Goal: Information Seeking & Learning: Compare options

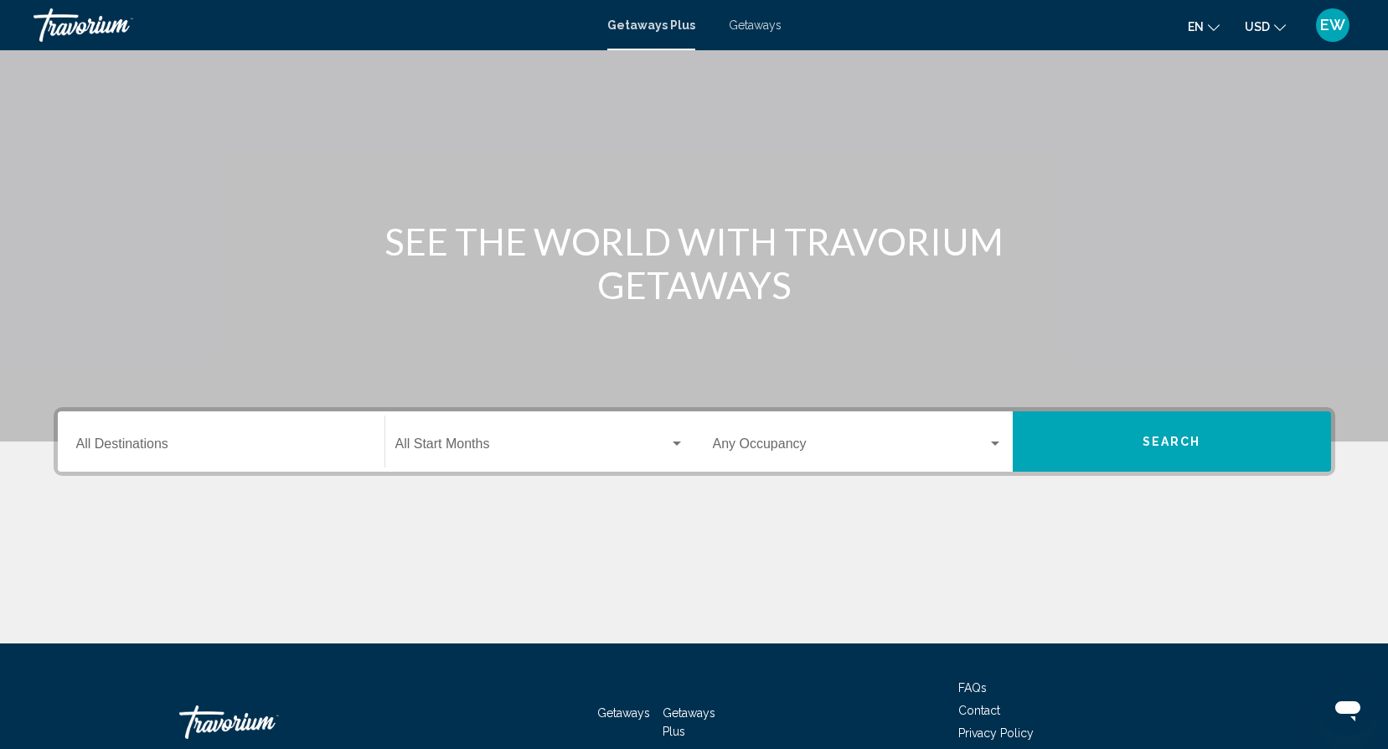
scroll to position [66, 0]
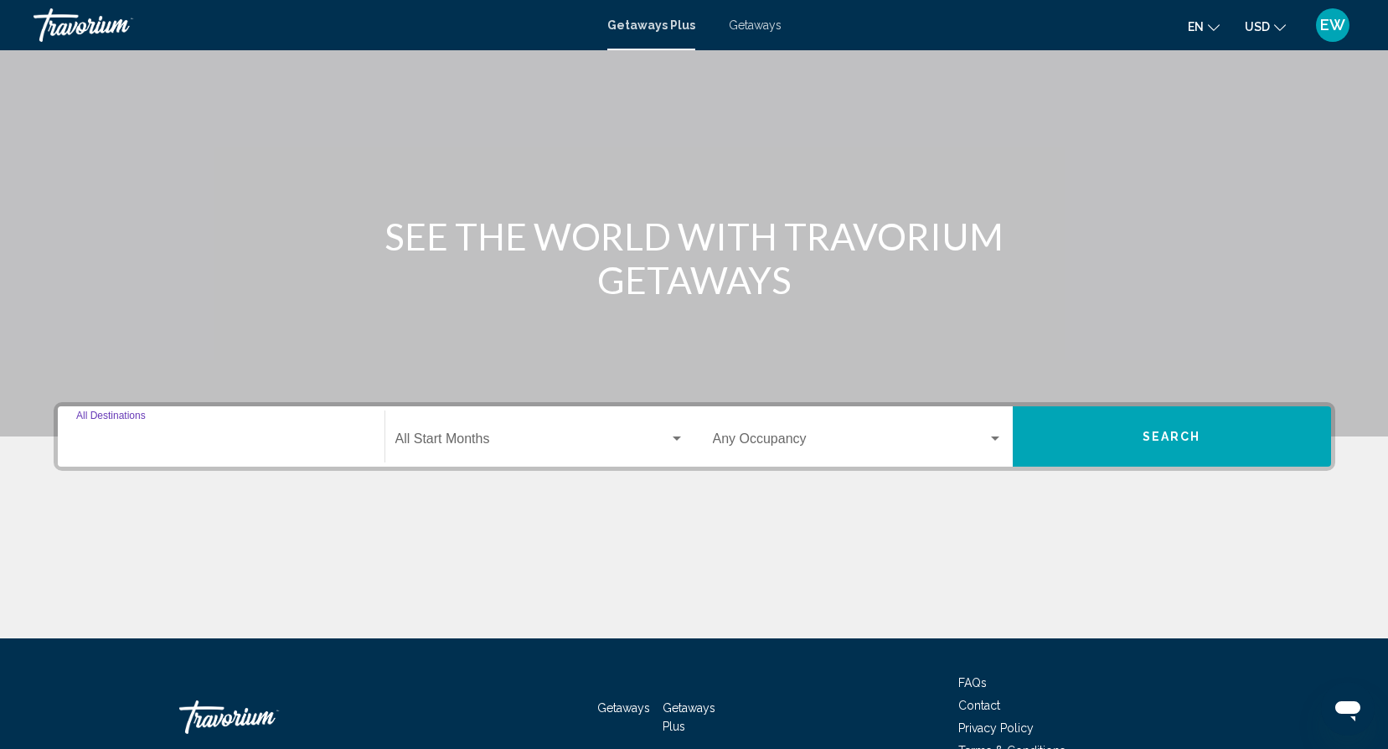
click at [290, 435] on input "Destination All Destinations" at bounding box center [221, 442] width 290 height 15
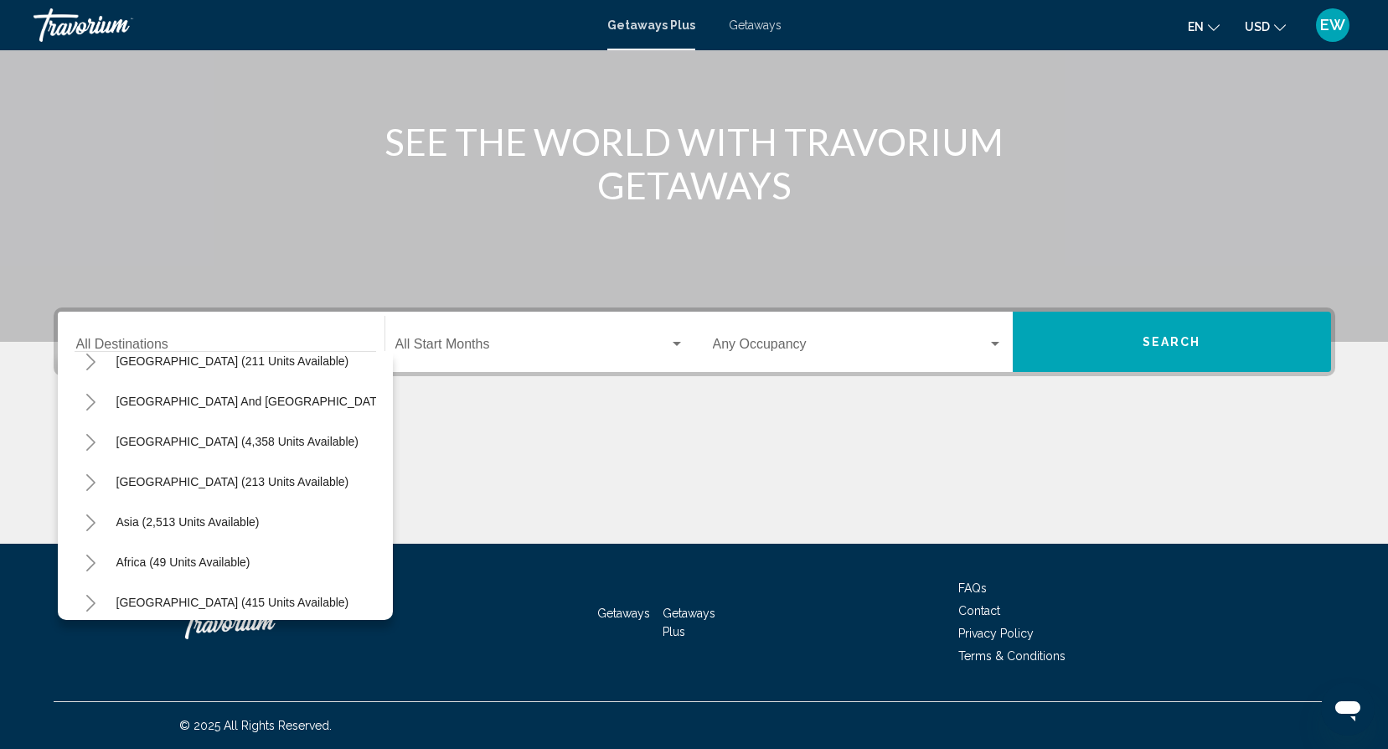
scroll to position [263, 0]
click at [90, 437] on icon "Toggle South America (4,358 units available)" at bounding box center [91, 439] width 13 height 17
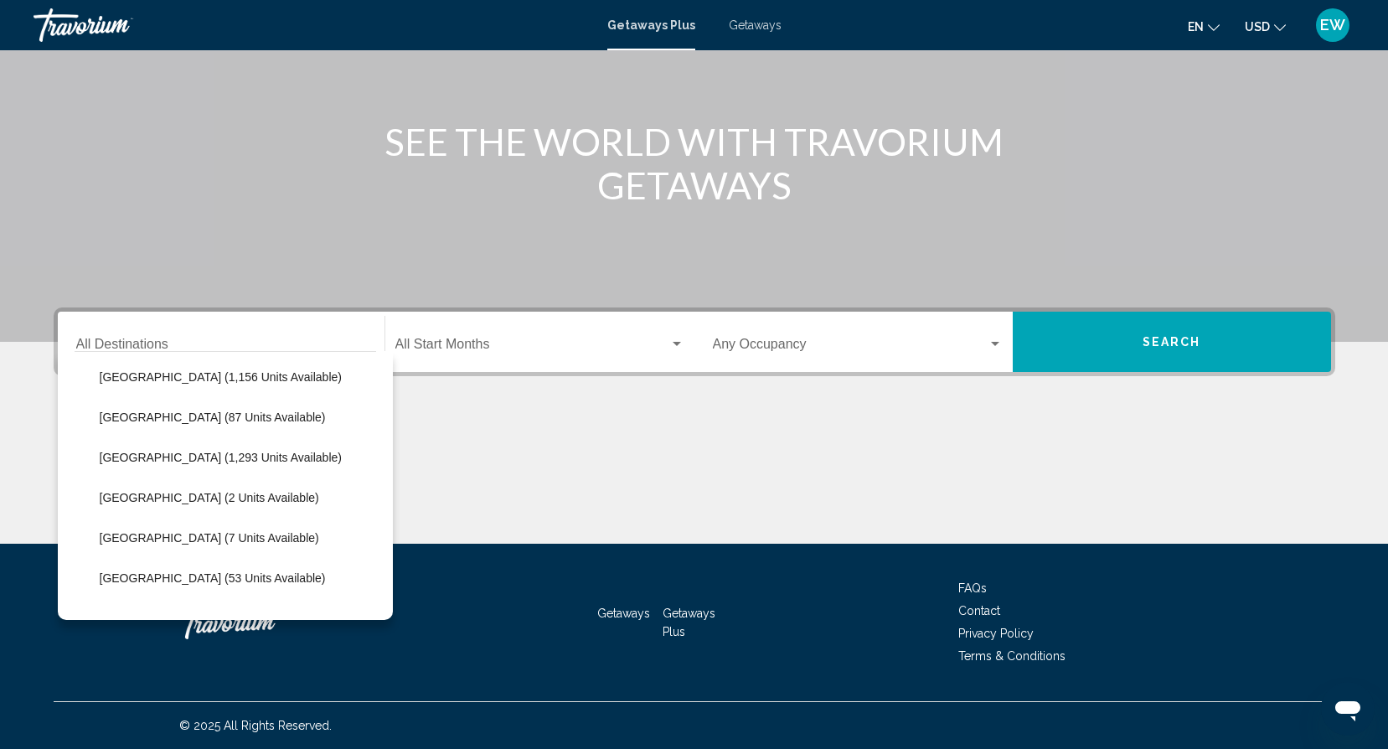
scroll to position [372, 0]
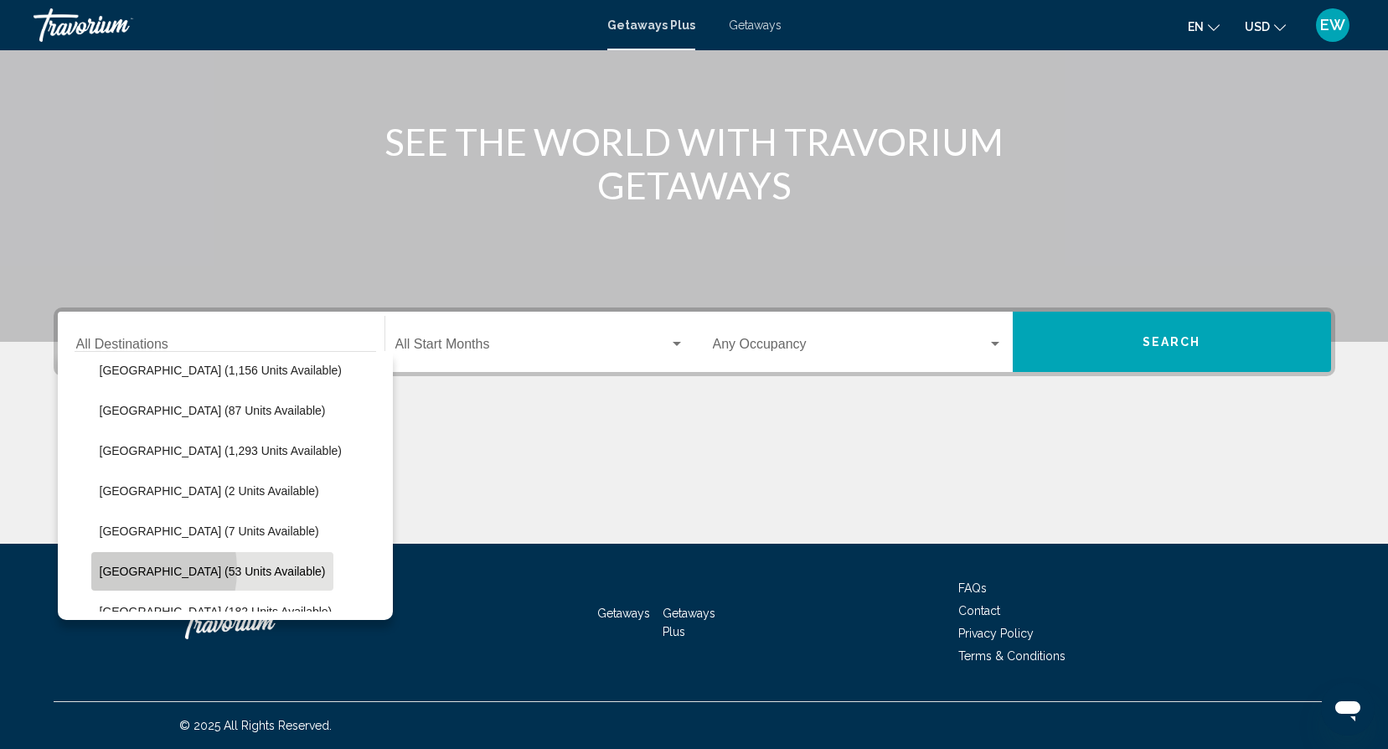
click at [120, 569] on span "Peru (53 units available)" at bounding box center [213, 570] width 226 height 13
type input "**********"
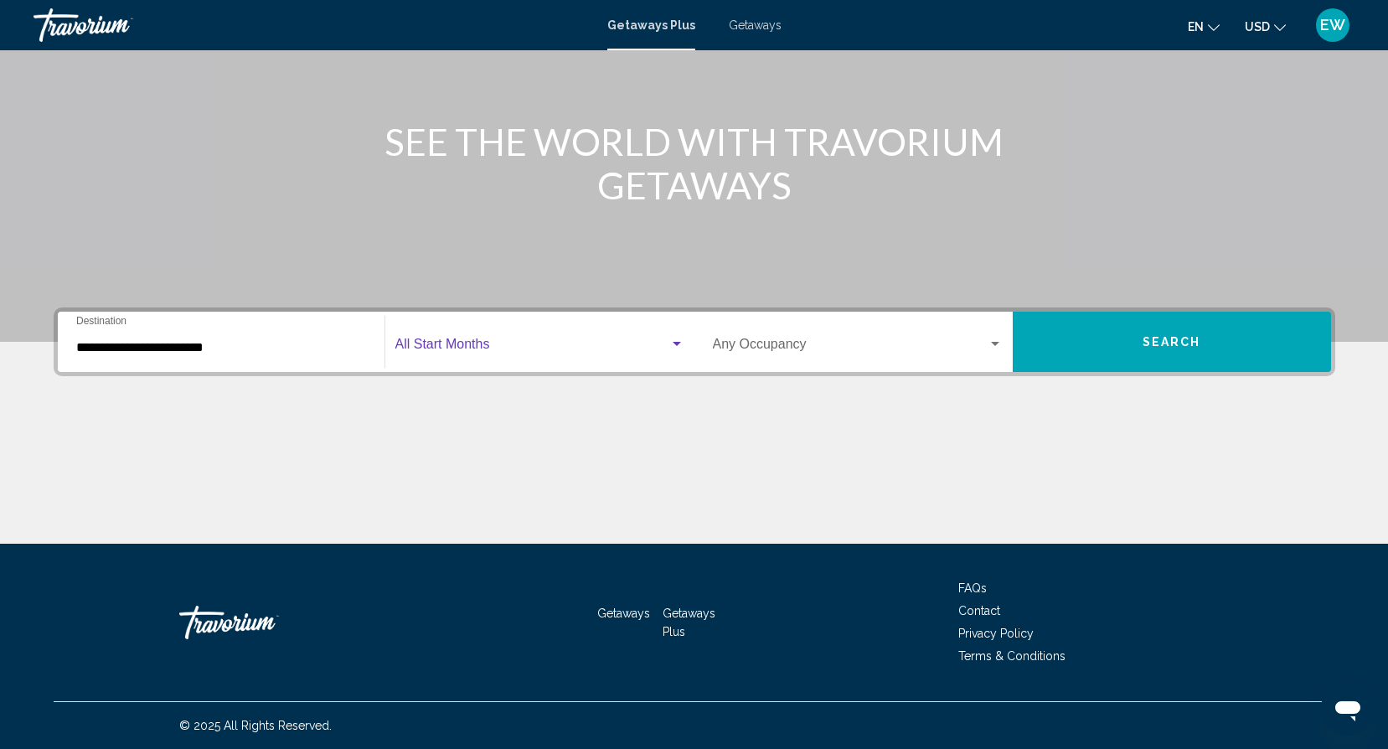
click at [497, 347] on span "Search widget" at bounding box center [532, 347] width 274 height 15
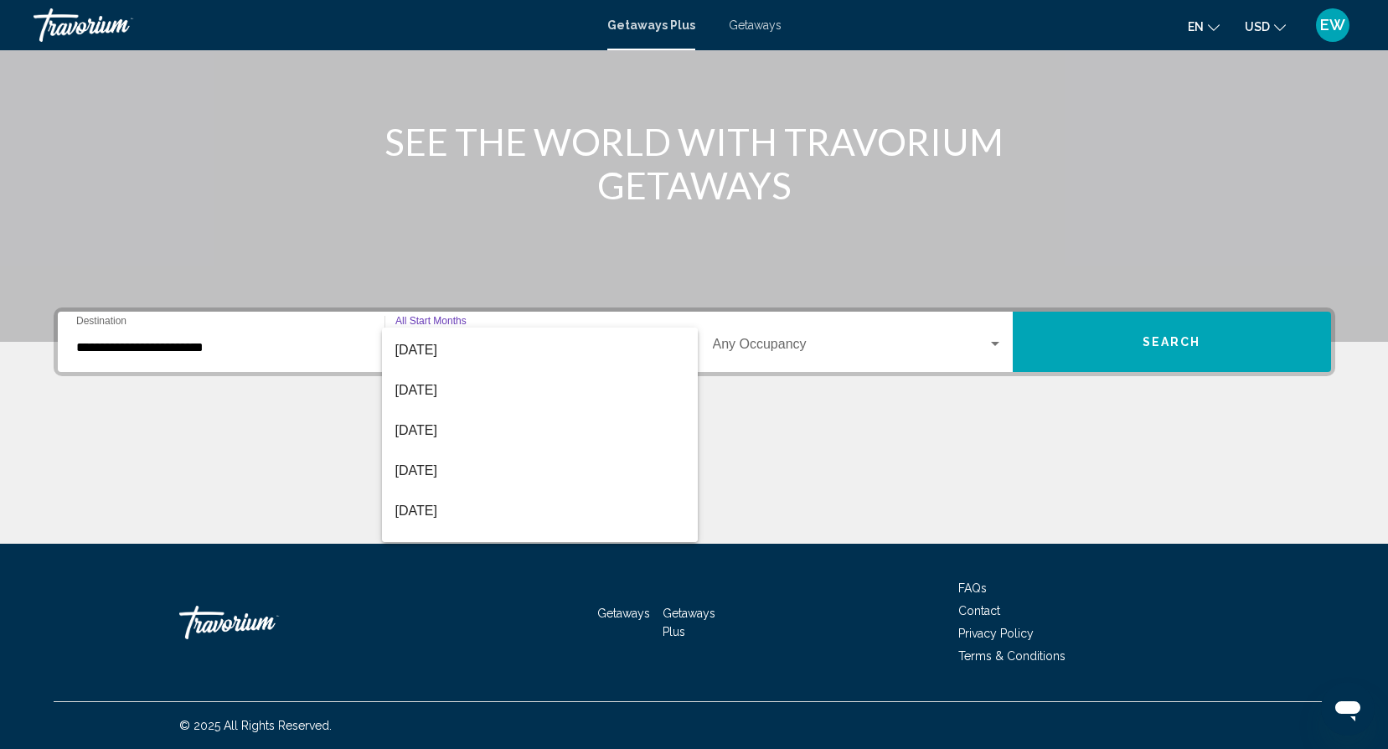
scroll to position [131, 0]
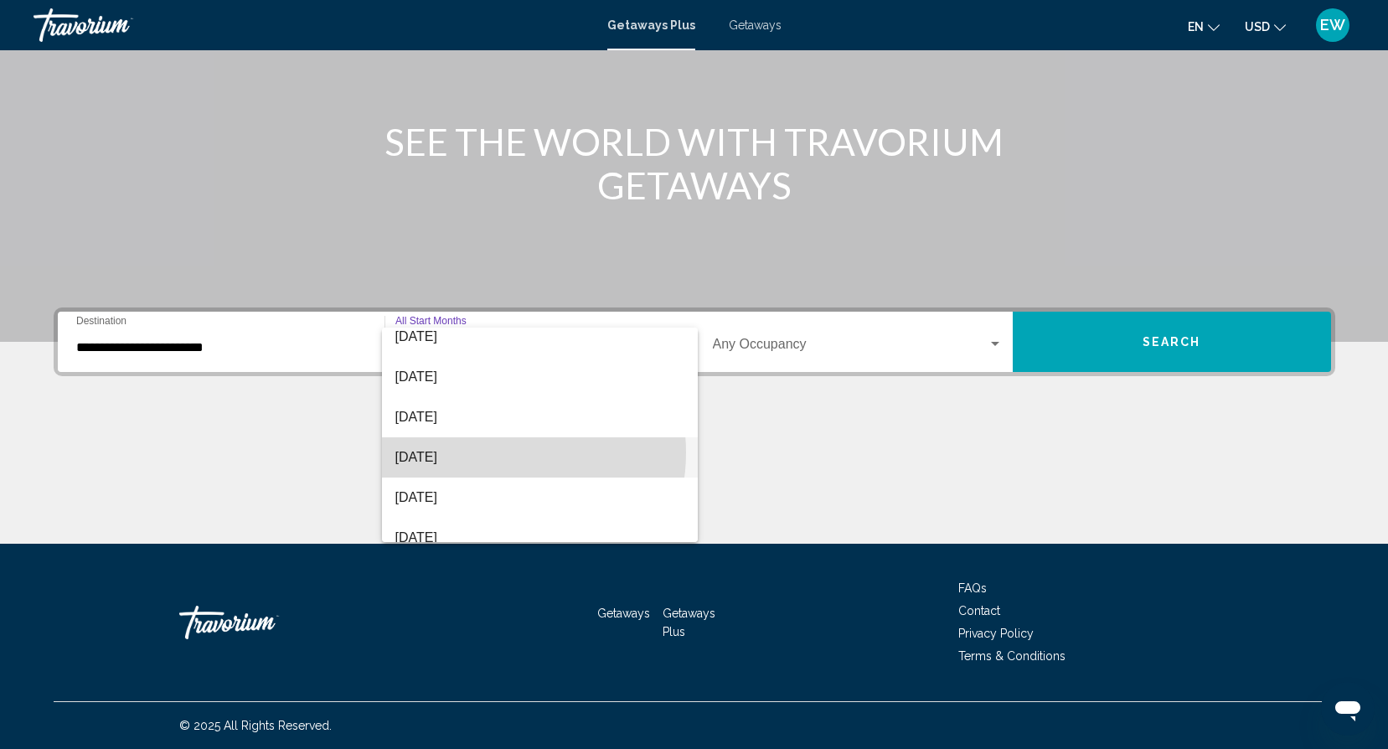
click at [489, 452] on span "[DATE]" at bounding box center [539, 457] width 289 height 40
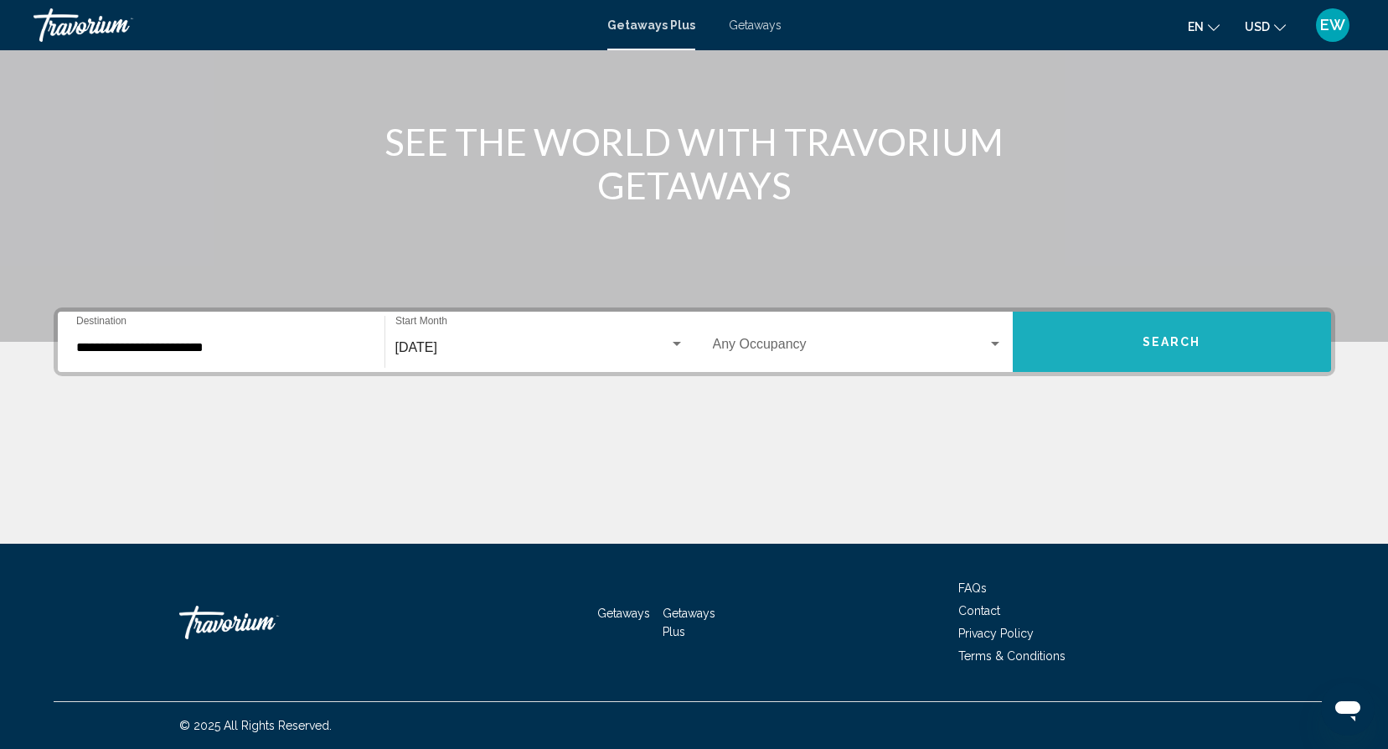
click at [1131, 341] on button "Search" at bounding box center [1171, 342] width 318 height 60
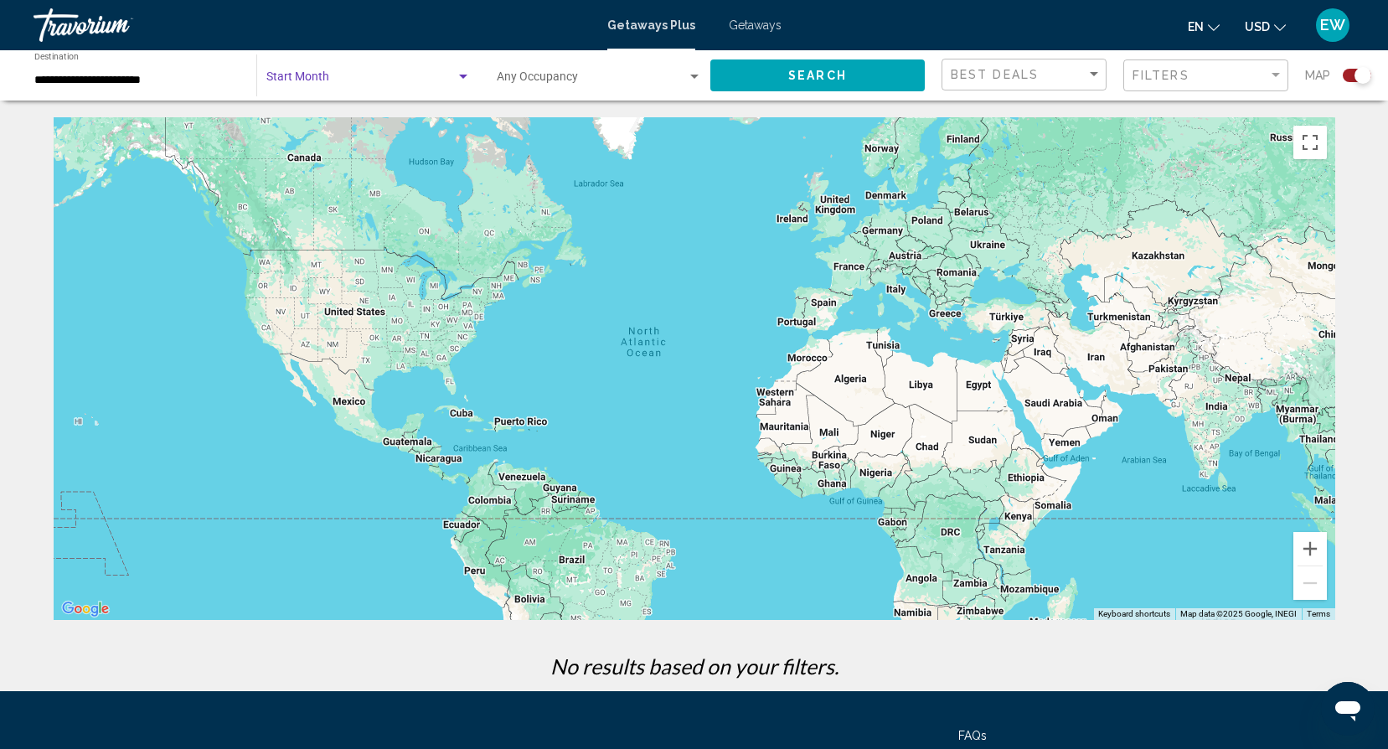
click at [456, 76] on div "Search widget" at bounding box center [463, 76] width 15 height 13
click at [456, 75] on span "All Start Months" at bounding box center [367, 80] width 204 height 35
click at [334, 74] on span "Search widget" at bounding box center [360, 80] width 189 height 13
click at [805, 80] on div at bounding box center [694, 374] width 1388 height 749
click at [806, 75] on span "Search" at bounding box center [817, 76] width 59 height 13
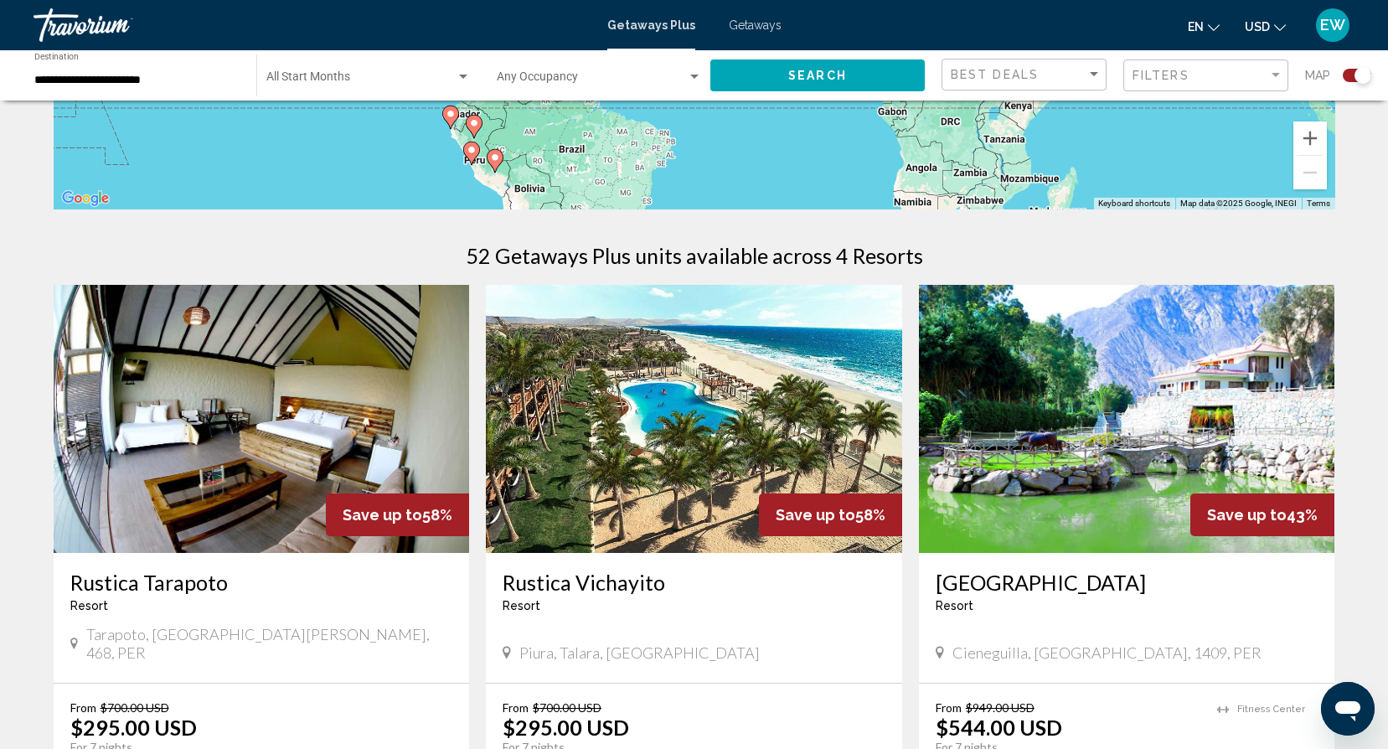
scroll to position [398, 0]
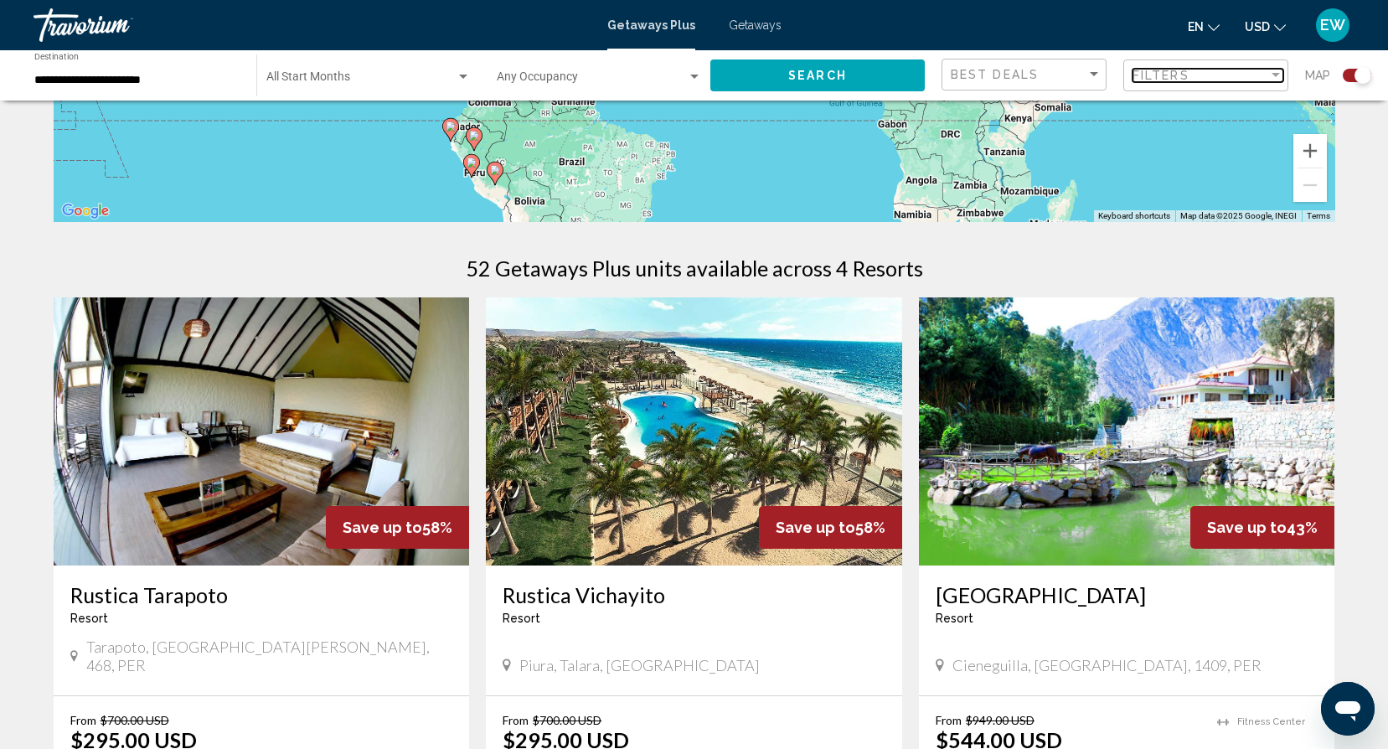
click at [1274, 75] on div "Filter" at bounding box center [1275, 75] width 8 height 4
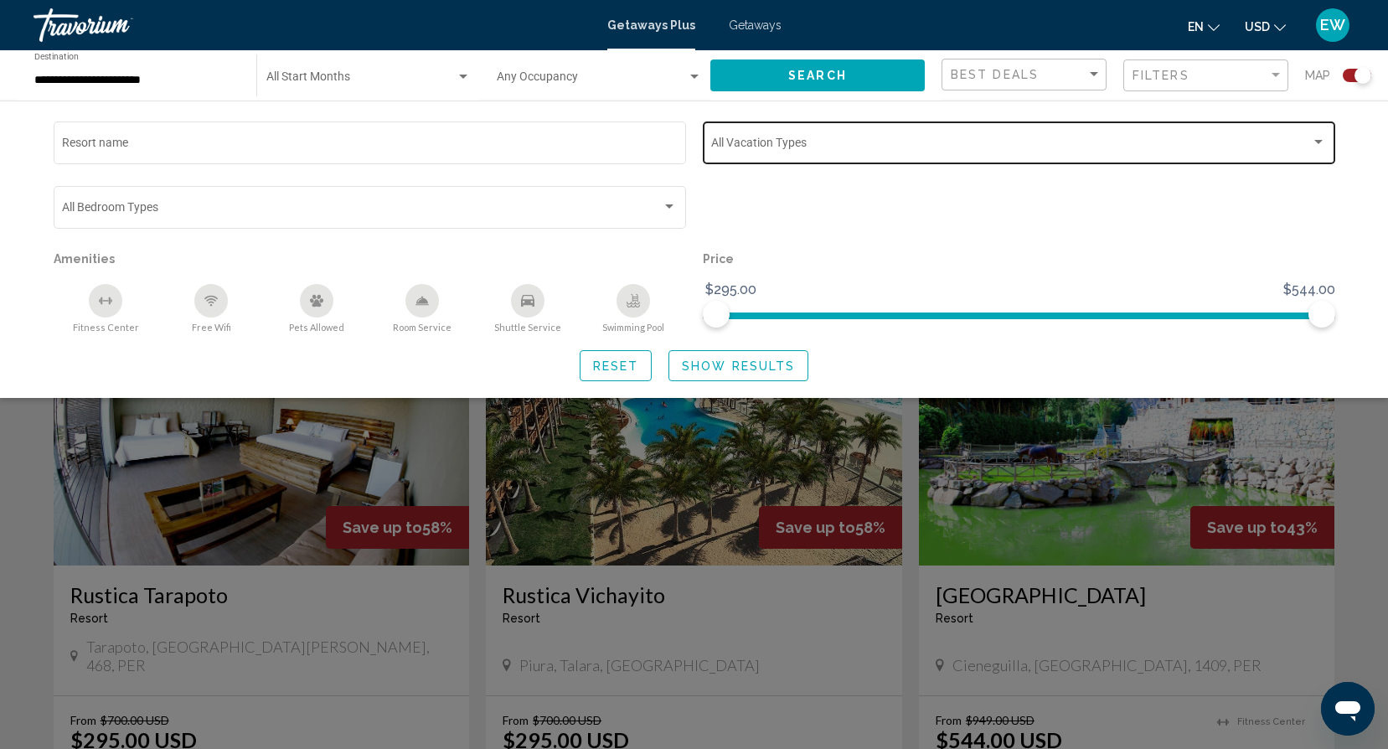
click at [1321, 142] on div "Search widget" at bounding box center [1318, 142] width 8 height 4
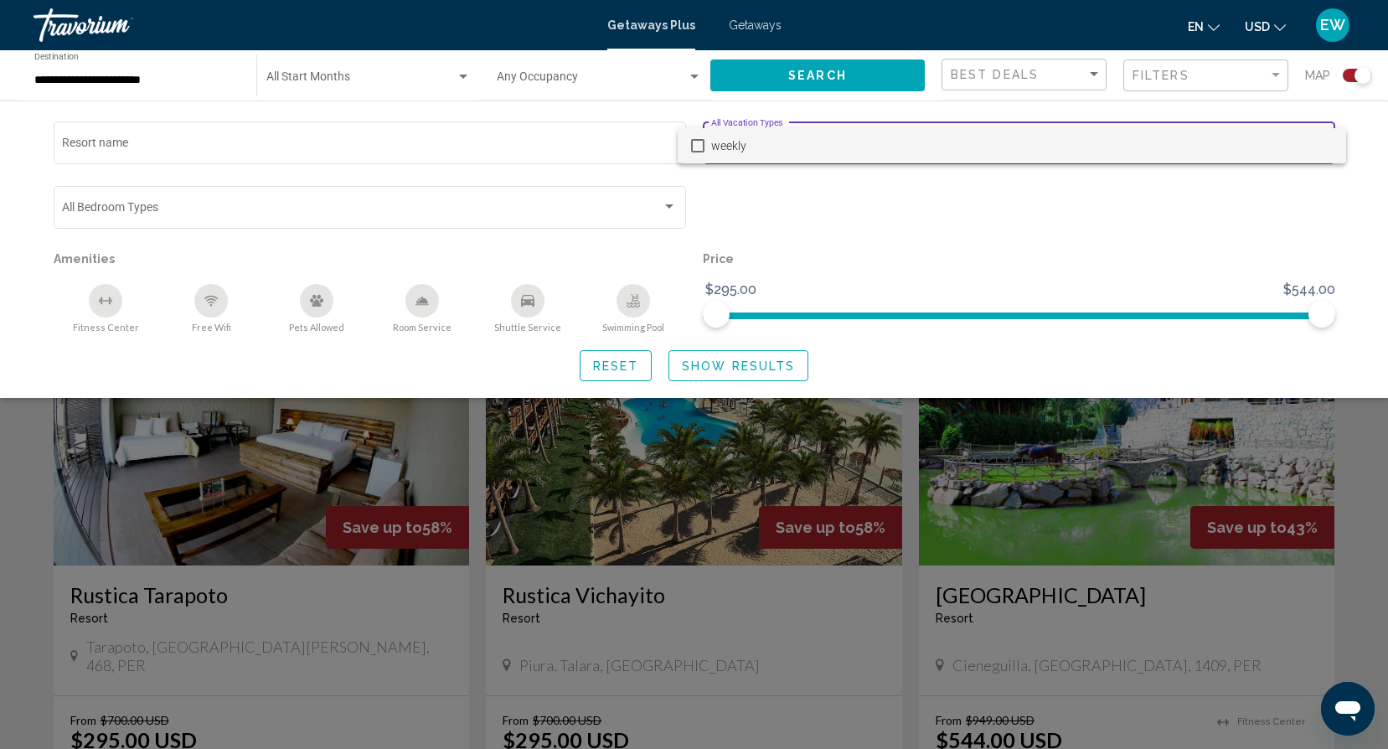
click at [1321, 142] on span "weekly" at bounding box center [1021, 145] width 621 height 35
click at [1332, 148] on span "weekly" at bounding box center [1021, 145] width 621 height 35
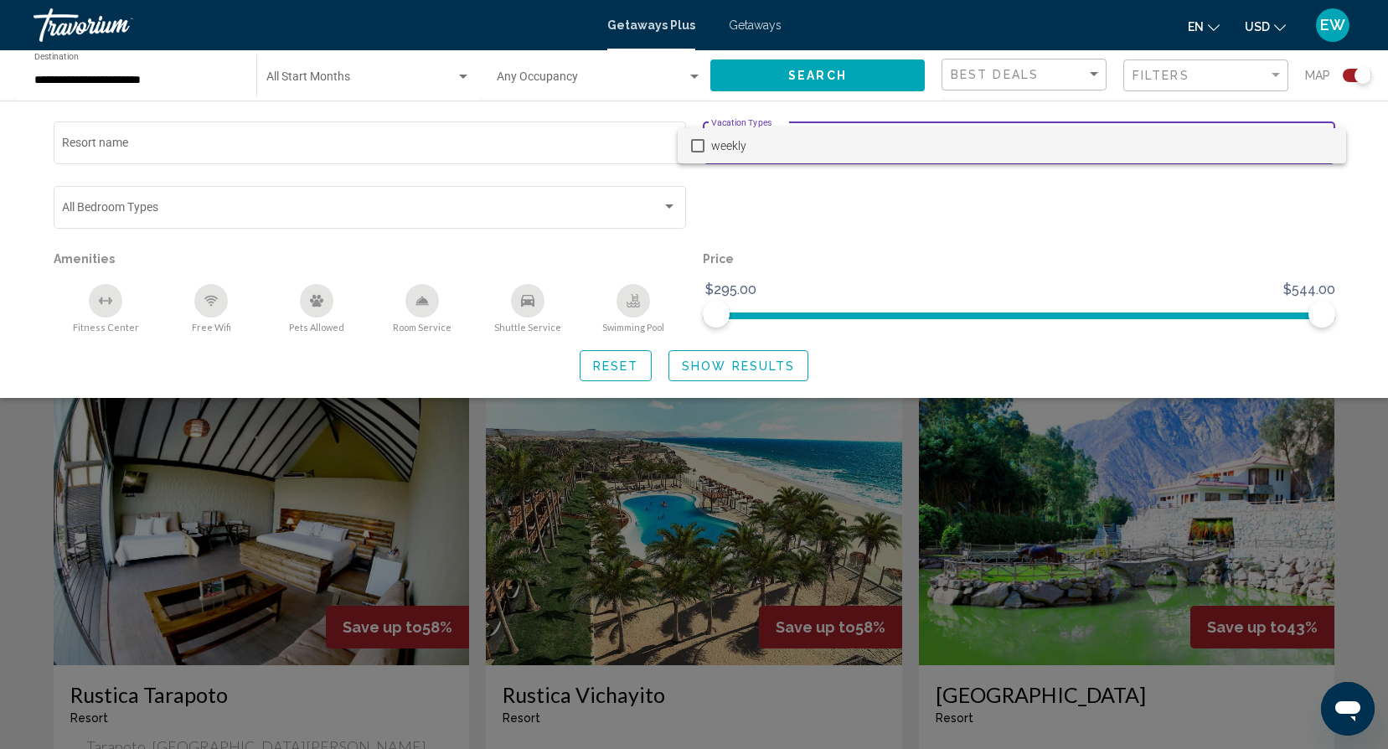
scroll to position [286, 0]
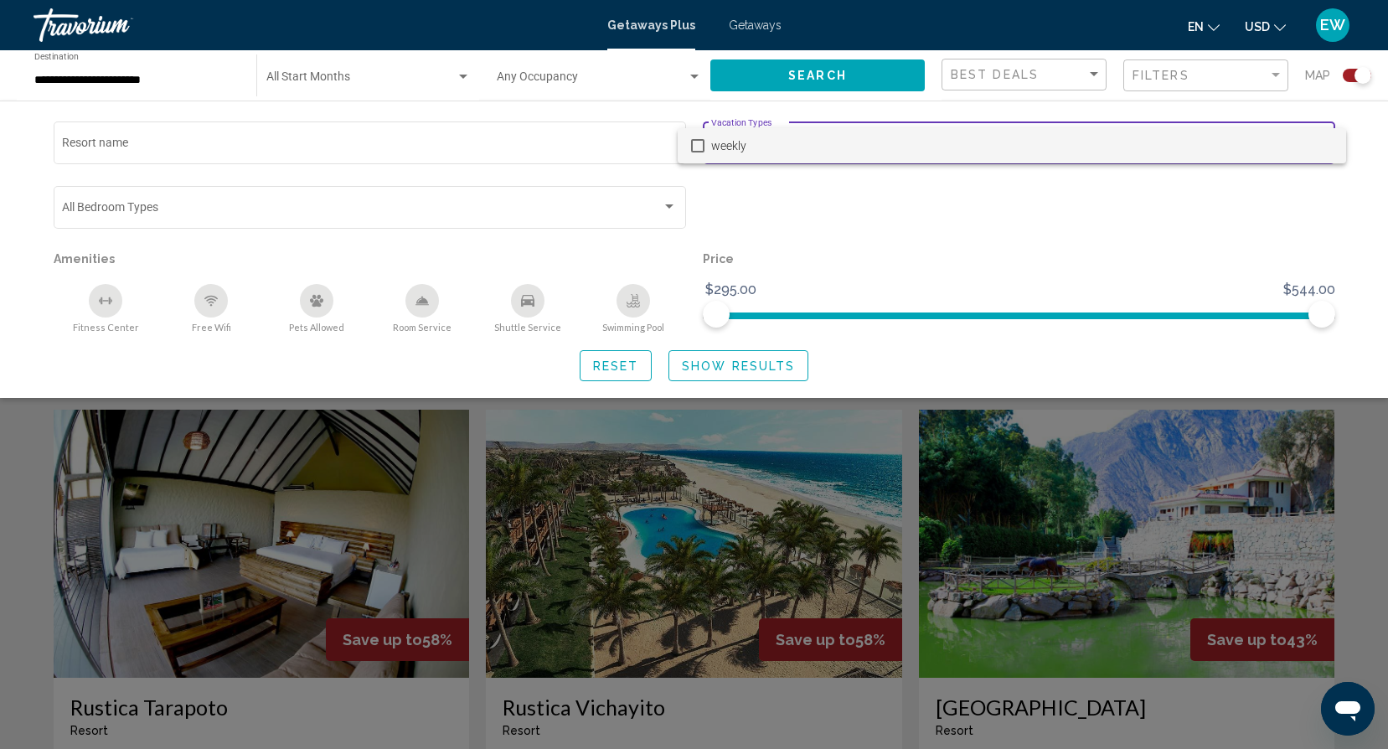
click at [713, 369] on div at bounding box center [694, 374] width 1388 height 749
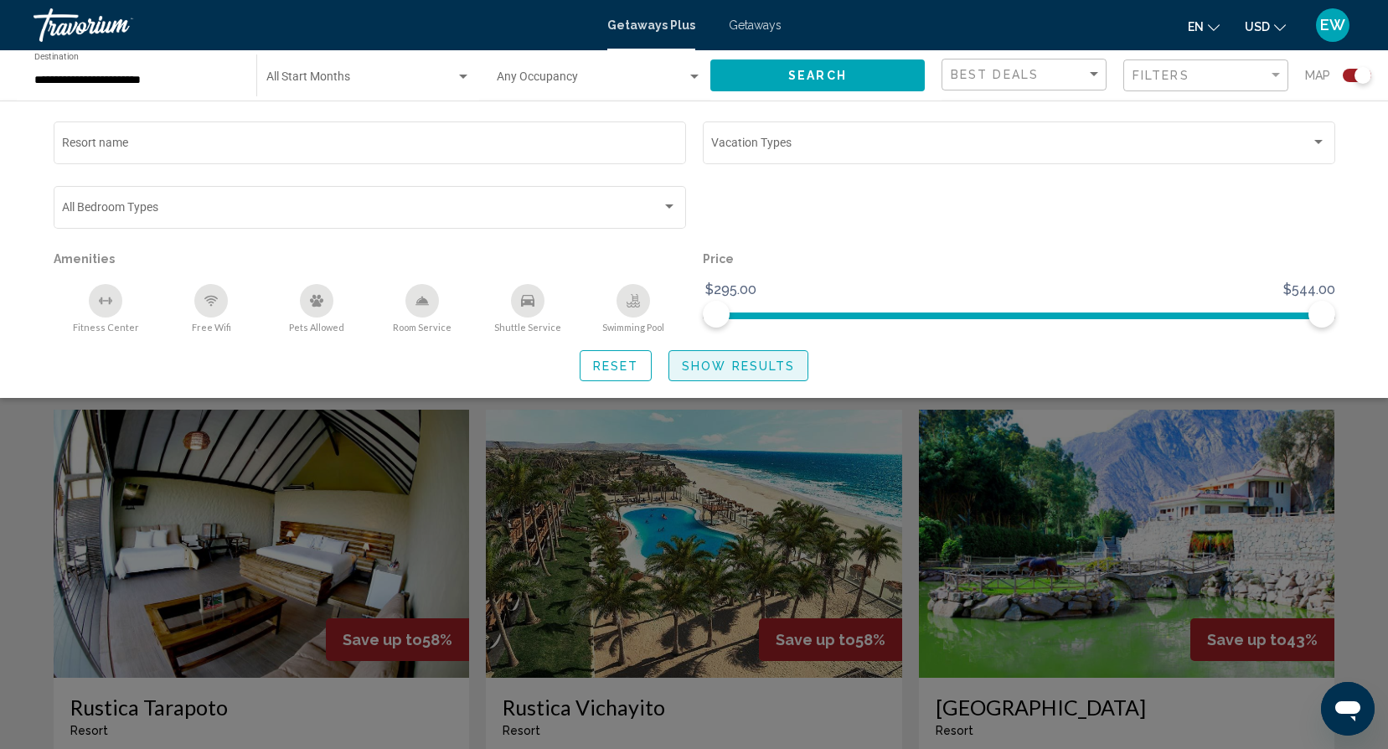
click at [720, 366] on span "Show Results" at bounding box center [738, 365] width 113 height 13
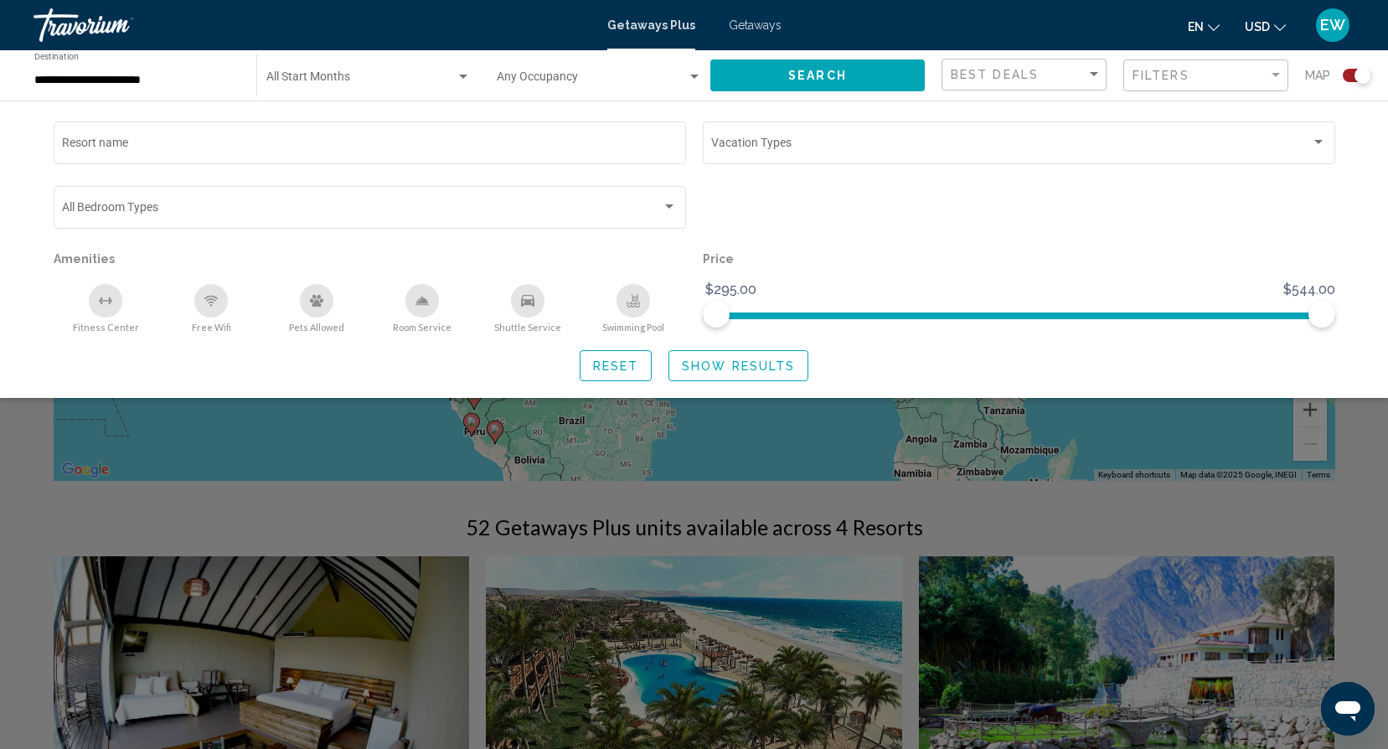
scroll to position [131, 0]
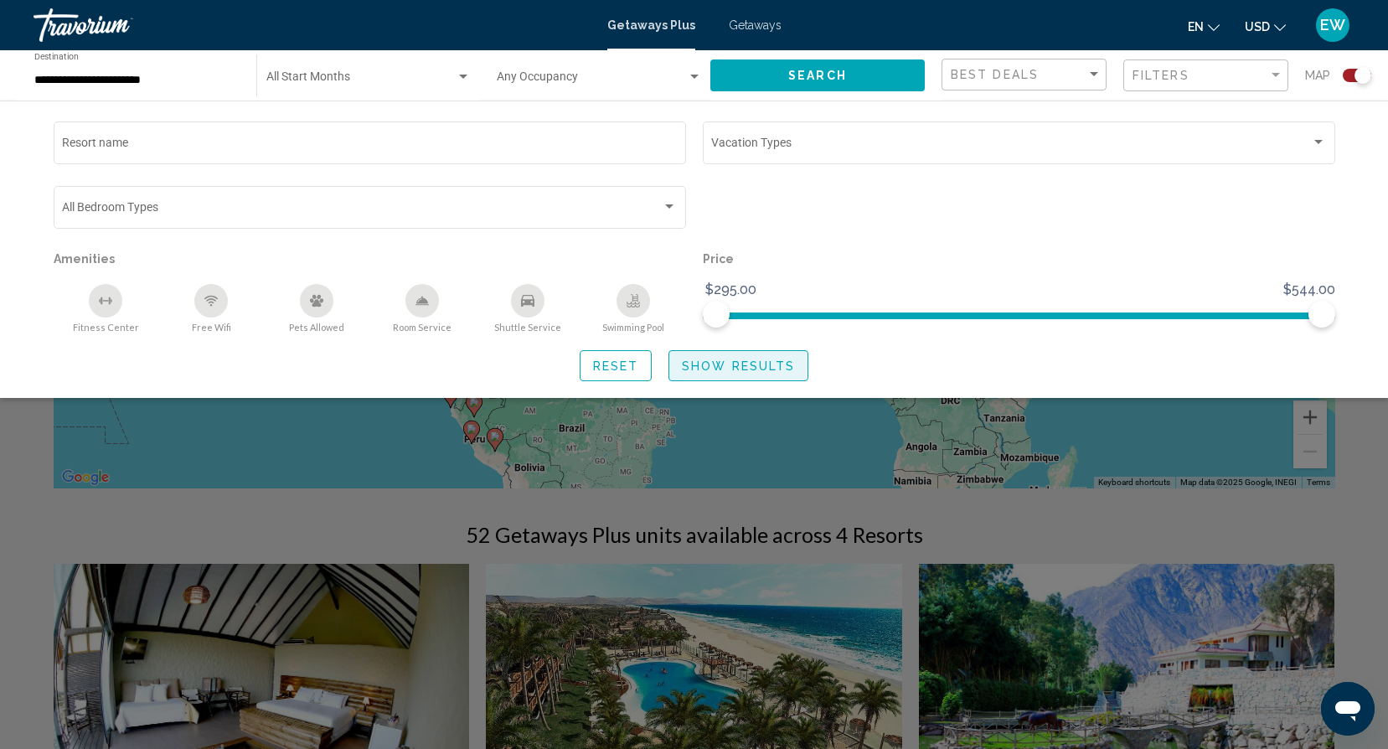
click at [698, 364] on span "Show Results" at bounding box center [738, 365] width 113 height 13
click at [620, 363] on span "Reset" at bounding box center [616, 365] width 46 height 13
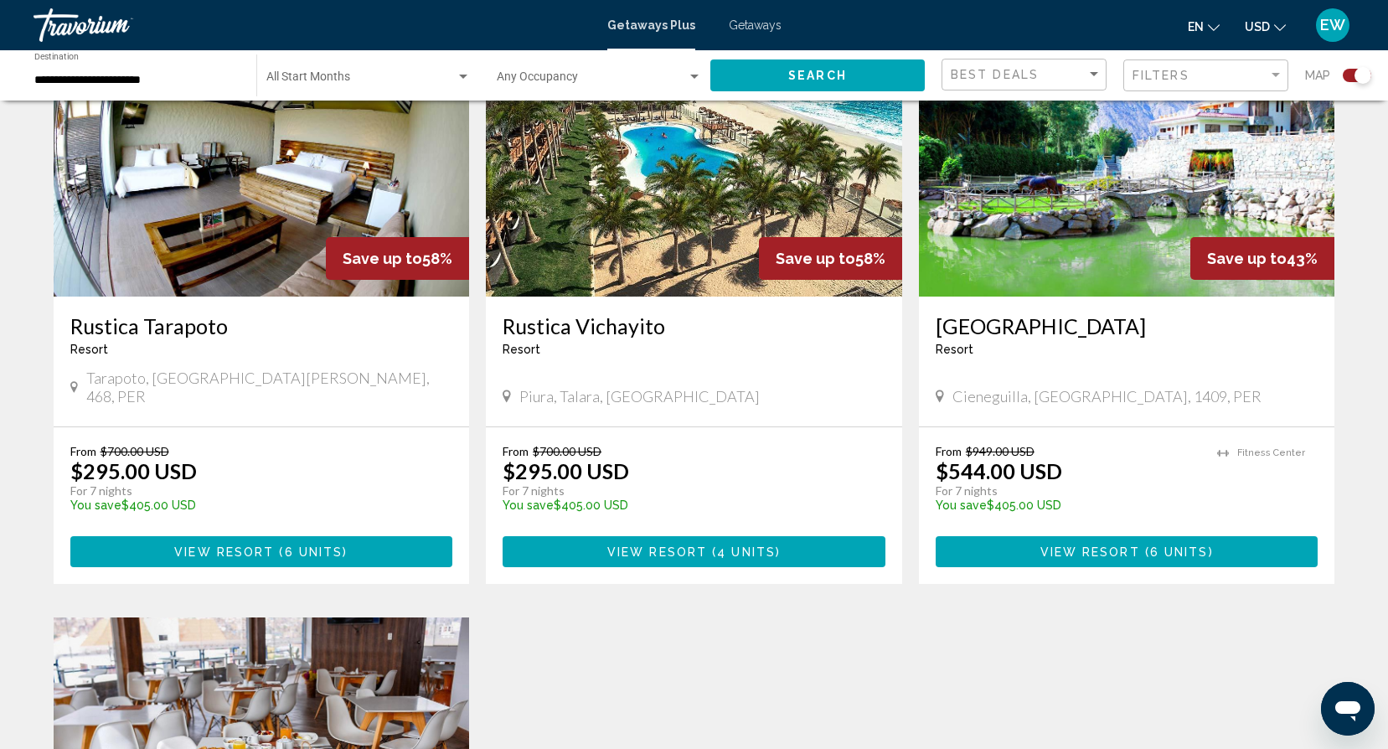
scroll to position [664, 0]
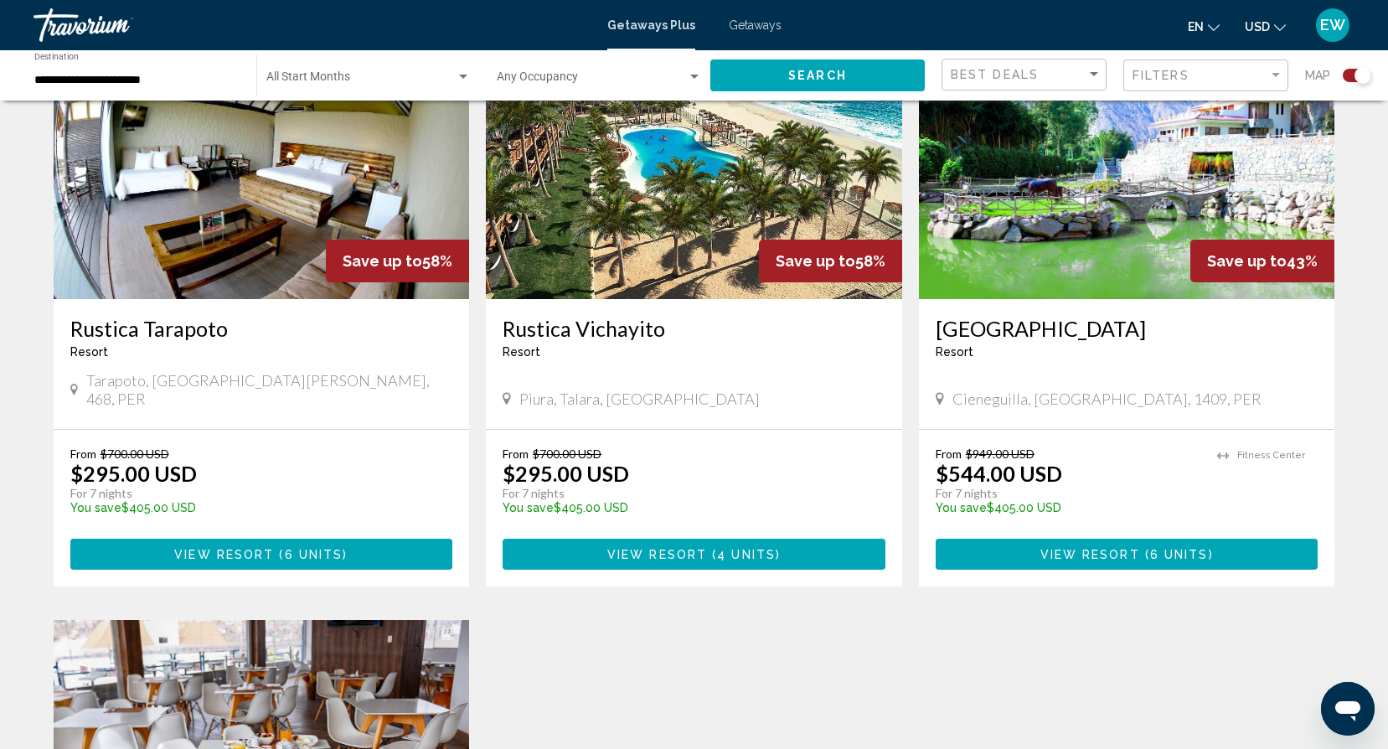
click at [191, 322] on h3 "Rustica Tarapoto" at bounding box center [261, 328] width 383 height 25
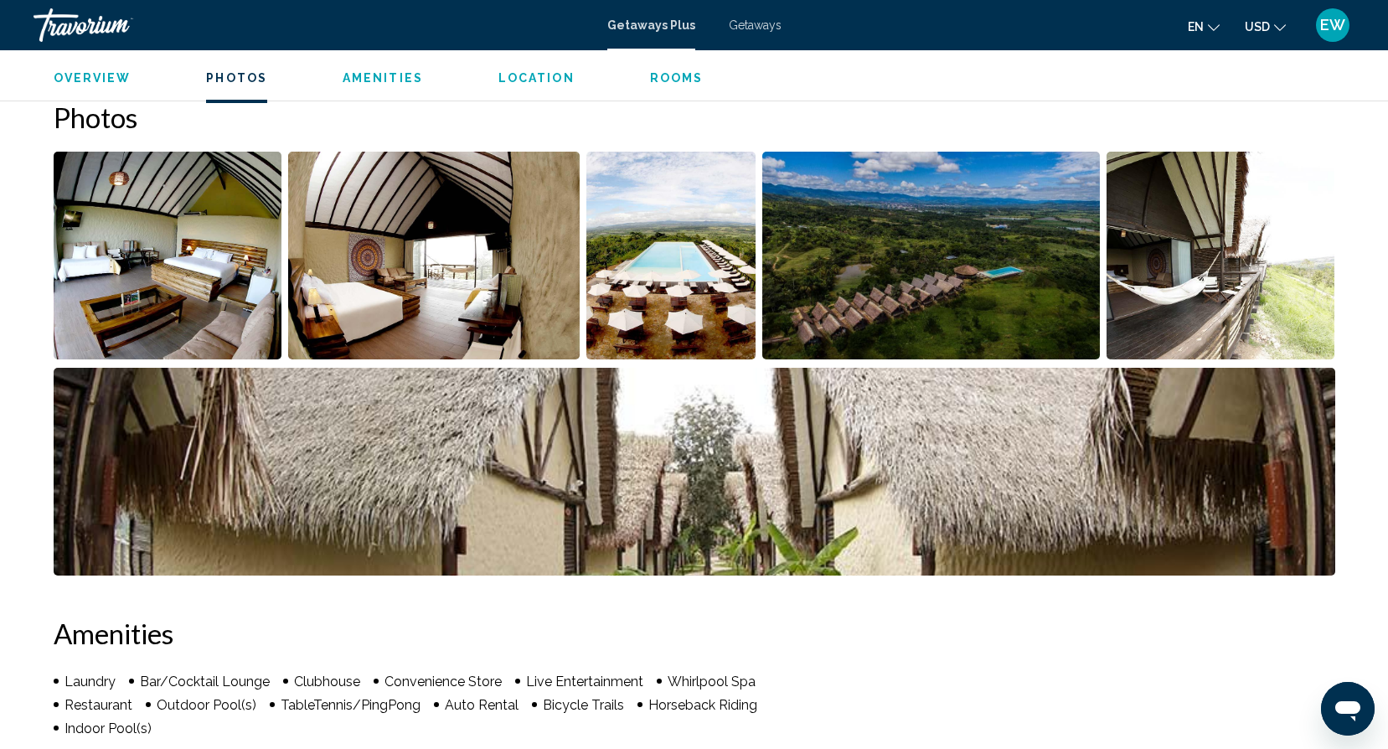
scroll to position [740, 0]
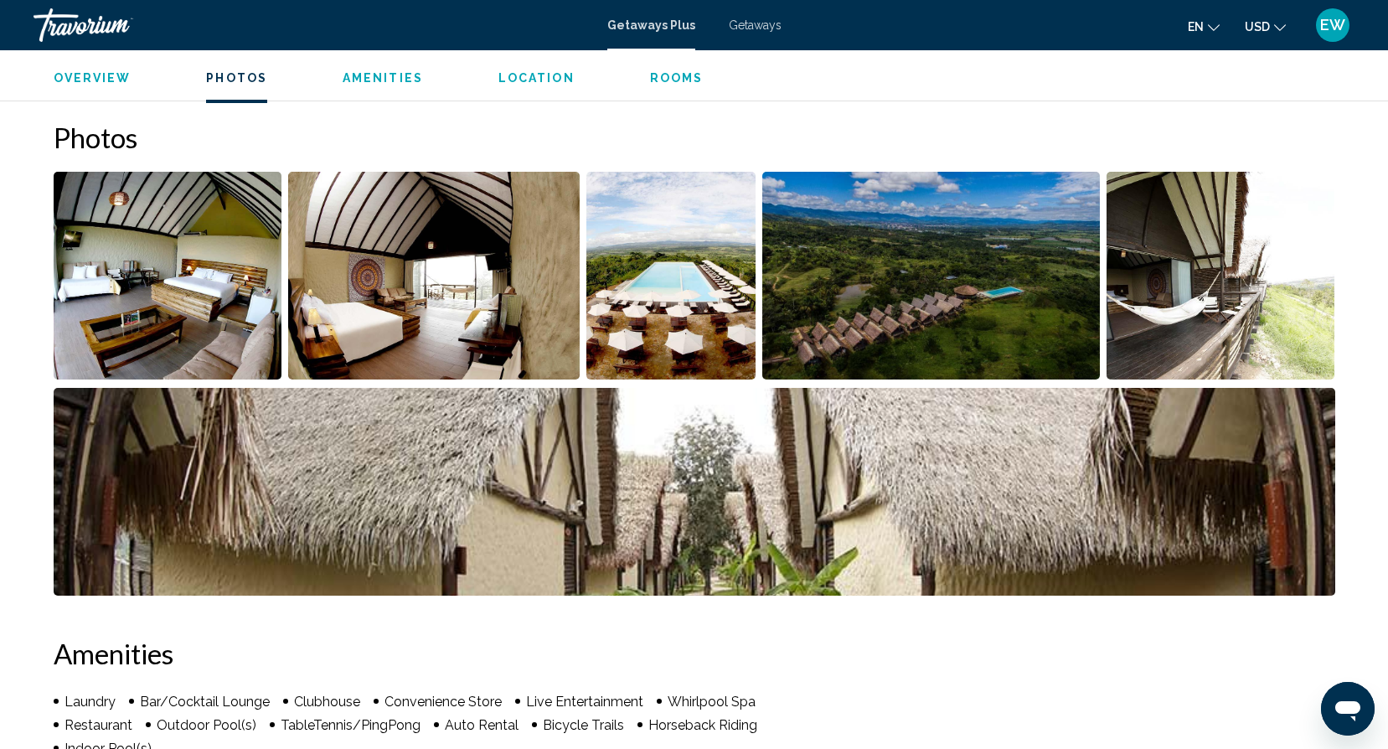
click at [106, 278] on img "Open full-screen image slider" at bounding box center [168, 276] width 229 height 208
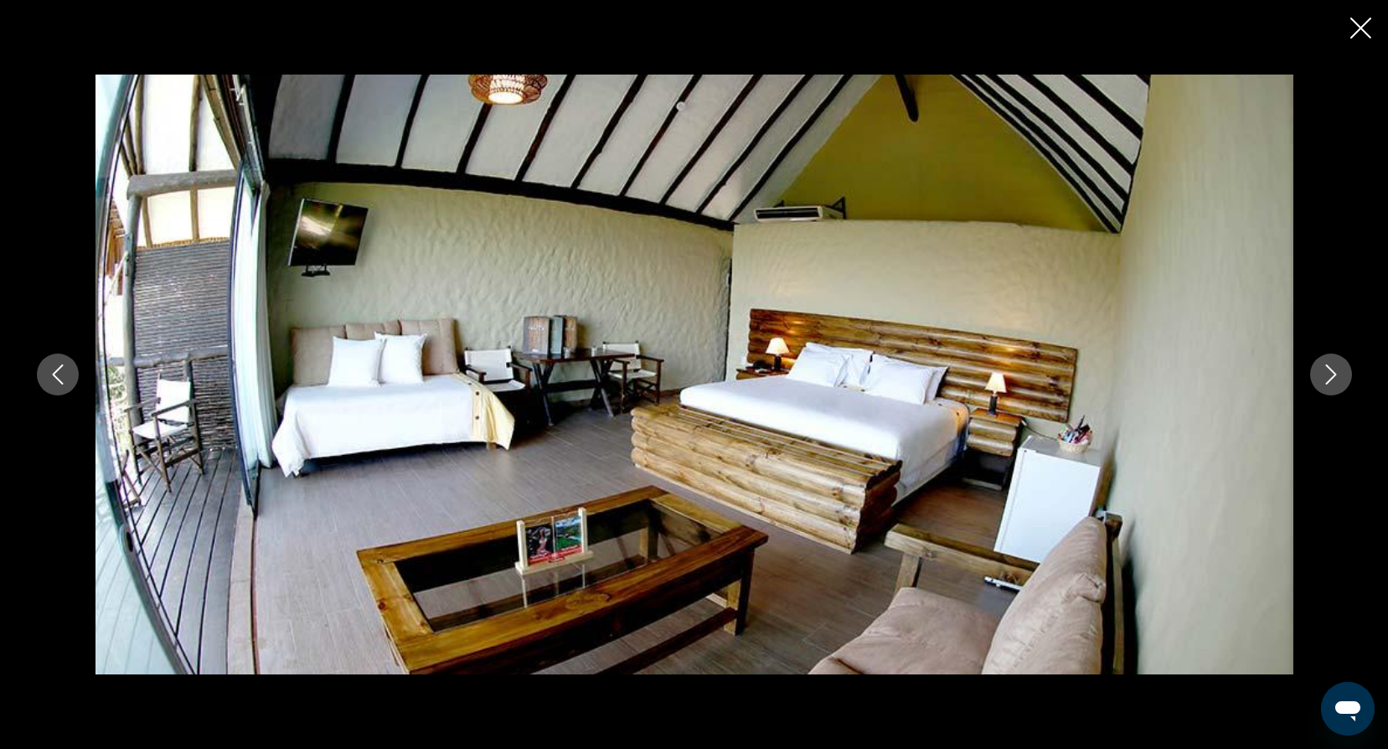
click at [1338, 379] on icon "Next image" at bounding box center [1331, 374] width 20 height 20
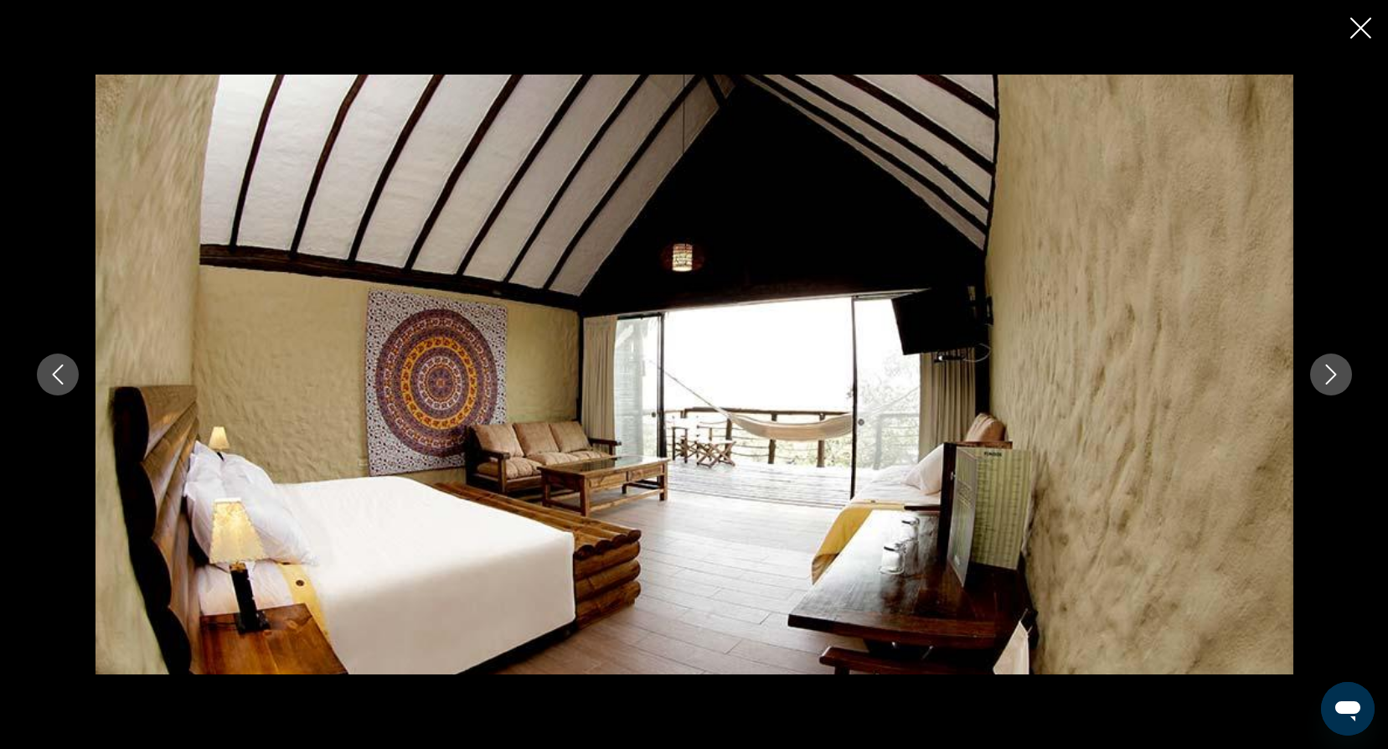
click at [1338, 379] on icon "Next image" at bounding box center [1331, 374] width 20 height 20
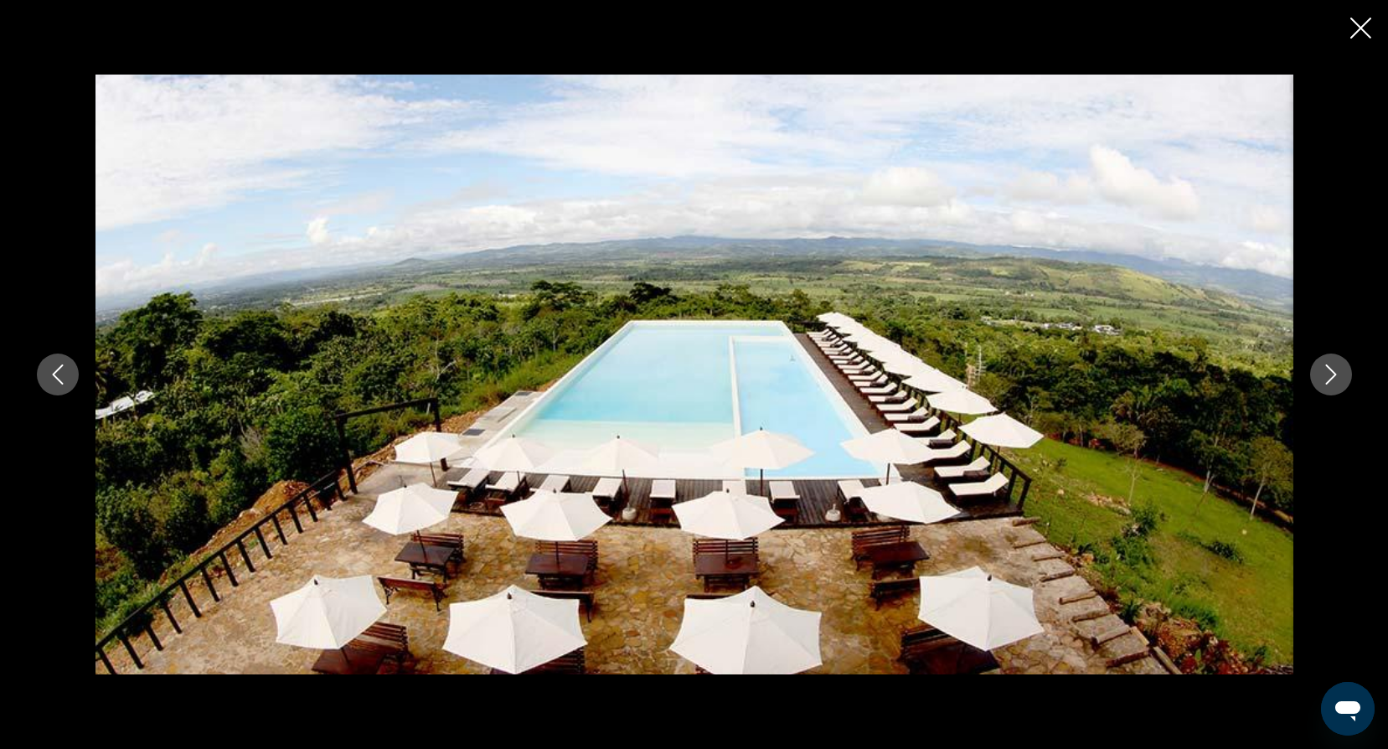
click at [1338, 379] on icon "Next image" at bounding box center [1331, 374] width 20 height 20
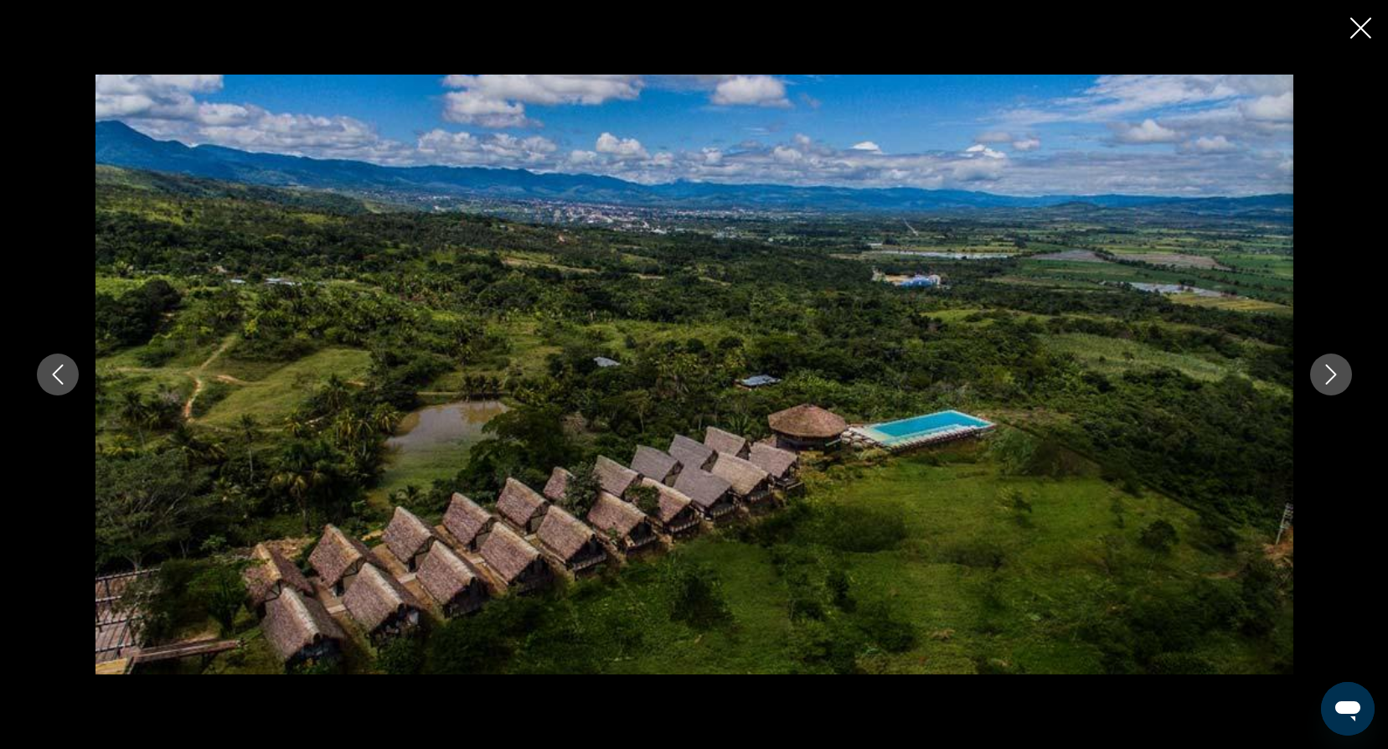
click at [1338, 379] on icon "Next image" at bounding box center [1331, 374] width 20 height 20
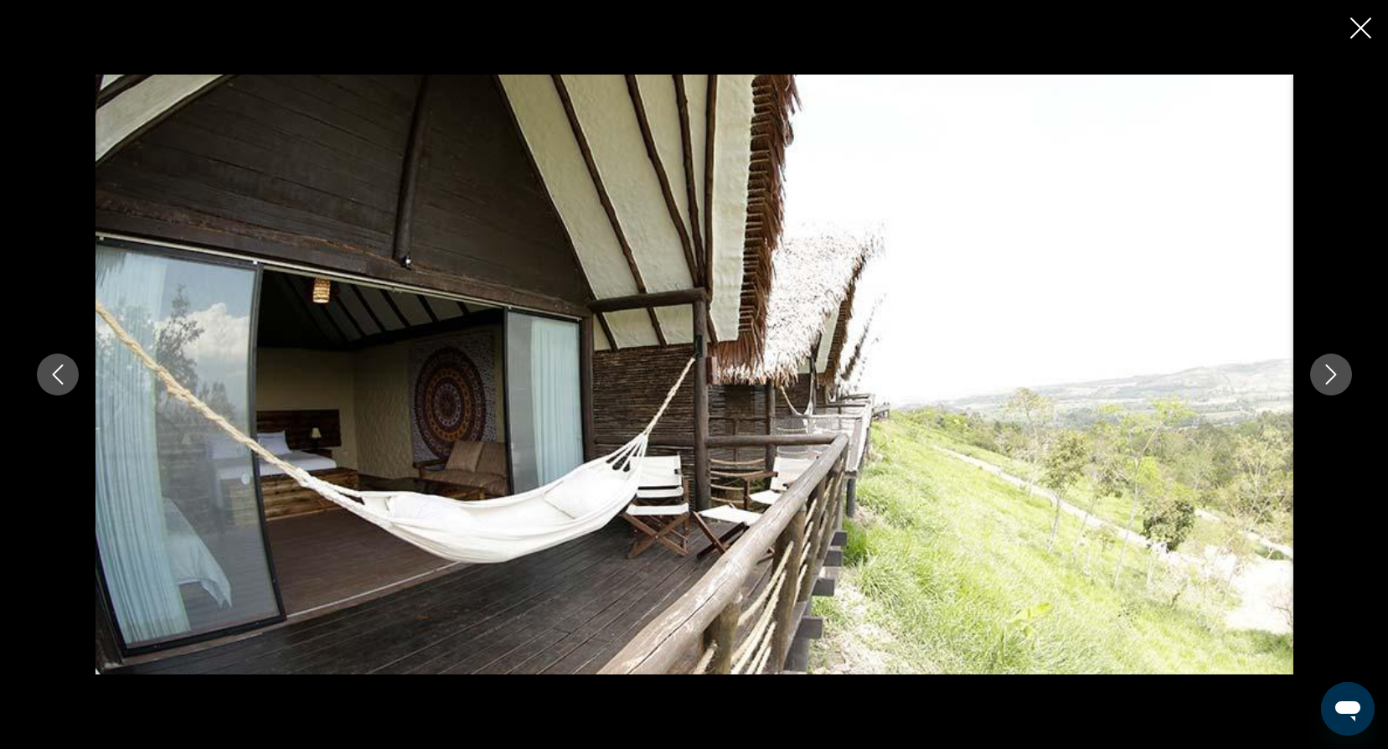
click at [1338, 379] on icon "Next image" at bounding box center [1331, 374] width 20 height 20
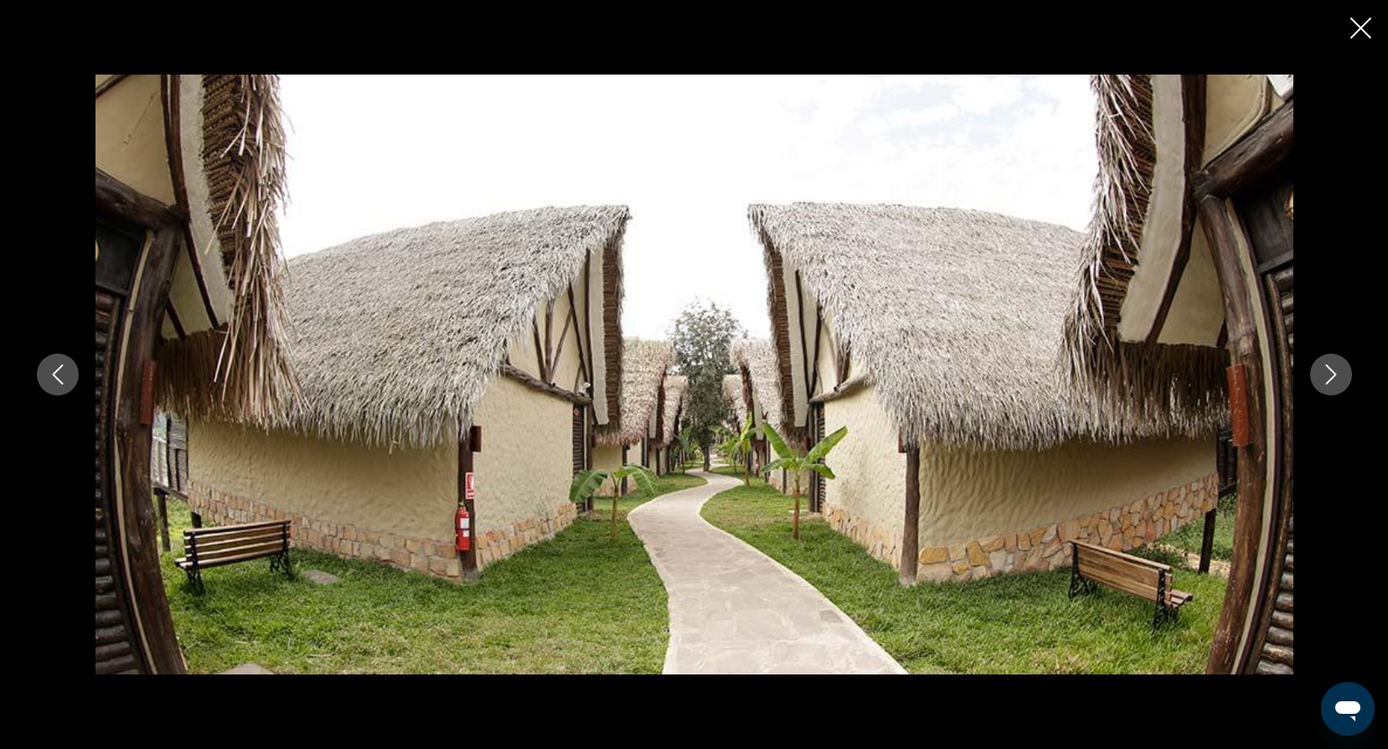
click at [1338, 379] on icon "Next image" at bounding box center [1331, 374] width 20 height 20
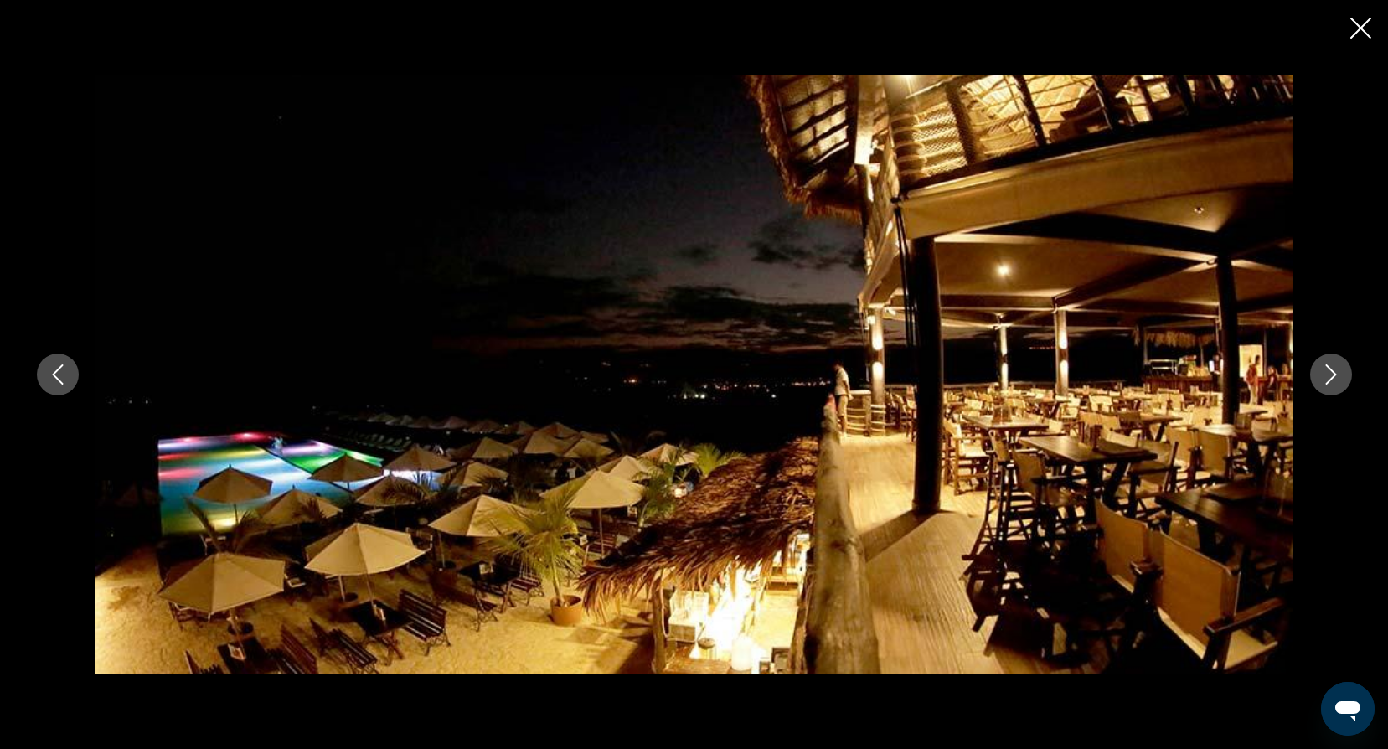
click at [1338, 379] on icon "Next image" at bounding box center [1331, 374] width 20 height 20
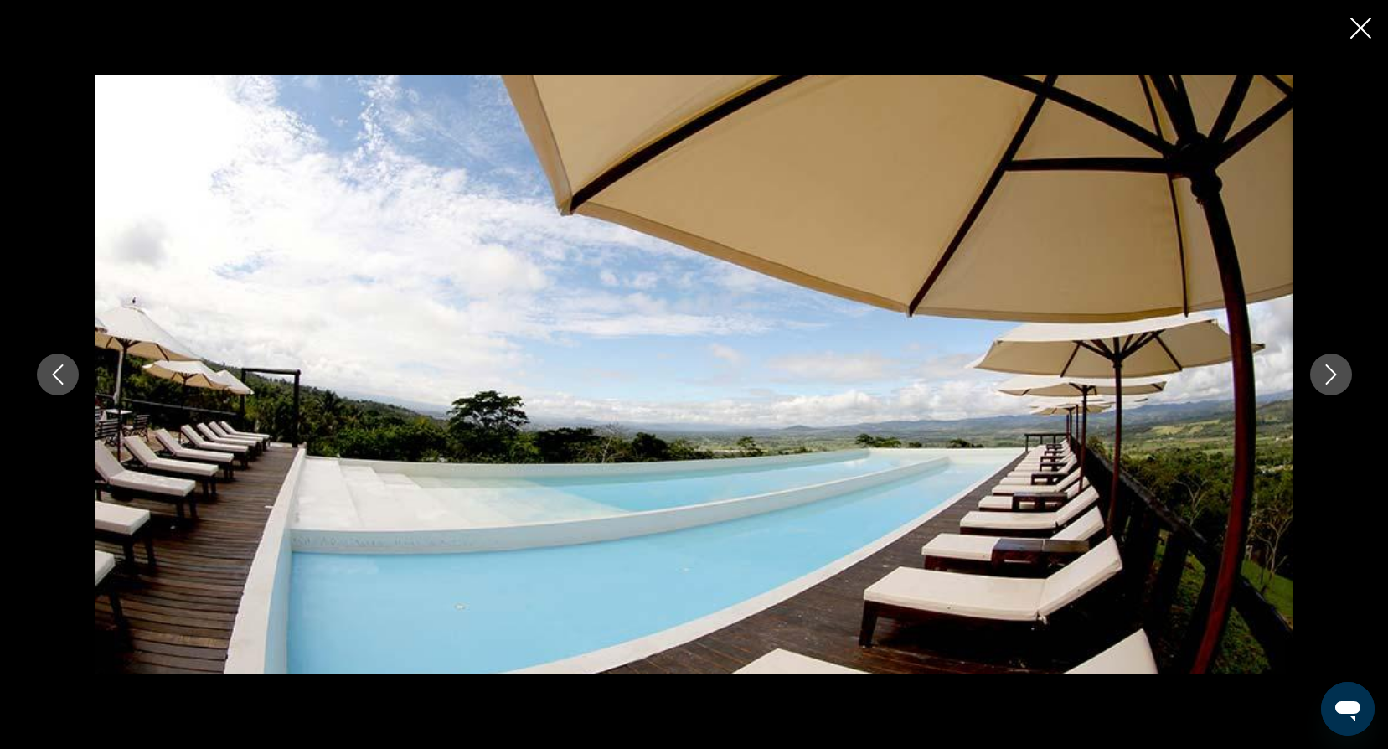
click at [1338, 379] on icon "Next image" at bounding box center [1331, 374] width 20 height 20
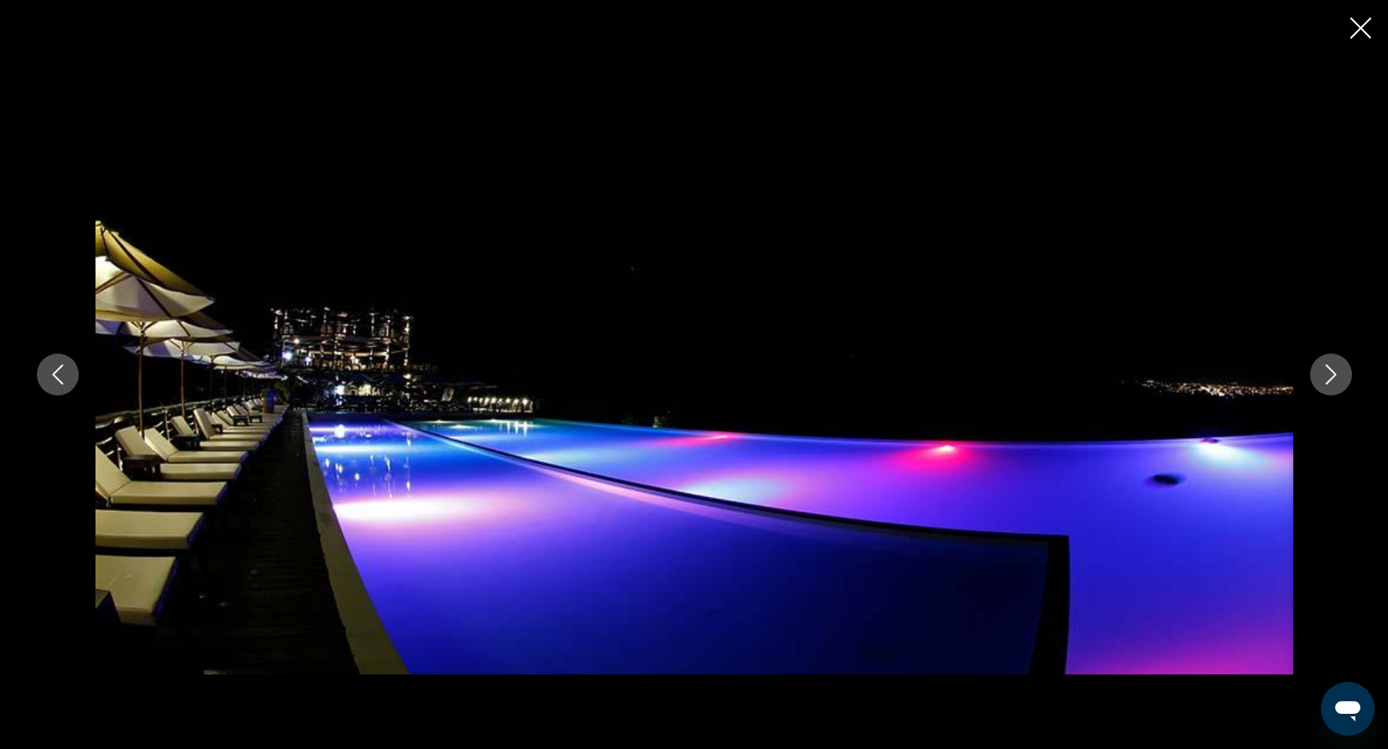
click at [1338, 379] on icon "Next image" at bounding box center [1331, 374] width 20 height 20
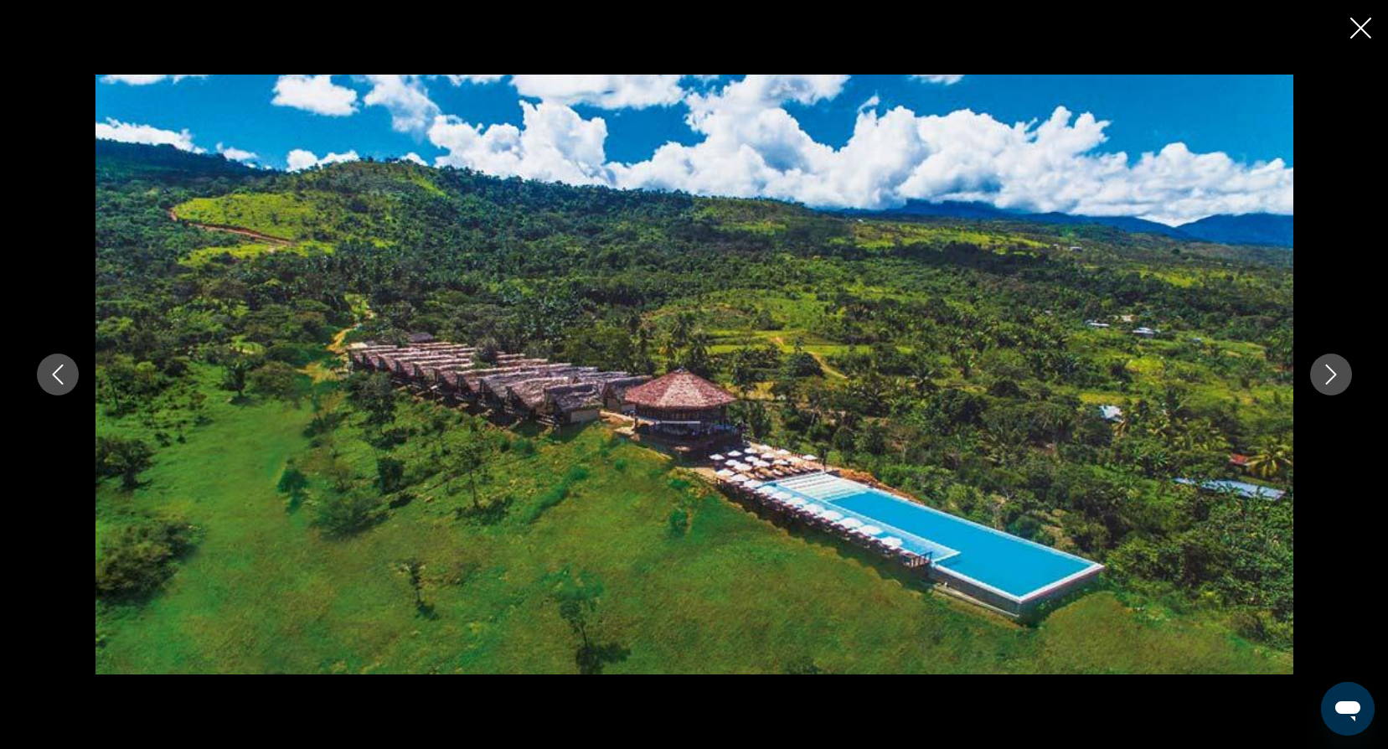
click at [1338, 379] on icon "Next image" at bounding box center [1331, 374] width 20 height 20
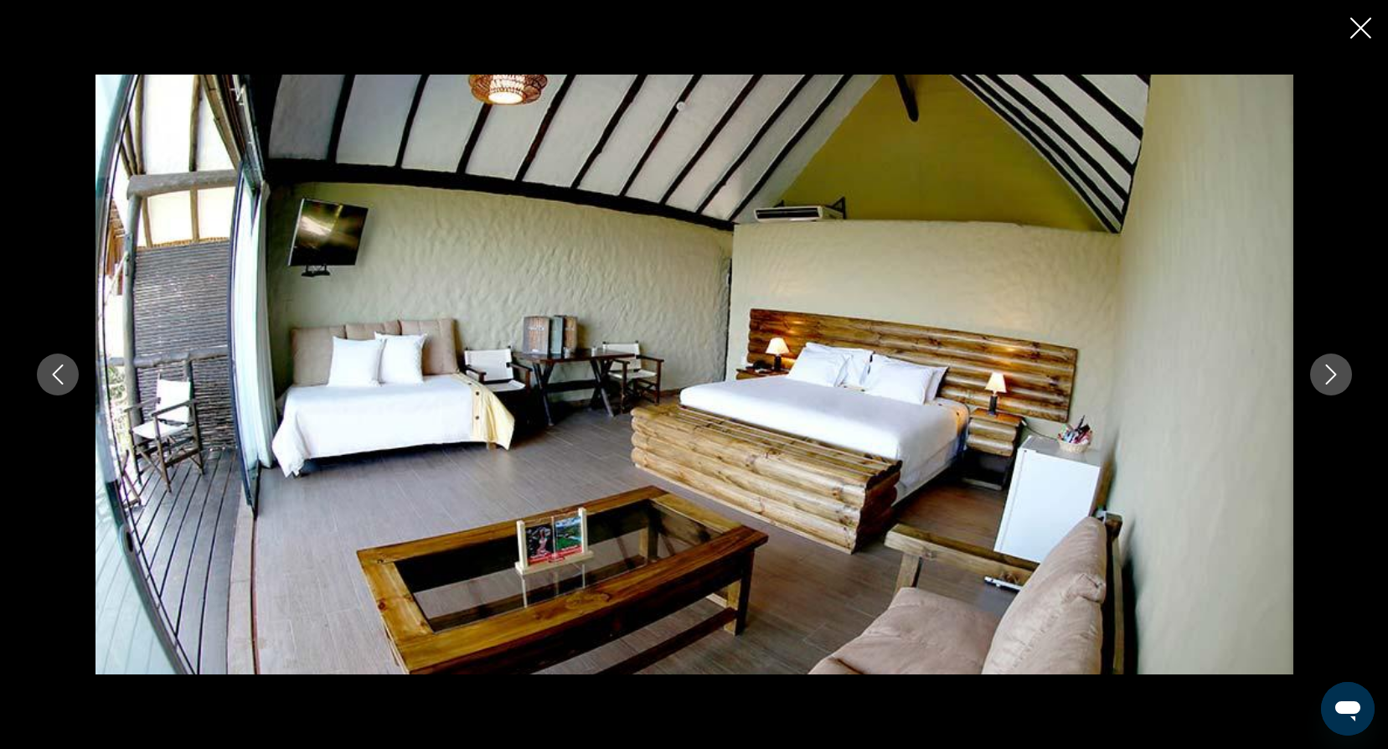
click at [1357, 25] on icon "Close slideshow" at bounding box center [1360, 28] width 21 height 21
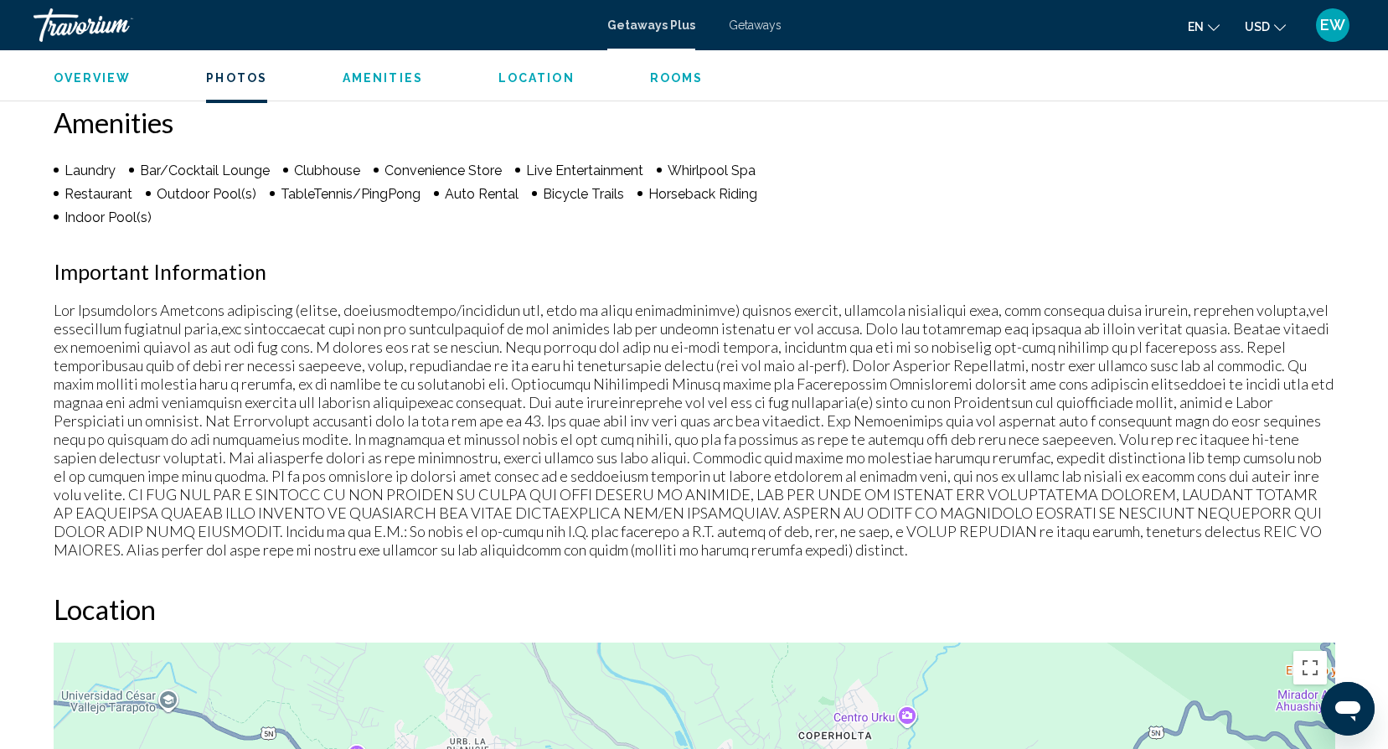
scroll to position [1151, 0]
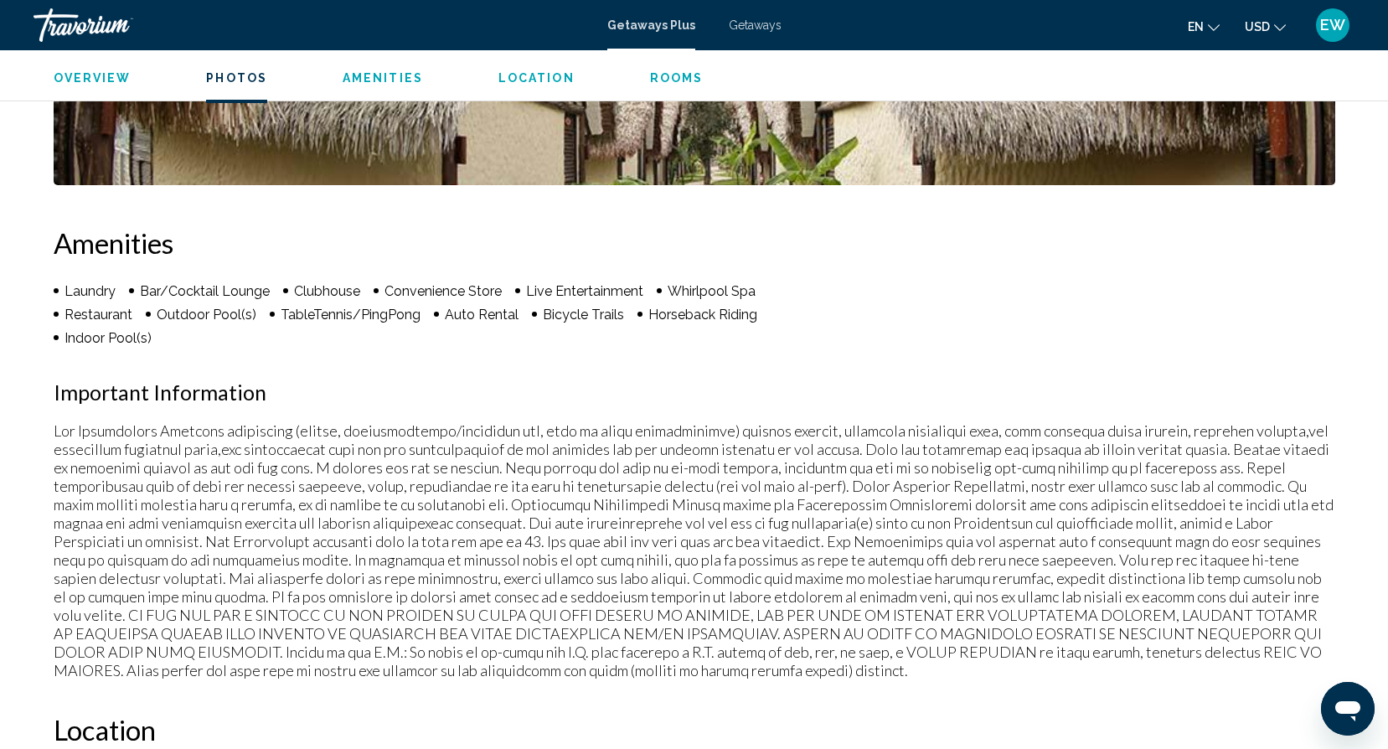
click at [553, 77] on span "Location" at bounding box center [536, 77] width 76 height 13
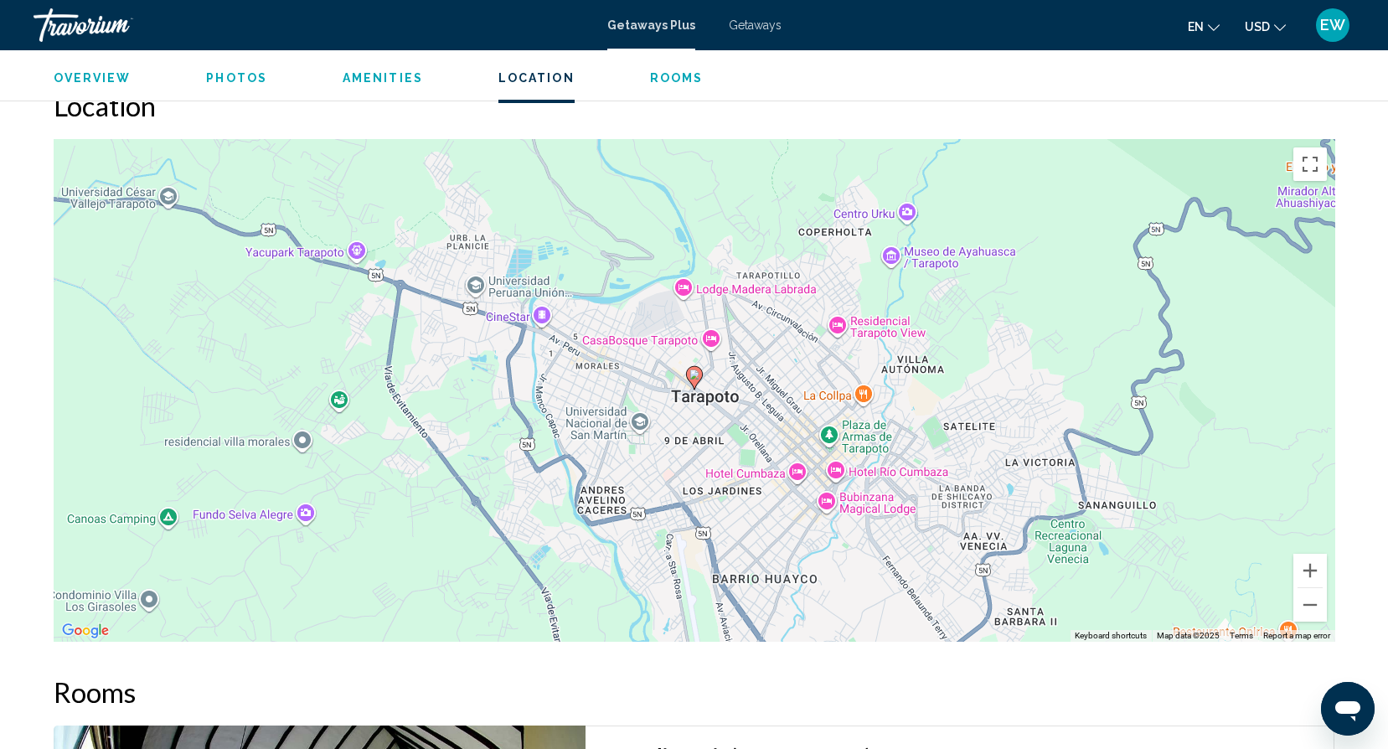
scroll to position [1749, 0]
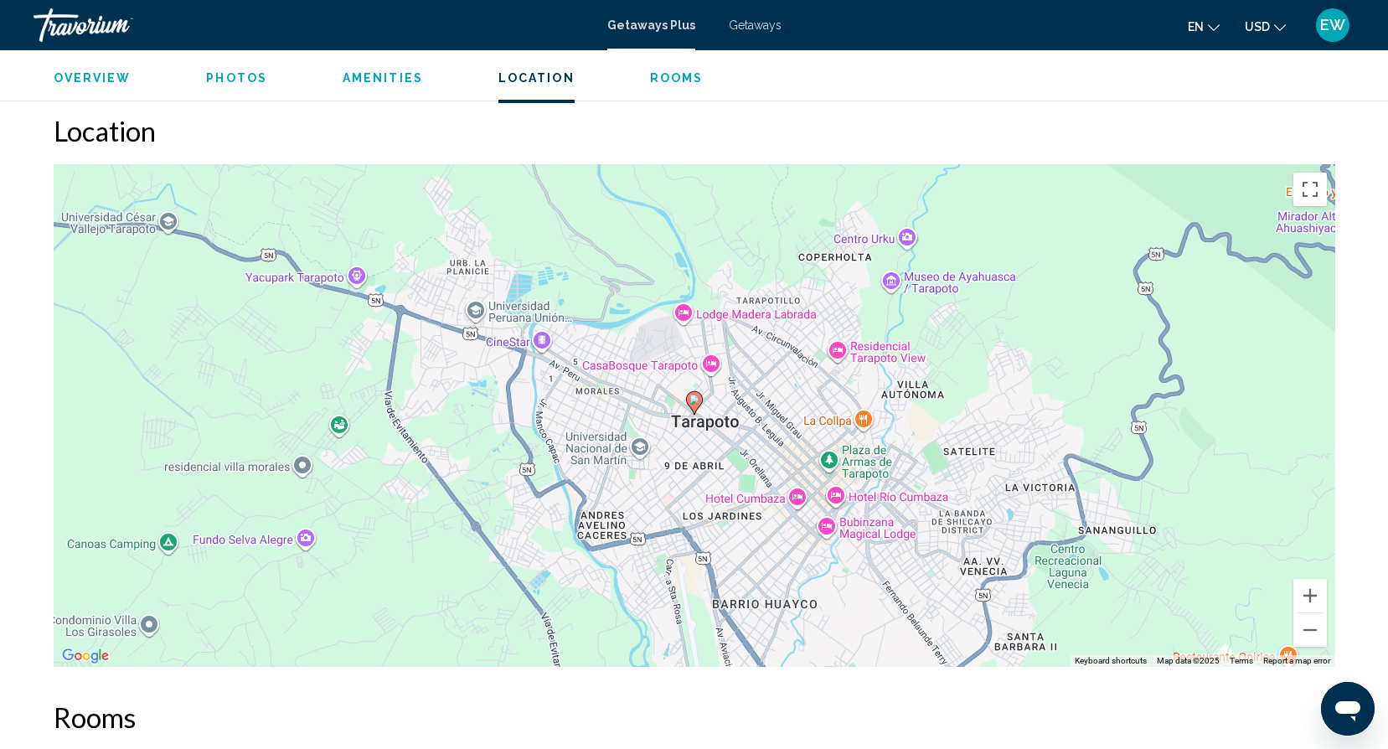
click at [986, 427] on div "To activate drag with keyboard, press Alt + Enter. Once in keyboard drag state,…" at bounding box center [694, 415] width 1281 height 502
click at [1316, 614] on button "Zoom out" at bounding box center [1309, 629] width 33 height 33
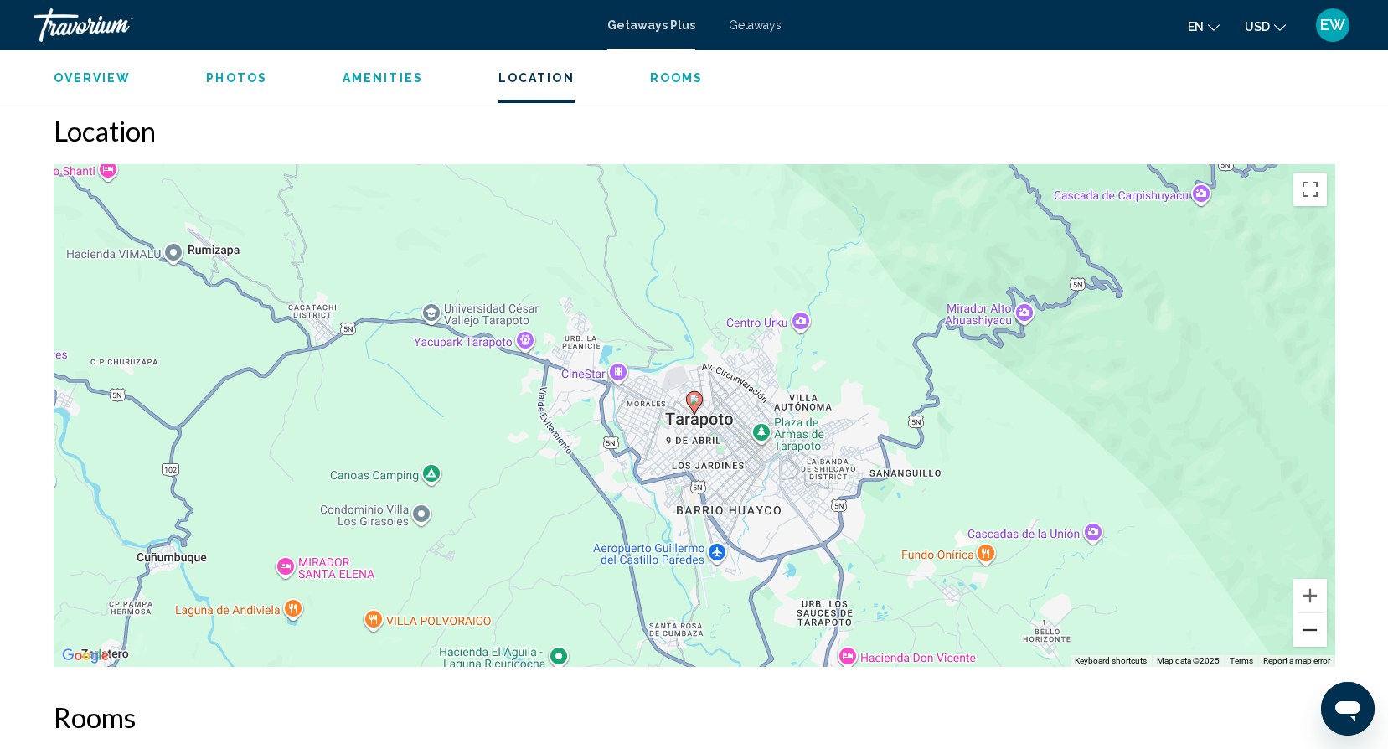
click at [1316, 614] on button "Zoom out" at bounding box center [1309, 629] width 33 height 33
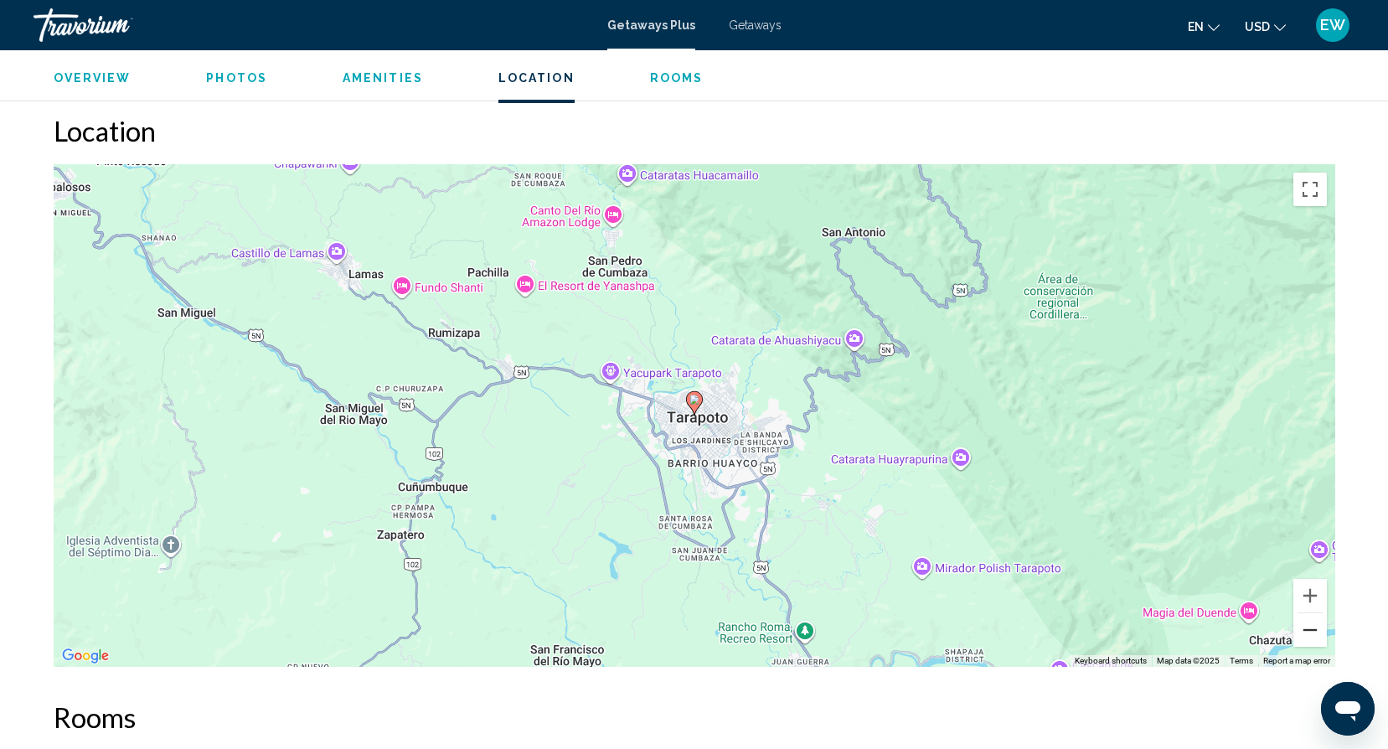
click at [1316, 614] on button "Zoom out" at bounding box center [1309, 629] width 33 height 33
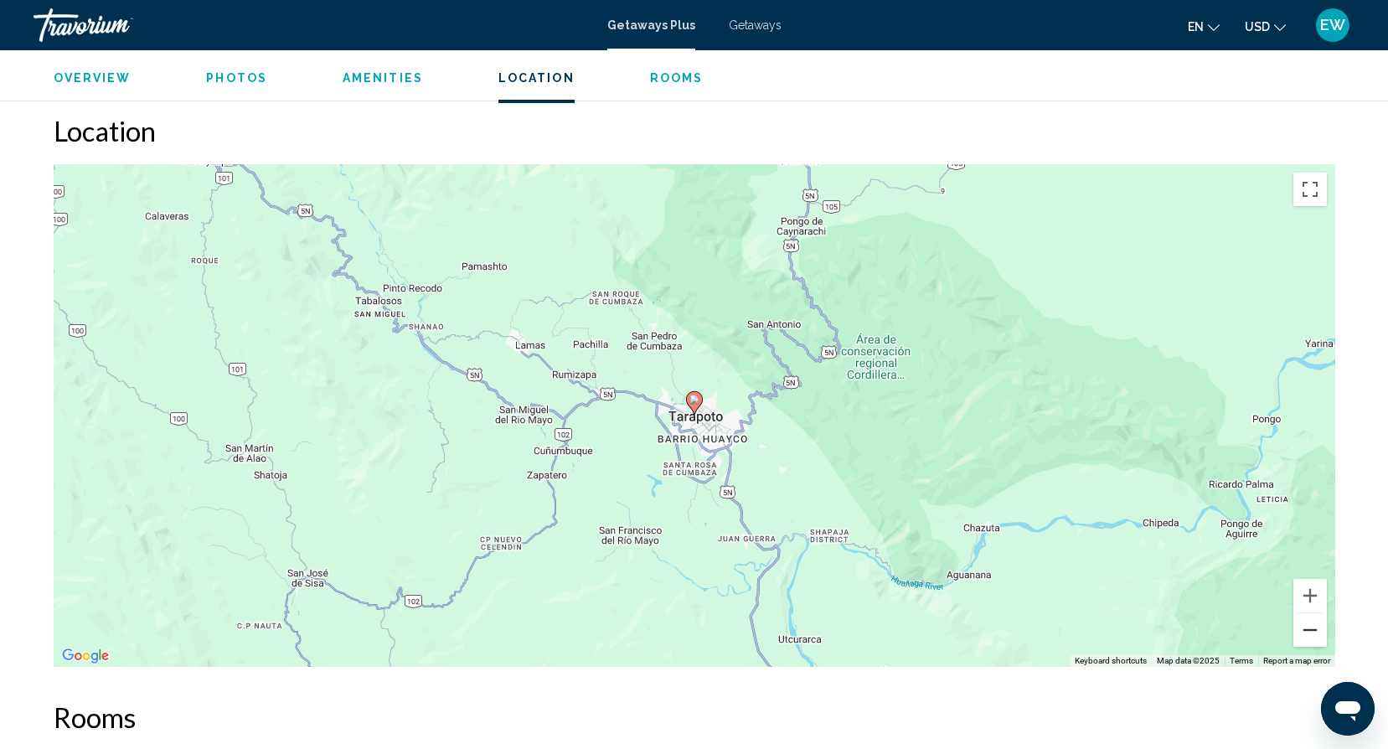
click at [1316, 614] on button "Zoom out" at bounding box center [1309, 629] width 33 height 33
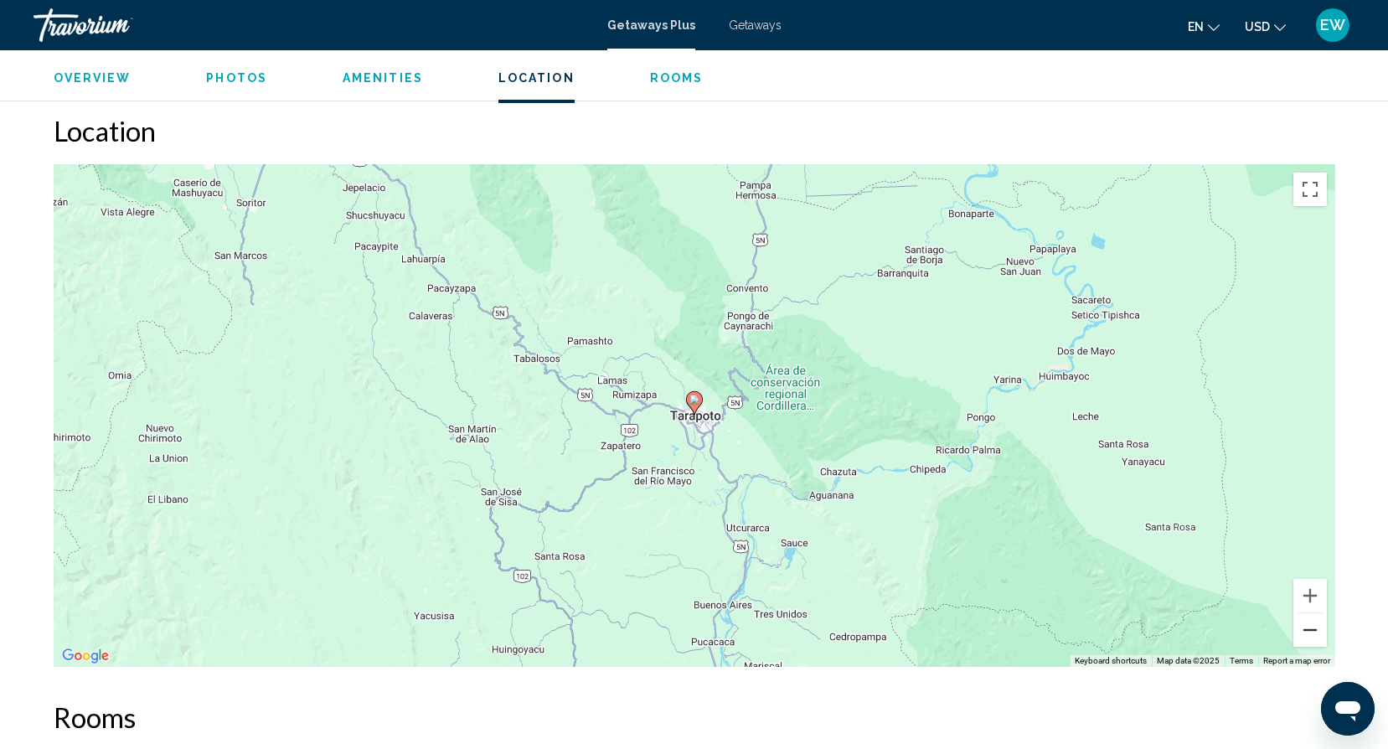
click at [1316, 614] on button "Zoom out" at bounding box center [1309, 629] width 33 height 33
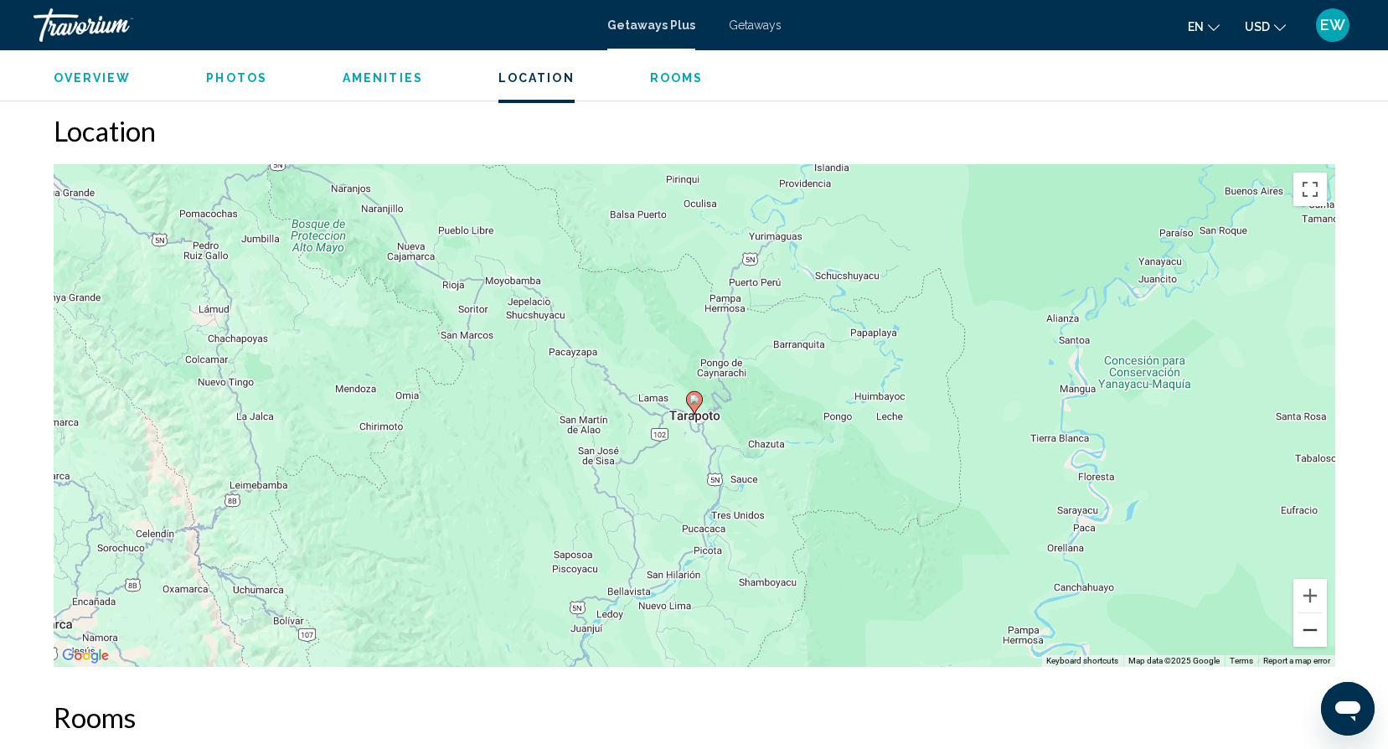
click at [1316, 614] on button "Zoom out" at bounding box center [1309, 629] width 33 height 33
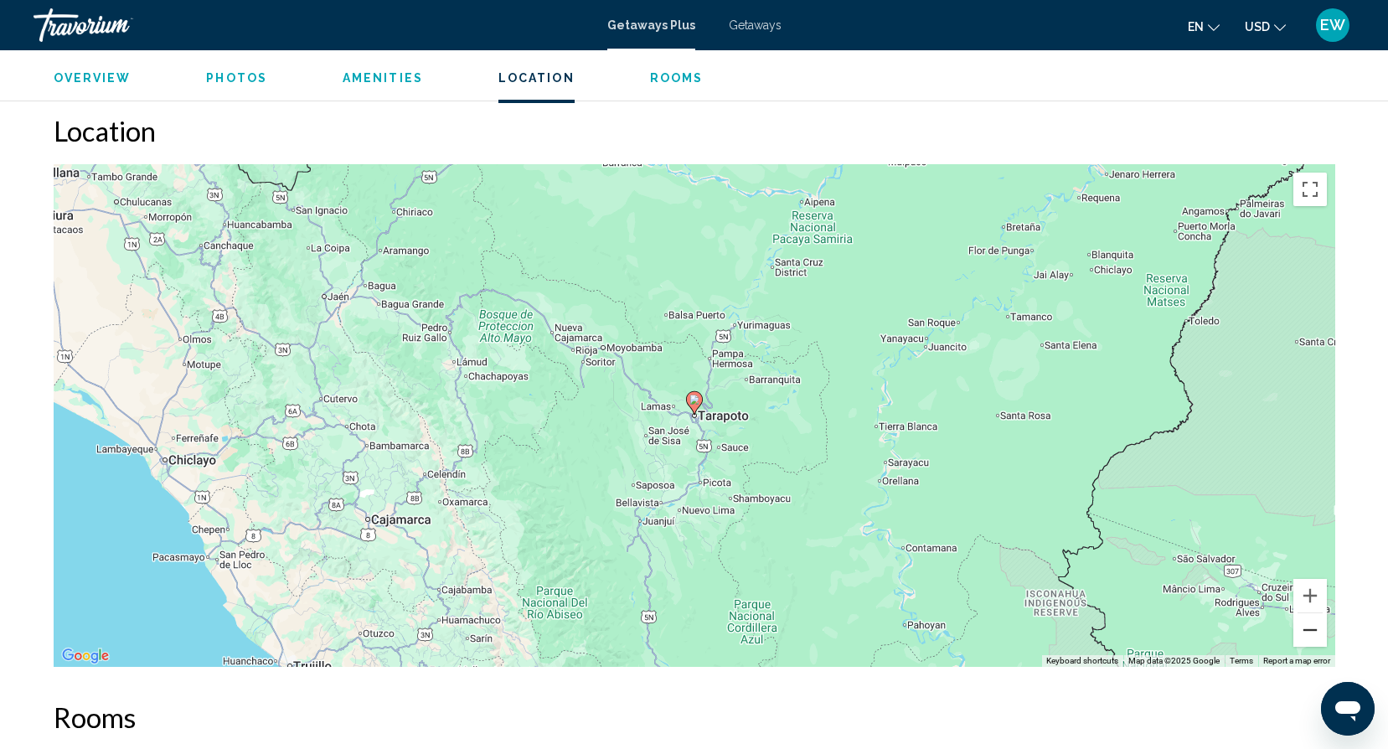
click at [1316, 614] on button "Zoom out" at bounding box center [1309, 629] width 33 height 33
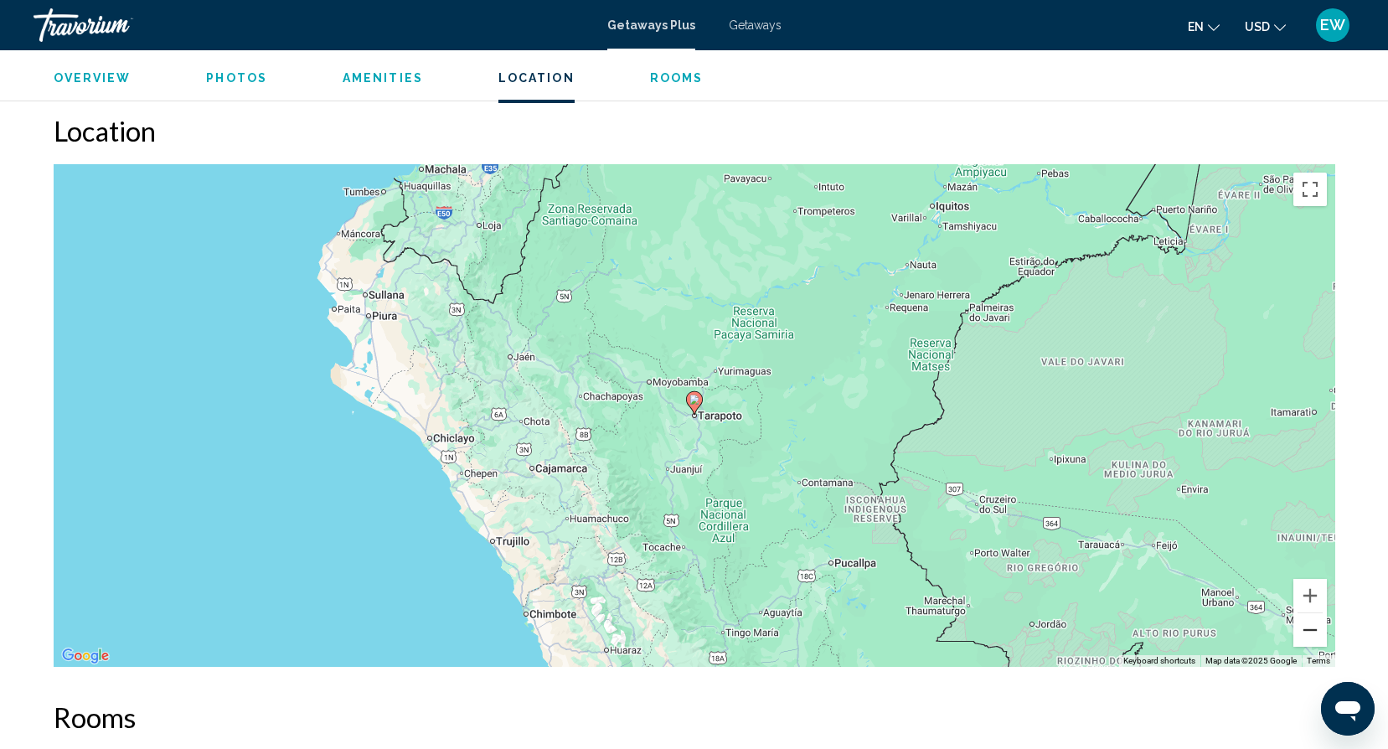
click at [1316, 614] on button "Zoom out" at bounding box center [1309, 629] width 33 height 33
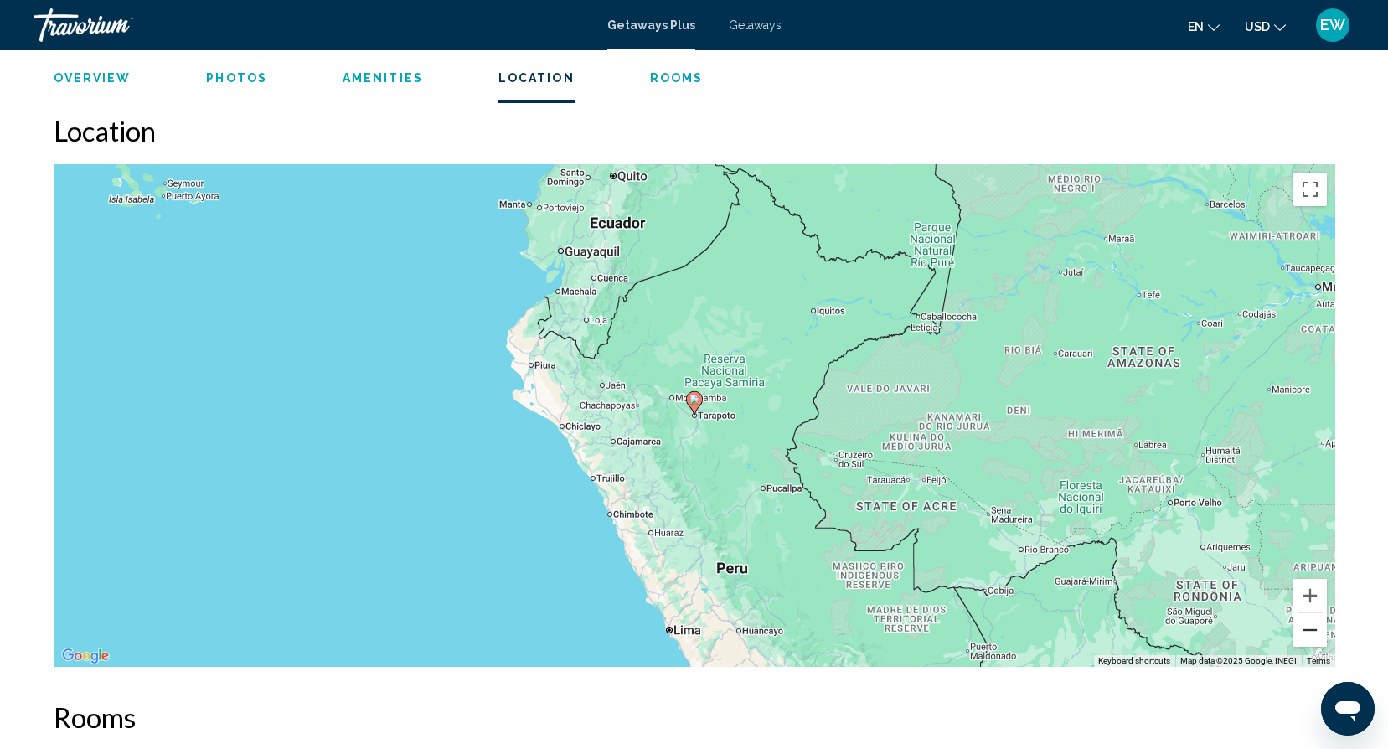
click at [1316, 614] on button "Zoom out" at bounding box center [1309, 629] width 33 height 33
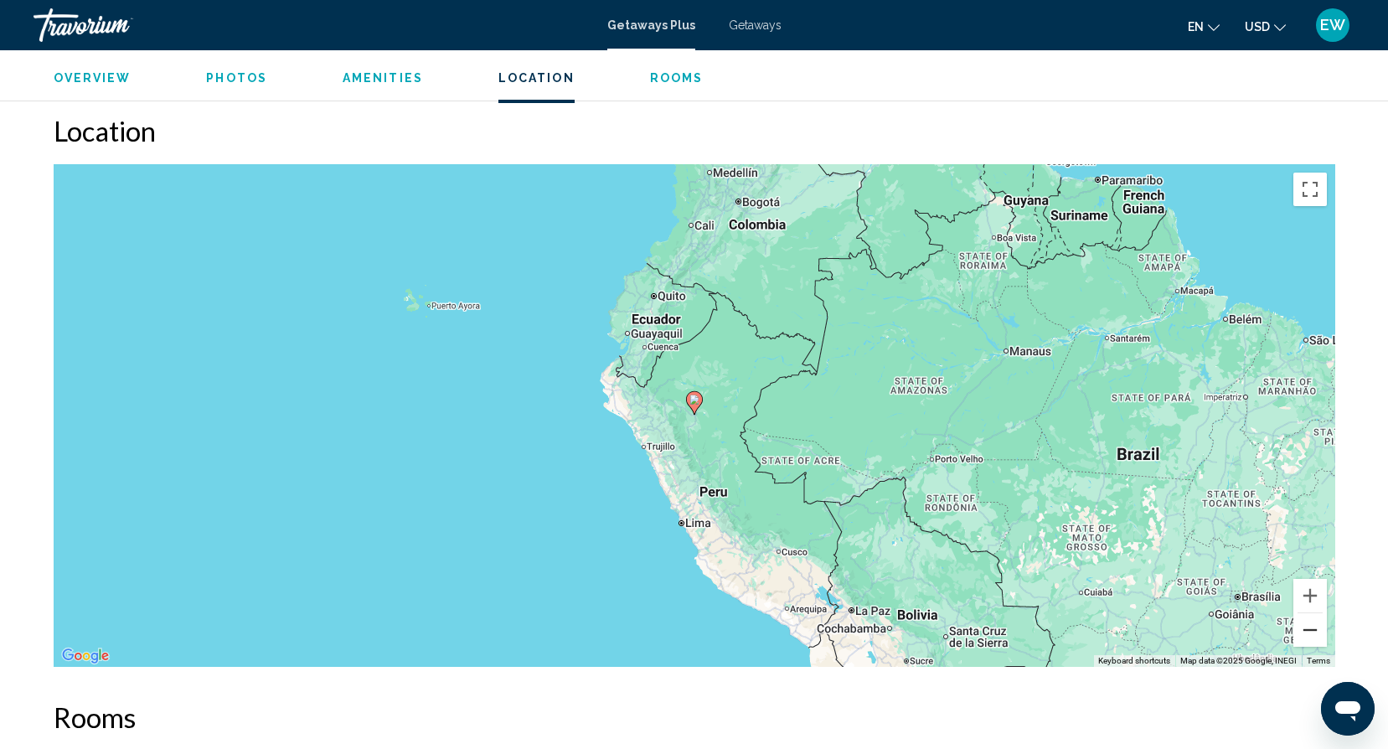
click at [1316, 614] on button "Zoom out" at bounding box center [1309, 629] width 33 height 33
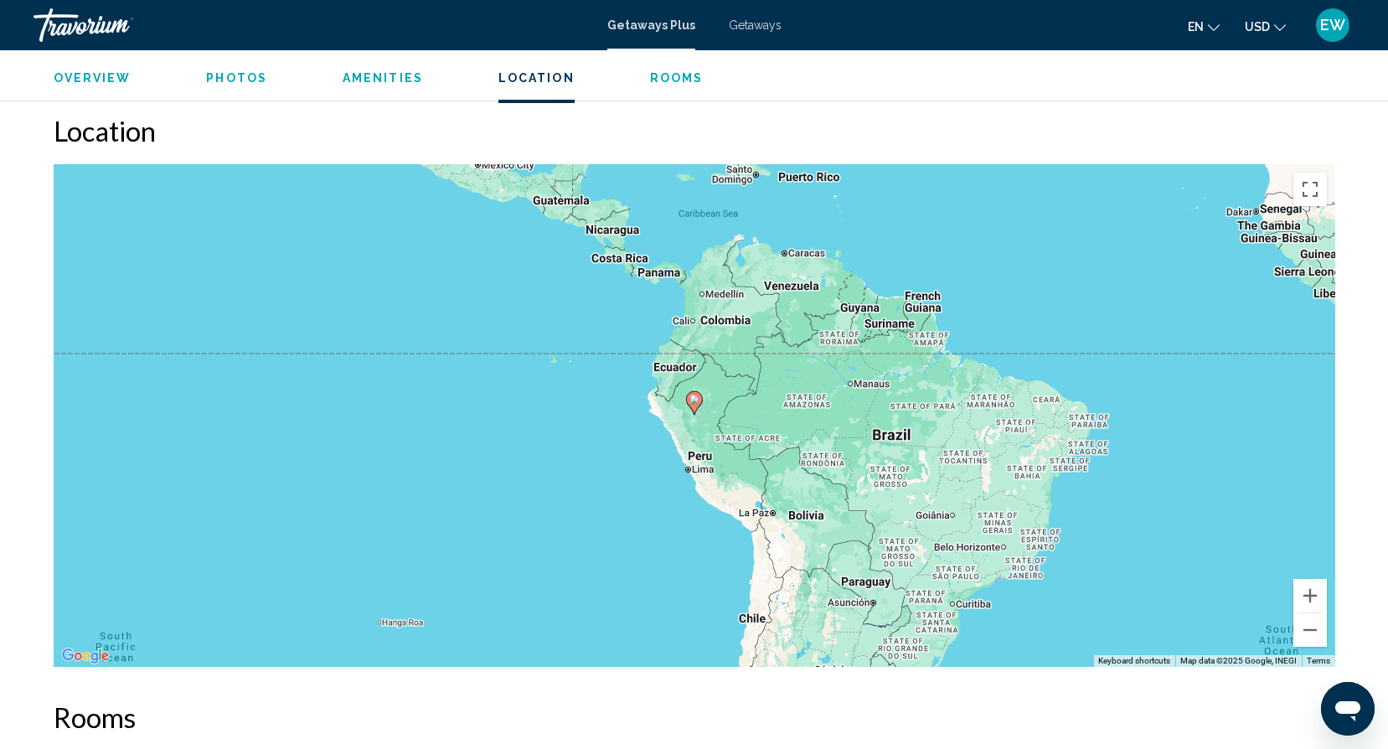
click at [753, 20] on span "Getaways" at bounding box center [755, 24] width 53 height 13
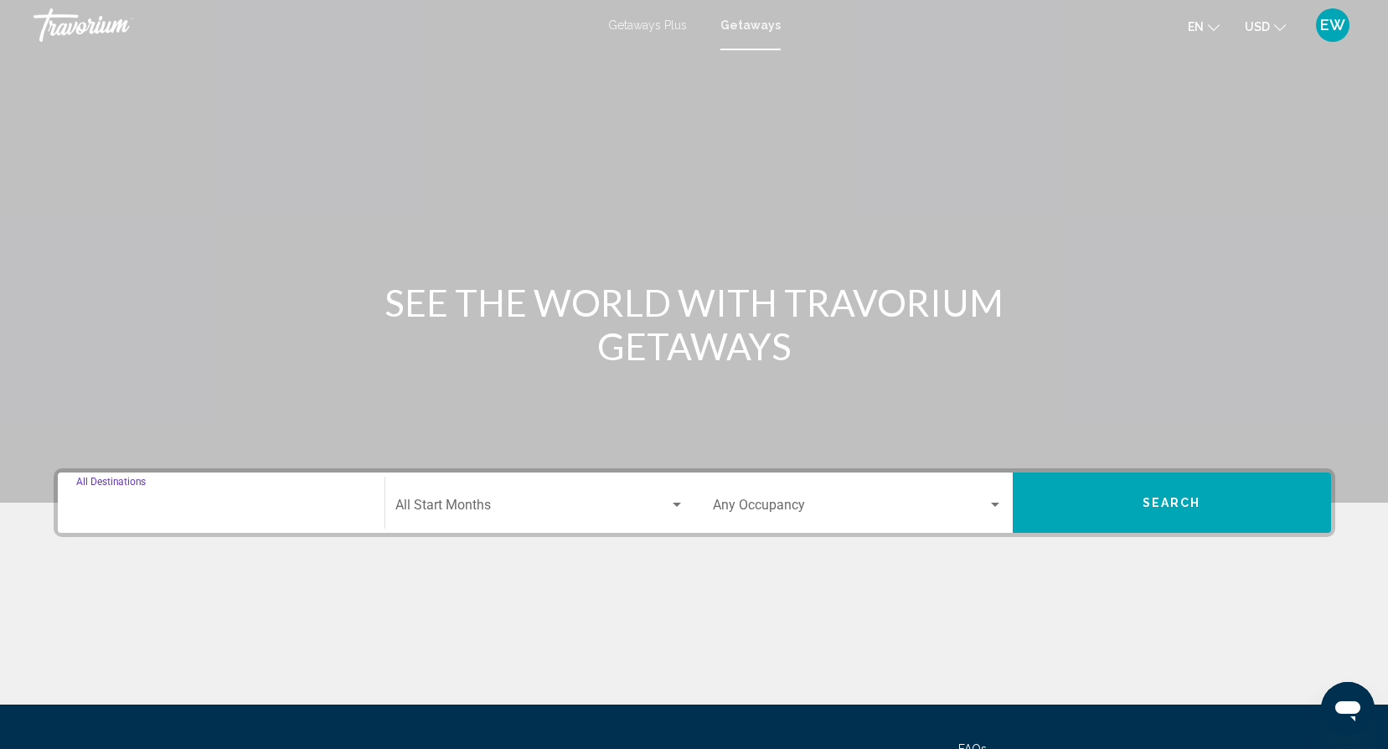
click at [155, 501] on input "Destination All Destinations" at bounding box center [221, 508] width 290 height 15
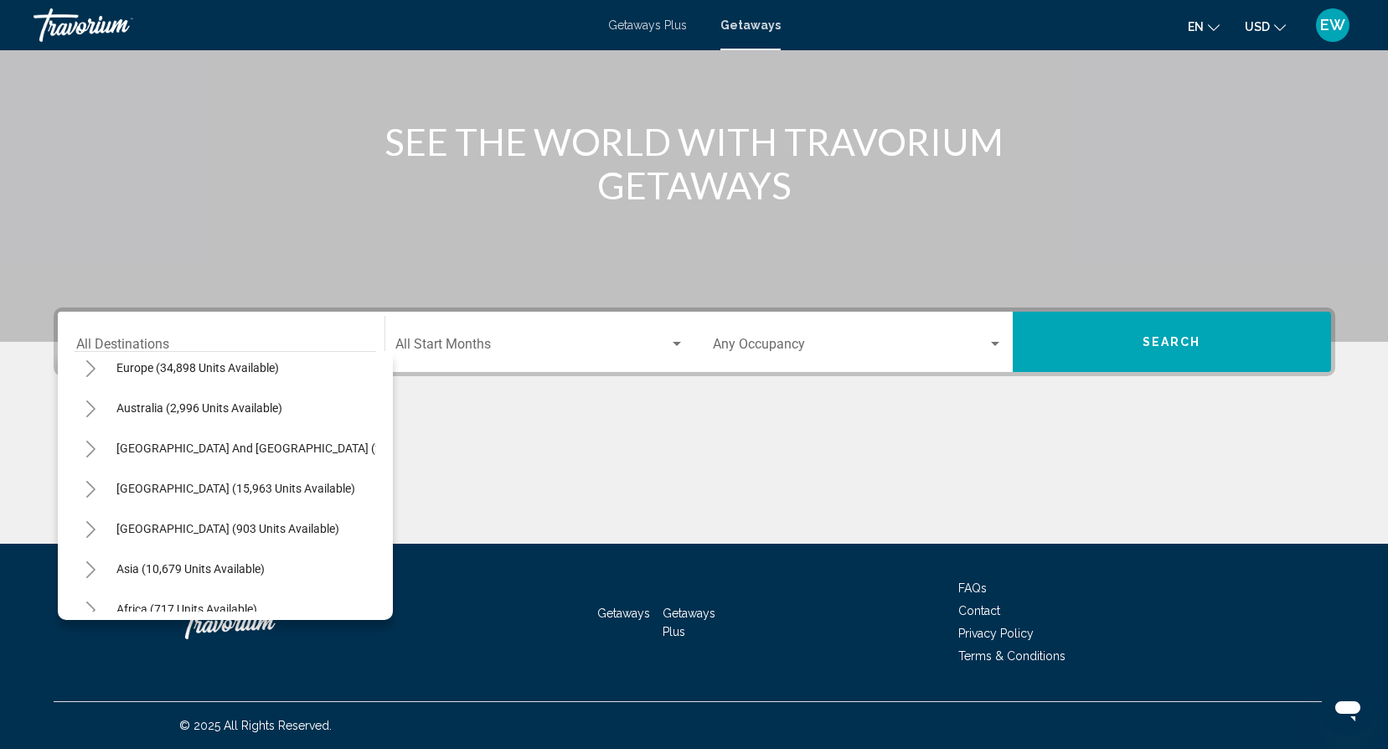
scroll to position [218, 0]
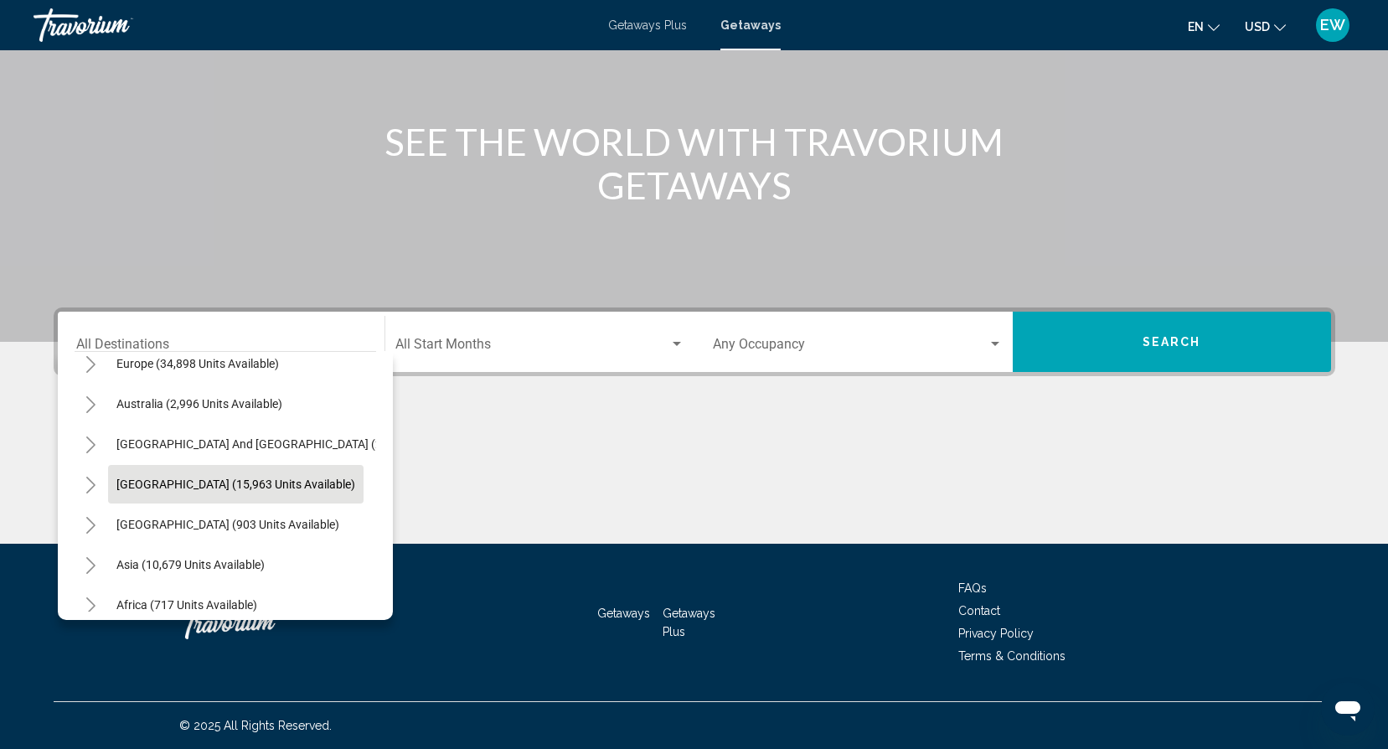
click at [161, 482] on span "[GEOGRAPHIC_DATA] (15,963 units available)" at bounding box center [235, 483] width 239 height 13
type input "**********"
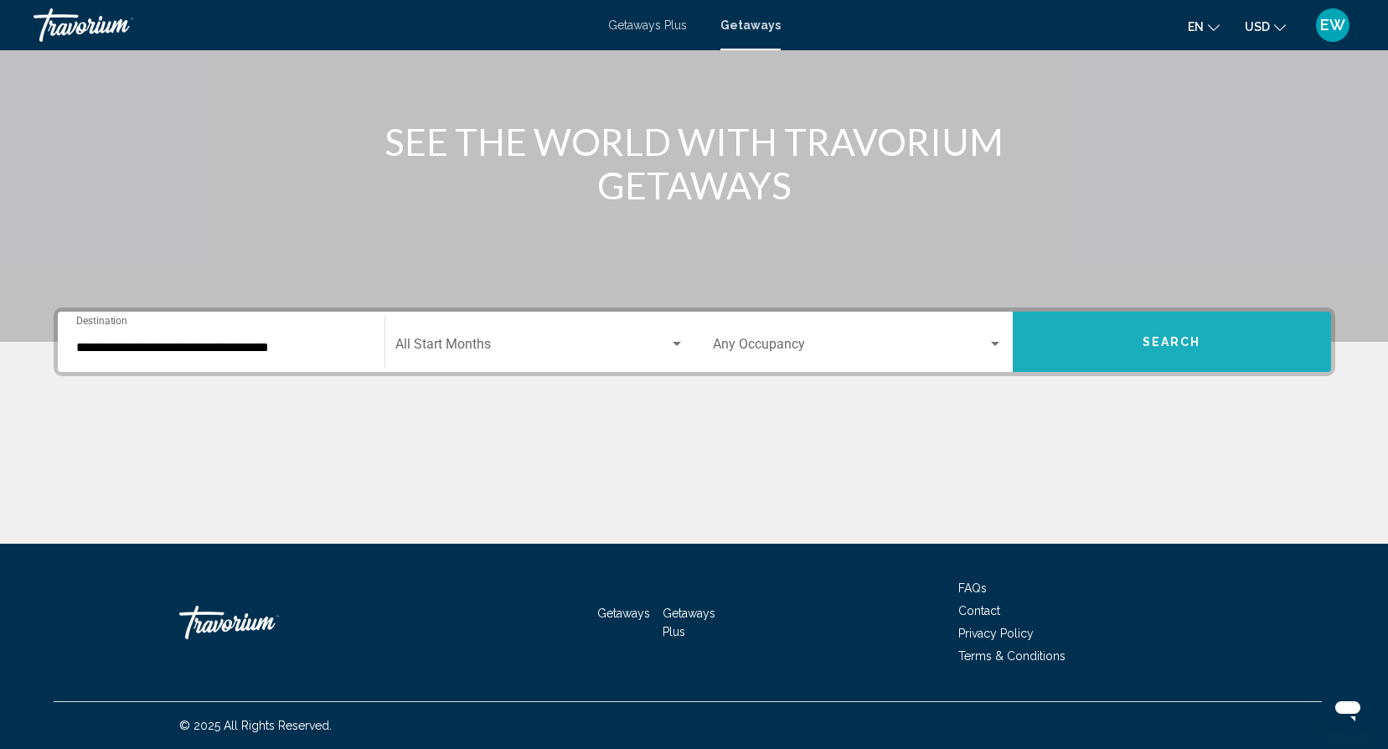
click at [1164, 333] on button "Search" at bounding box center [1171, 342] width 318 height 60
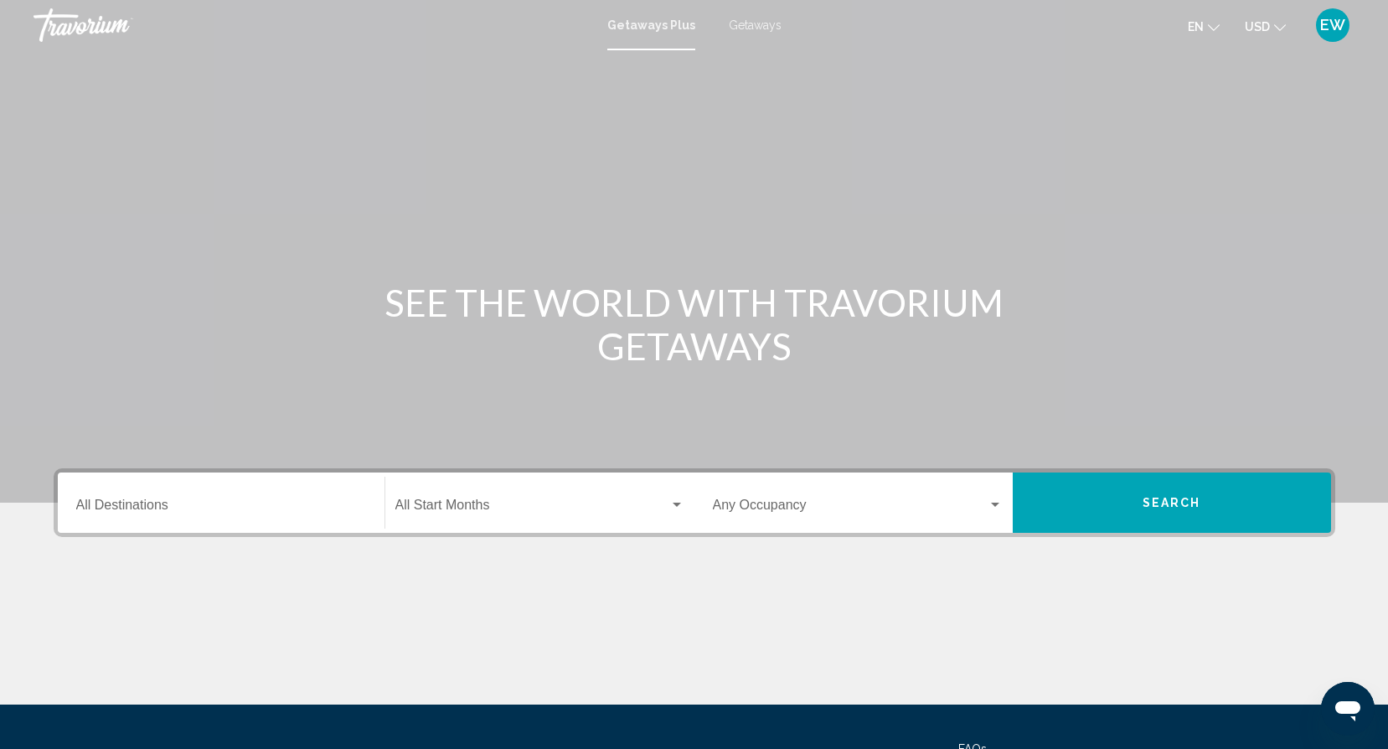
click at [151, 497] on div "Destination All Destinations" at bounding box center [221, 502] width 290 height 53
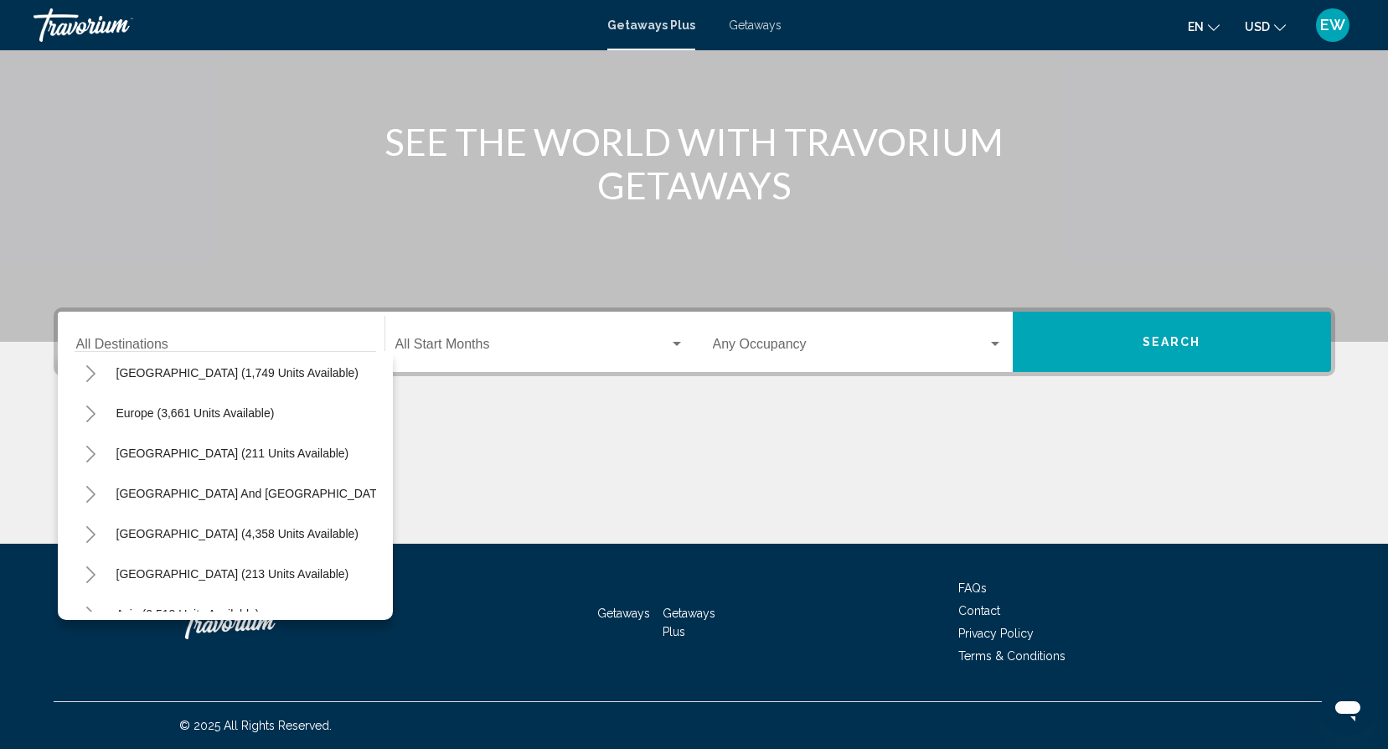
scroll to position [173, 0]
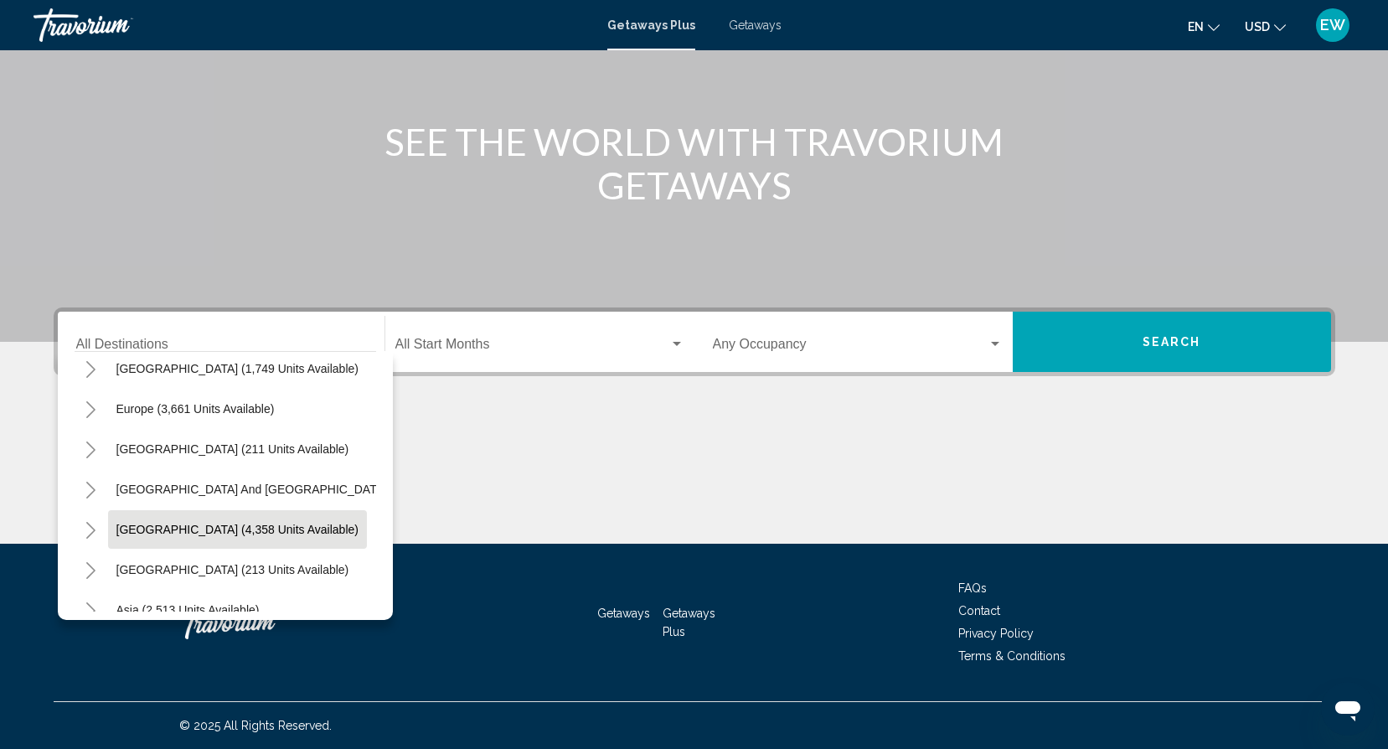
click at [175, 532] on span "[GEOGRAPHIC_DATA] (4,358 units available)" at bounding box center [237, 529] width 242 height 13
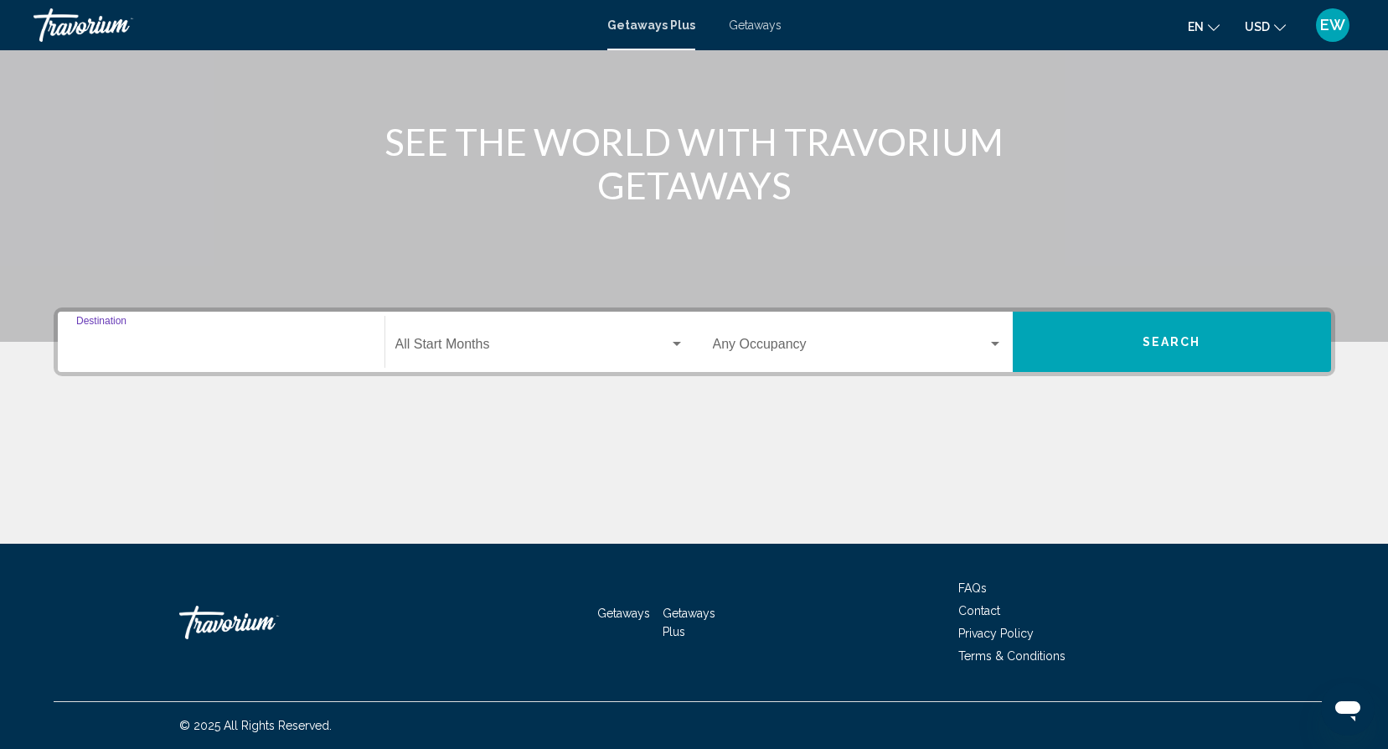
type input "**********"
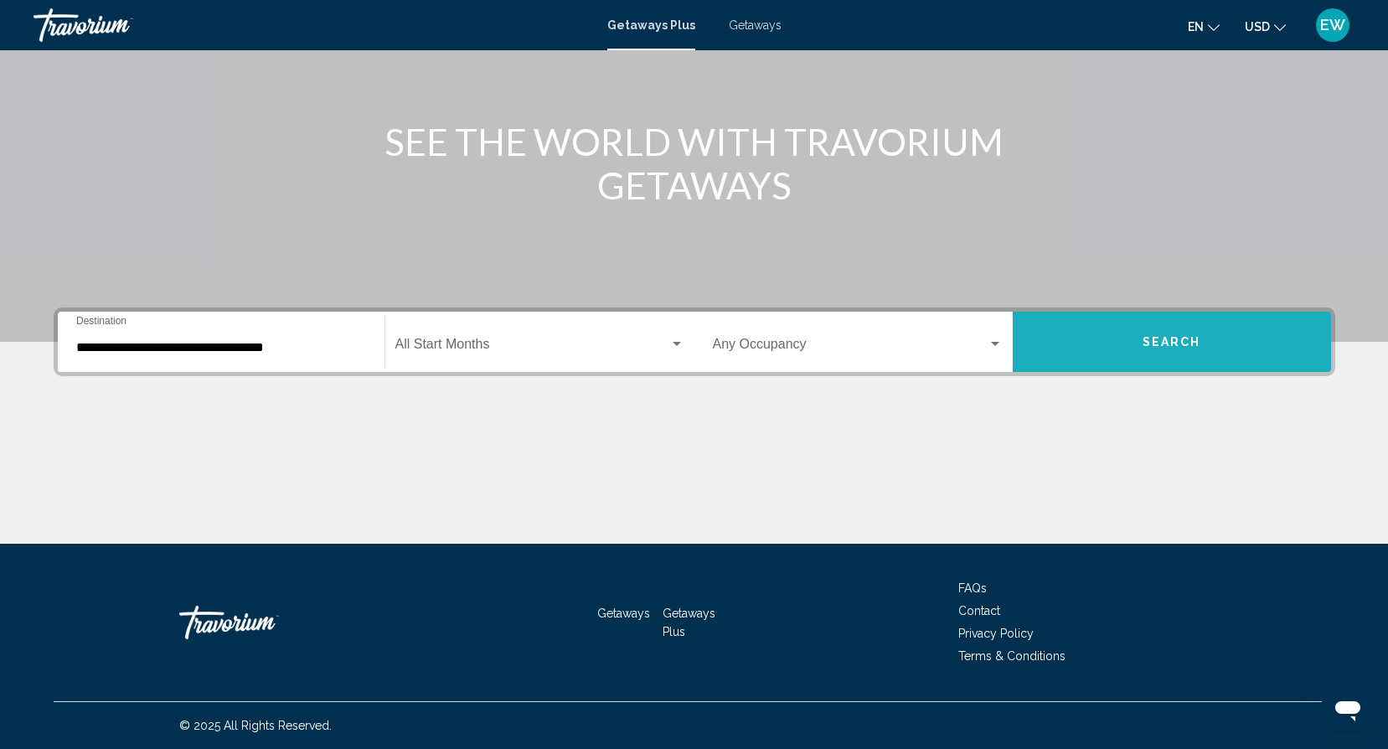
click at [1087, 355] on button "Search" at bounding box center [1171, 342] width 318 height 60
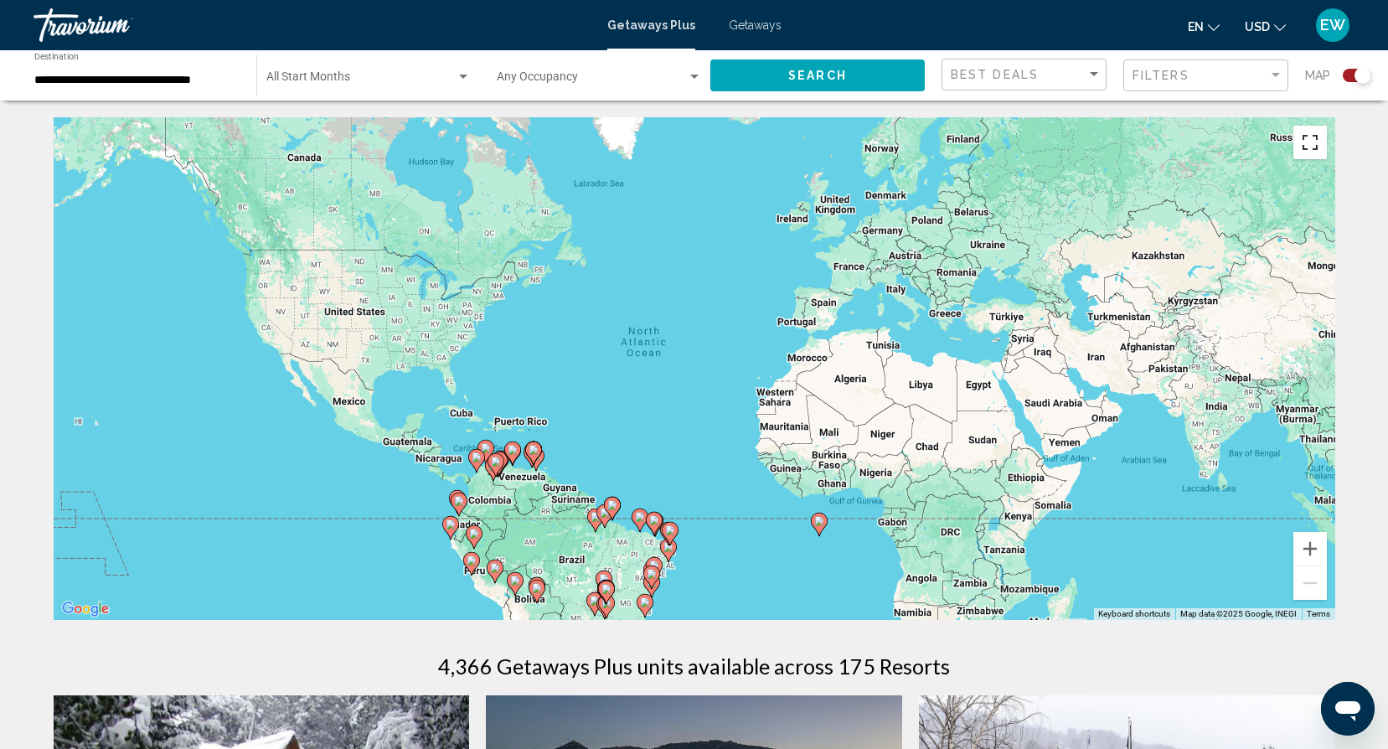
click at [1301, 142] on button "Toggle fullscreen view" at bounding box center [1309, 142] width 33 height 33
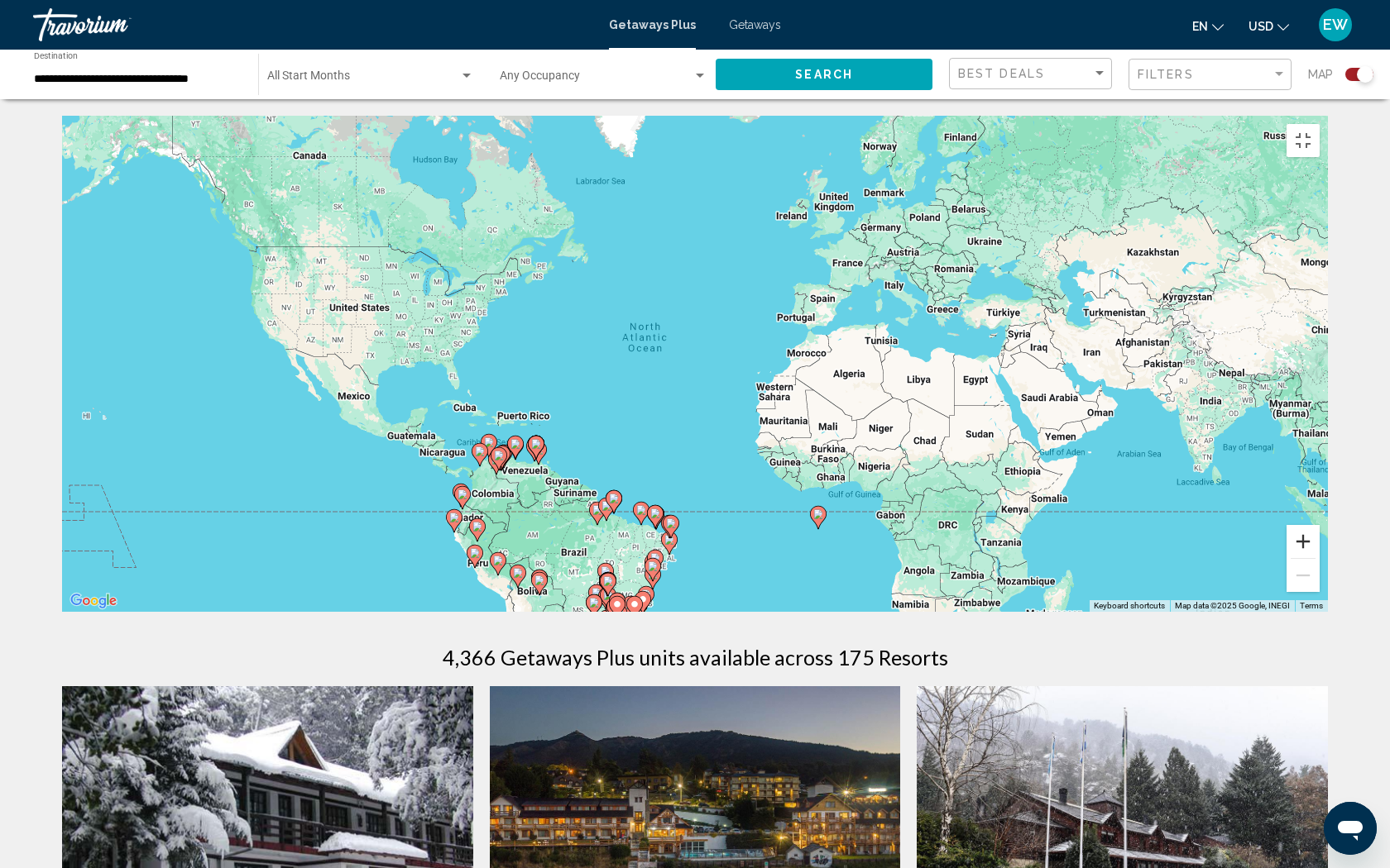
click at [1320, 558] on button "Zoom in" at bounding box center [1302, 541] width 33 height 33
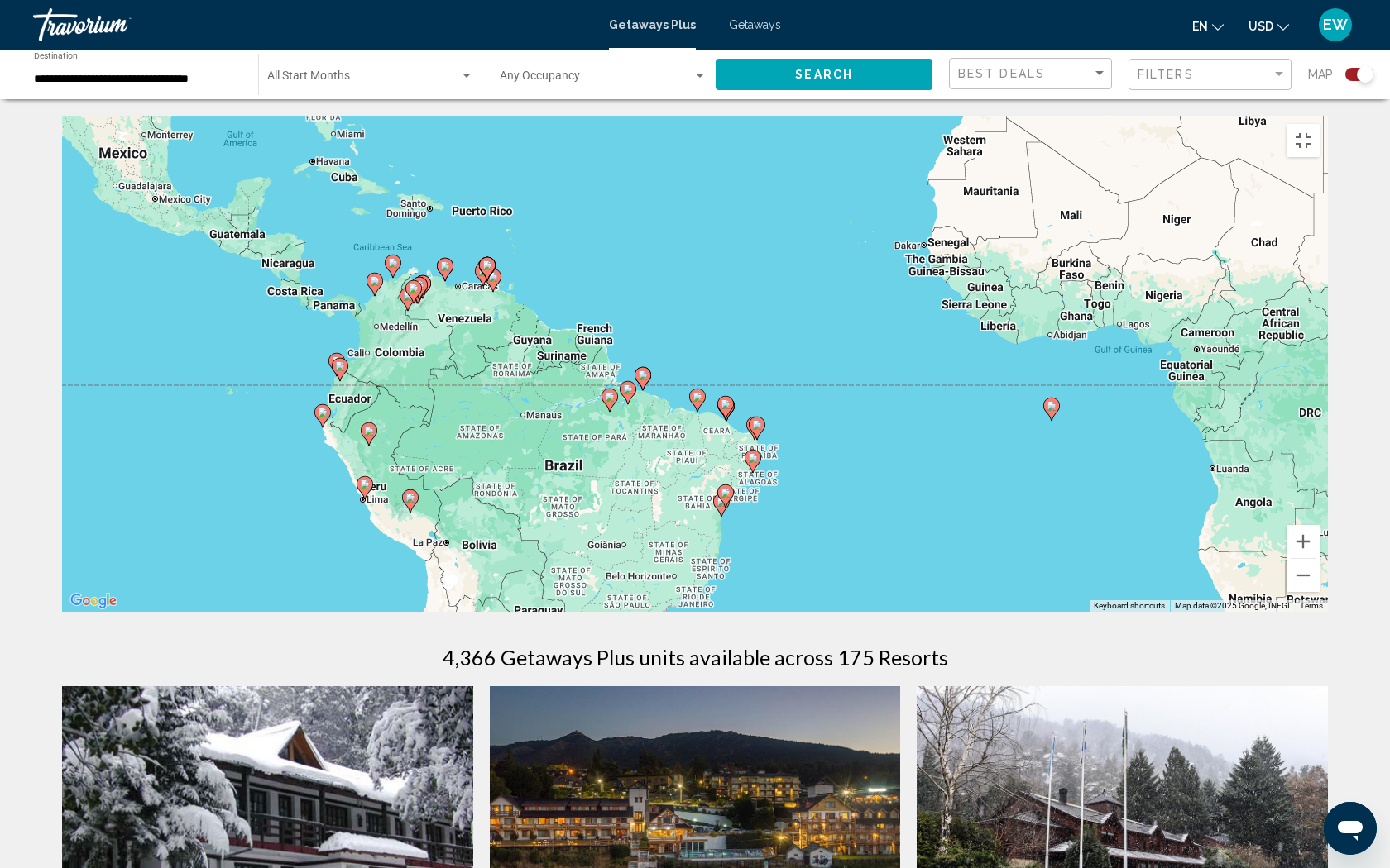
drag, startPoint x: 419, startPoint y: 536, endPoint x: 526, endPoint y: 241, distance: 313.8
click at [526, 241] on div "To activate drag with keyboard, press Alt + Enter. Once in keyboard drag state,…" at bounding box center [695, 363] width 1266 height 496
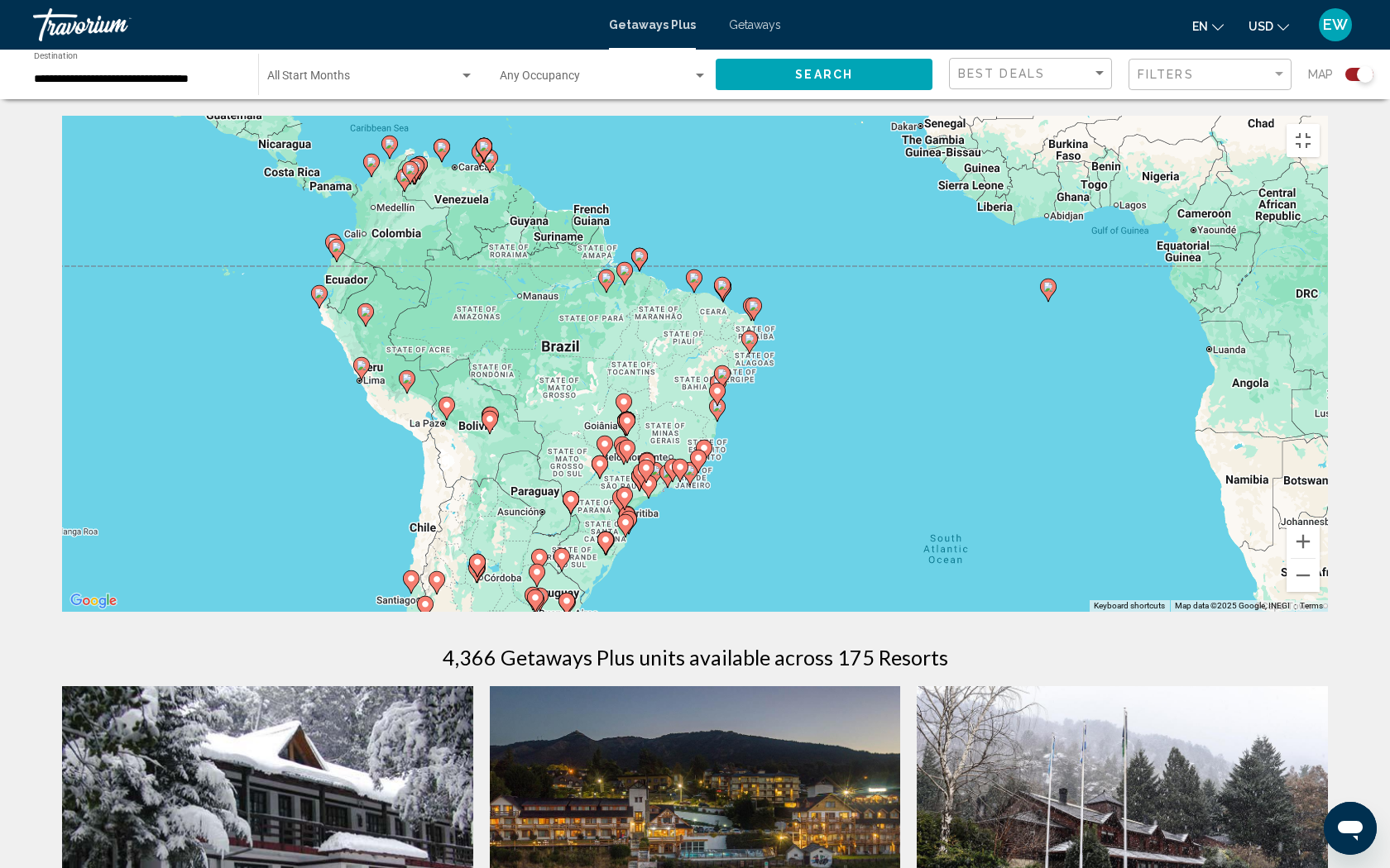
drag, startPoint x: 772, startPoint y: 590, endPoint x: 775, endPoint y: 492, distance: 98.0
click at [775, 492] on div "To activate drag with keyboard, press Alt + Enter. Once in keyboard drag state,…" at bounding box center [695, 363] width 1266 height 496
click at [1320, 558] on button "Zoom in" at bounding box center [1302, 541] width 33 height 33
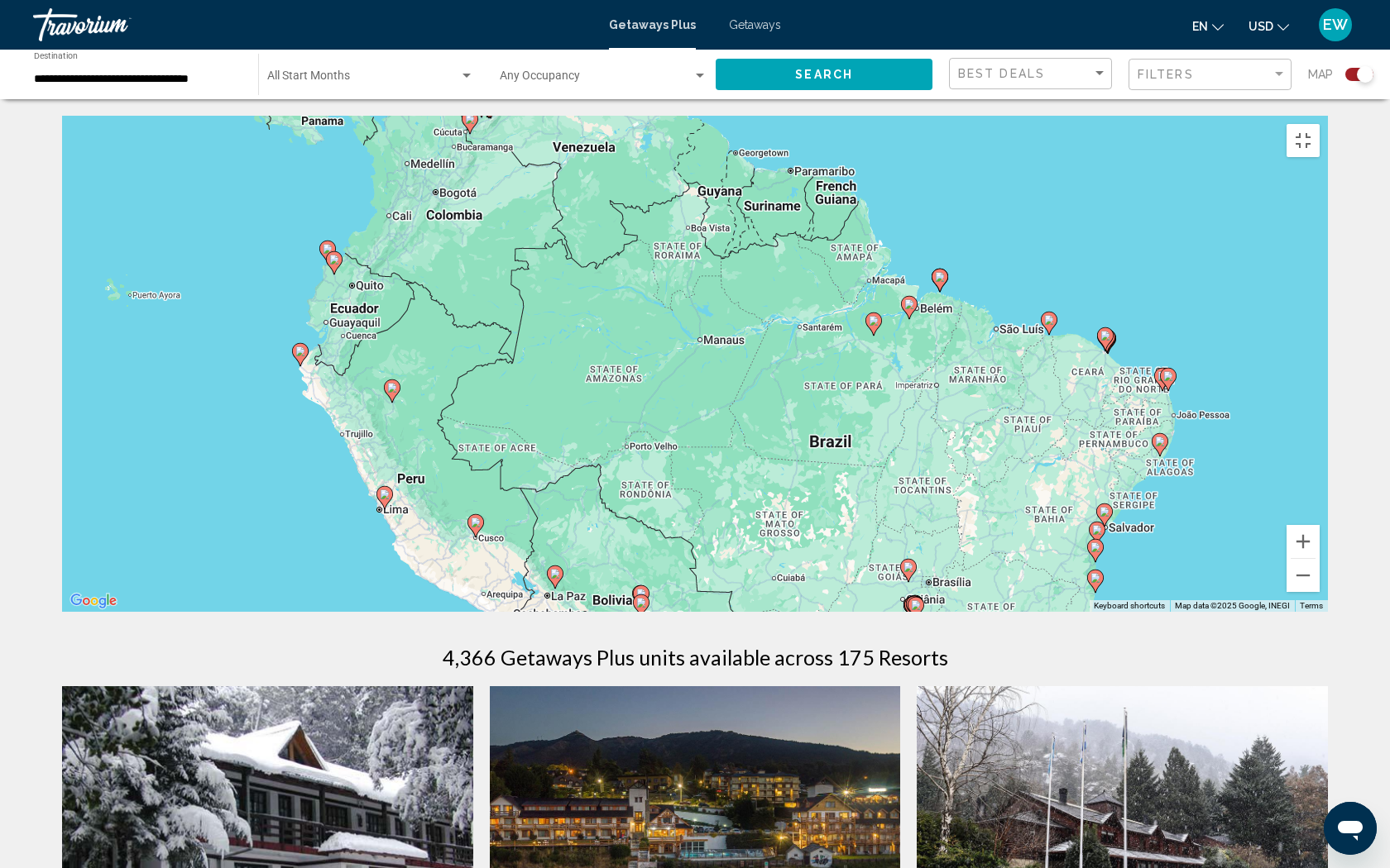
drag, startPoint x: 803, startPoint y: 222, endPoint x: 1161, endPoint y: 336, distance: 375.7
click at [1161, 336] on div "To activate drag with keyboard, press Alt + Enter. Once in keyboard drag state,…" at bounding box center [695, 363] width 1266 height 496
click at [402, 94] on image "Main content" at bounding box center [404, 89] width 10 height 10
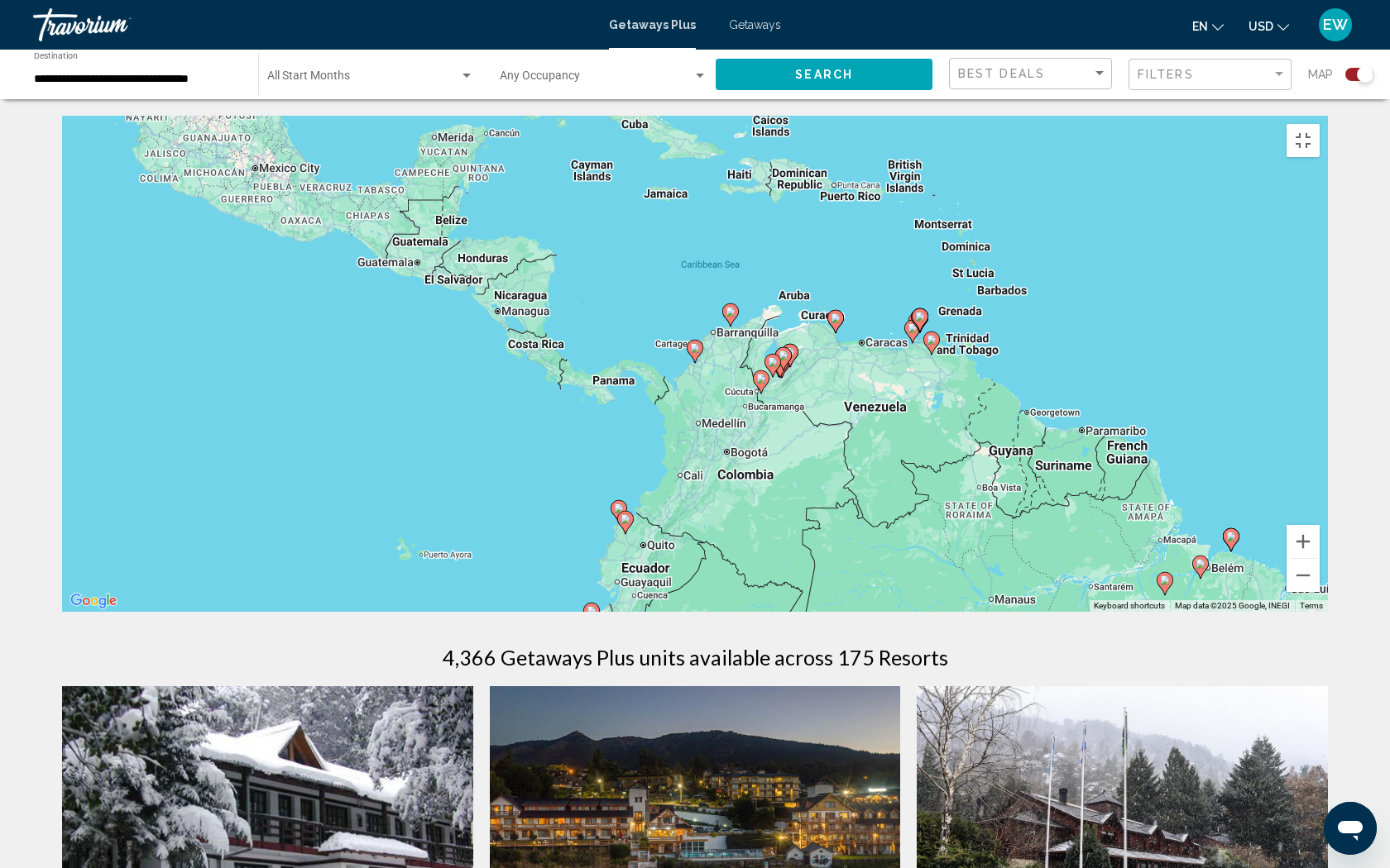
click at [690, 362] on icon "Main content" at bounding box center [695, 352] width 15 height 22
type input "**********"
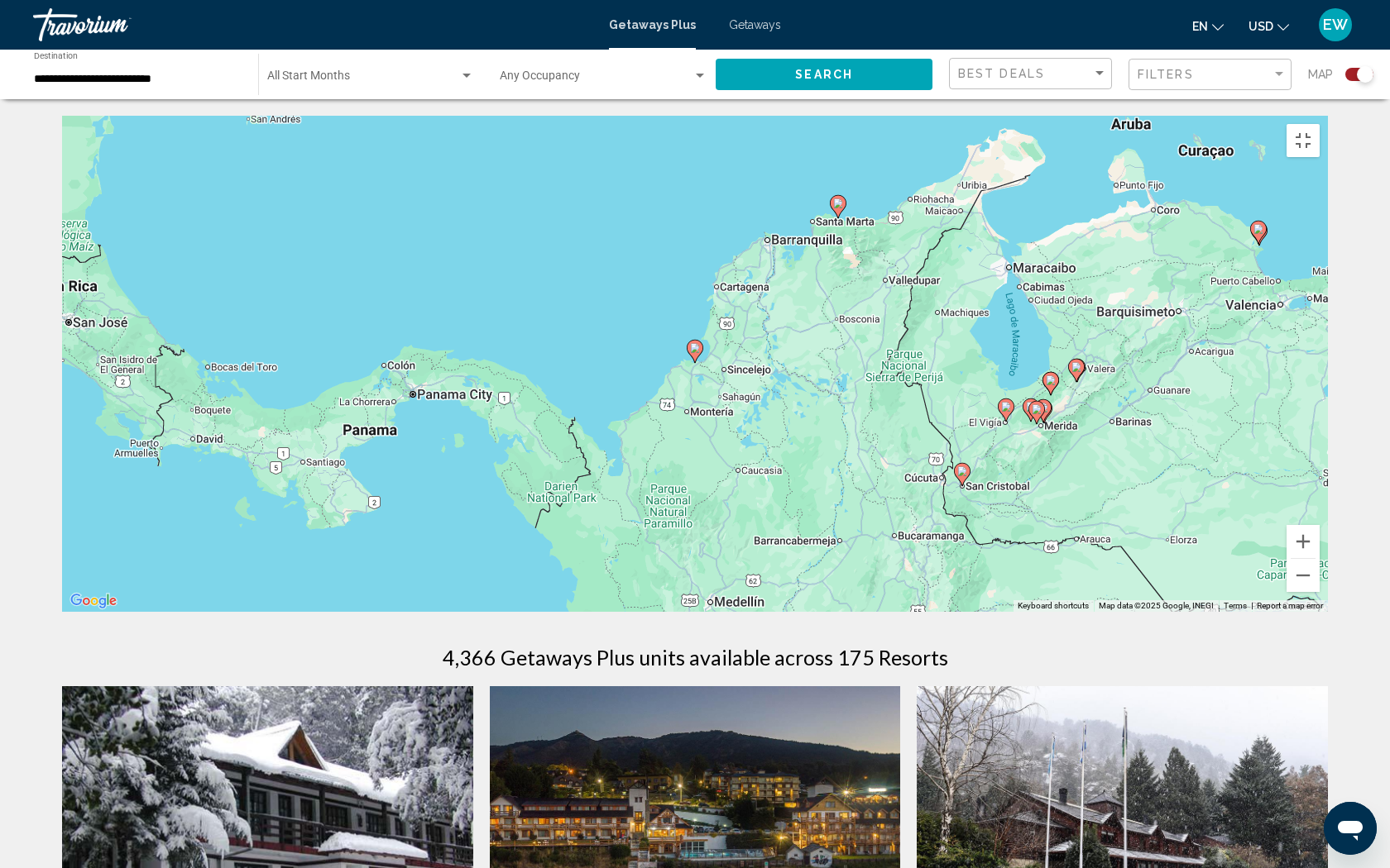
click at [694, 362] on icon "Main content" at bounding box center [695, 352] width 15 height 22
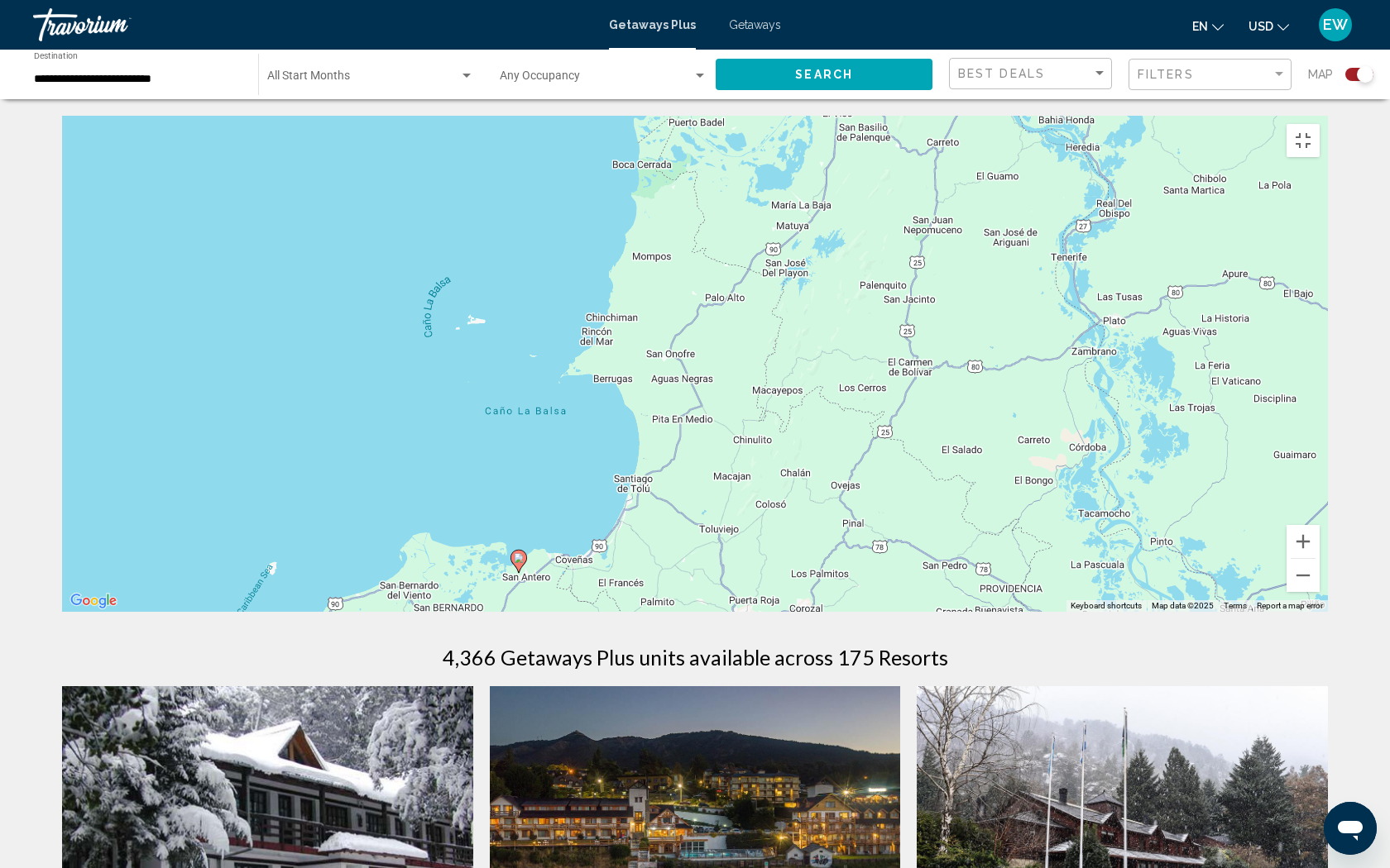
drag, startPoint x: 873, startPoint y: 330, endPoint x: 697, endPoint y: 544, distance: 277.1
click at [697, 544] on div "To activate drag with keyboard, press Alt + Enter. Once in keyboard drag state,…" at bounding box center [695, 363] width 1266 height 496
click at [1320, 592] on button "Zoom out" at bounding box center [1302, 575] width 33 height 33
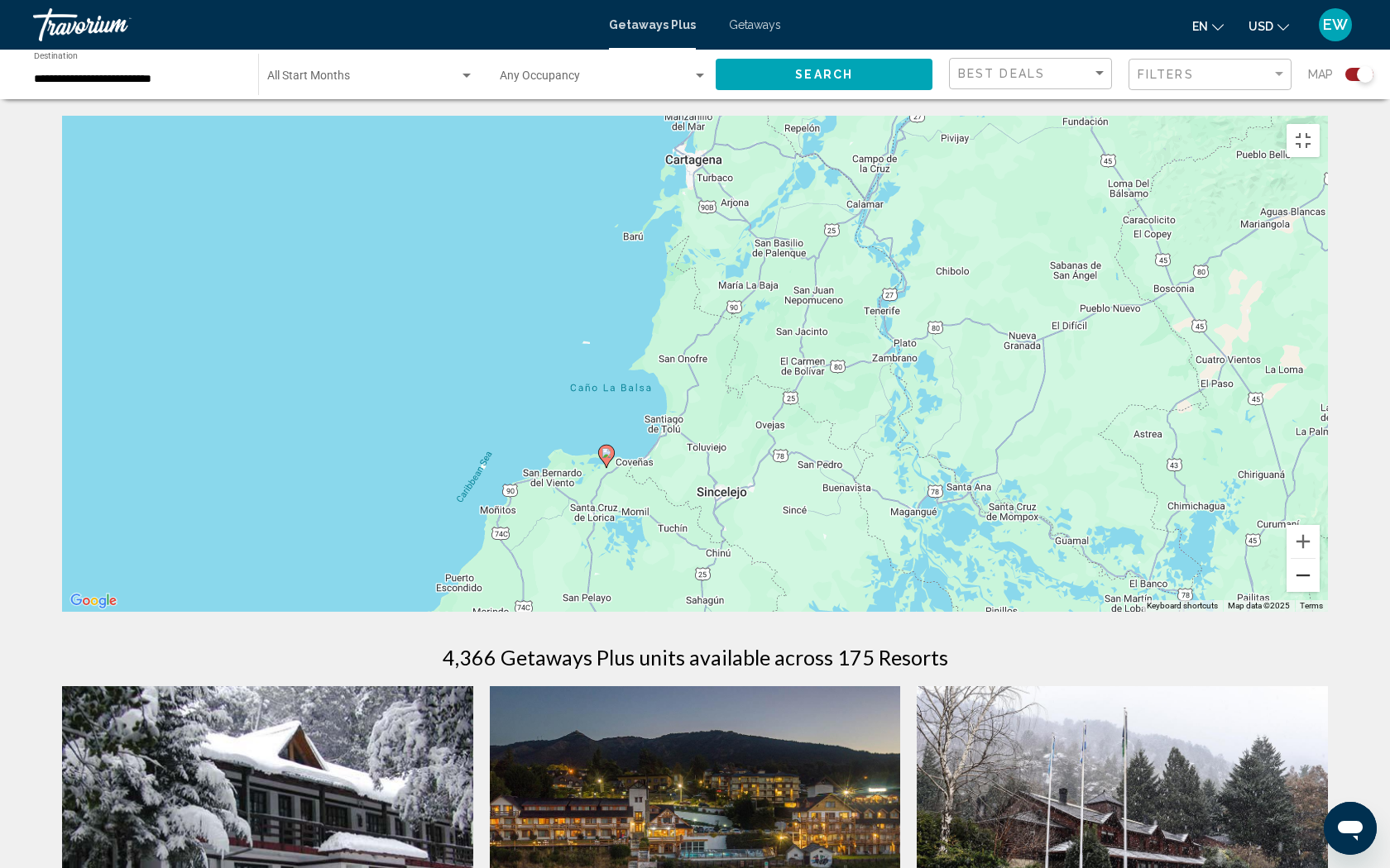
click at [1320, 592] on button "Zoom out" at bounding box center [1302, 575] width 33 height 33
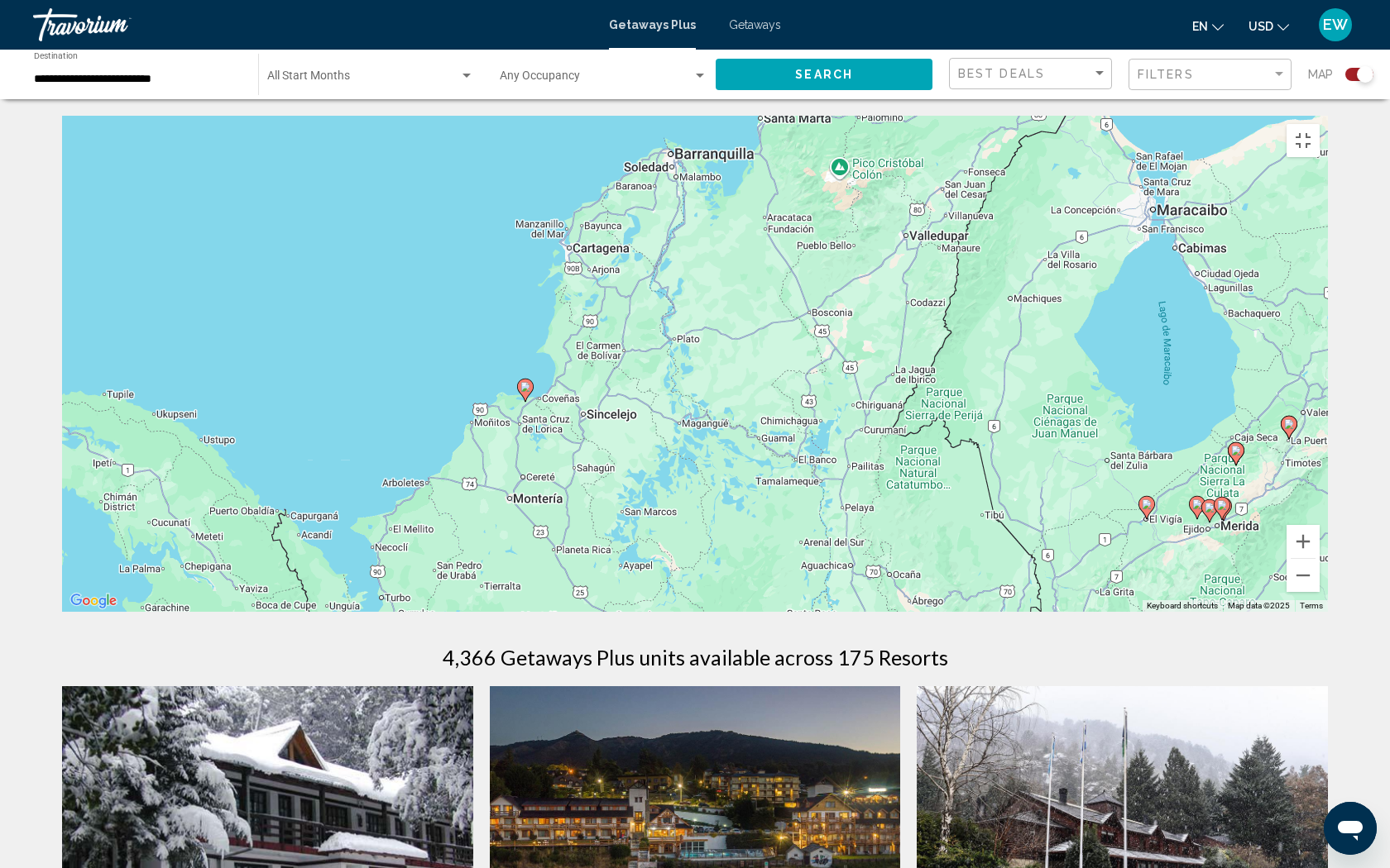
drag, startPoint x: 994, startPoint y: 146, endPoint x: 865, endPoint y: 130, distance: 130.0
click at [865, 130] on div "To activate drag with keyboard, press Alt + Enter. Once in keyboard drag state,…" at bounding box center [695, 363] width 1266 height 496
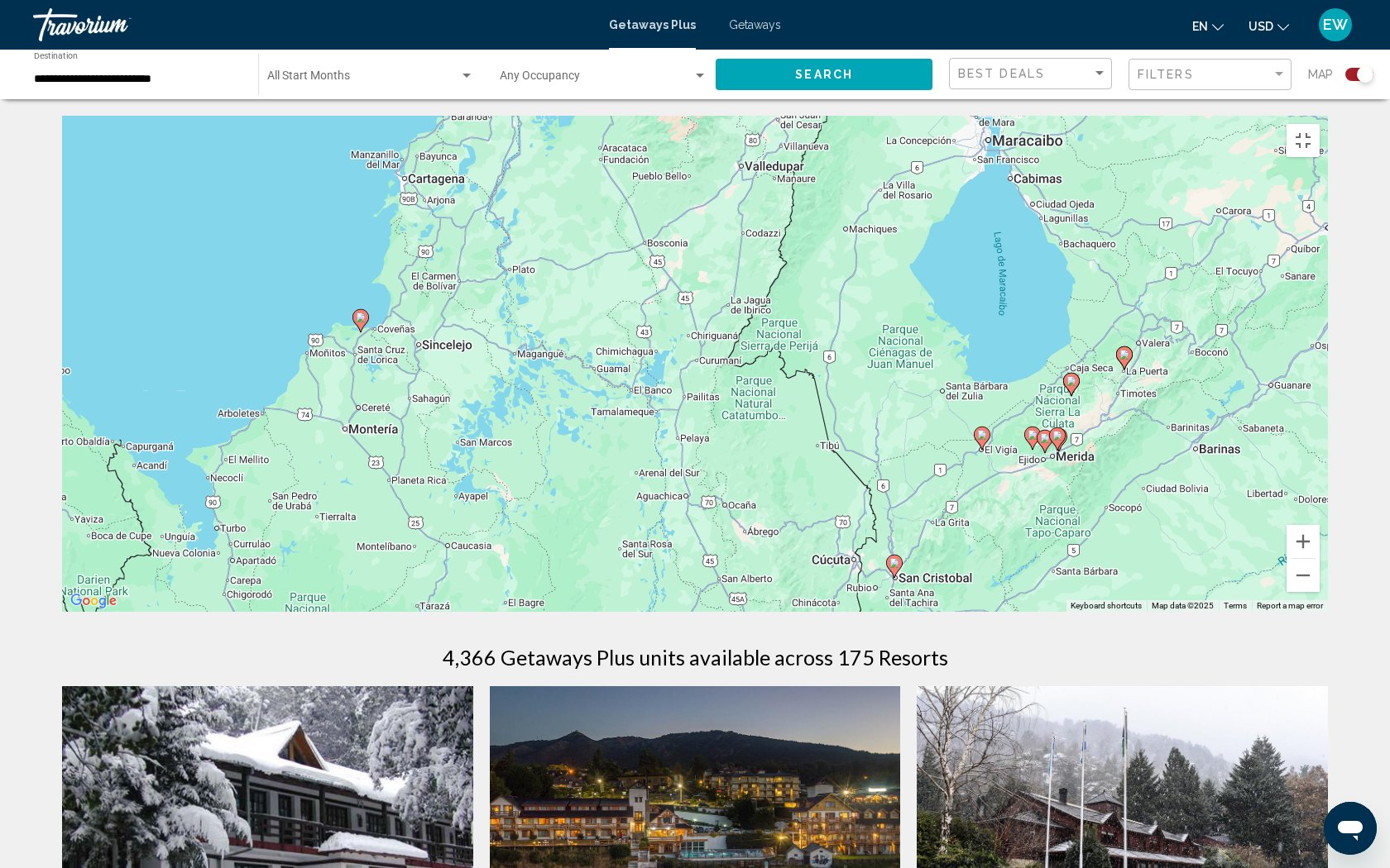
drag, startPoint x: 1173, startPoint y: 434, endPoint x: 1000, endPoint y: 363, distance: 187.0
click at [1000, 363] on div "To activate drag with keyboard, press Alt + Enter. Once in keyboard drag state,…" at bounding box center [695, 363] width 1266 height 496
click at [1320, 592] on button "Zoom out" at bounding box center [1302, 575] width 33 height 33
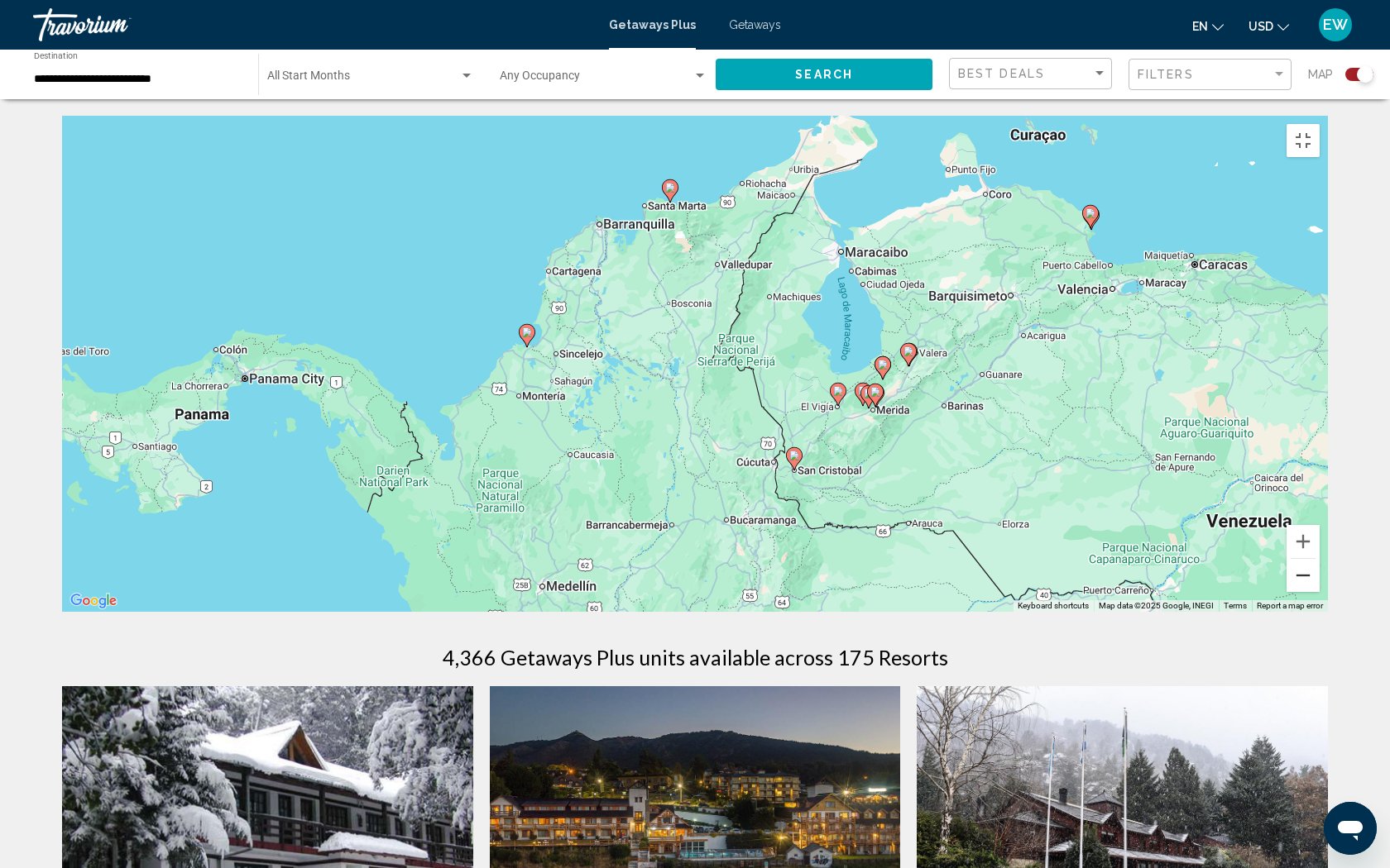
click at [1320, 592] on button "Zoom out" at bounding box center [1302, 575] width 33 height 33
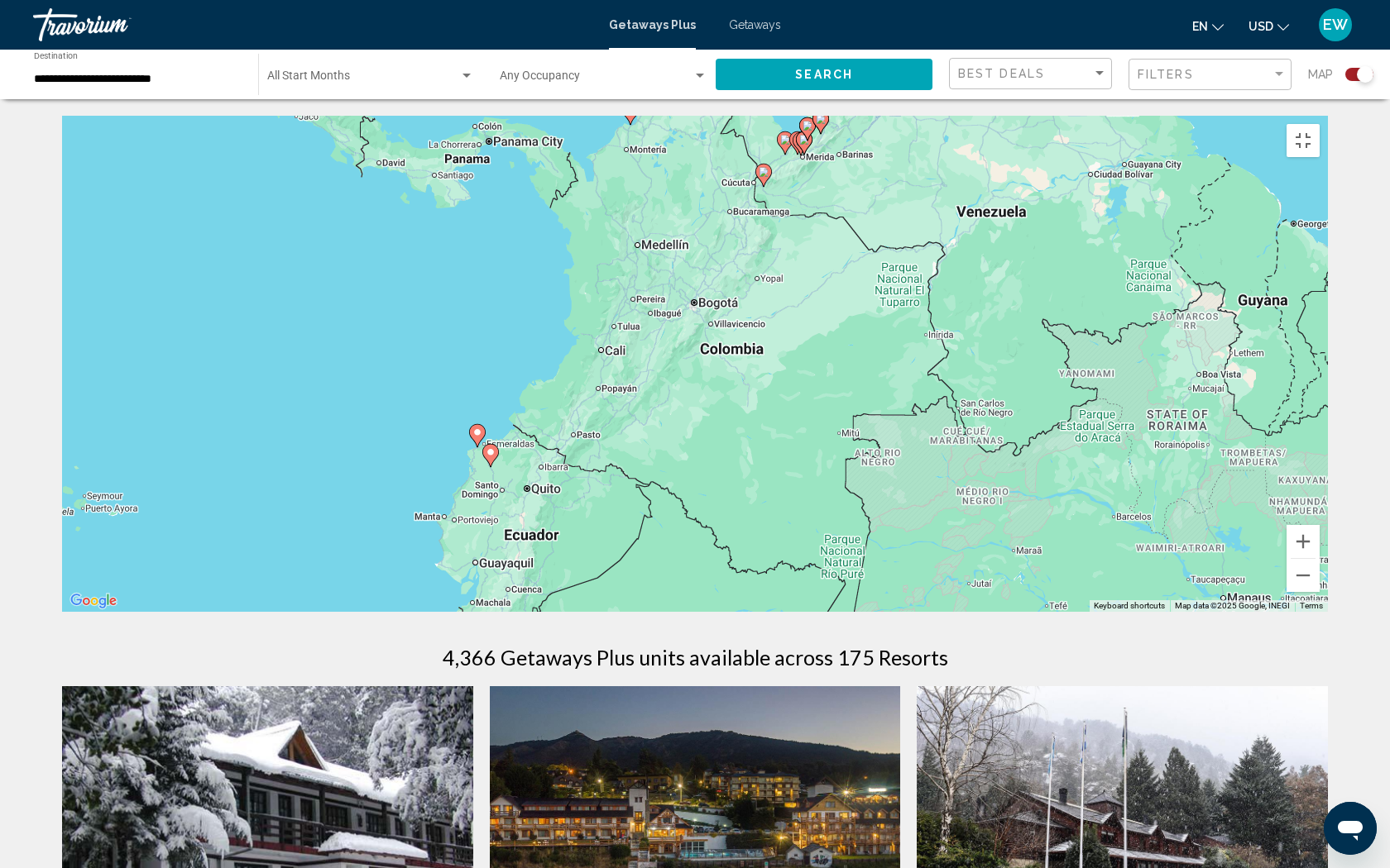
drag, startPoint x: 743, startPoint y: 672, endPoint x: 763, endPoint y: 432, distance: 240.8
click at [763, 432] on div "To activate drag with keyboard, press Alt + Enter. Once in keyboard drag state,…" at bounding box center [695, 363] width 1266 height 496
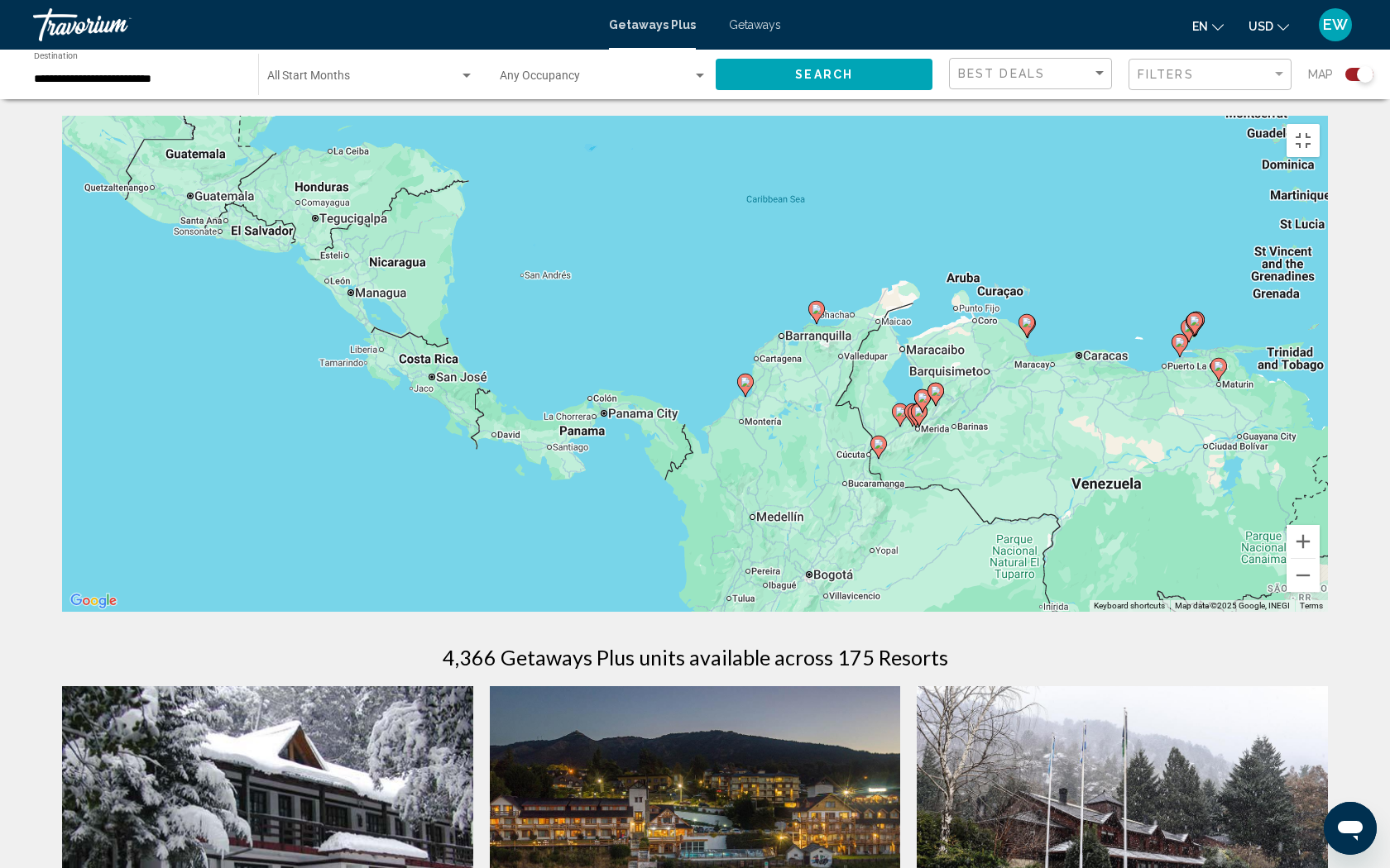
drag, startPoint x: 754, startPoint y: 546, endPoint x: 837, endPoint y: 740, distance: 211.0
click at [868, 612] on div "To activate drag with keyboard, press Alt + Enter. Once in keyboard drag state,…" at bounding box center [695, 363] width 1266 height 496
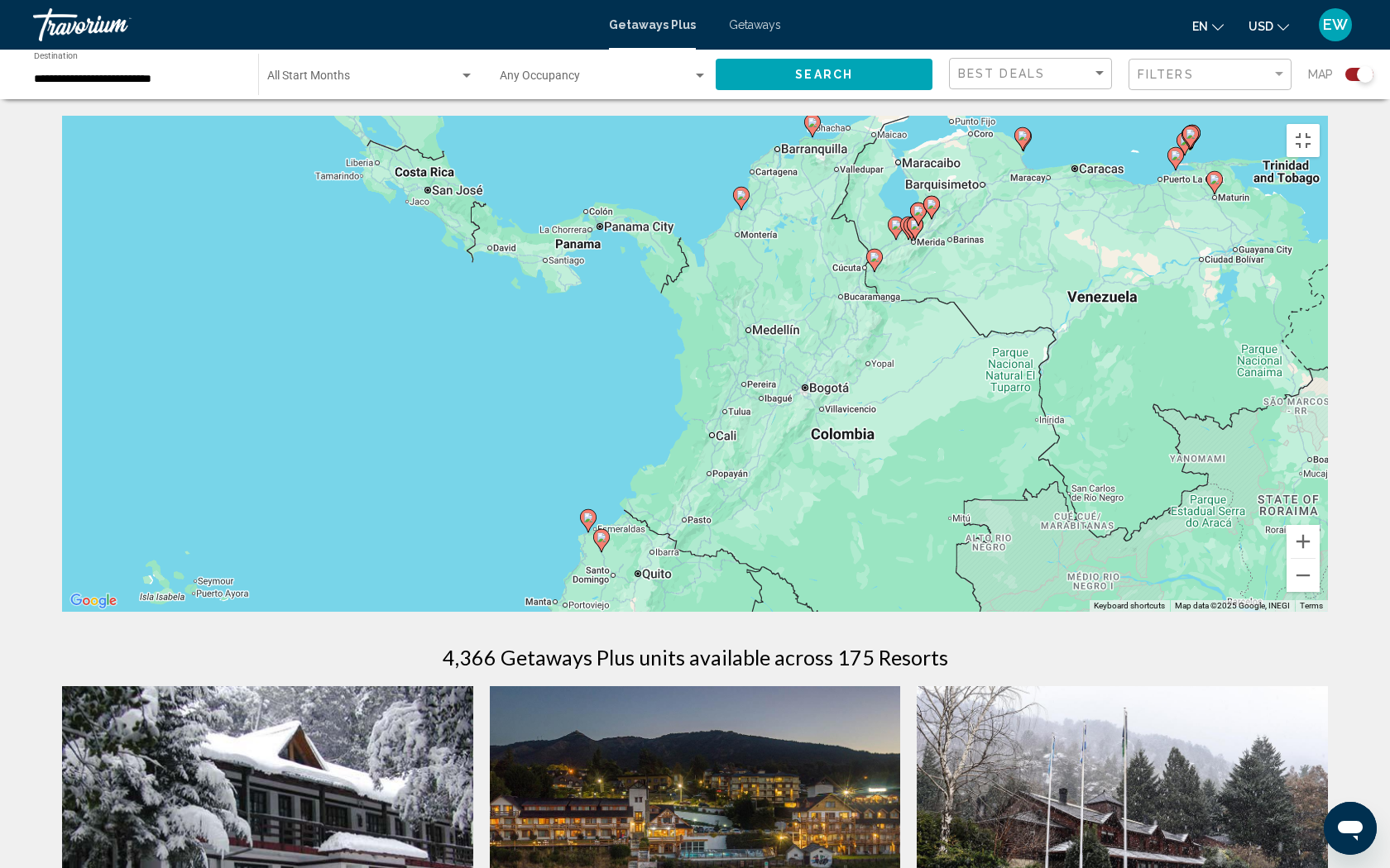
drag, startPoint x: 795, startPoint y: 637, endPoint x: 790, endPoint y: 429, distance: 208.1
click at [790, 429] on div "To activate drag with keyboard, press Alt + Enter. Once in keyboard drag state,…" at bounding box center [695, 363] width 1266 height 496
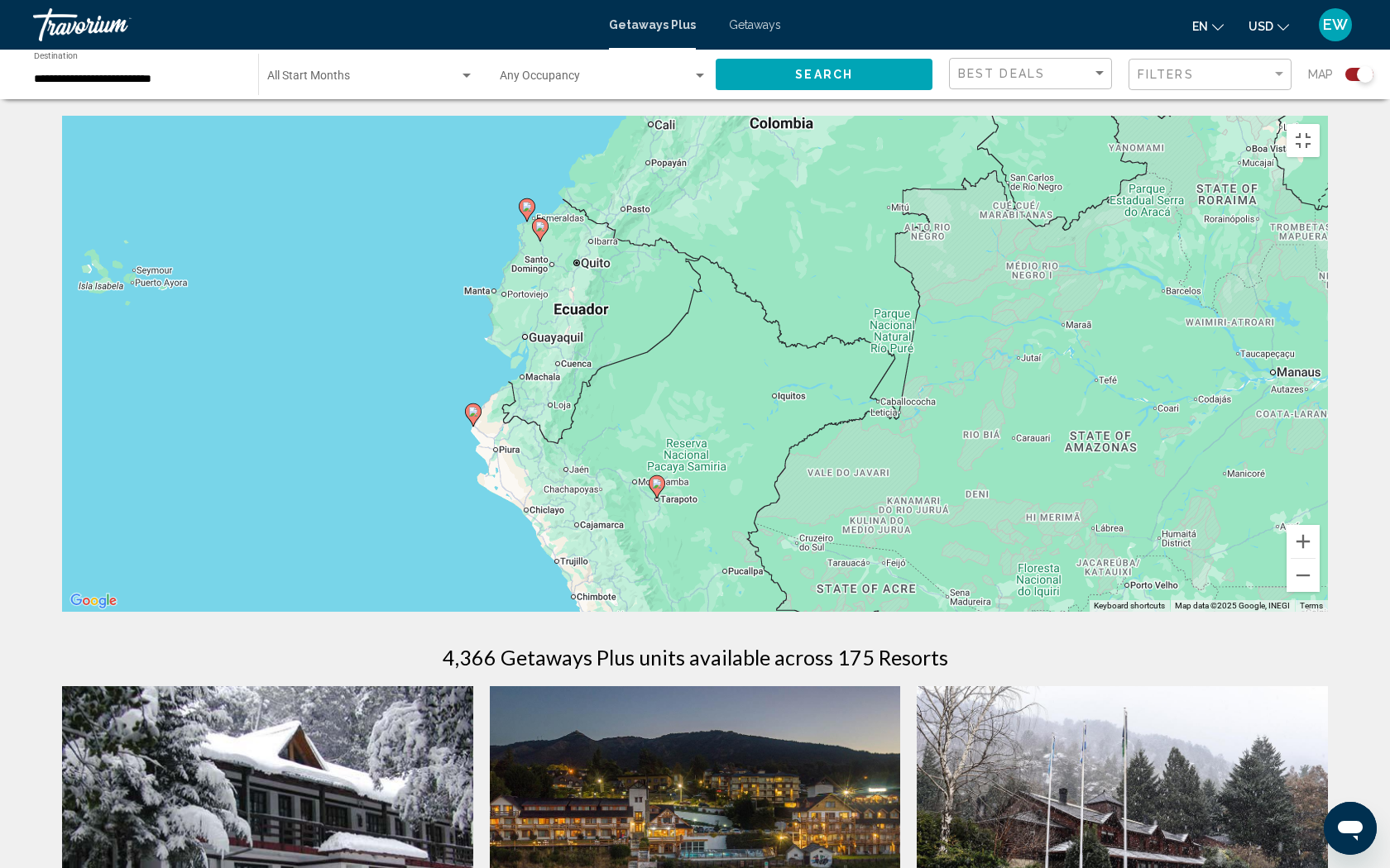
drag, startPoint x: 804, startPoint y: 559, endPoint x: 747, endPoint y: 267, distance: 297.5
click at [747, 267] on div "To activate drag with keyboard, press Alt + Enter. Once in keyboard drag state,…" at bounding box center [695, 363] width 1266 height 496
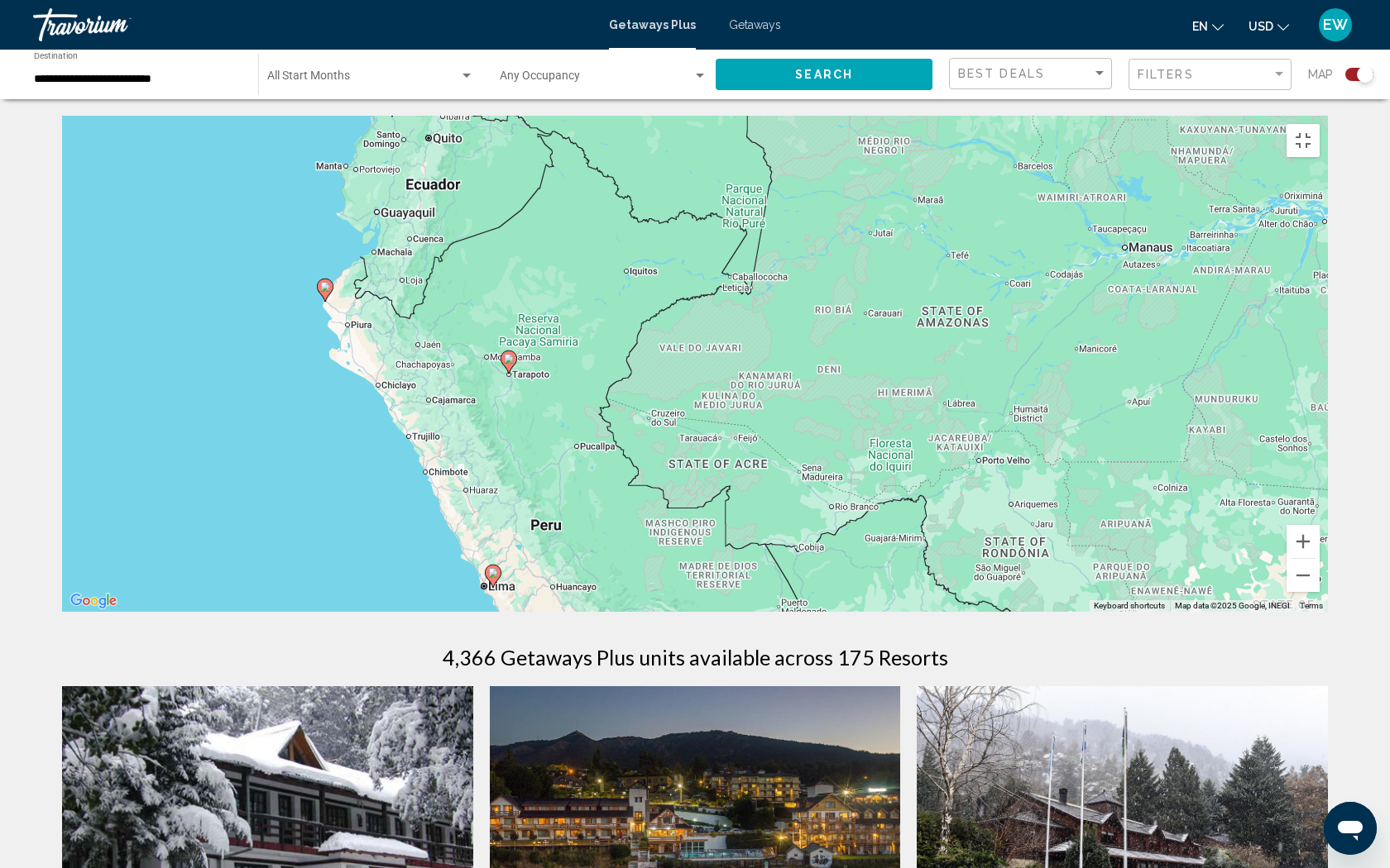
drag, startPoint x: 708, startPoint y: 679, endPoint x: 558, endPoint y: 556, distance: 194.0
click at [558, 556] on div "To activate drag with keyboard, press Alt + Enter. Once in keyboard drag state,…" at bounding box center [695, 363] width 1266 height 496
click at [1320, 124] on button "Toggle fullscreen view" at bounding box center [1302, 140] width 33 height 33
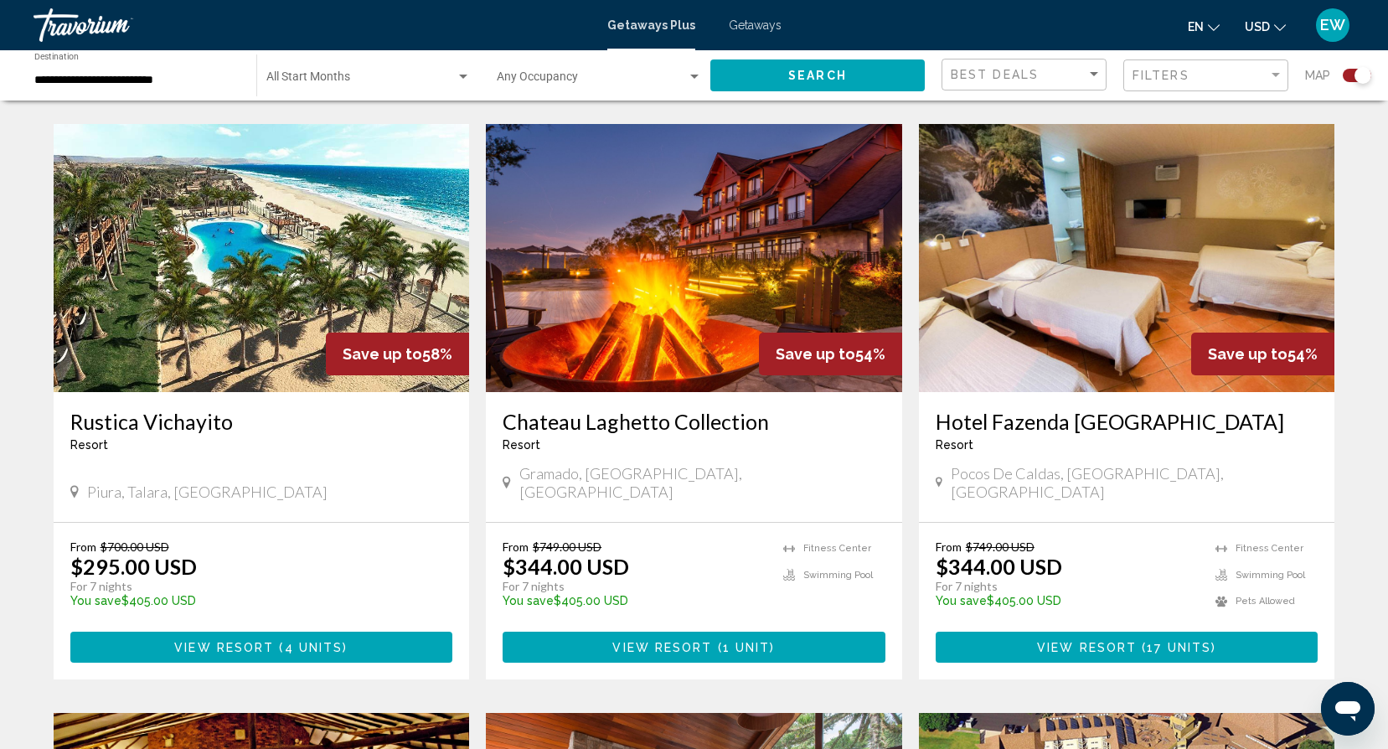
scroll to position [1641, 0]
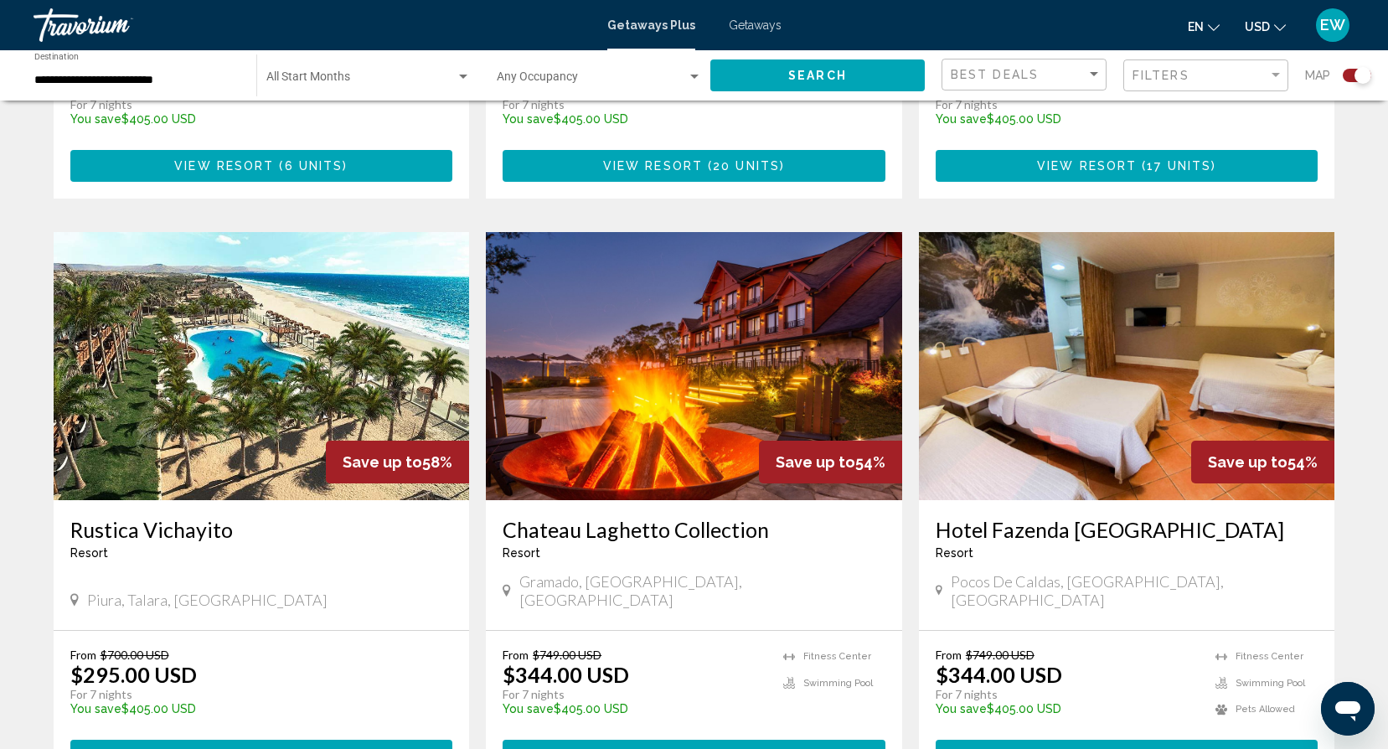
click at [729, 367] on img "Main content" at bounding box center [694, 366] width 416 height 268
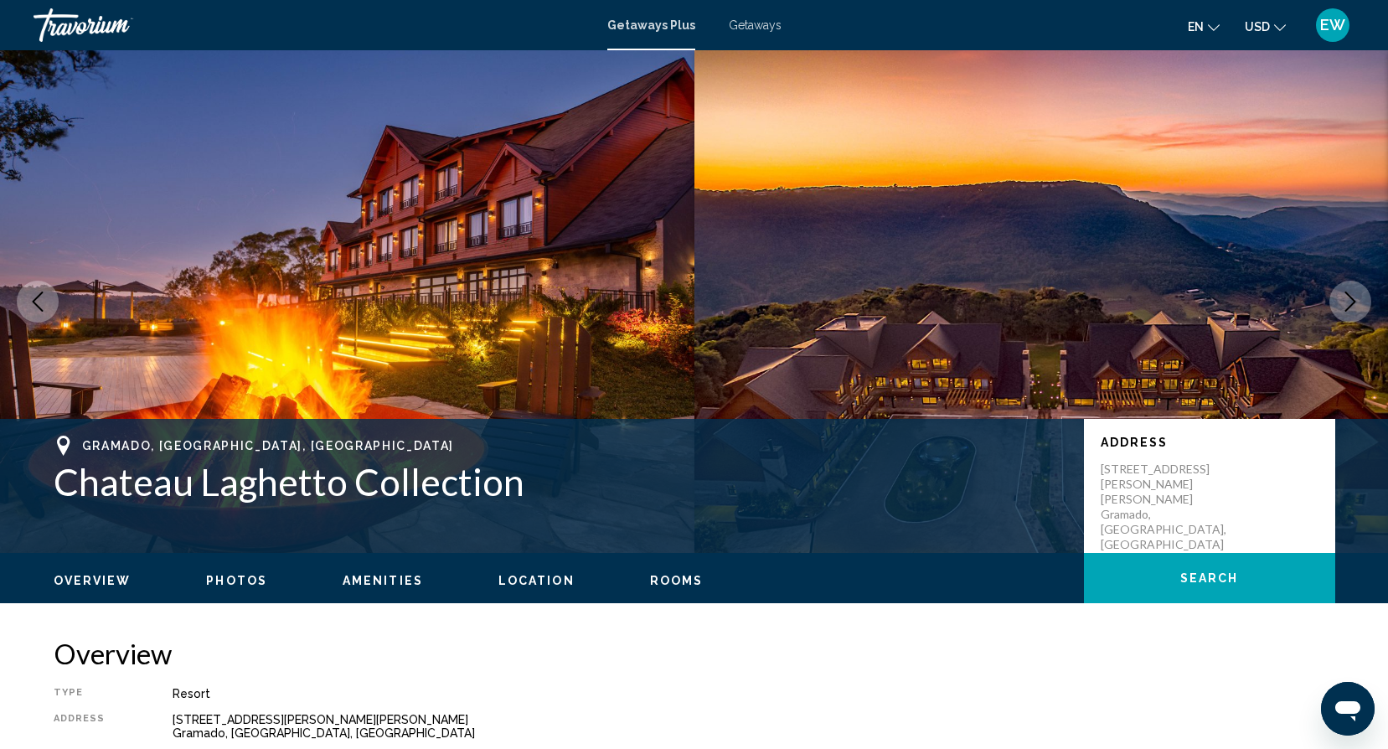
click at [1350, 294] on icon "Next image" at bounding box center [1350, 301] width 20 height 20
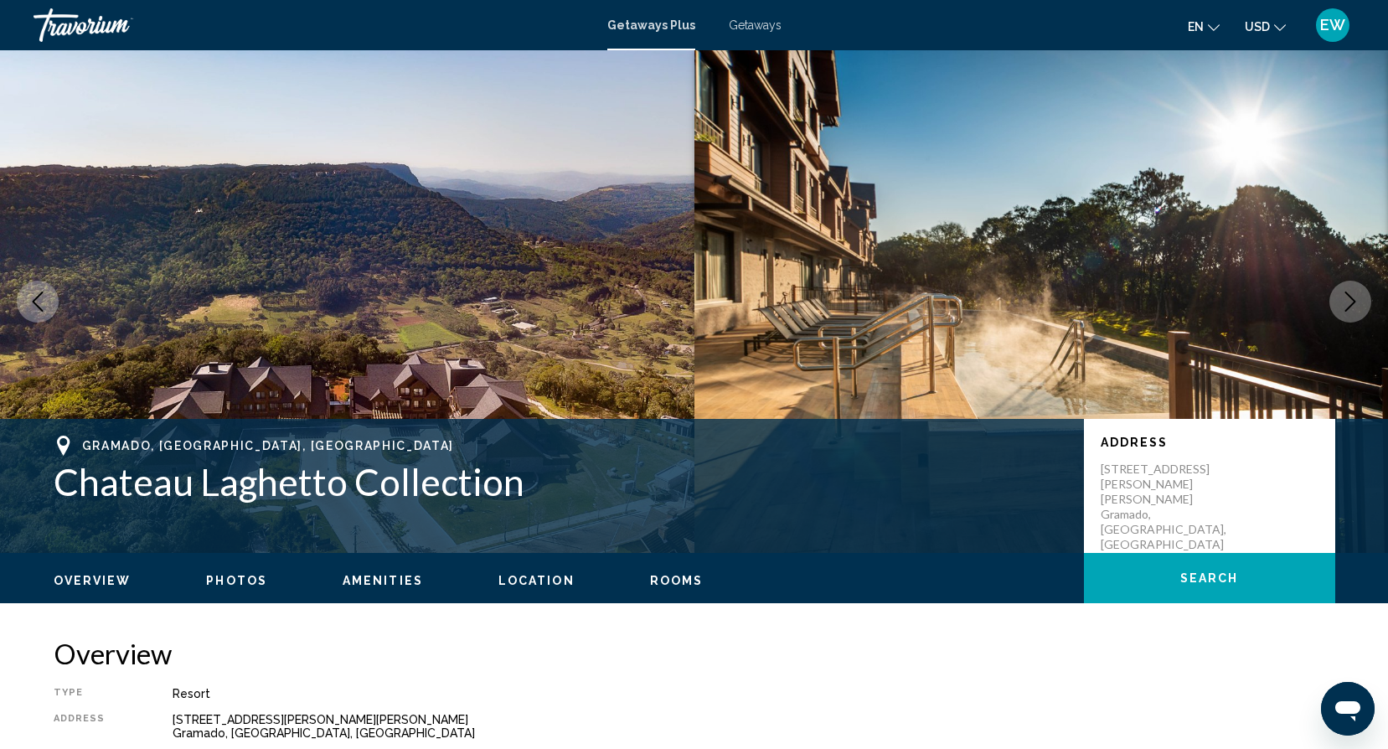
click at [1351, 290] on button "Next image" at bounding box center [1350, 302] width 42 height 42
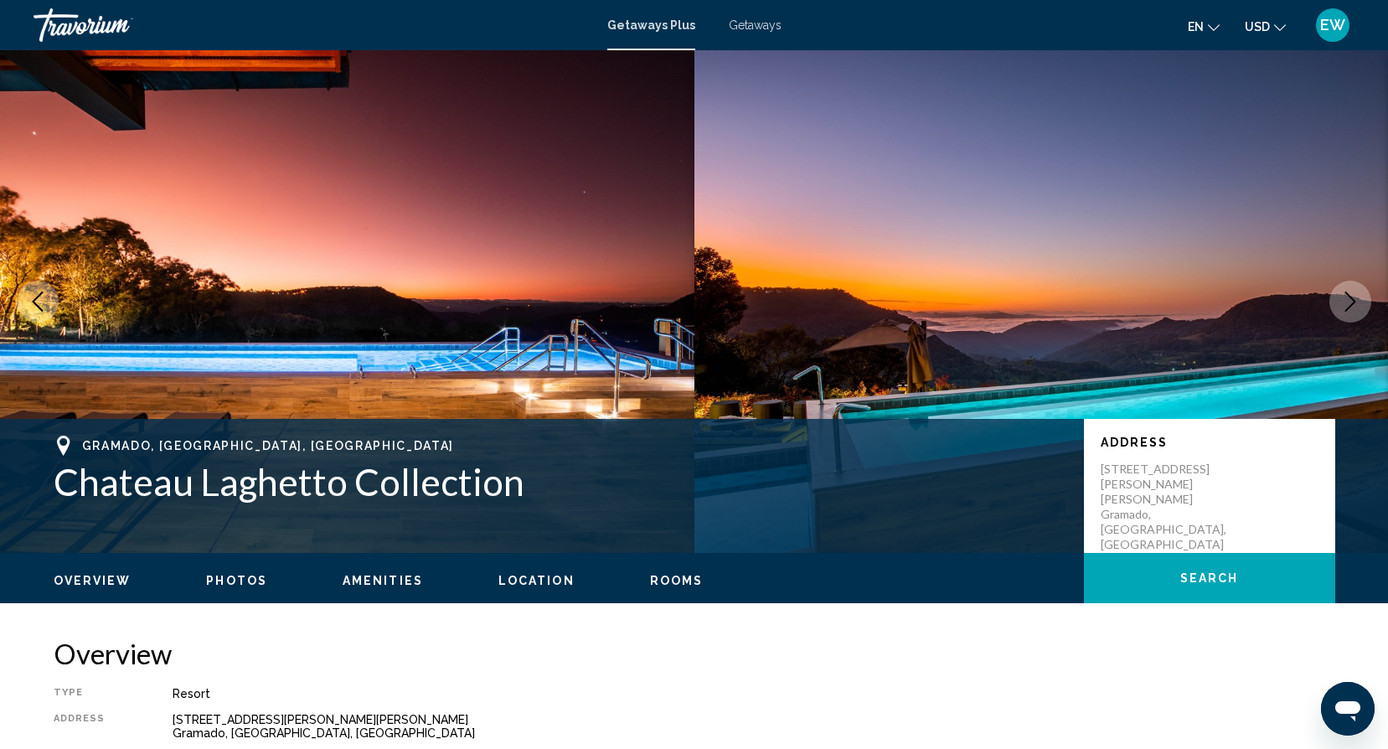
click at [1351, 290] on button "Next image" at bounding box center [1350, 302] width 42 height 42
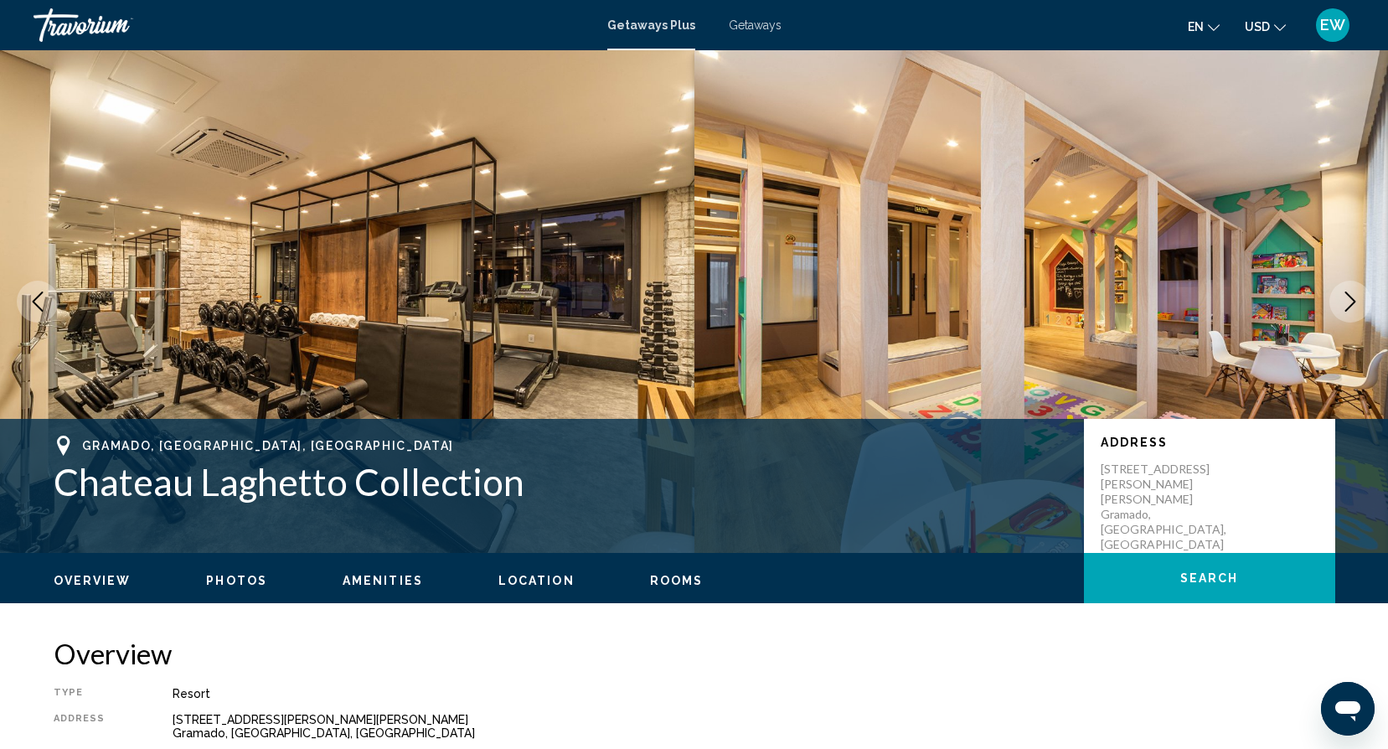
click at [1351, 290] on button "Next image" at bounding box center [1350, 302] width 42 height 42
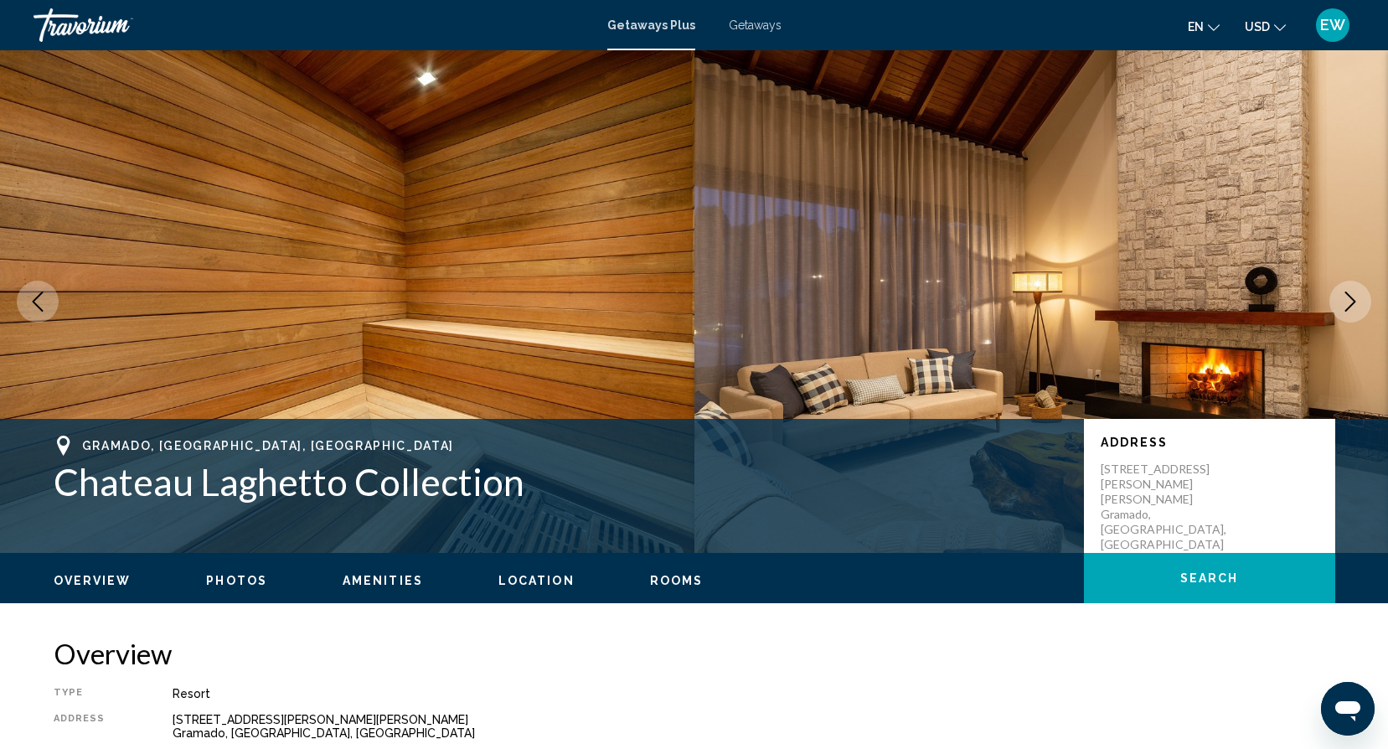
click at [1351, 290] on button "Next image" at bounding box center [1350, 302] width 42 height 42
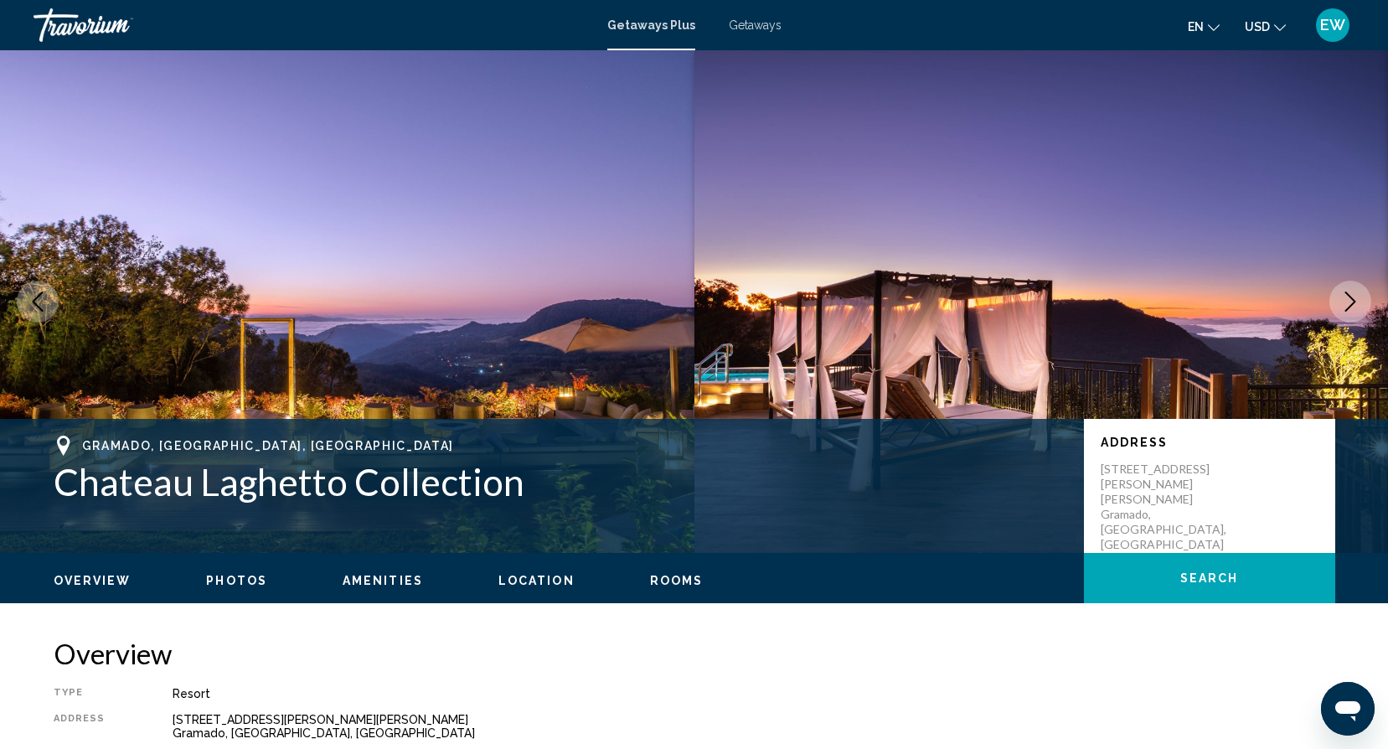
click at [1351, 290] on button "Next image" at bounding box center [1350, 302] width 42 height 42
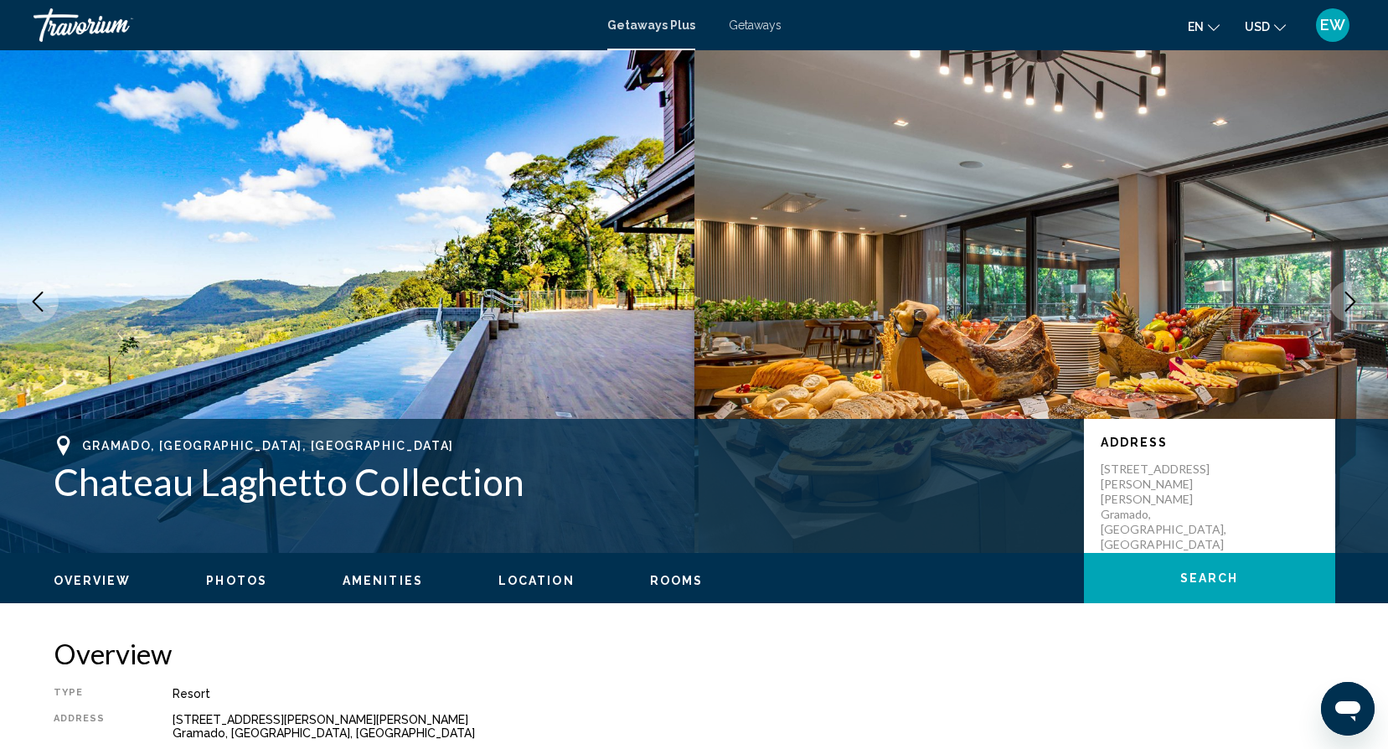
click at [1351, 290] on button "Next image" at bounding box center [1350, 302] width 42 height 42
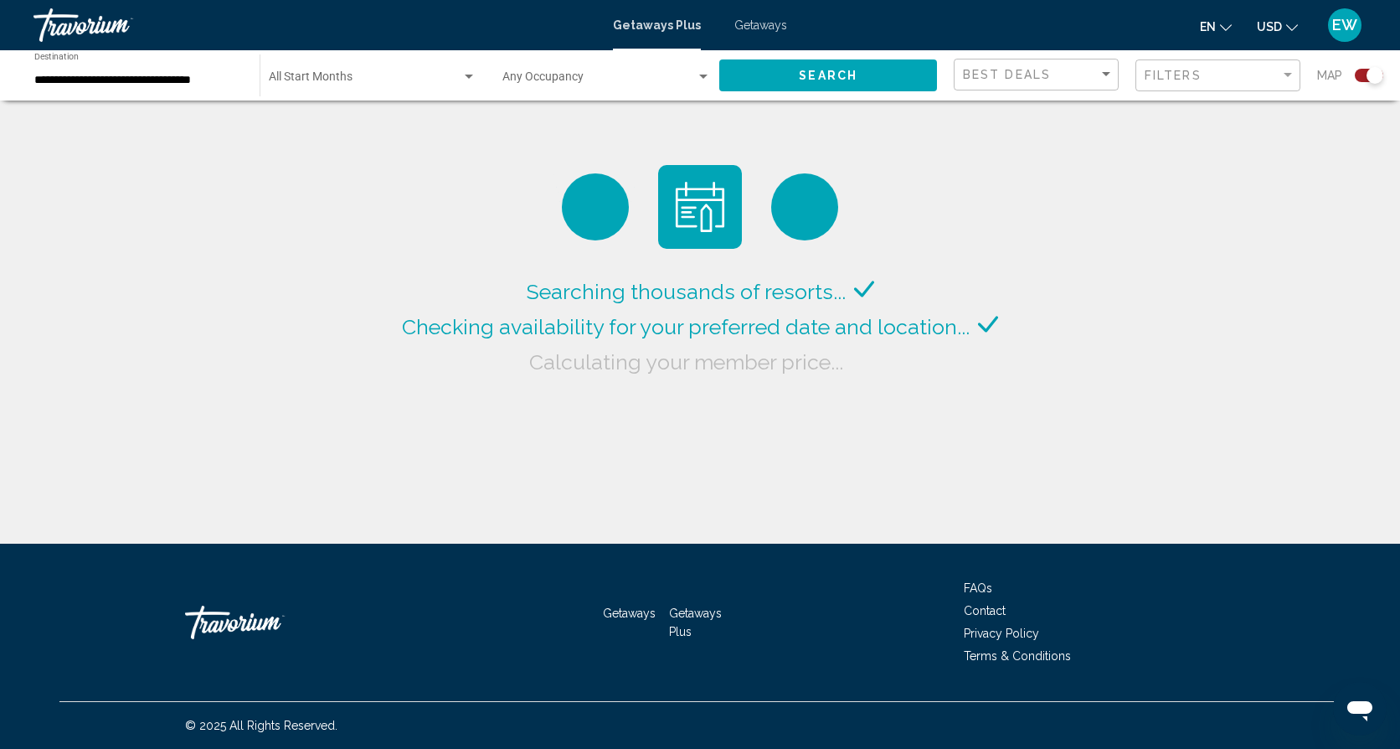
click at [776, 24] on span "Getaways" at bounding box center [760, 24] width 53 height 13
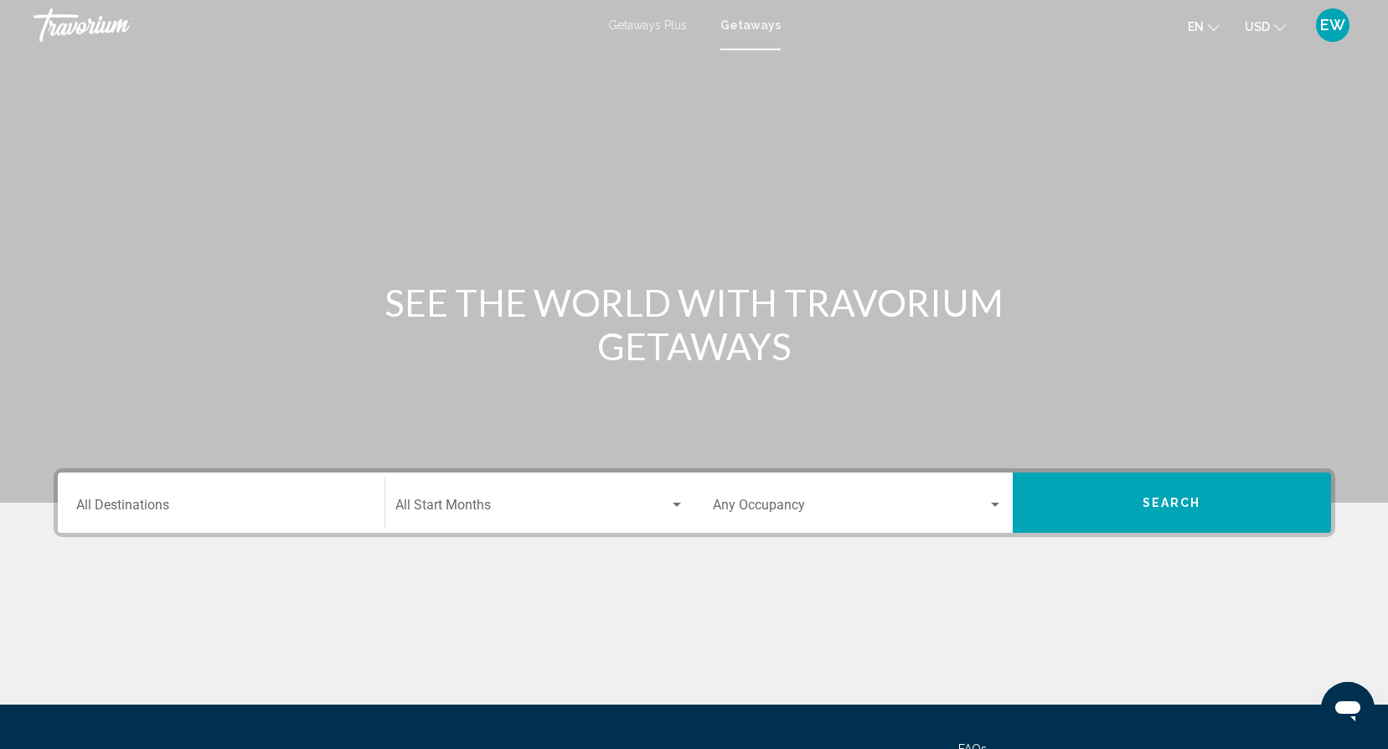
click at [312, 492] on div "Destination All Destinations" at bounding box center [221, 502] width 290 height 53
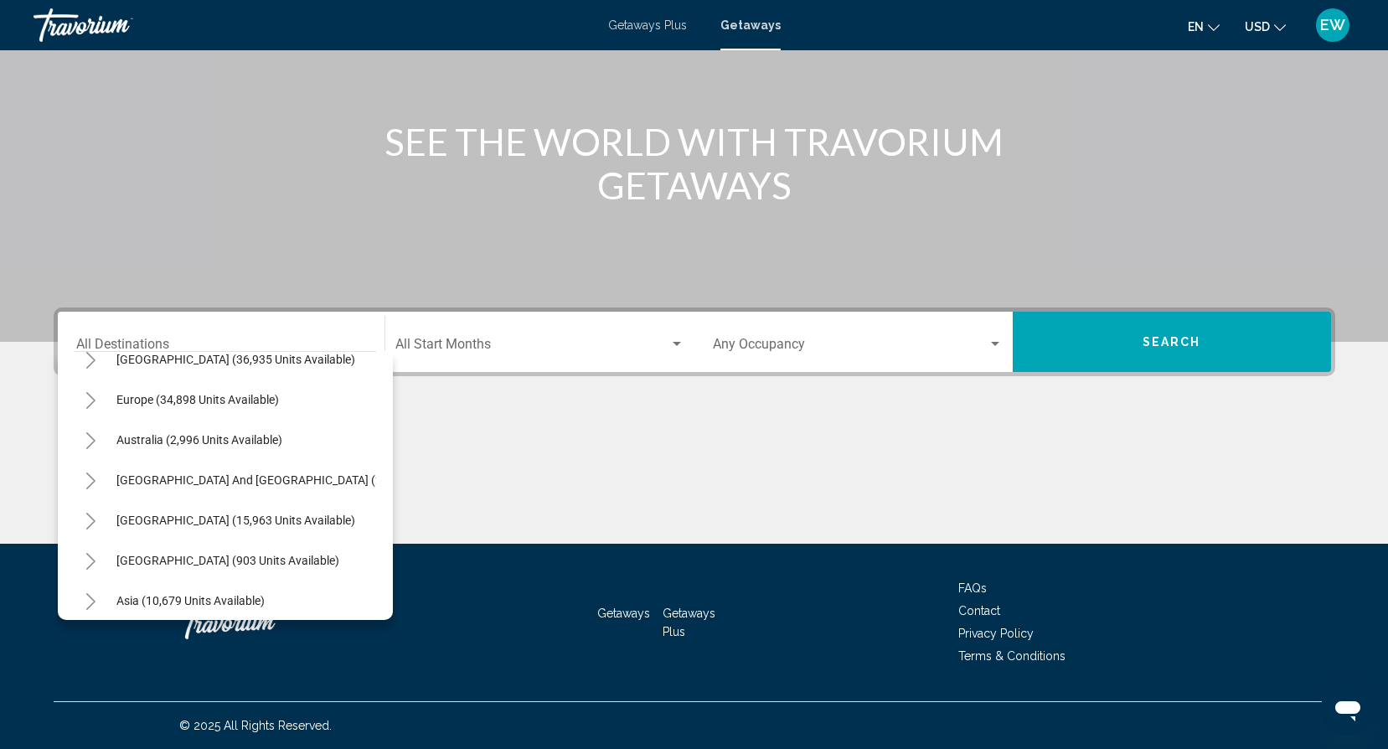
scroll to position [183, 0]
click at [196, 513] on span "[GEOGRAPHIC_DATA] (15,963 units available)" at bounding box center [235, 518] width 239 height 13
type input "**********"
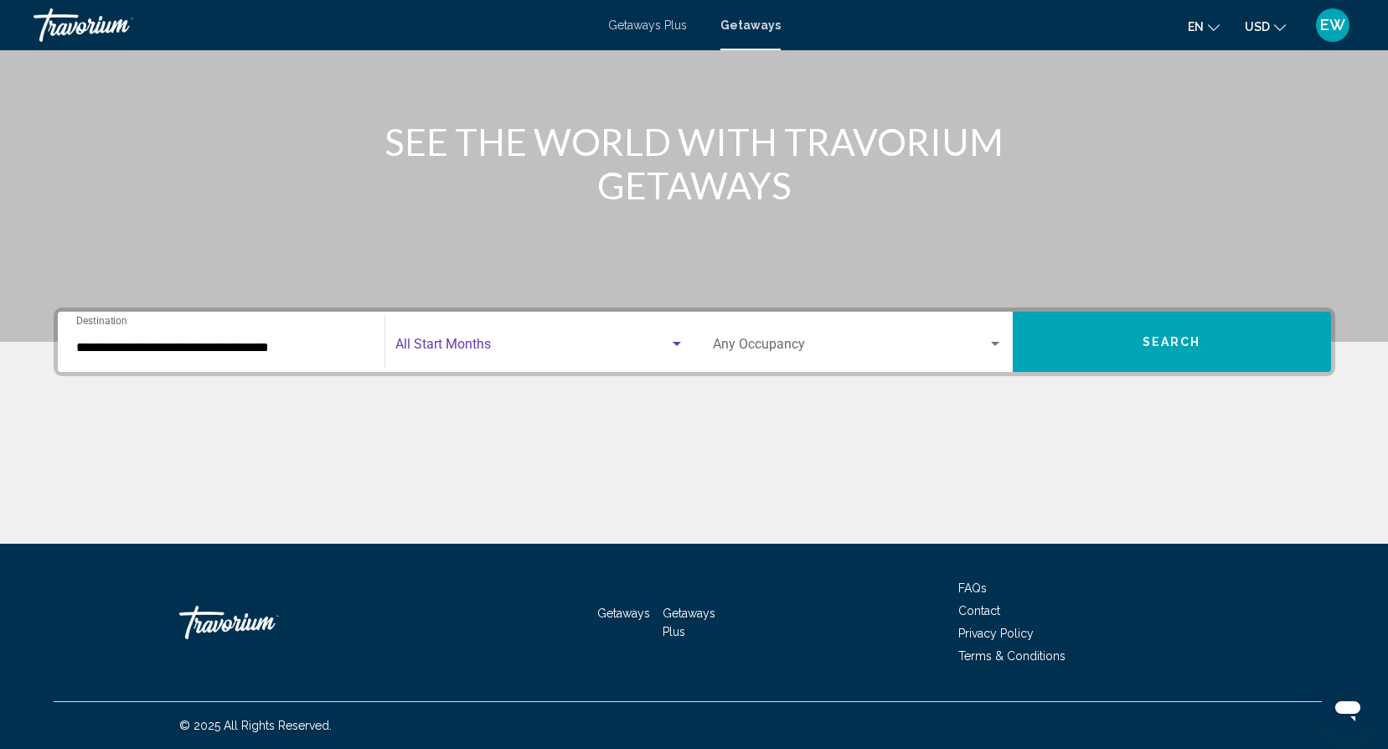
click at [672, 341] on div "Search widget" at bounding box center [676, 343] width 15 height 13
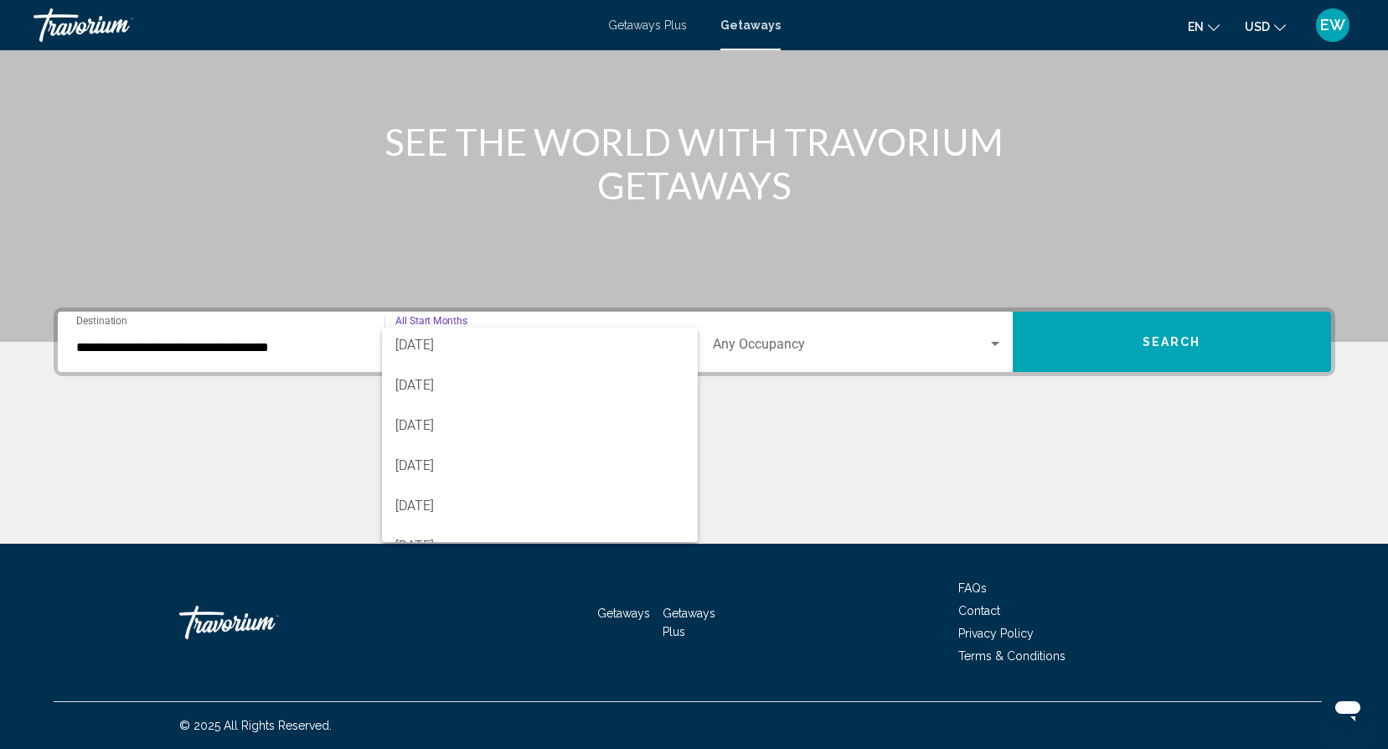
scroll to position [163, 0]
click at [492, 427] on span "[DATE]" at bounding box center [539, 425] width 289 height 40
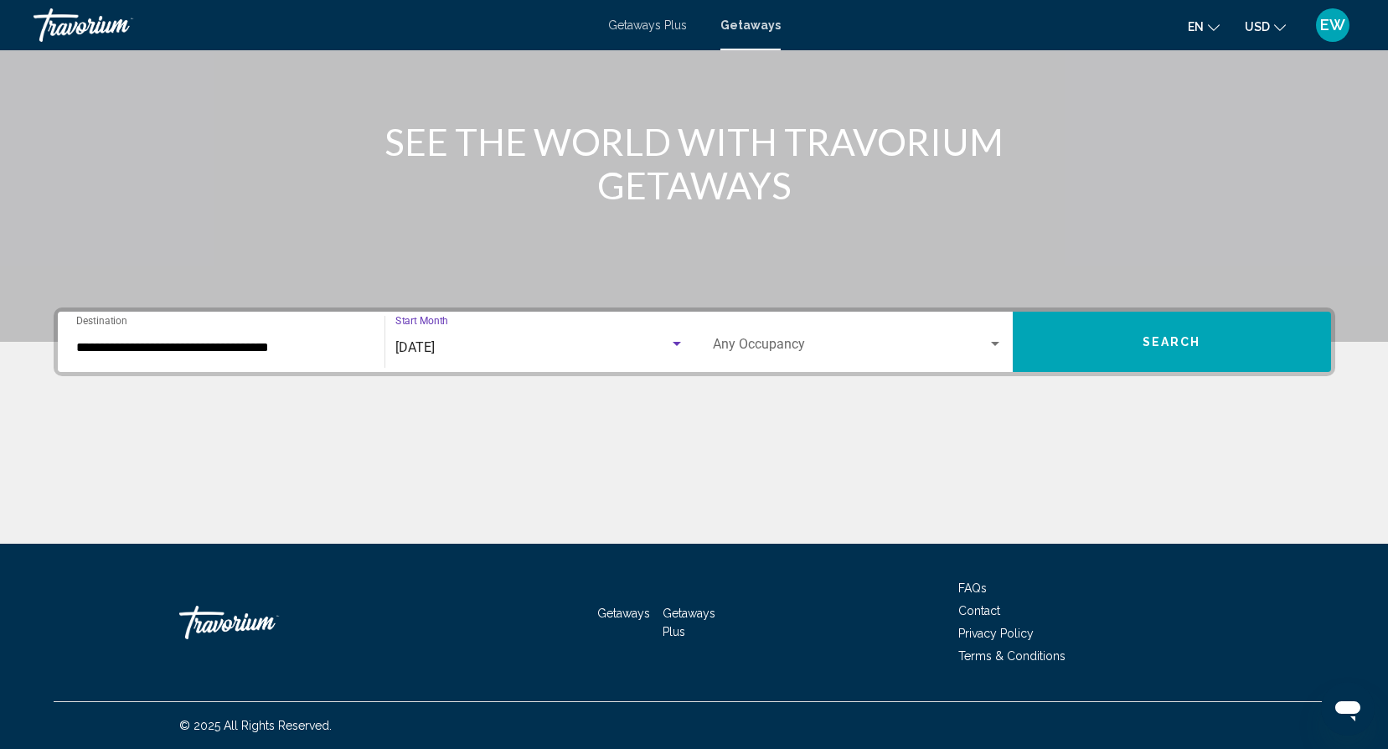
click at [1055, 338] on button "Search" at bounding box center [1171, 342] width 318 height 60
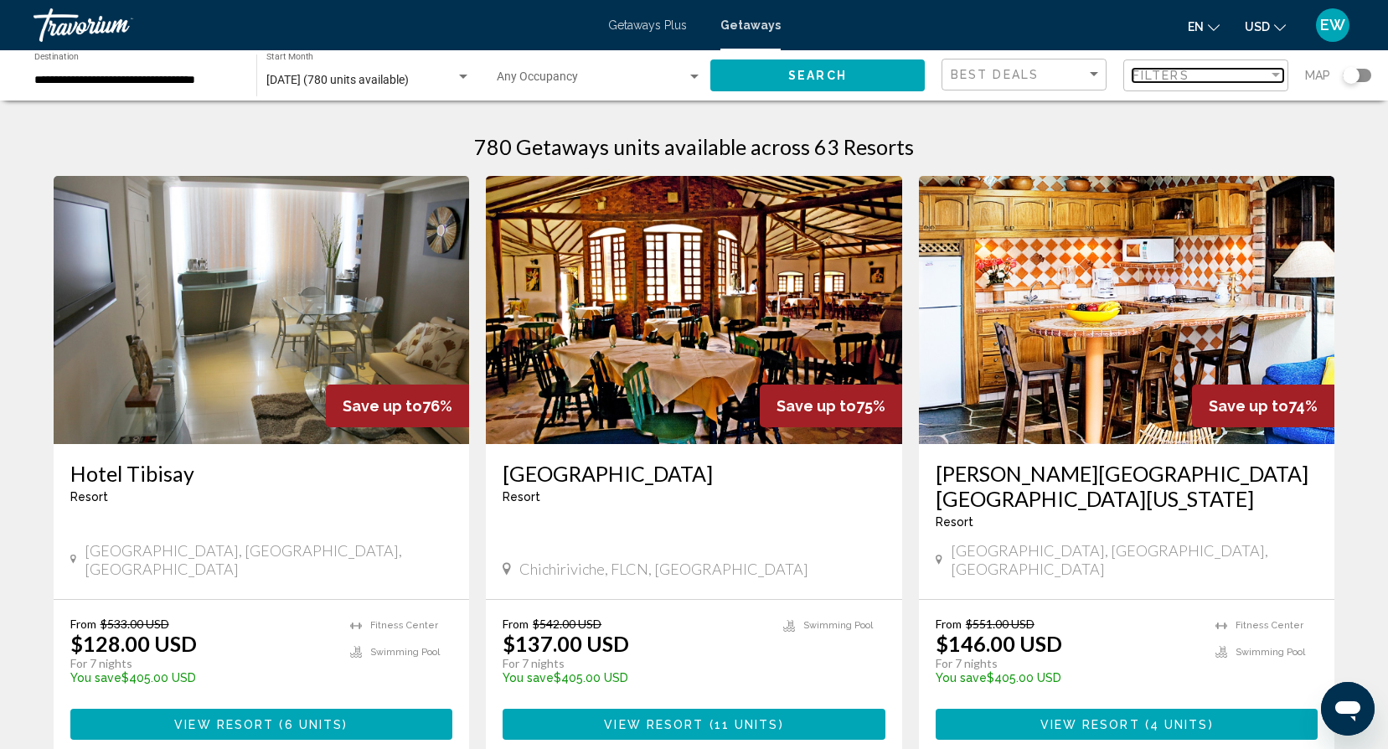
click at [1273, 74] on div "Filter" at bounding box center [1275, 75] width 8 height 4
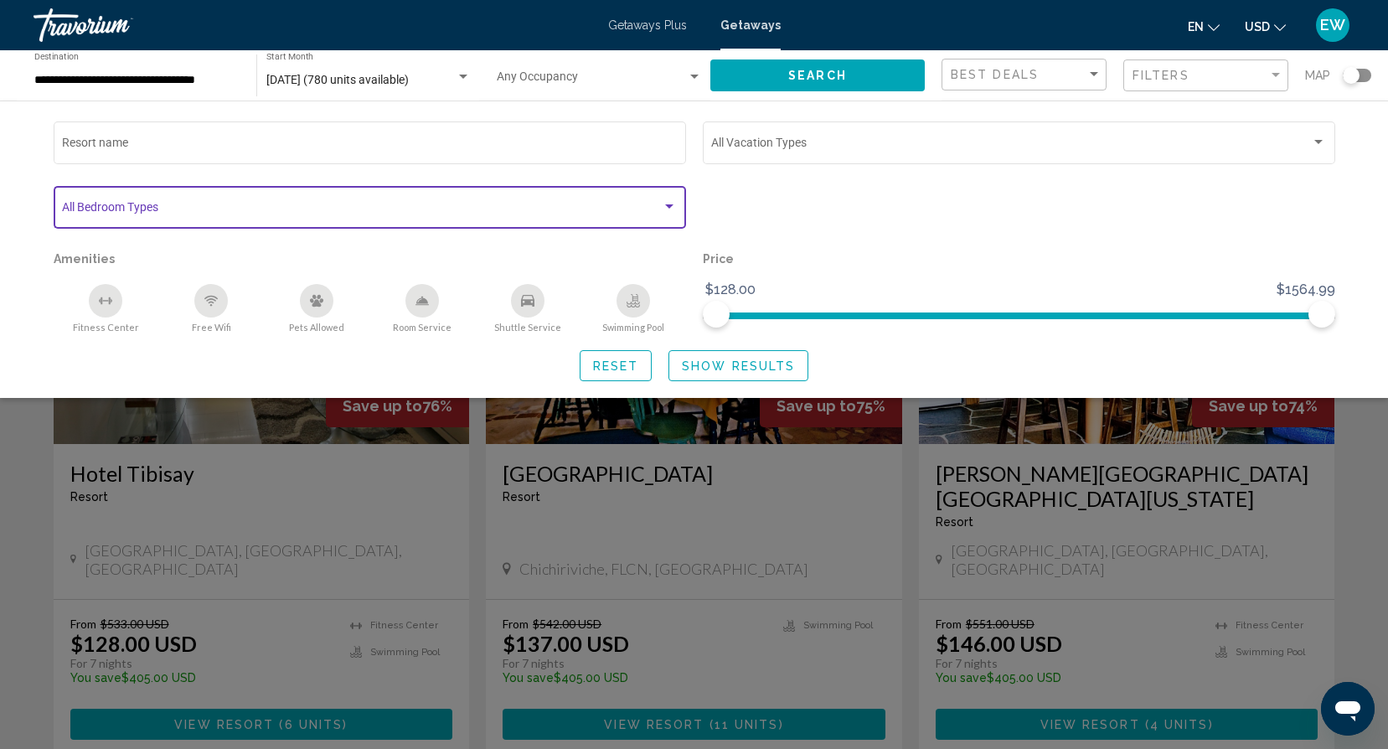
click at [671, 204] on div "Search widget" at bounding box center [669, 206] width 8 height 4
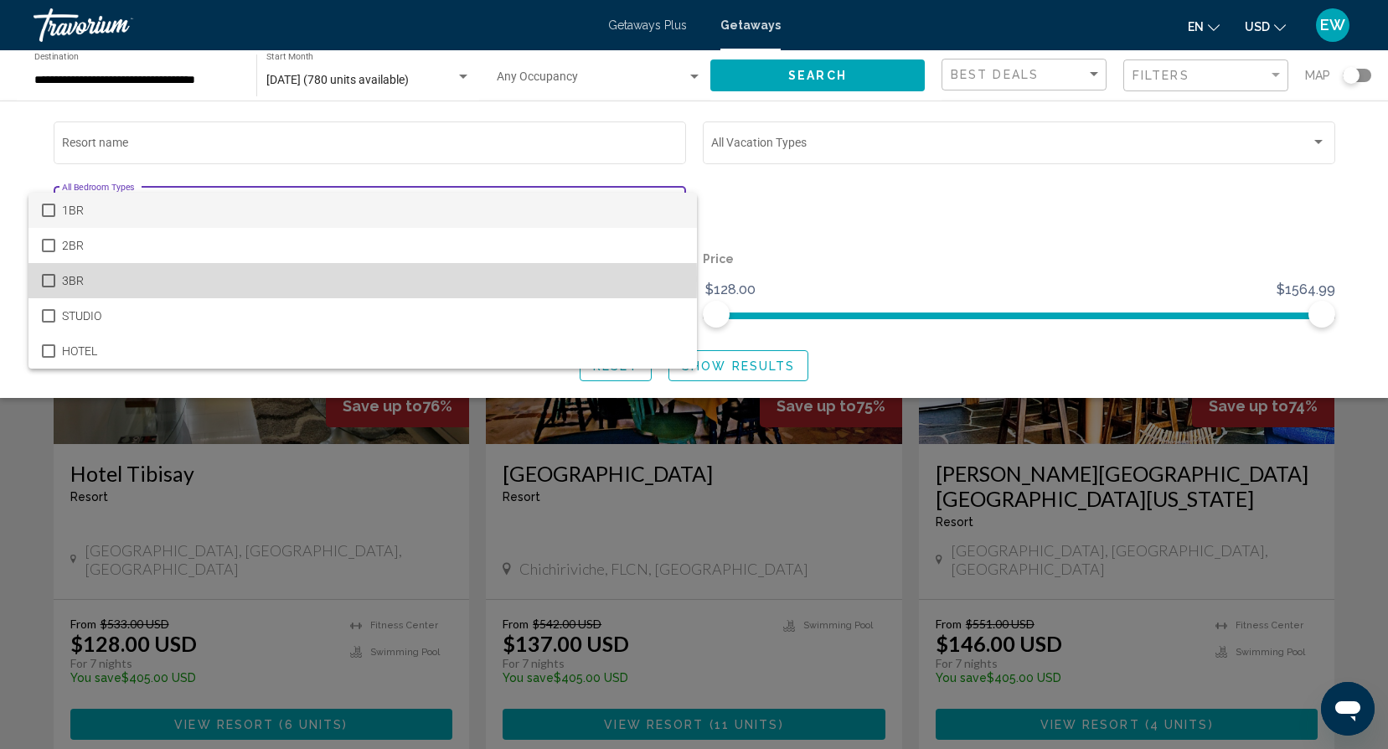
click at [46, 280] on mat-pseudo-checkbox at bounding box center [48, 280] width 13 height 13
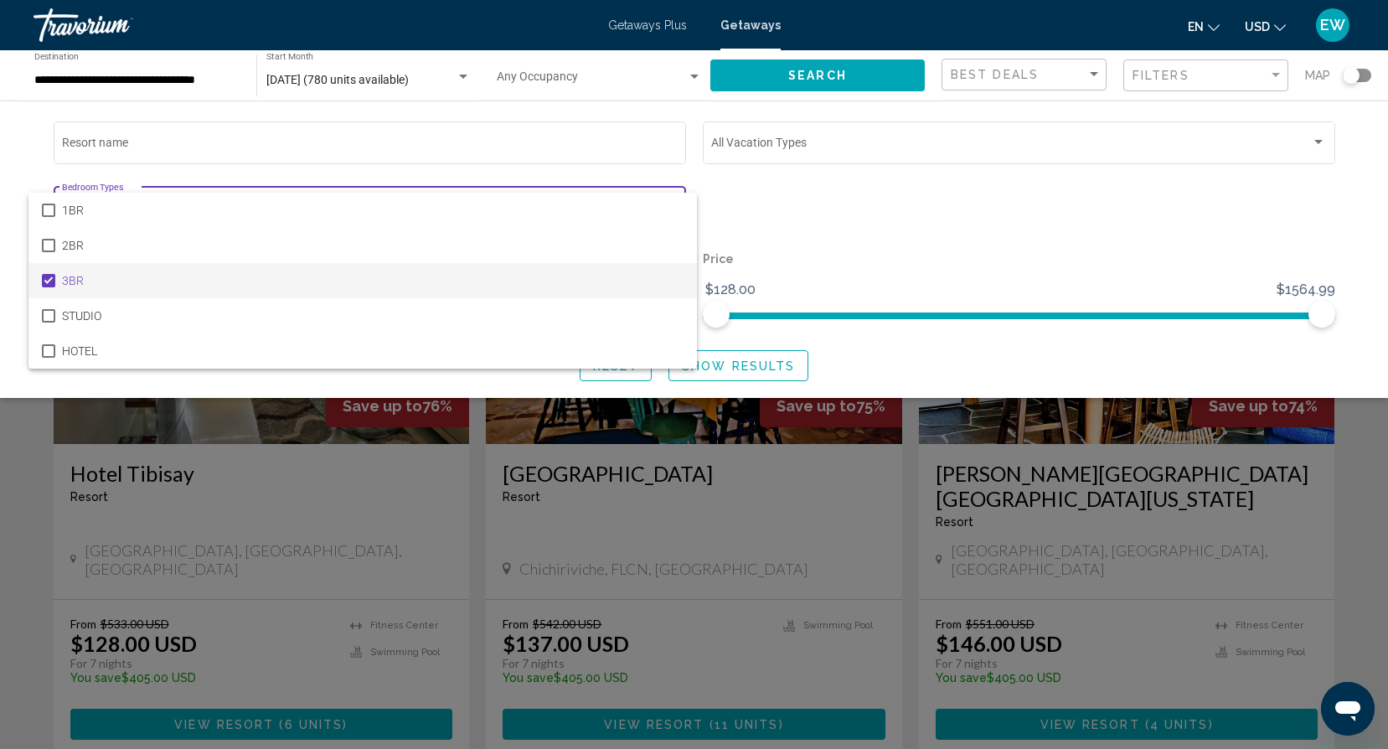
click at [918, 355] on div at bounding box center [694, 374] width 1388 height 749
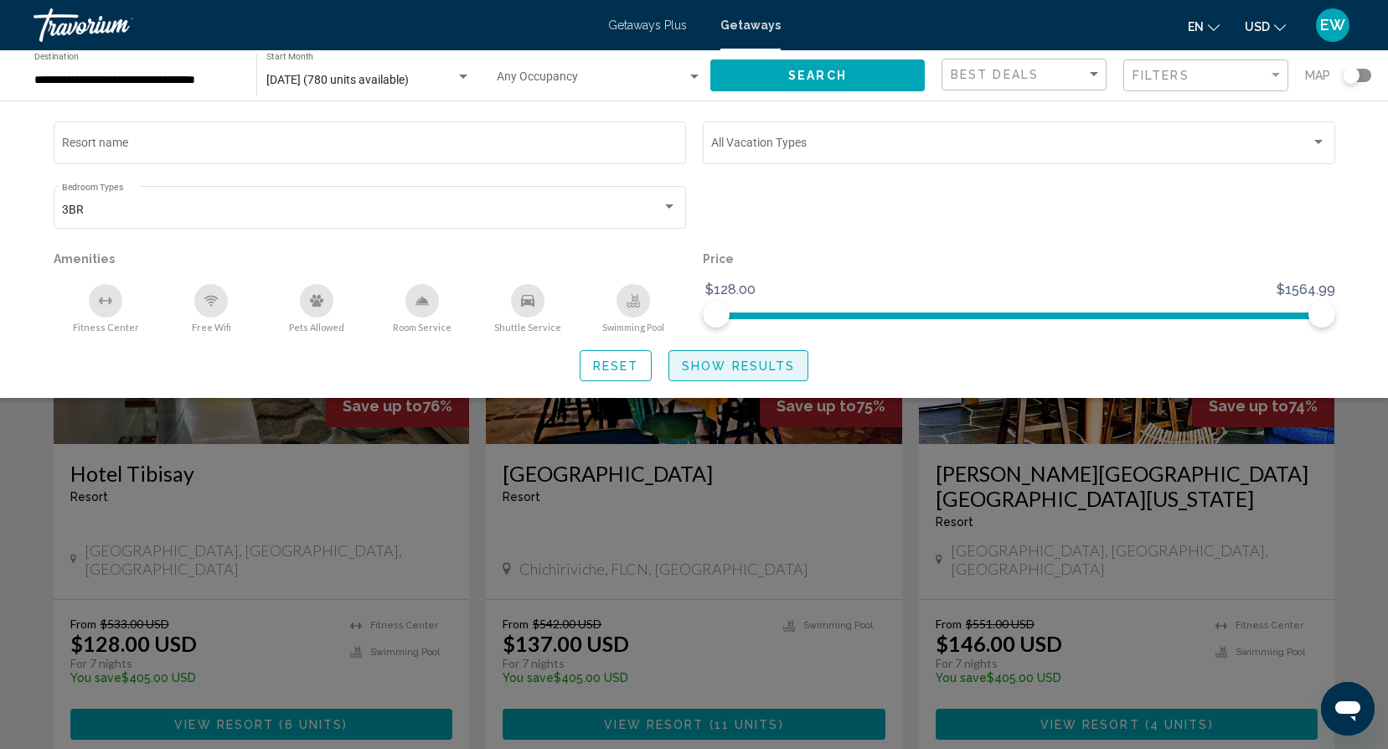
click at [740, 365] on span "Show Results" at bounding box center [738, 365] width 113 height 13
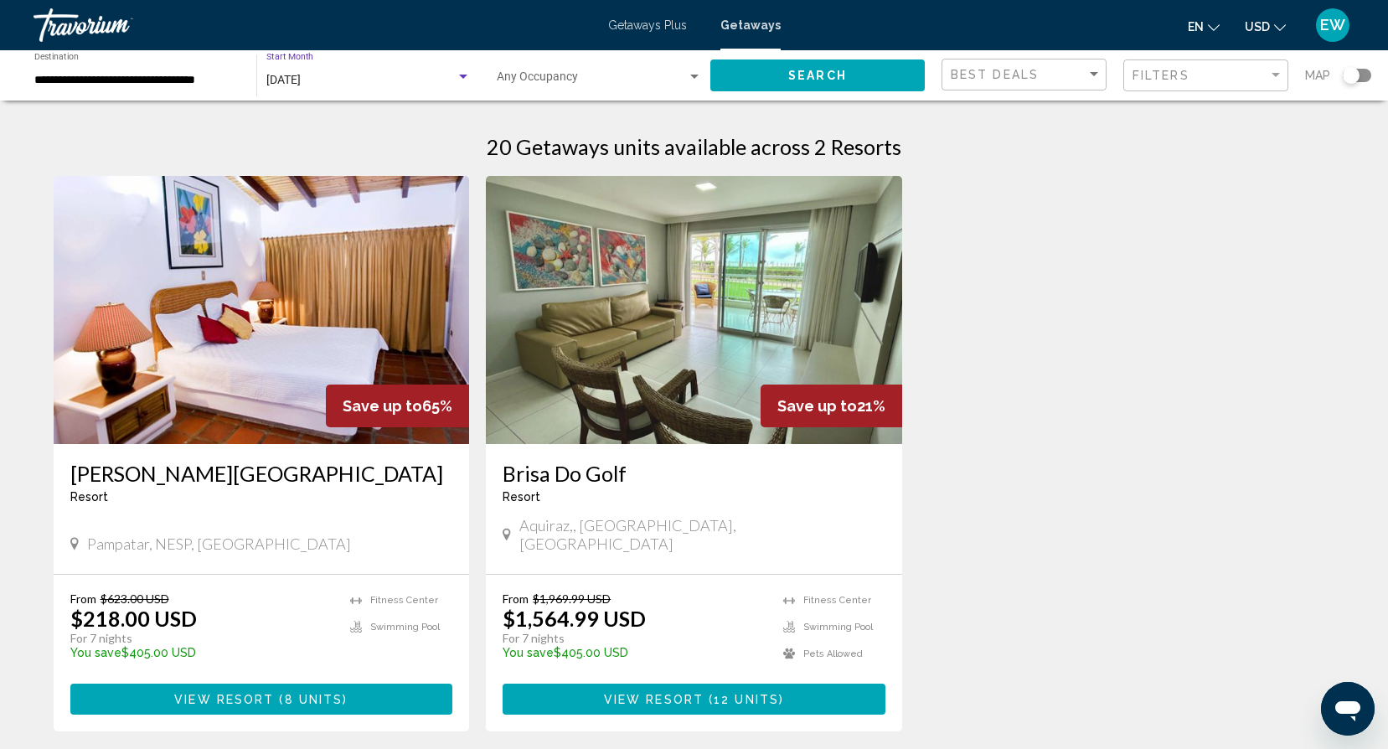
click at [459, 75] on div "Search widget" at bounding box center [463, 77] width 8 height 4
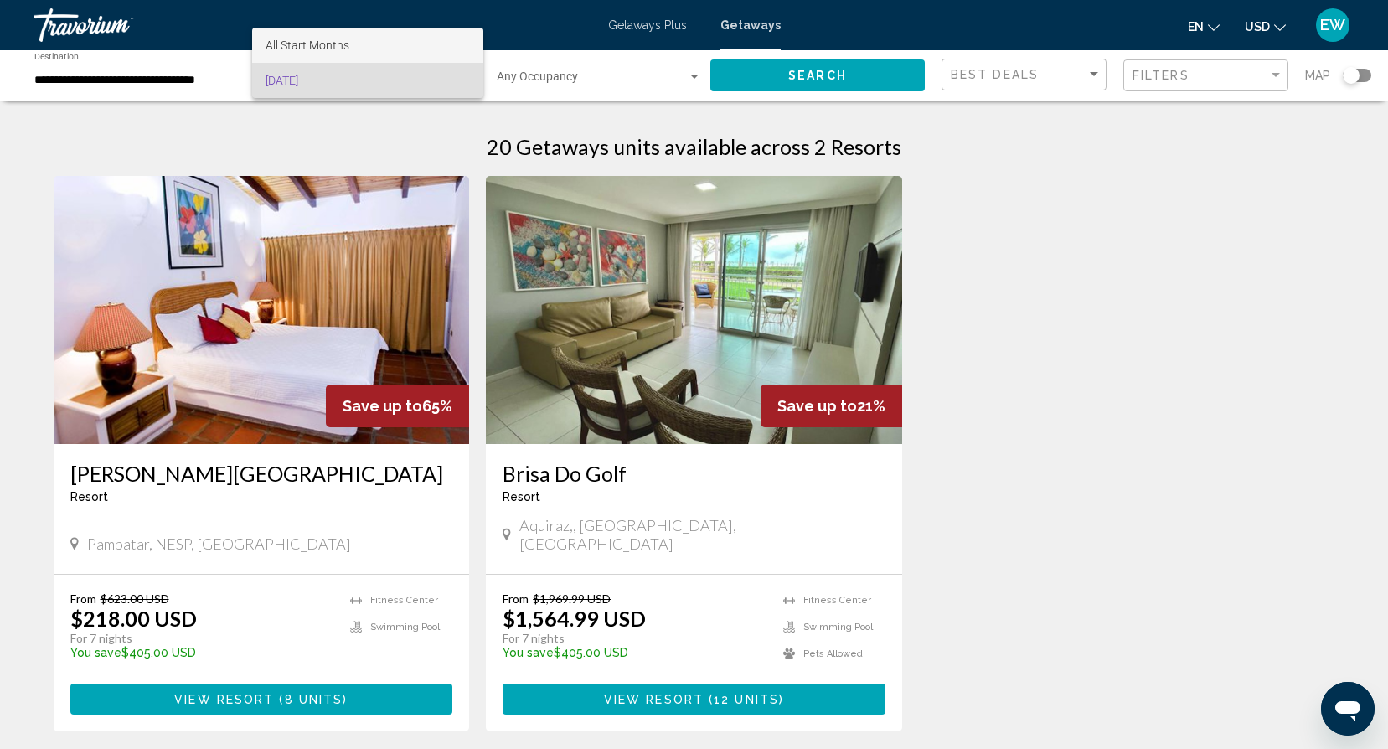
click at [390, 41] on span "All Start Months" at bounding box center [367, 45] width 204 height 35
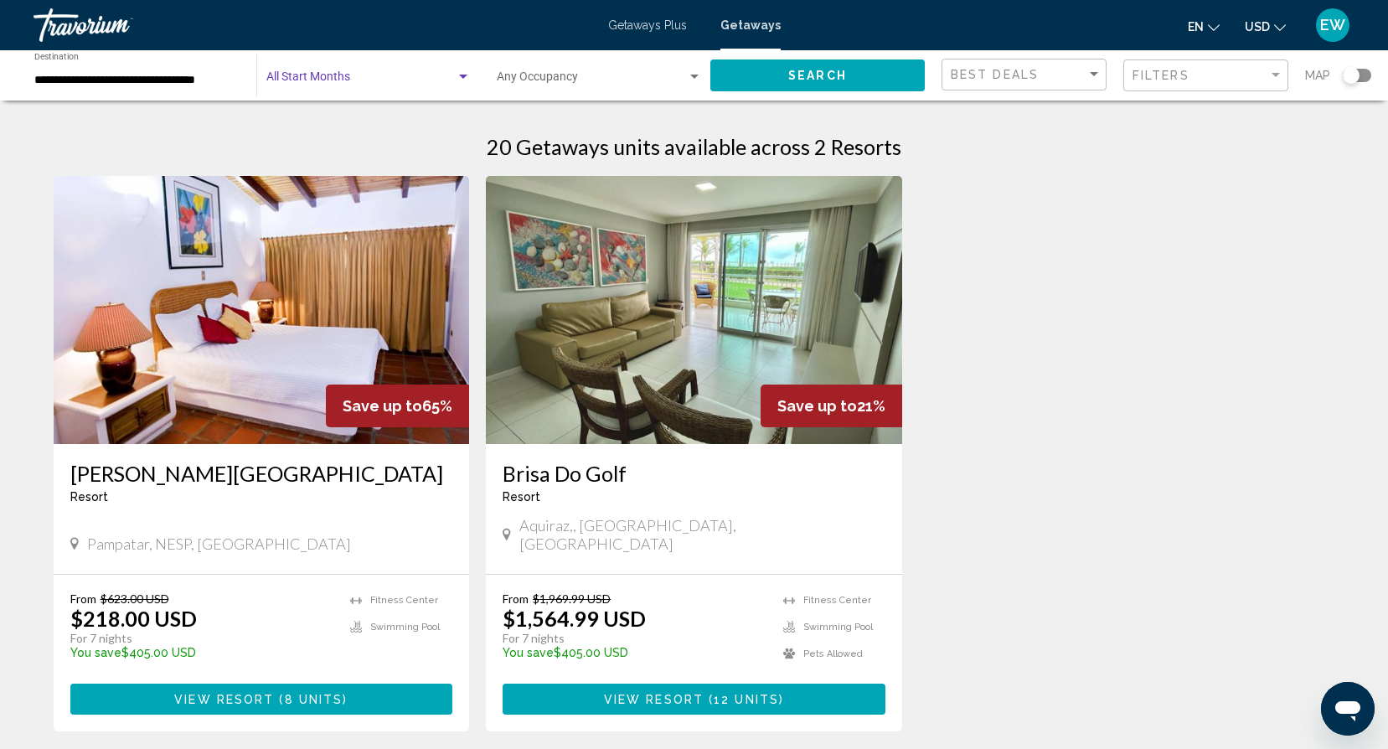
click at [861, 70] on button "Search" at bounding box center [817, 74] width 214 height 31
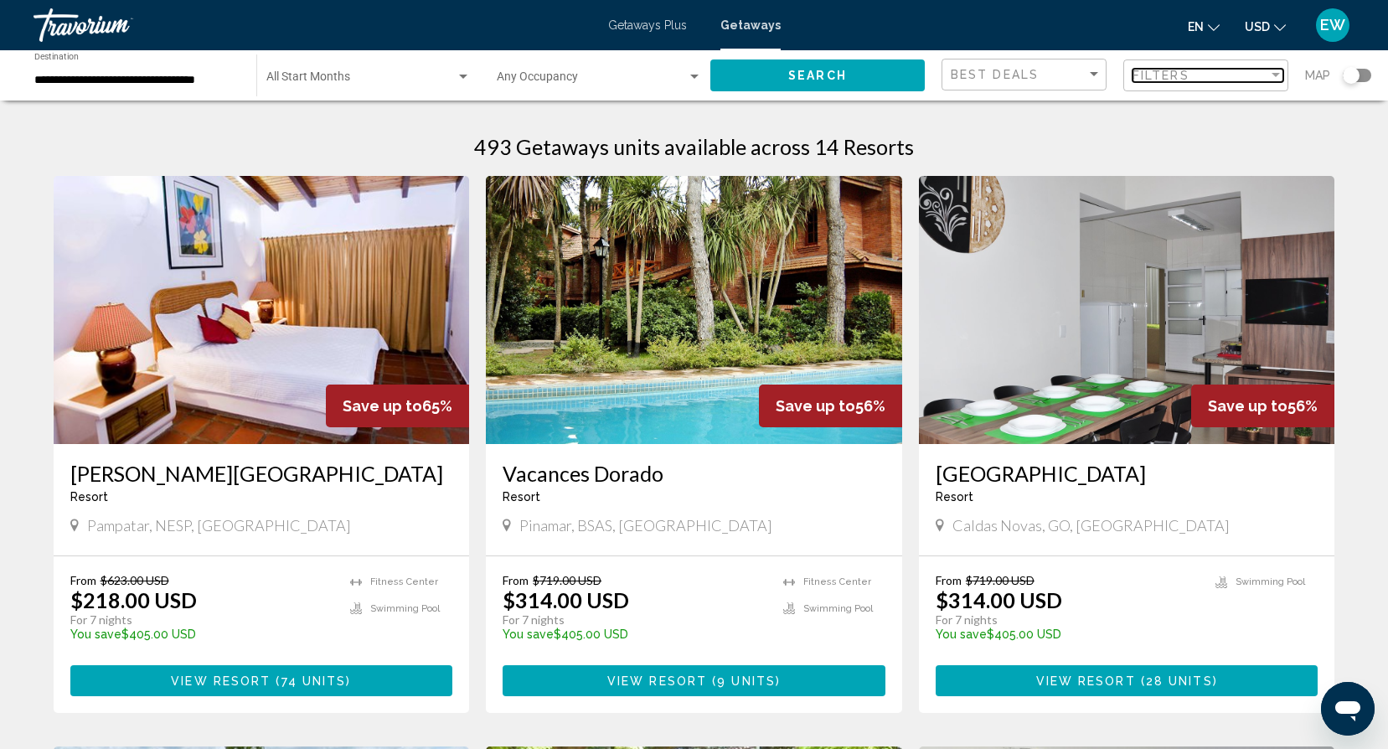
click at [1274, 80] on div "Filter" at bounding box center [1275, 75] width 15 height 13
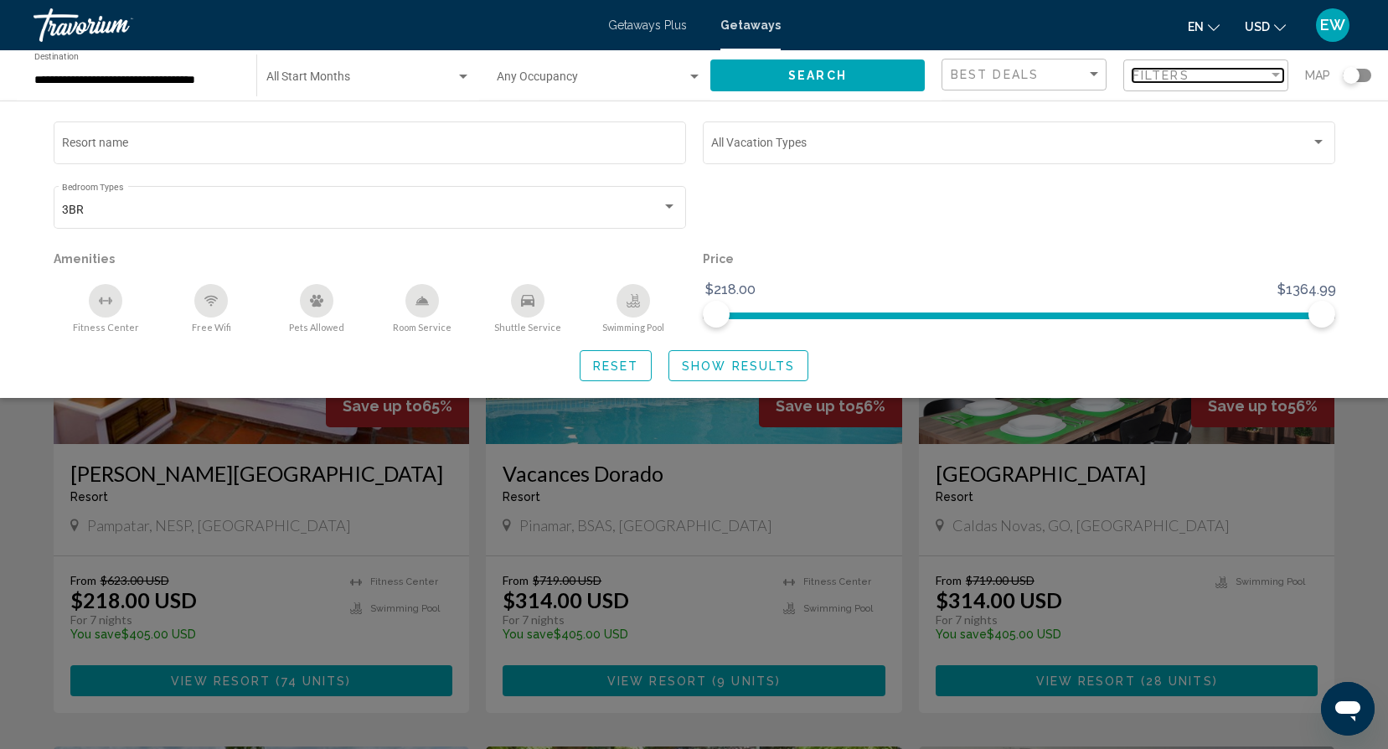
click at [1274, 80] on div "Filter" at bounding box center [1275, 75] width 15 height 13
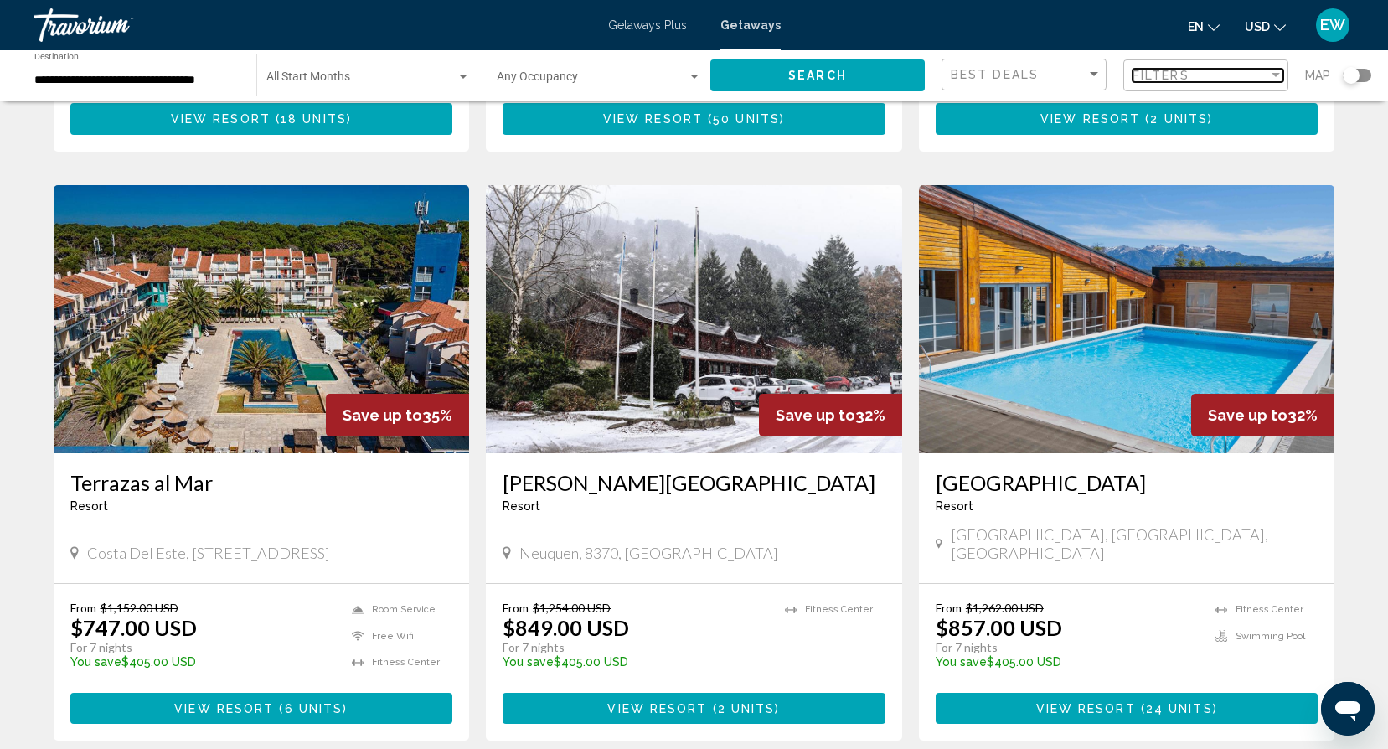
scroll to position [1172, 0]
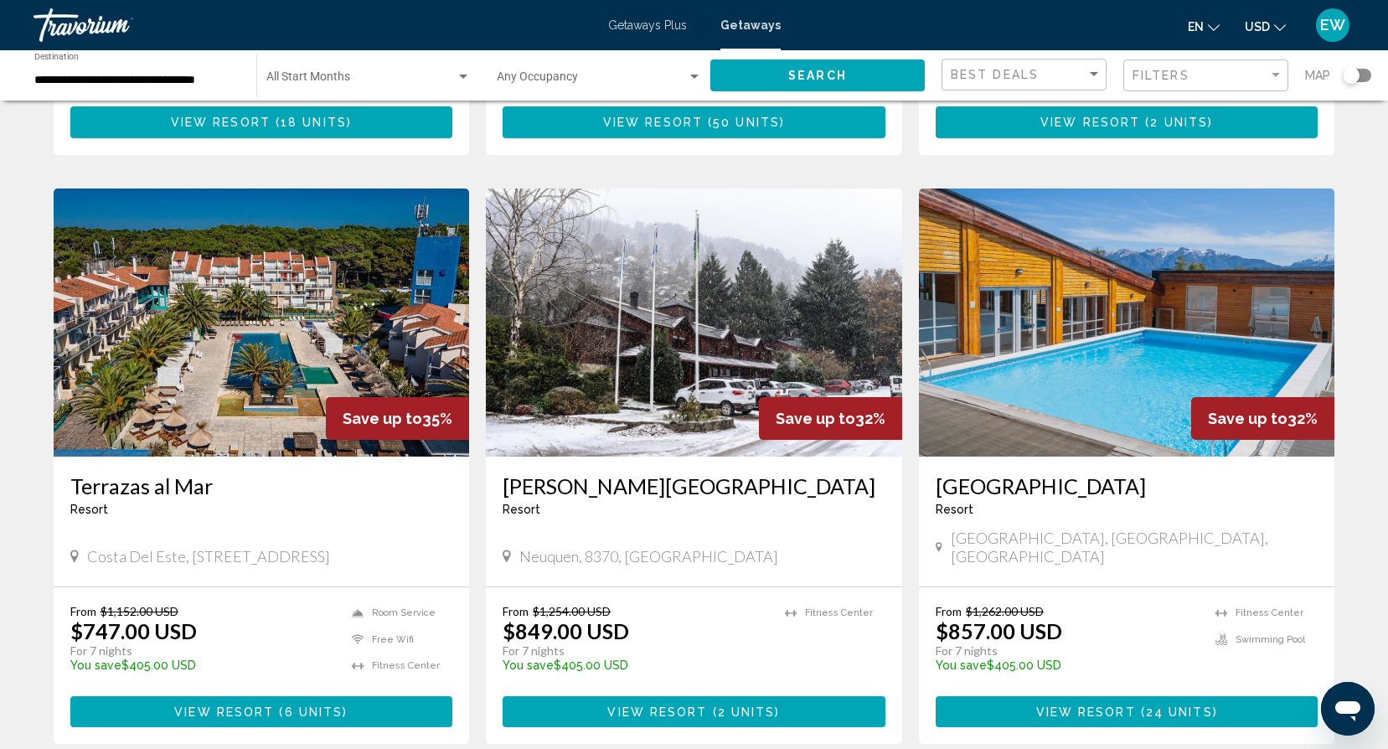
click at [1085, 368] on img "Main content" at bounding box center [1127, 322] width 416 height 268
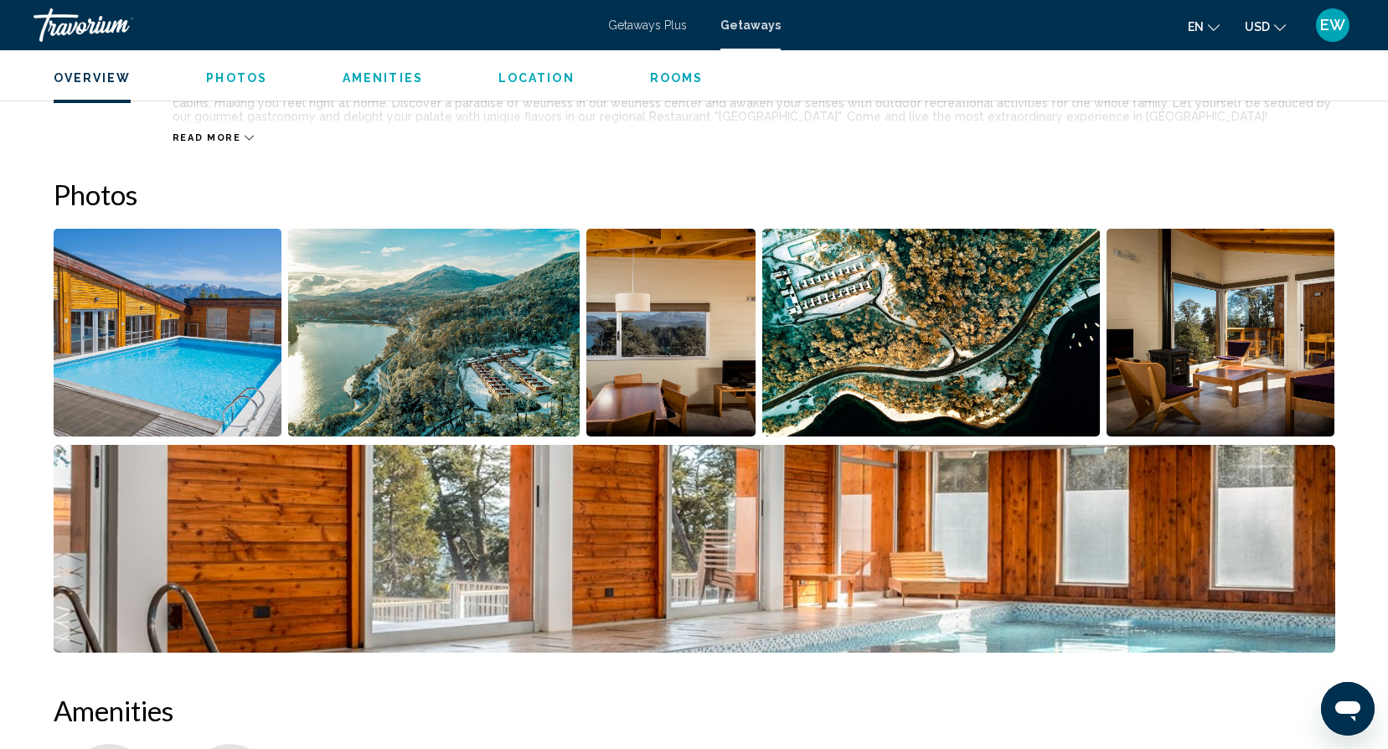
scroll to position [746, 0]
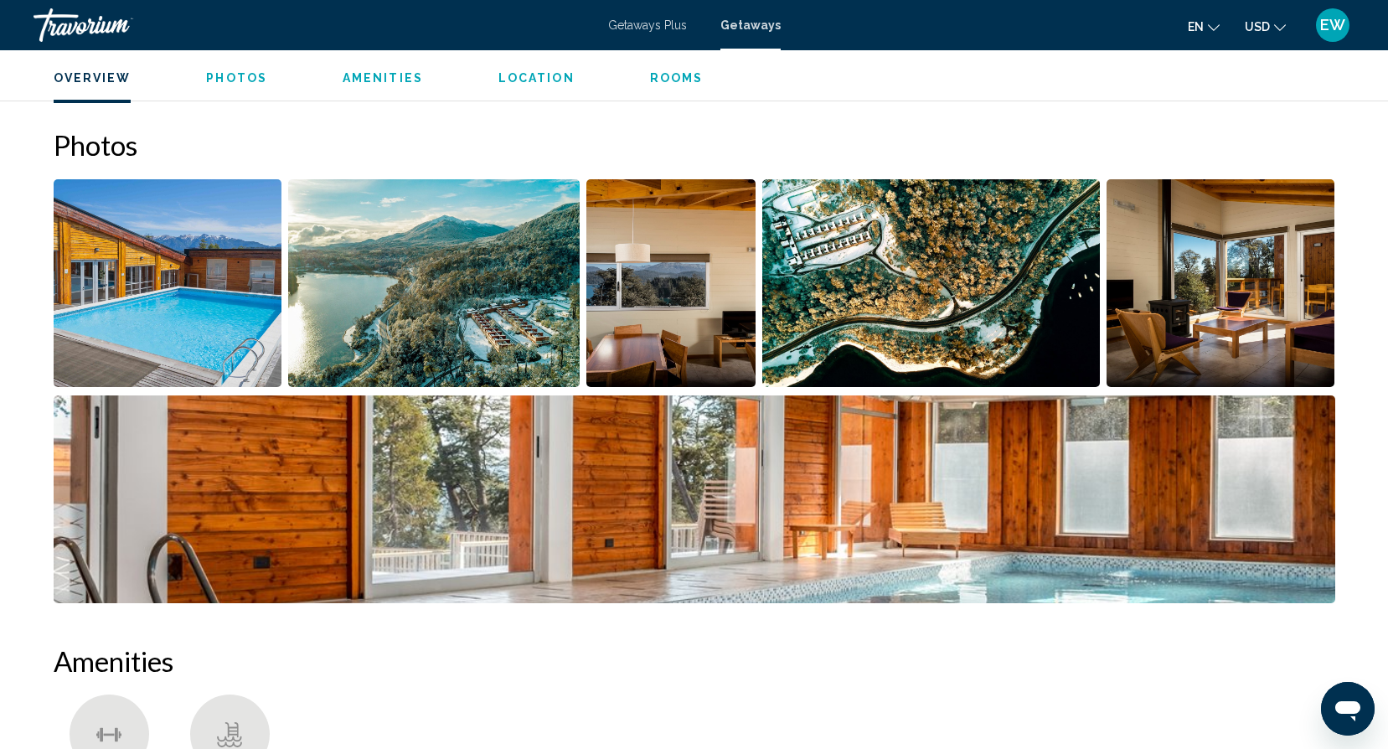
click at [198, 298] on img "Open full-screen image slider" at bounding box center [168, 283] width 229 height 208
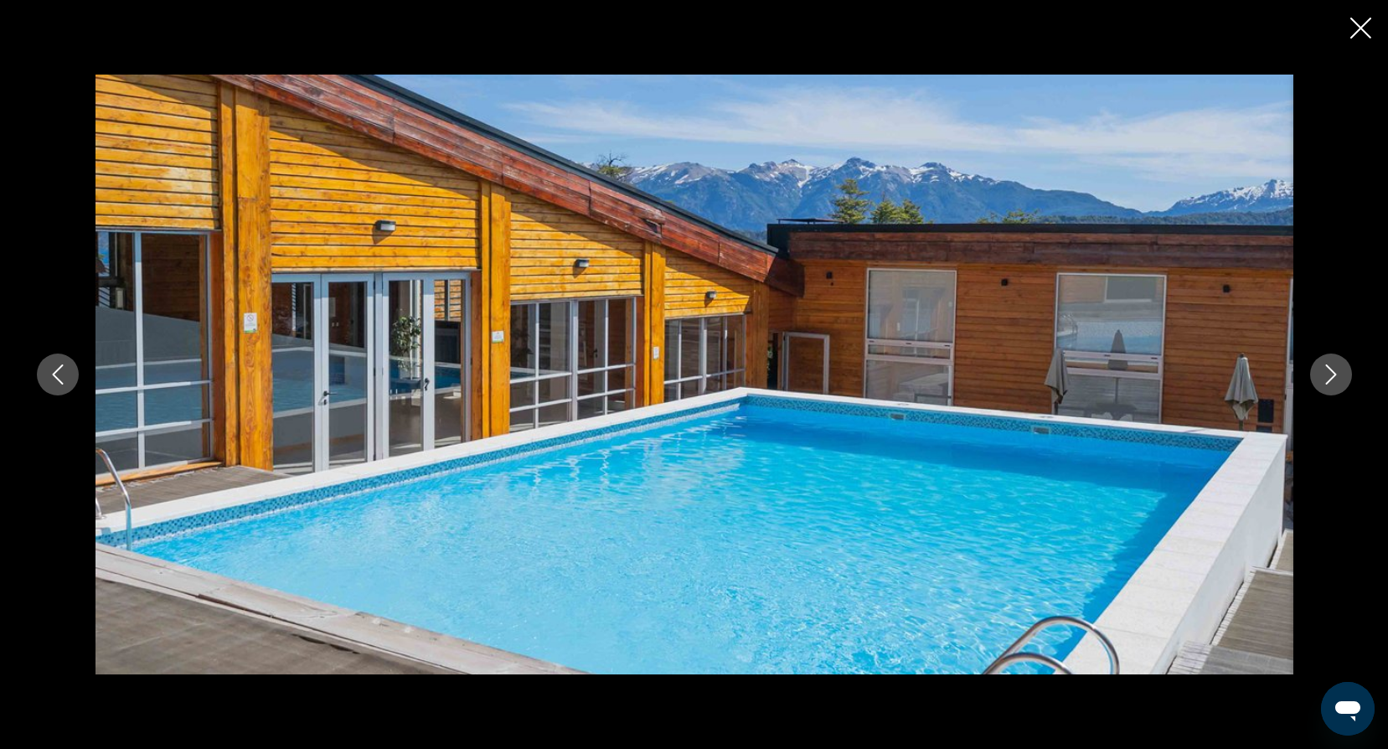
click at [1324, 373] on icon "Next image" at bounding box center [1331, 374] width 20 height 20
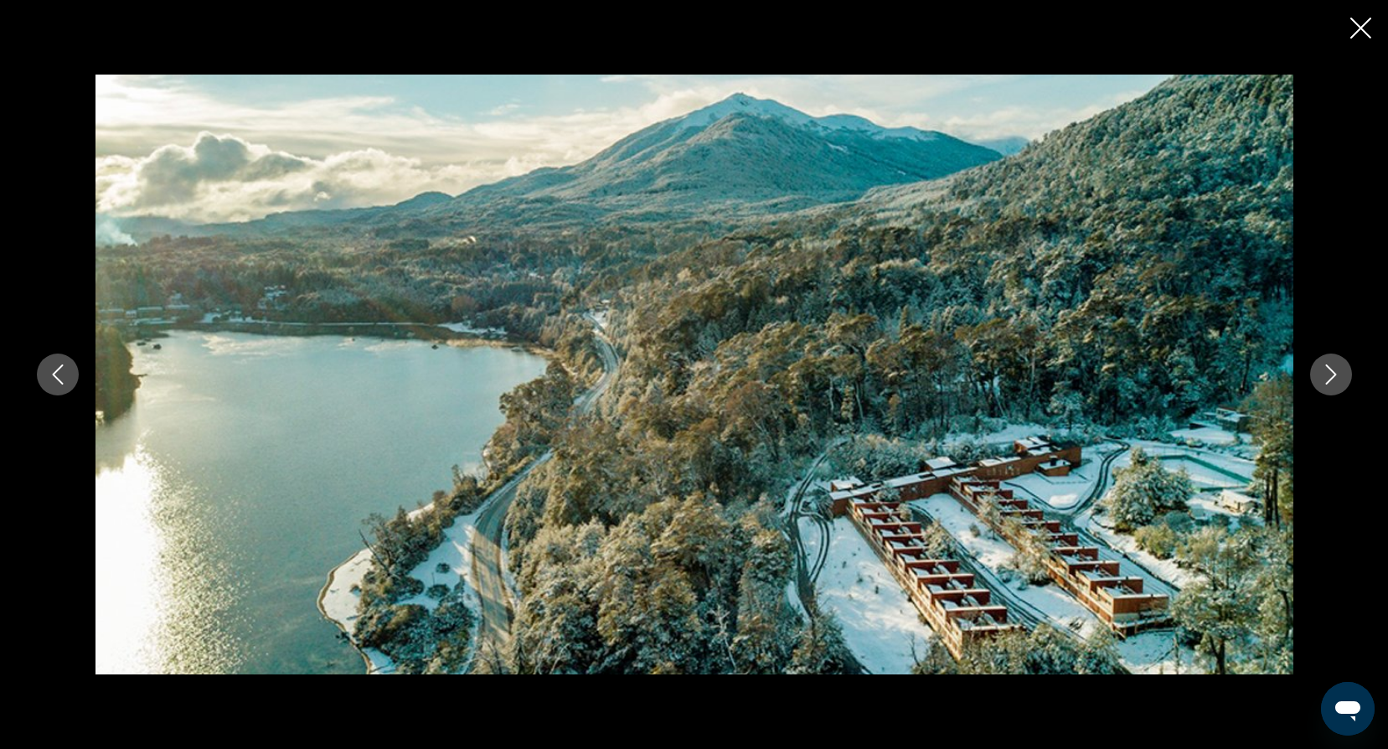
click at [1324, 373] on icon "Next image" at bounding box center [1331, 374] width 20 height 20
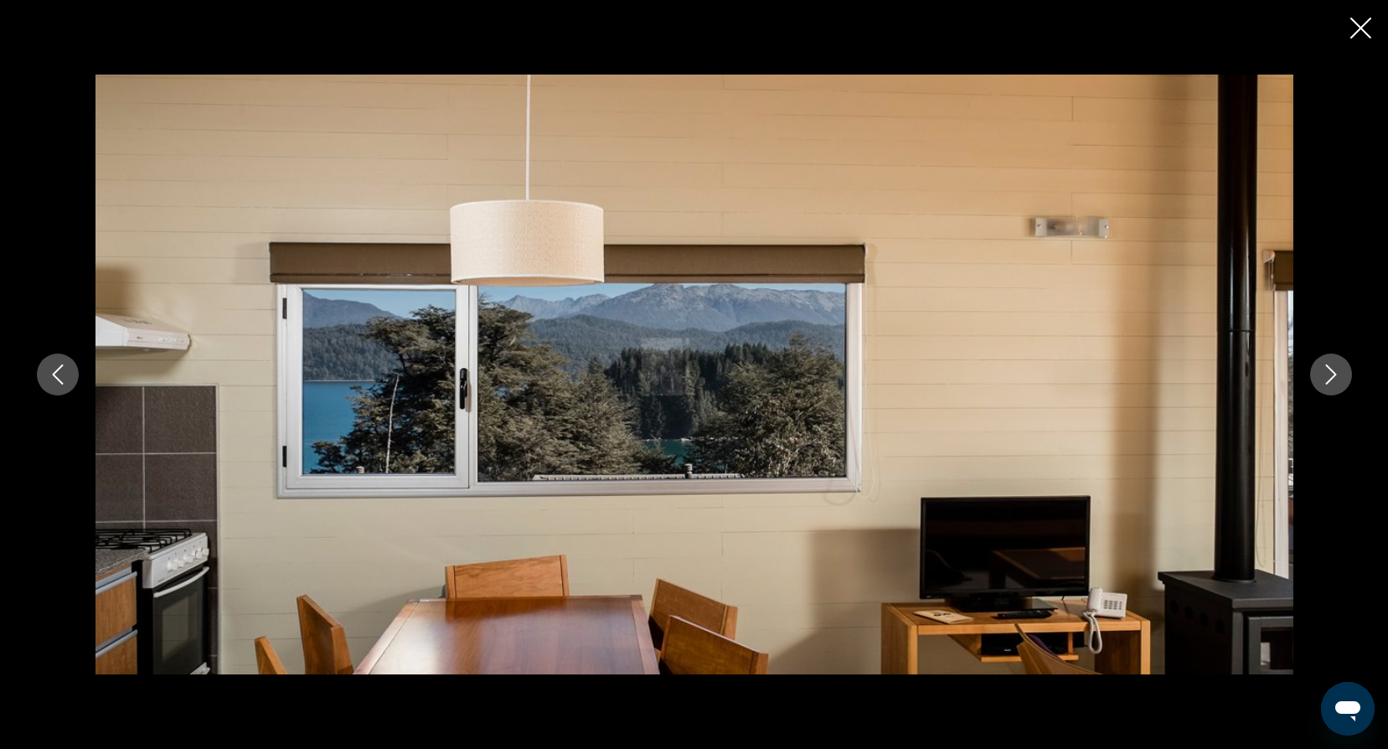
click at [1324, 373] on icon "Next image" at bounding box center [1331, 374] width 20 height 20
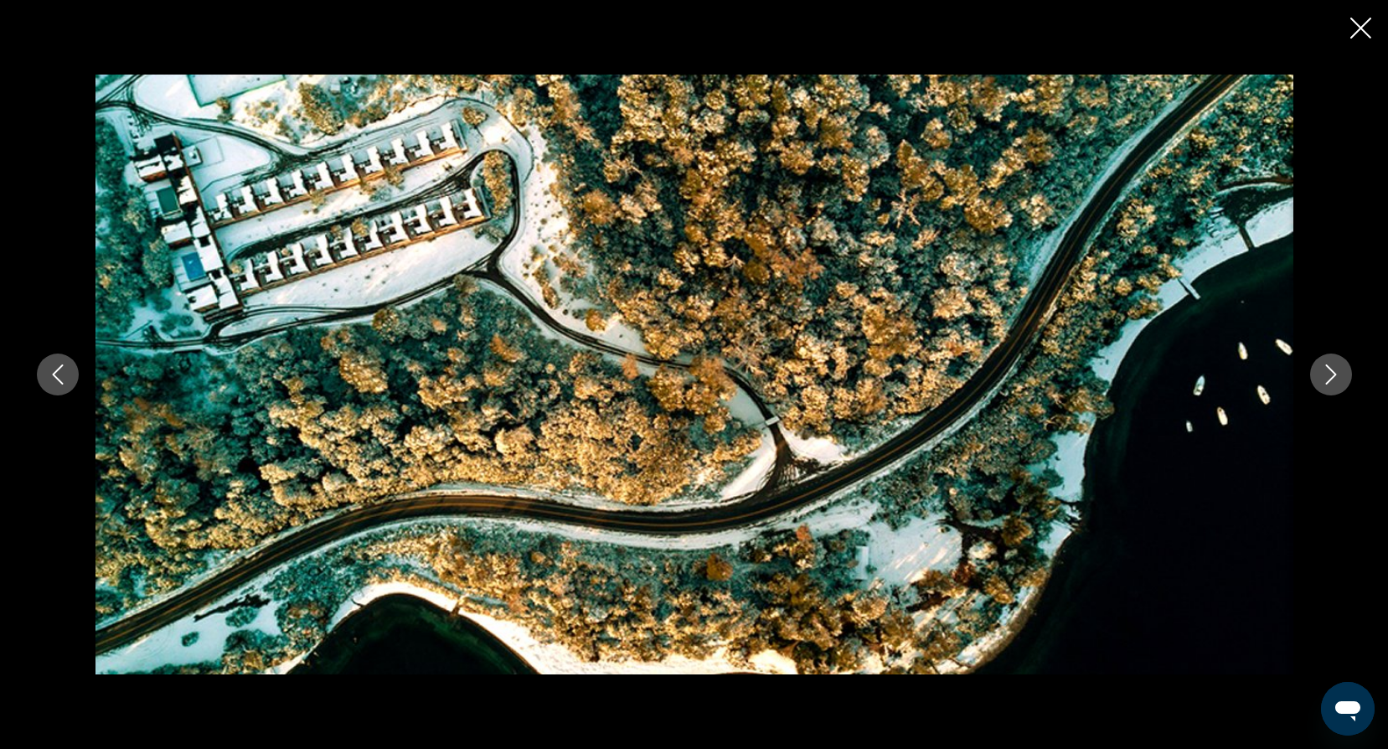
click at [1324, 373] on icon "Next image" at bounding box center [1331, 374] width 20 height 20
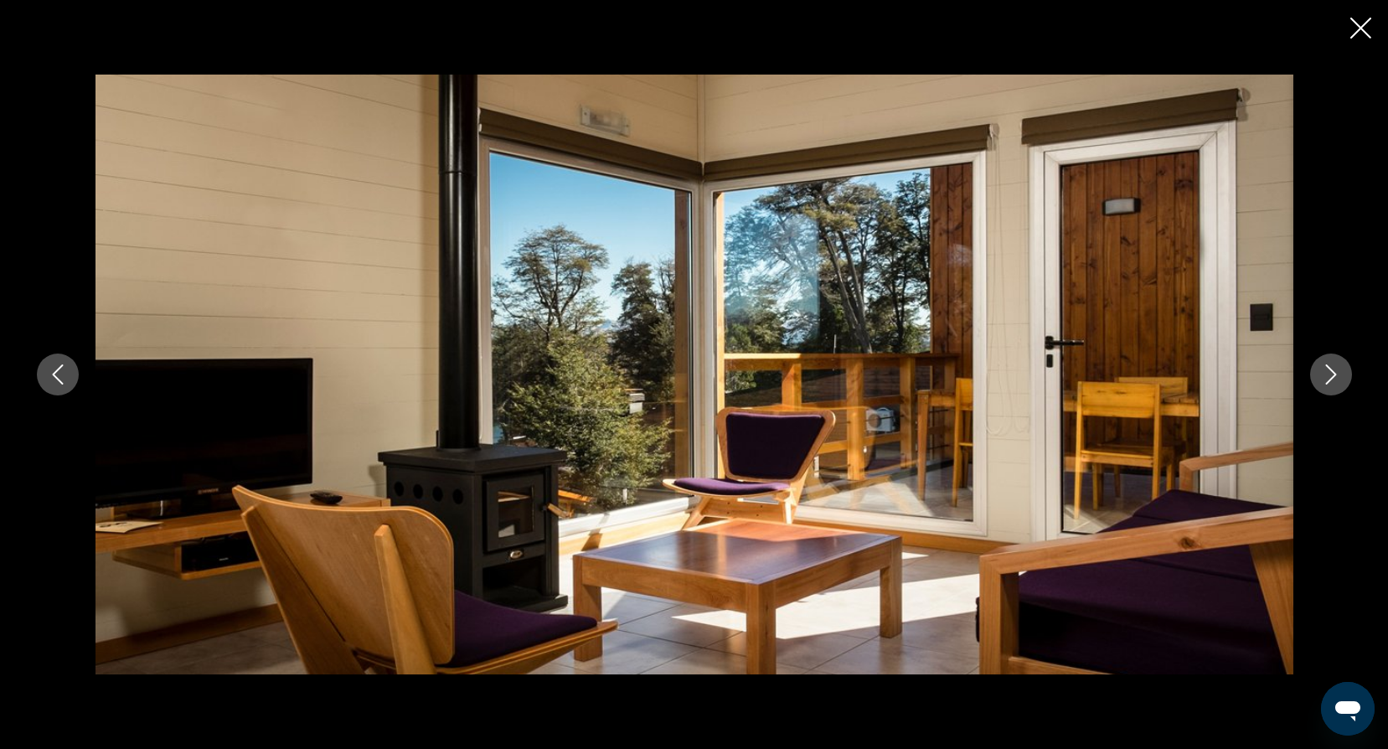
click at [1324, 373] on icon "Next image" at bounding box center [1331, 374] width 20 height 20
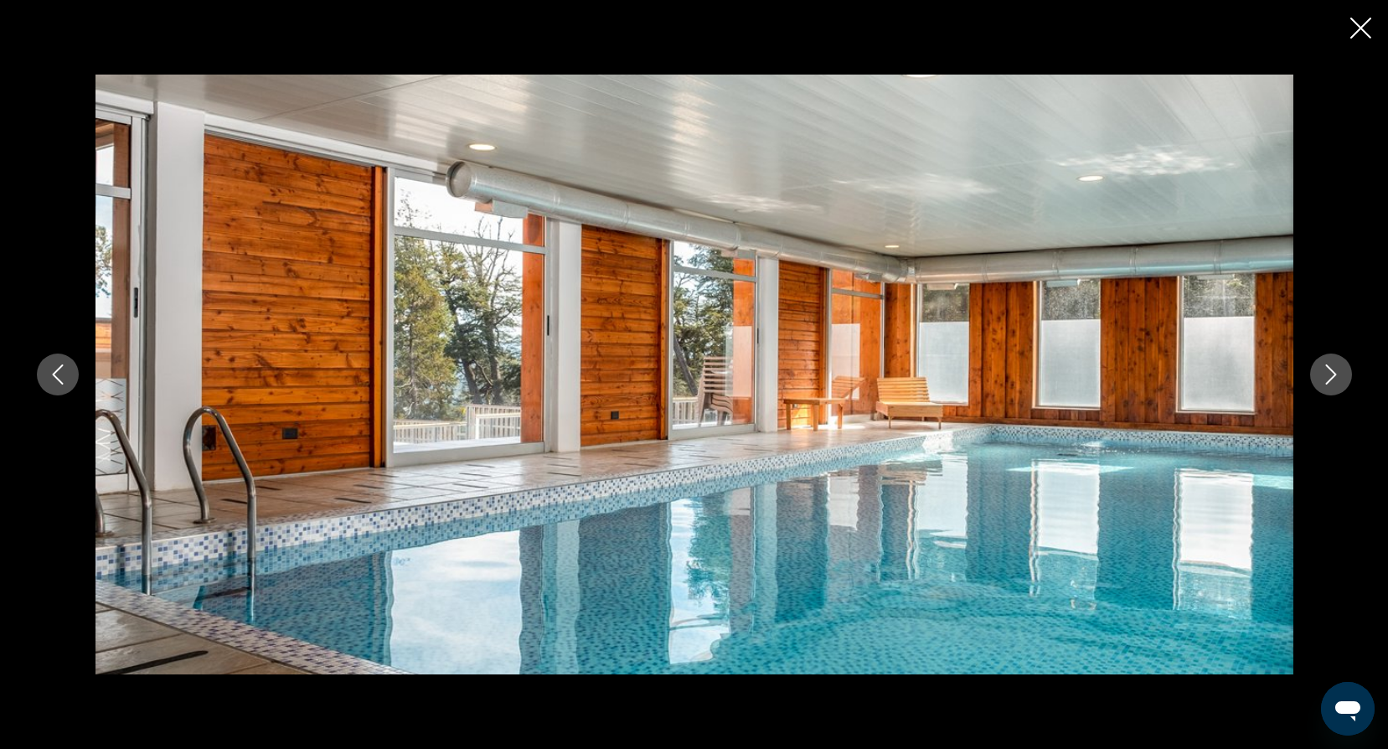
click at [1324, 373] on icon "Next image" at bounding box center [1331, 374] width 20 height 20
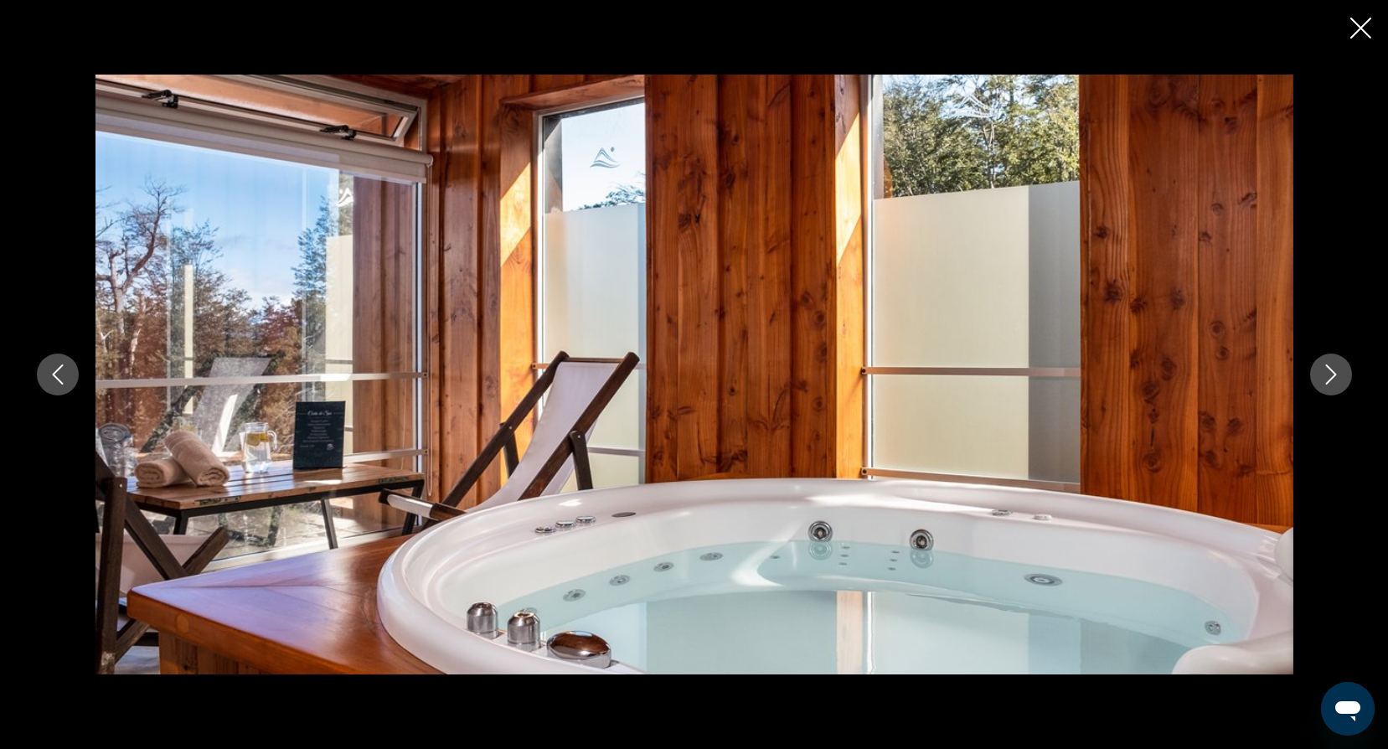
click at [1324, 373] on icon "Next image" at bounding box center [1331, 374] width 20 height 20
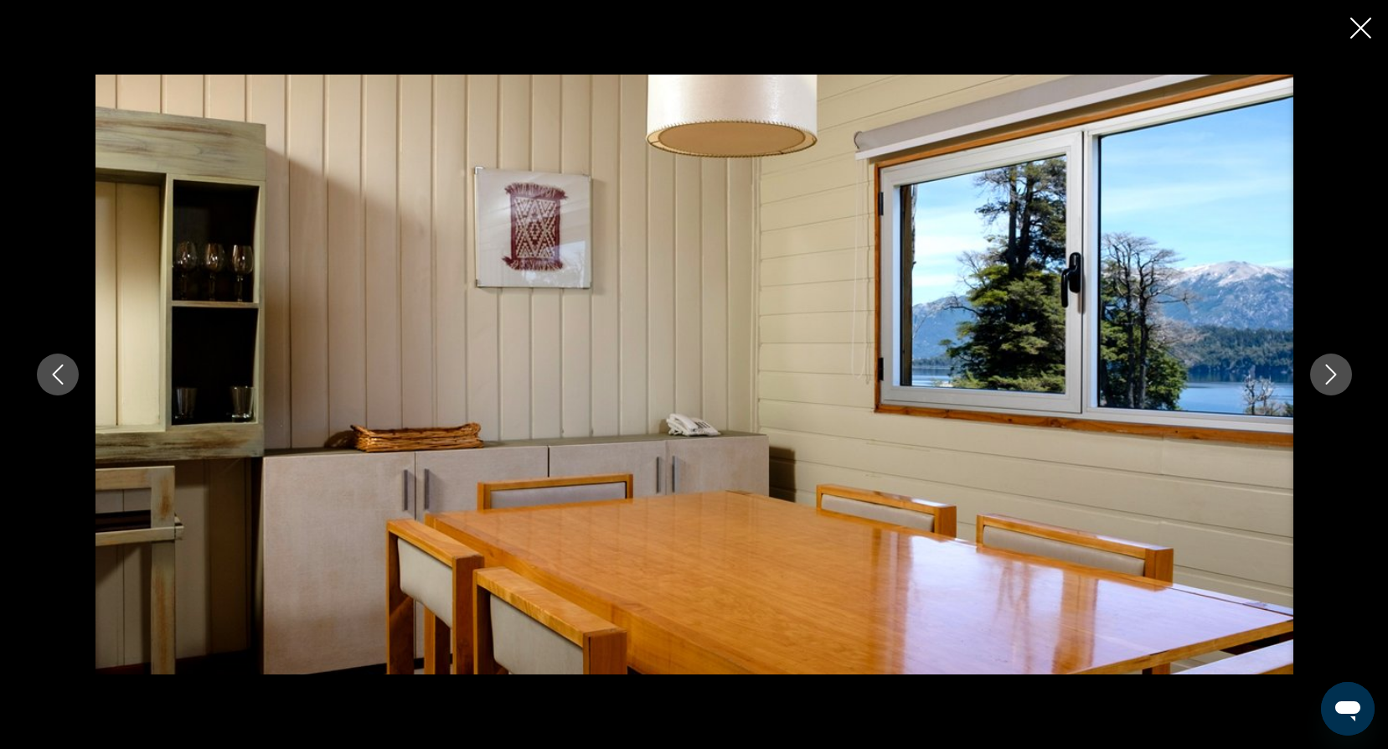
click at [1324, 373] on icon "Next image" at bounding box center [1331, 374] width 20 height 20
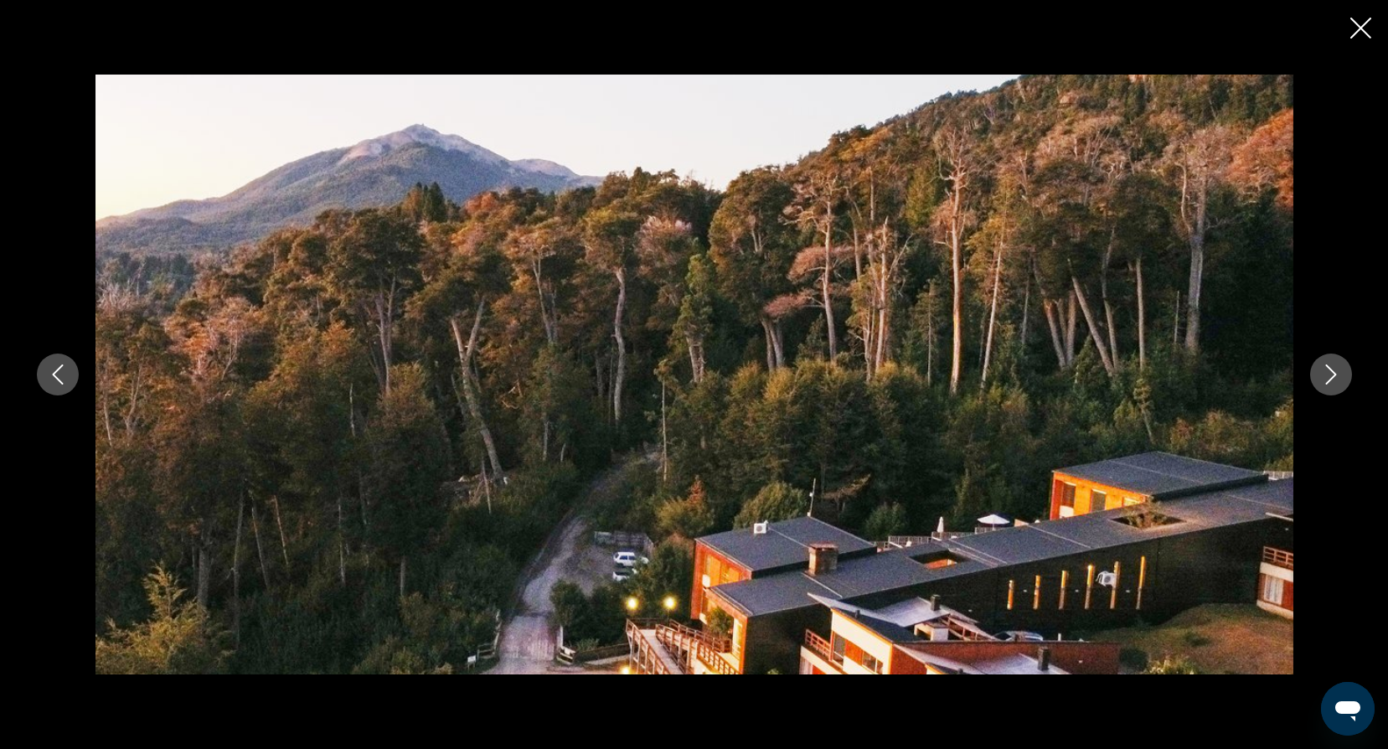
click at [1324, 373] on icon "Next image" at bounding box center [1331, 374] width 20 height 20
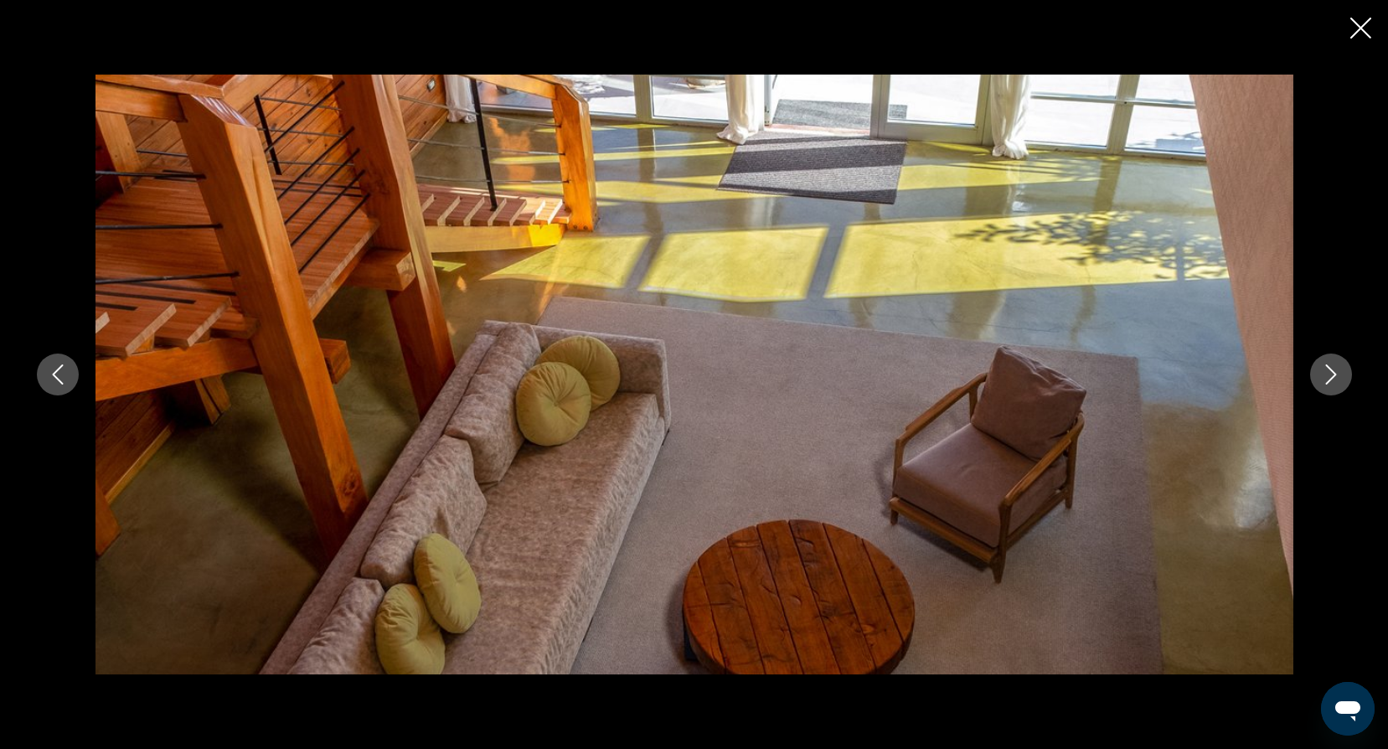
click at [1324, 373] on icon "Next image" at bounding box center [1331, 374] width 20 height 20
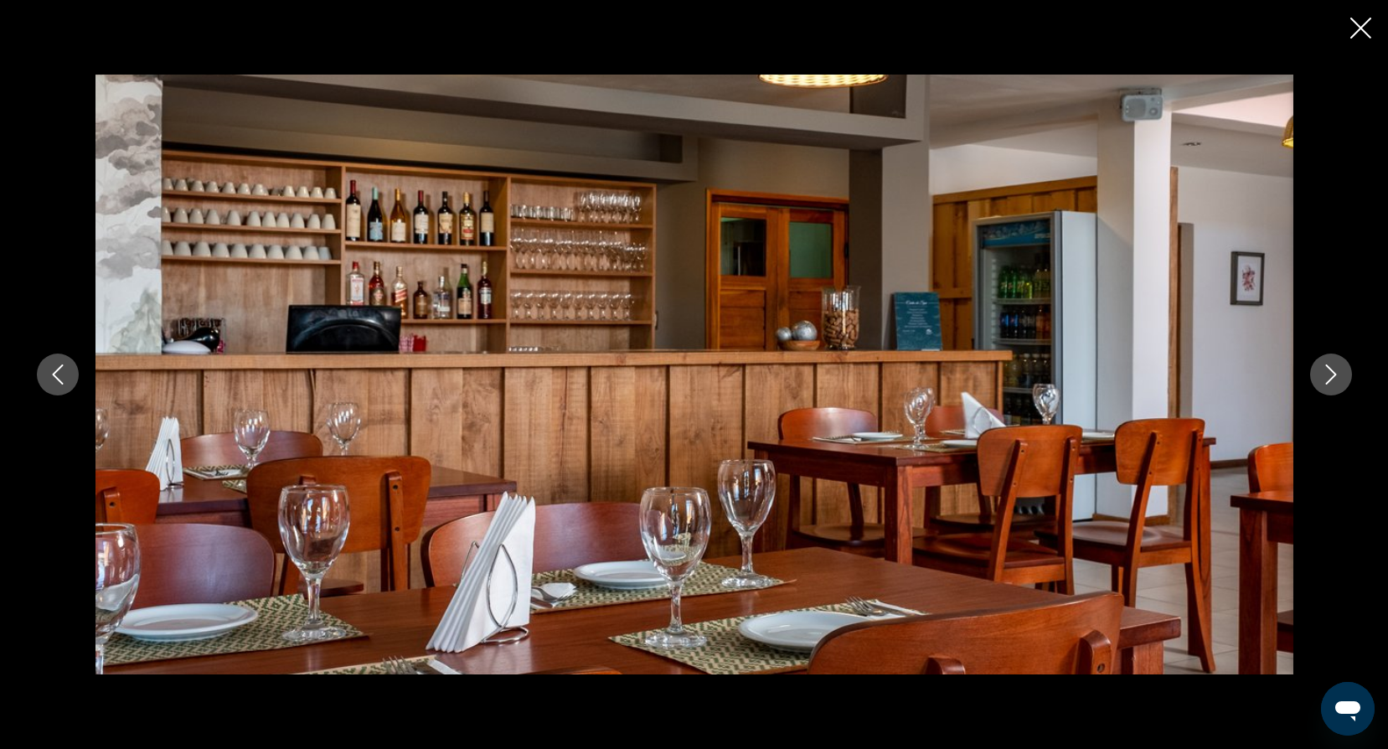
click at [1324, 373] on icon "Next image" at bounding box center [1331, 374] width 20 height 20
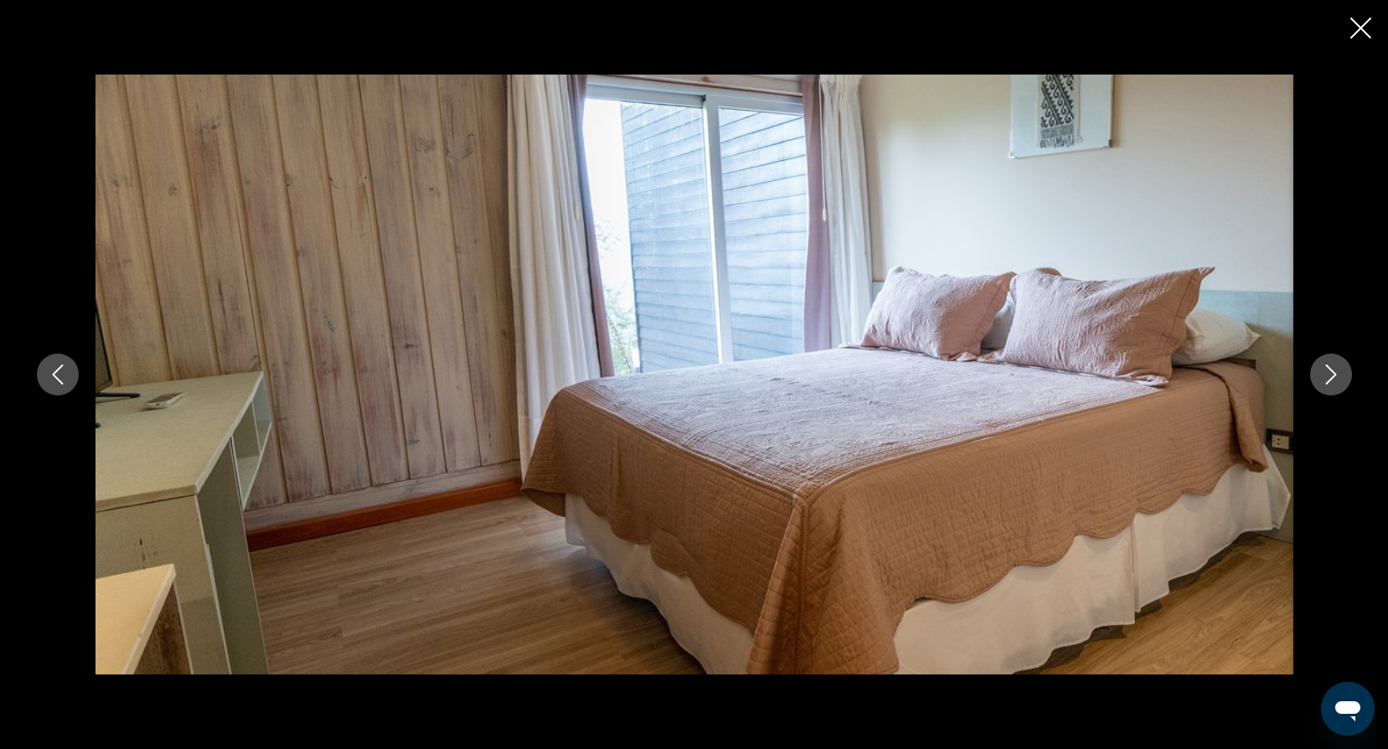
click at [1324, 373] on icon "Next image" at bounding box center [1331, 374] width 20 height 20
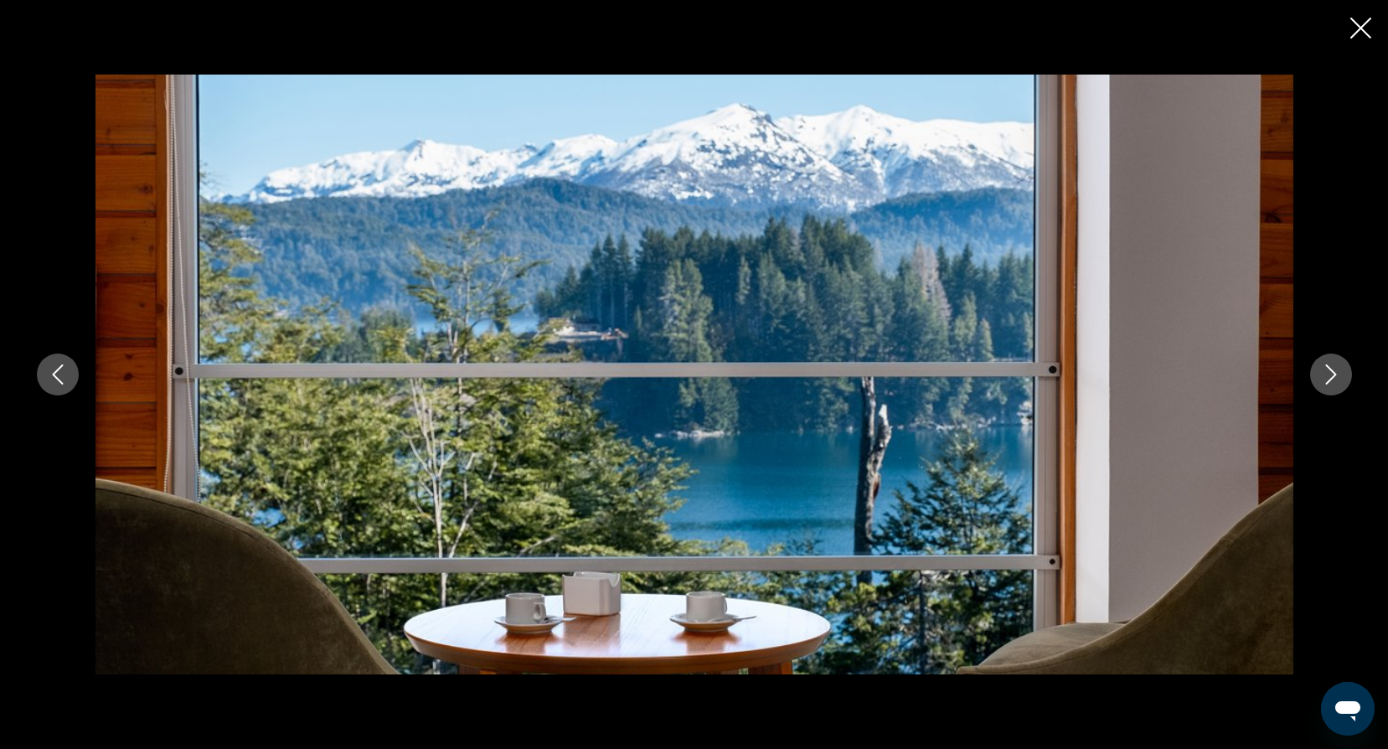
click at [1324, 373] on icon "Next image" at bounding box center [1331, 374] width 20 height 20
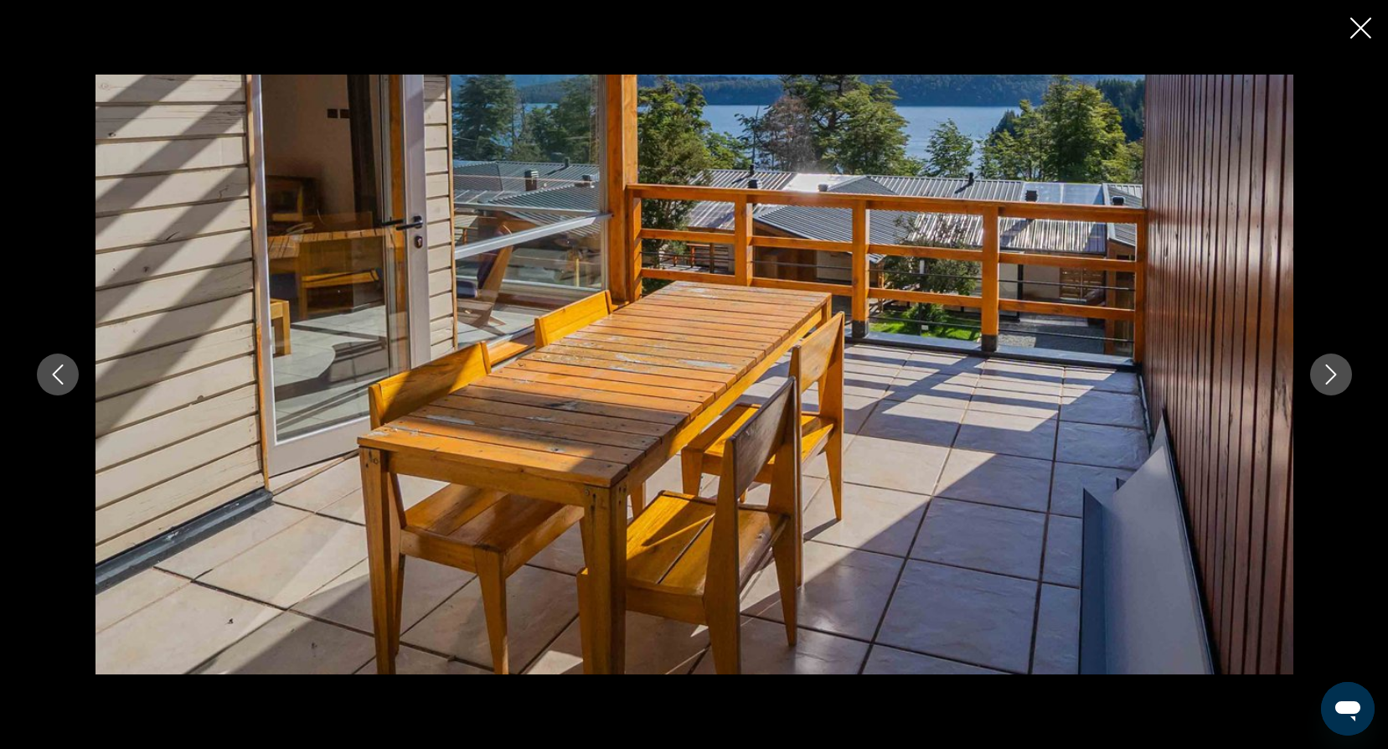
click at [1324, 373] on icon "Next image" at bounding box center [1331, 374] width 20 height 20
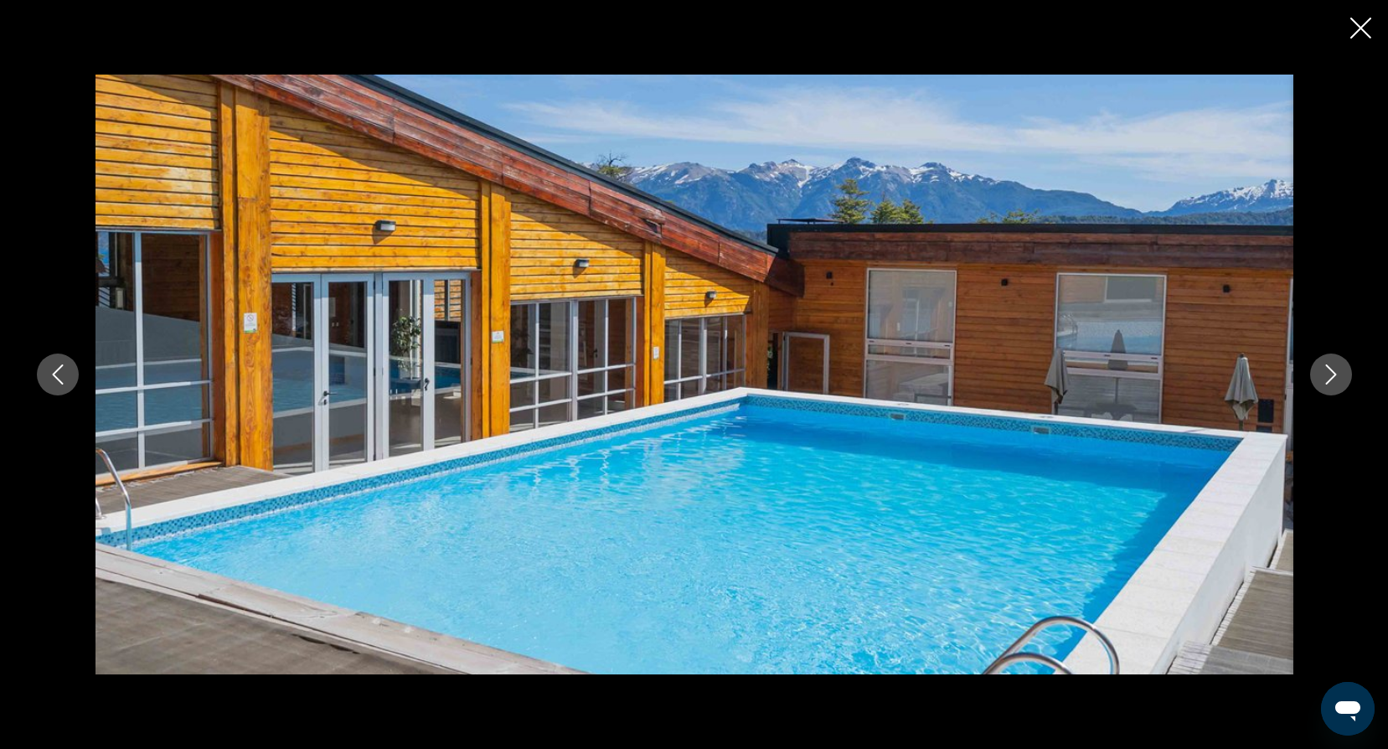
scroll to position [1213, 0]
click at [1360, 29] on icon "Close slideshow" at bounding box center [1360, 28] width 21 height 21
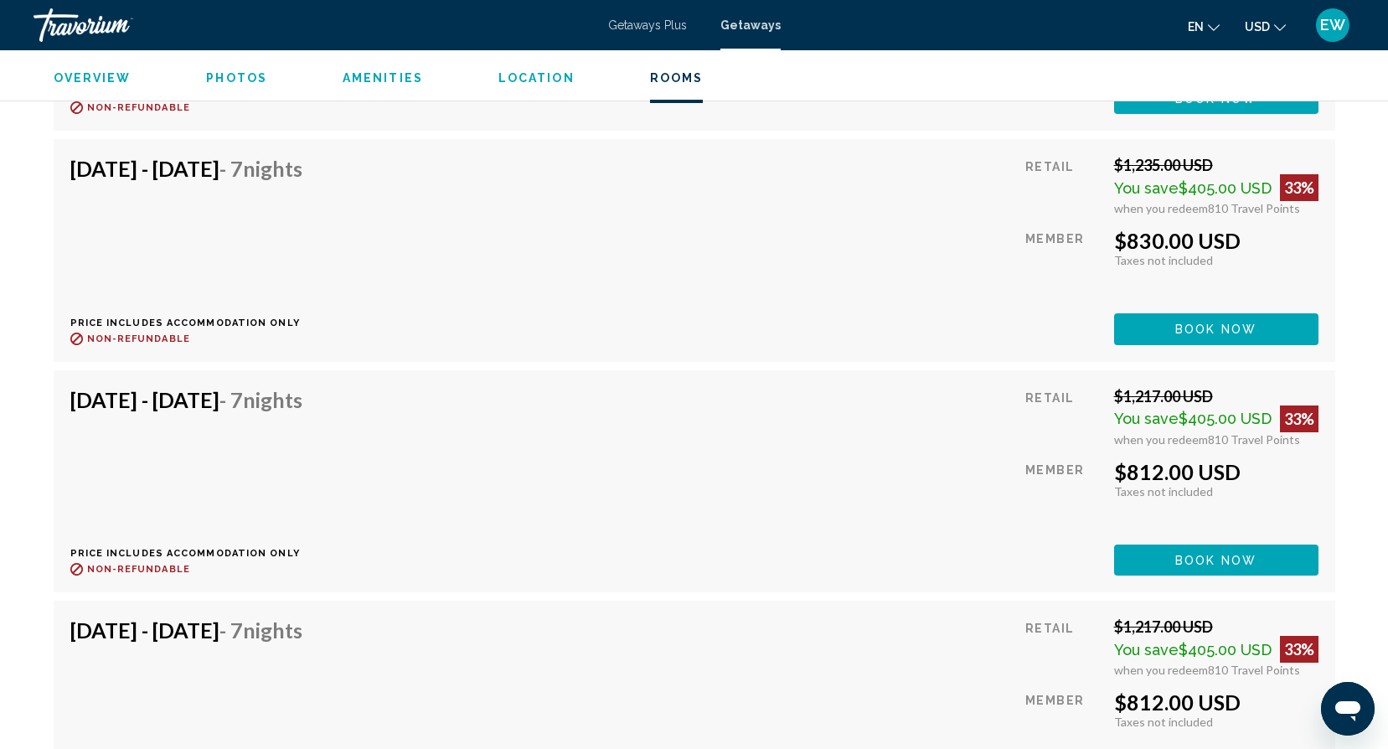
scroll to position [4018, 0]
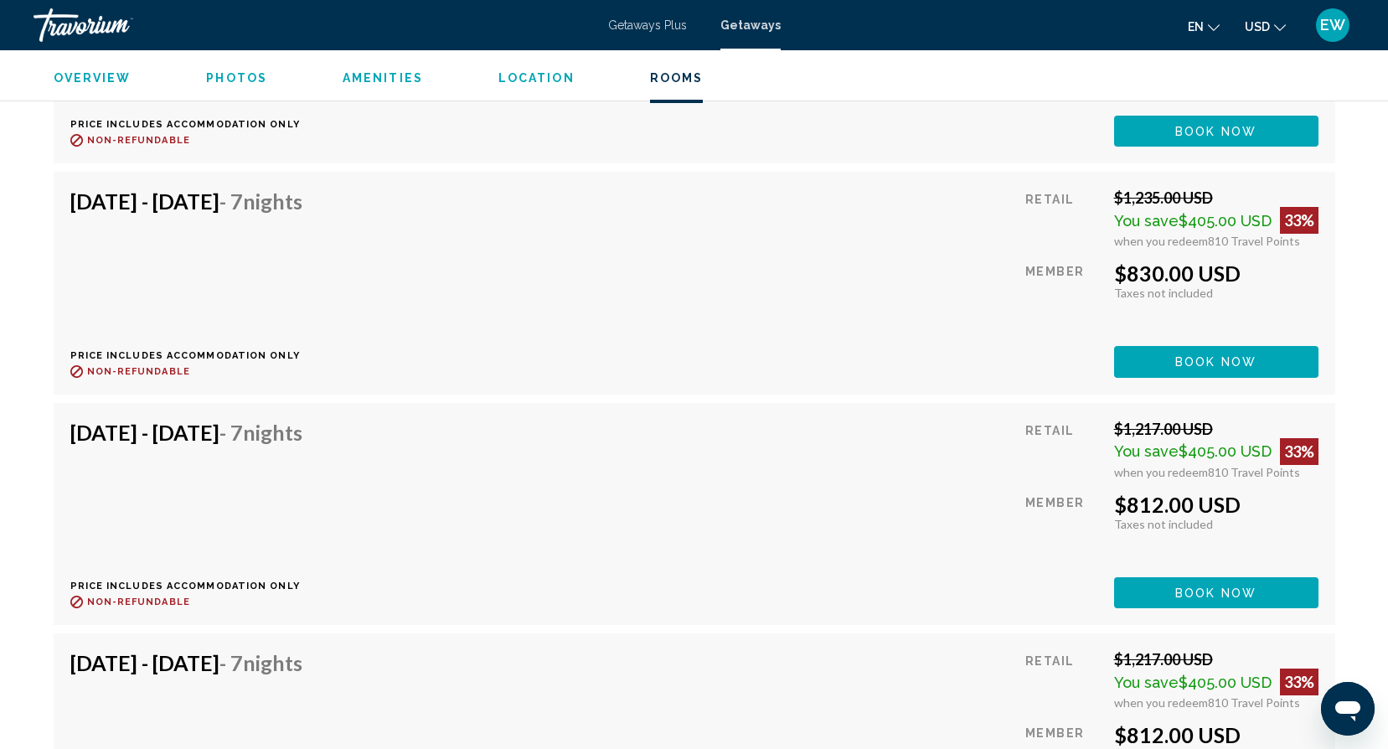
click at [376, 80] on span "Amenities" at bounding box center [383, 77] width 80 height 13
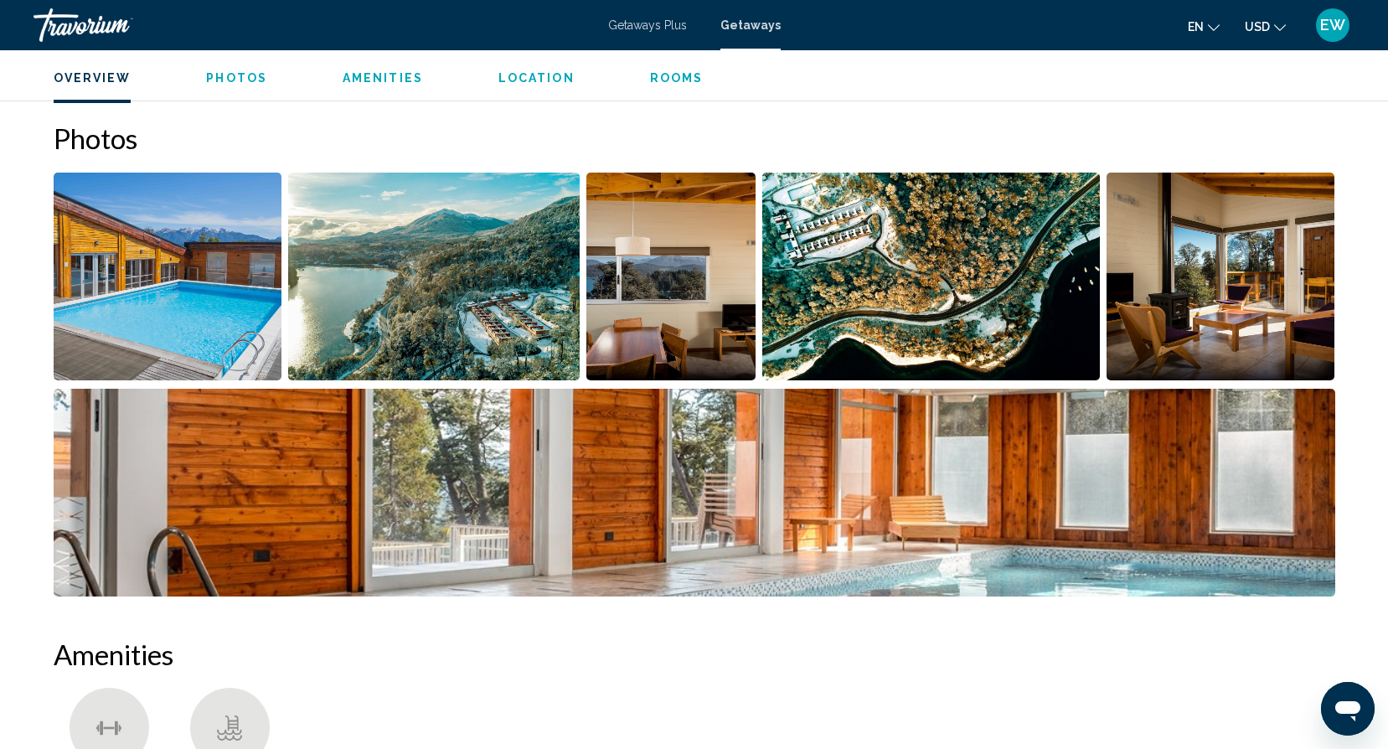
scroll to position [801, 0]
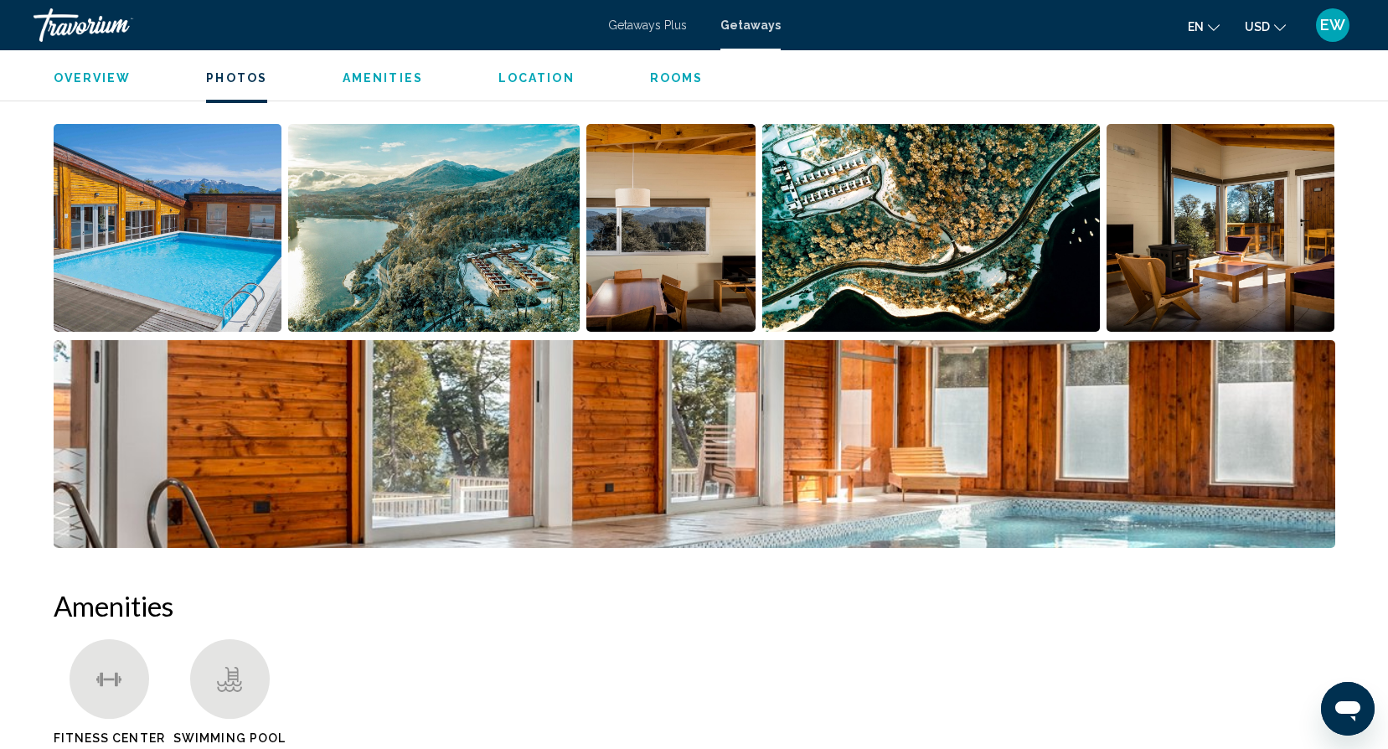
click at [425, 221] on img "Open full-screen image slider" at bounding box center [433, 228] width 291 height 208
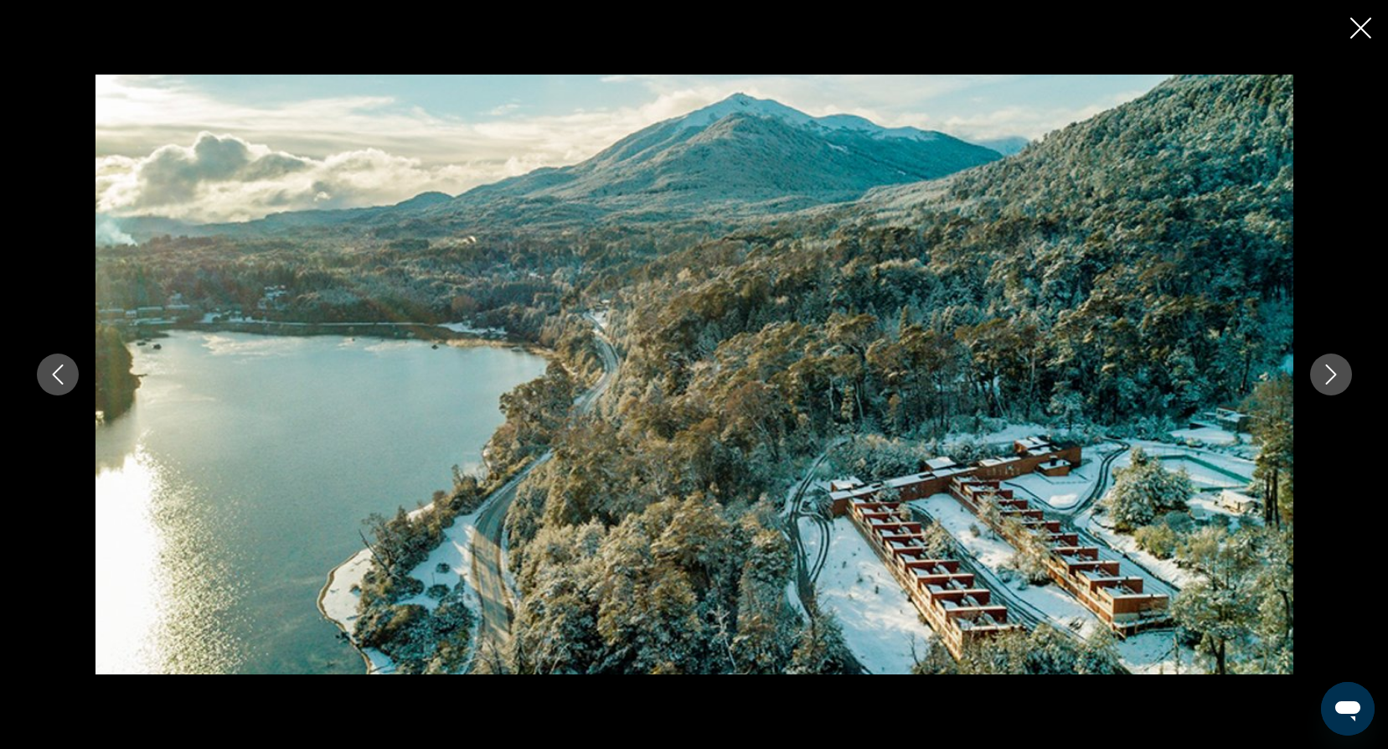
click at [1321, 376] on icon "Next image" at bounding box center [1331, 374] width 20 height 20
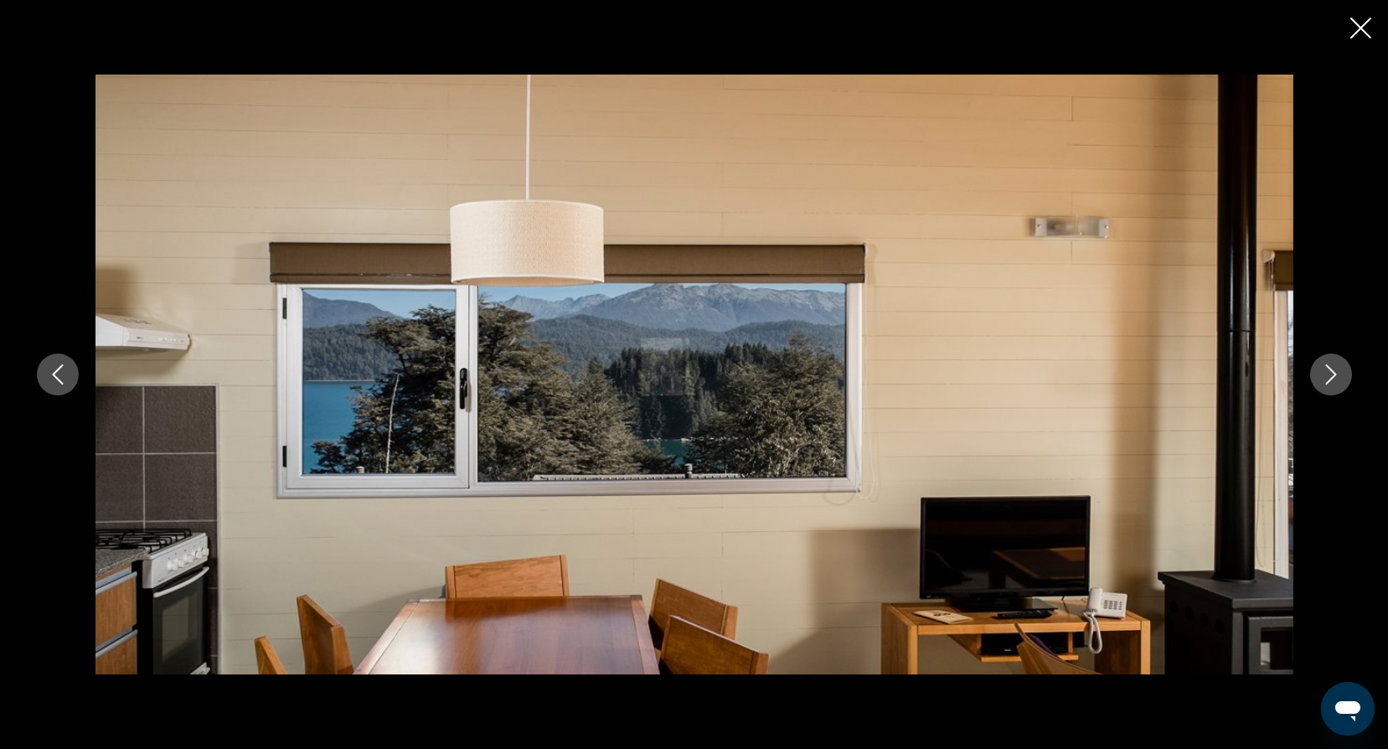
click at [1321, 376] on icon "Next image" at bounding box center [1331, 374] width 20 height 20
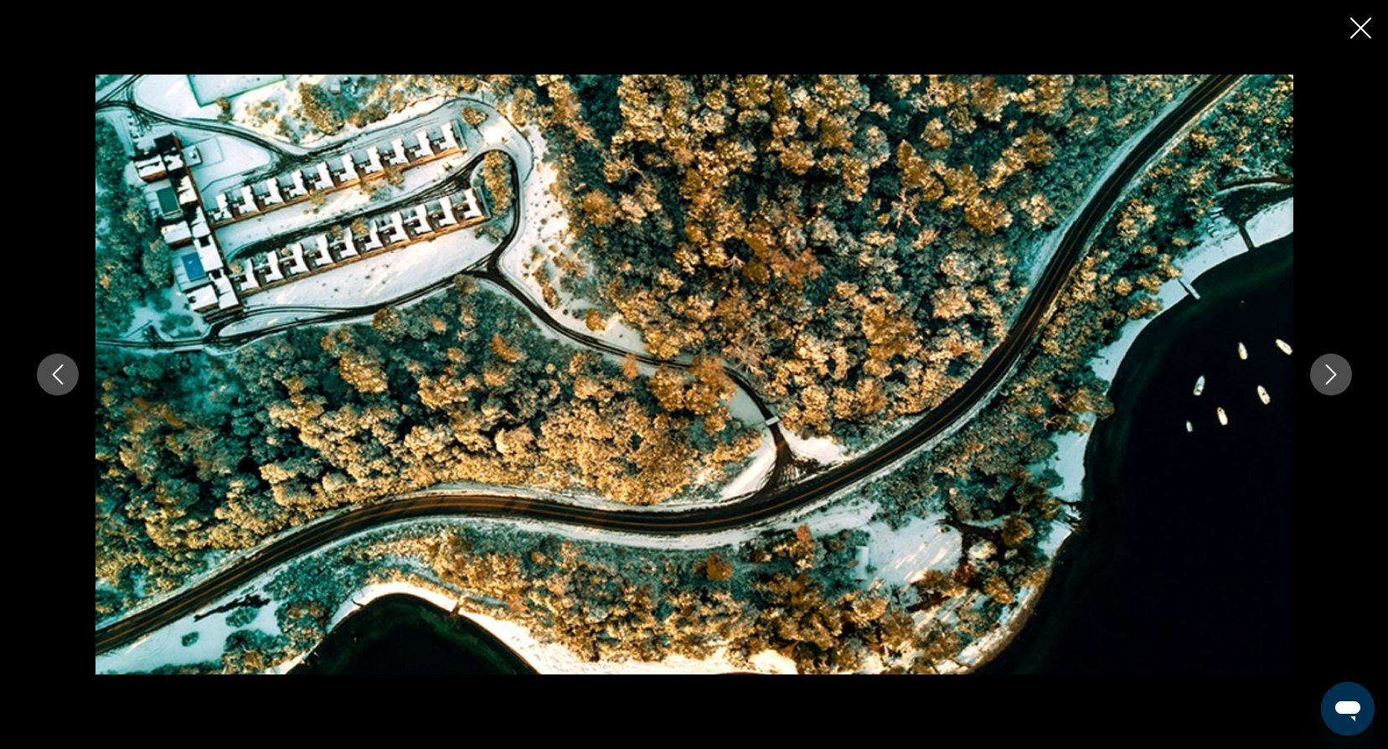
click at [1321, 376] on icon "Next image" at bounding box center [1331, 374] width 20 height 20
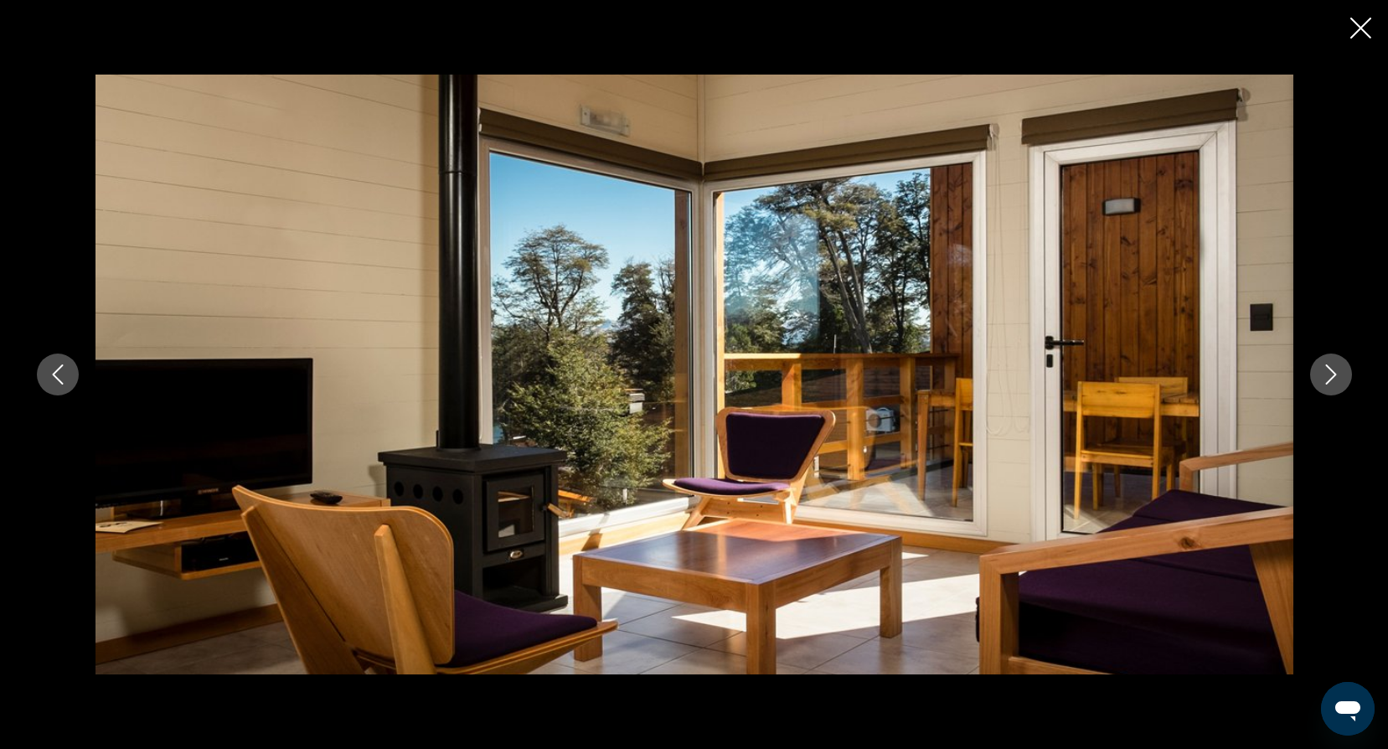
scroll to position [1194, 0]
click at [1327, 363] on button "Next image" at bounding box center [1331, 374] width 42 height 42
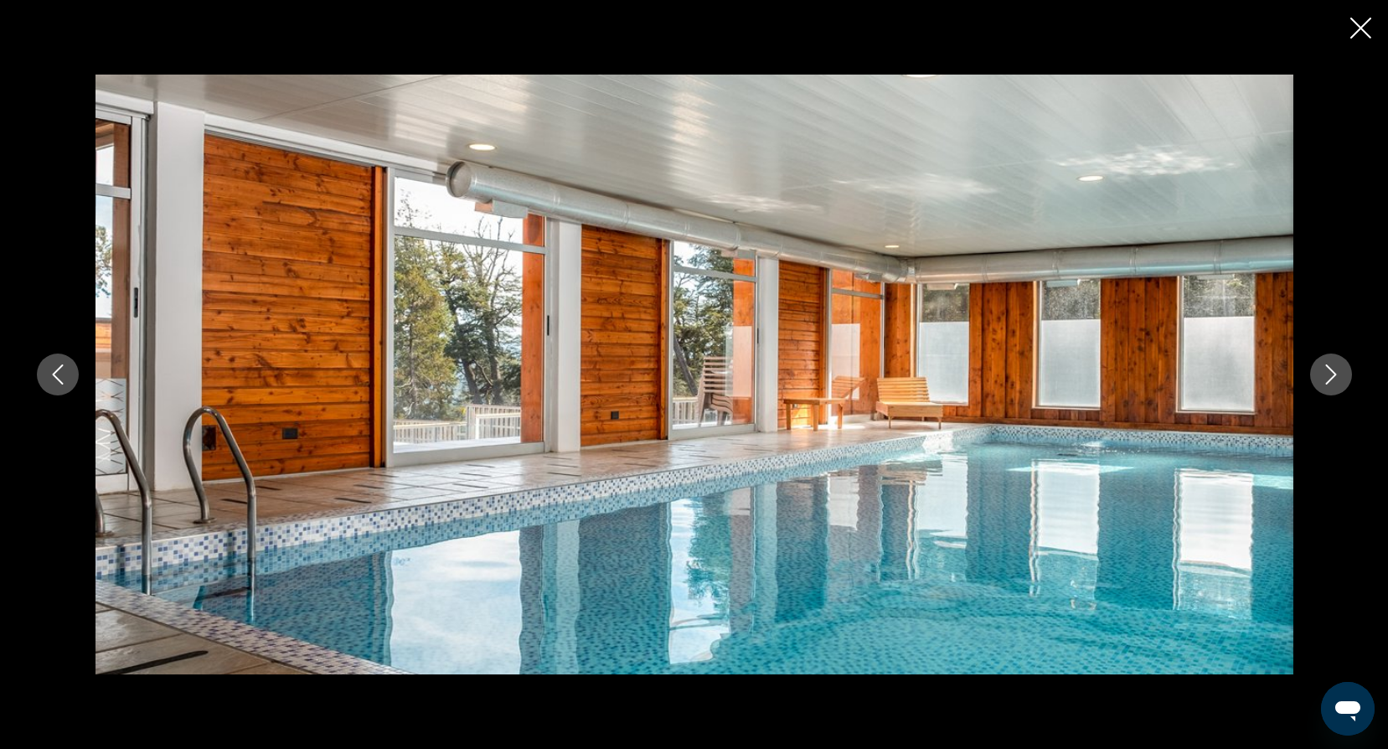
click at [1327, 363] on button "Next image" at bounding box center [1331, 374] width 42 height 42
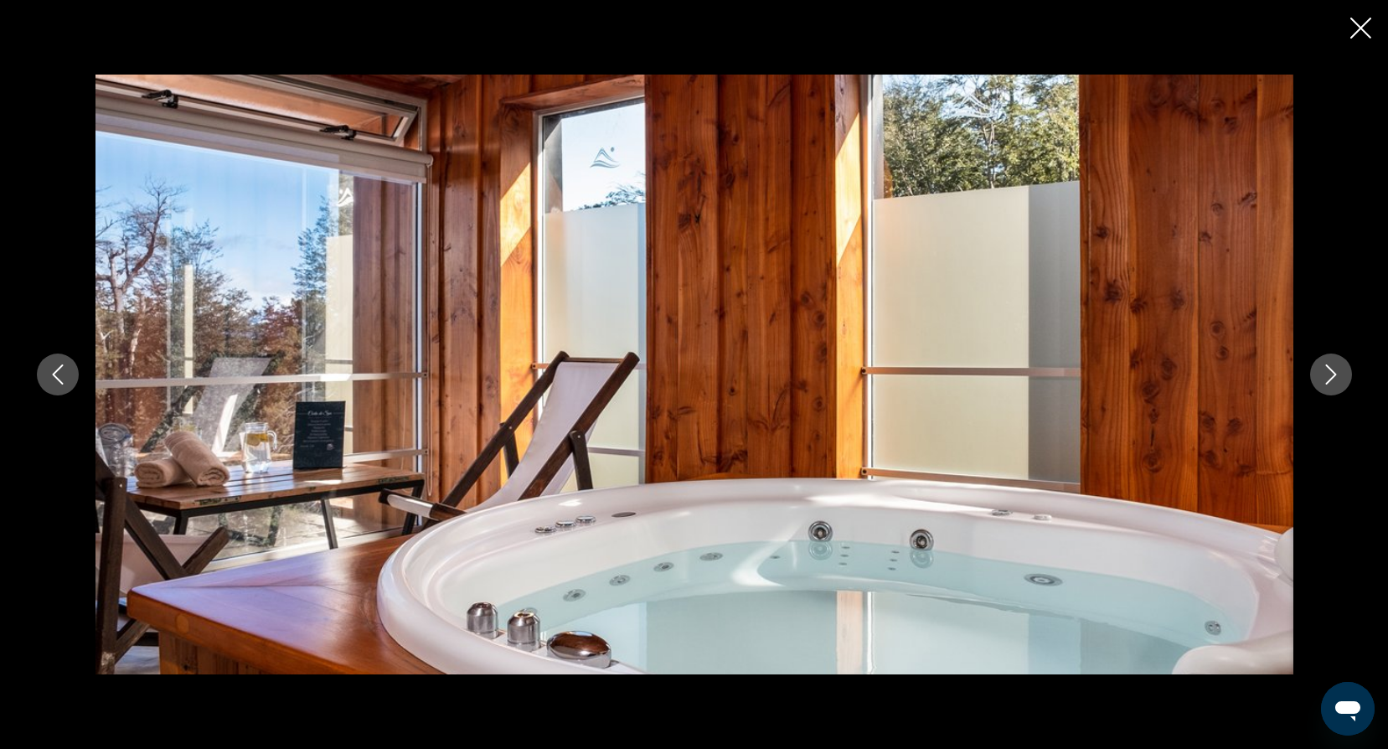
click at [1327, 363] on button "Next image" at bounding box center [1331, 374] width 42 height 42
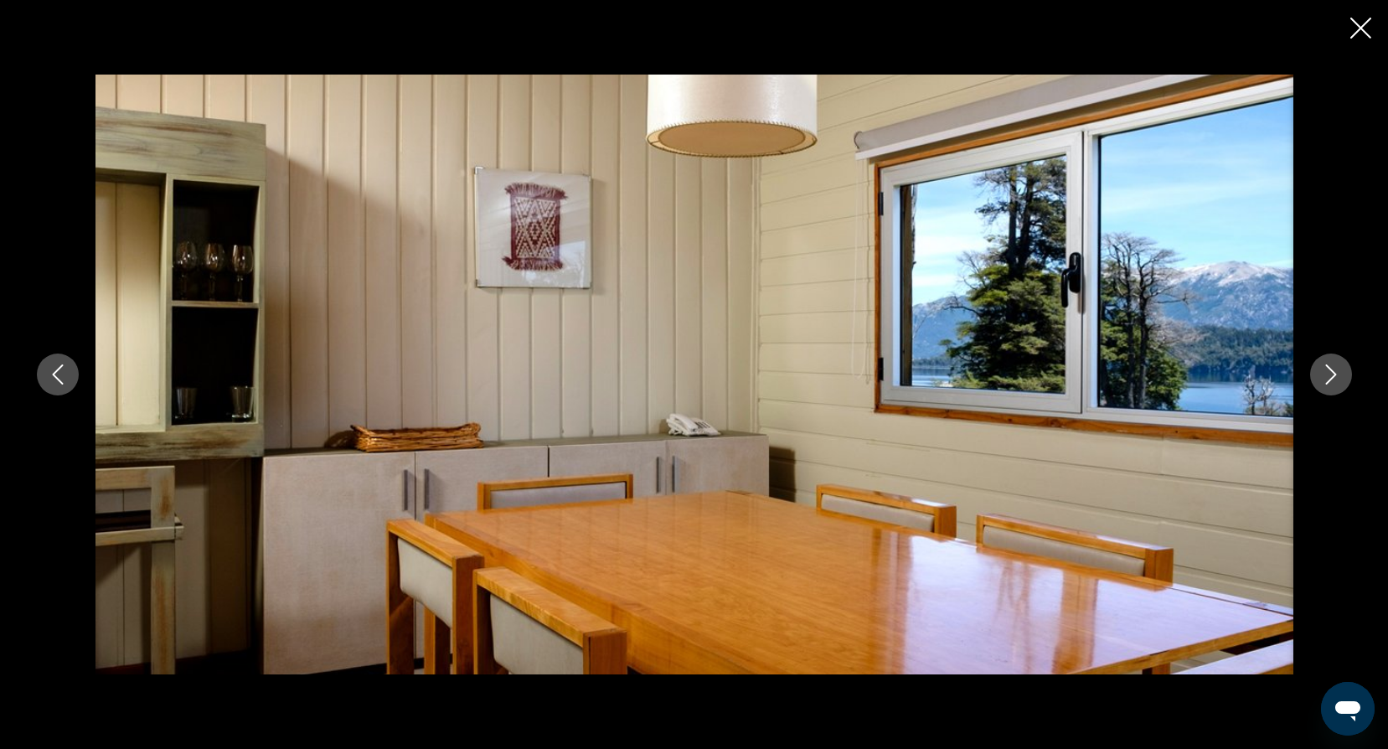
click at [1327, 363] on button "Next image" at bounding box center [1331, 374] width 42 height 42
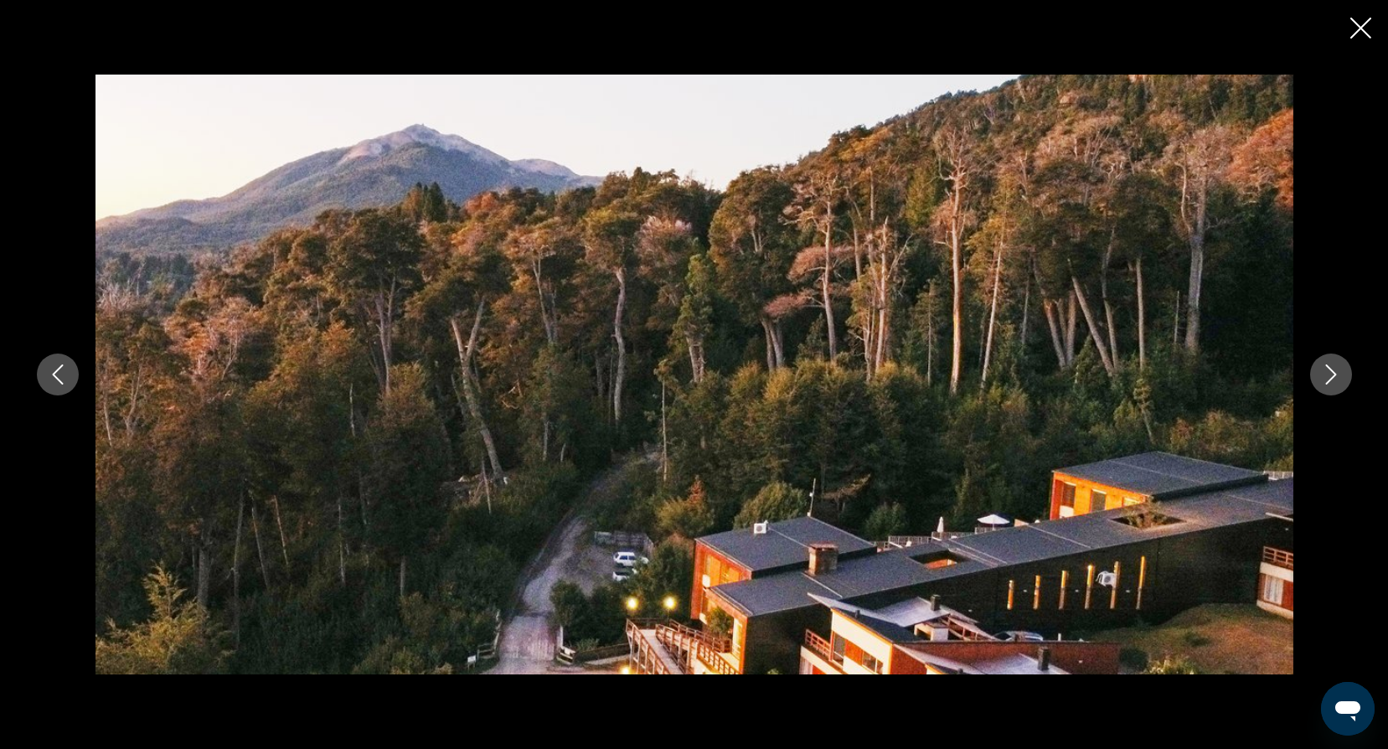
click at [1327, 363] on button "Next image" at bounding box center [1331, 374] width 42 height 42
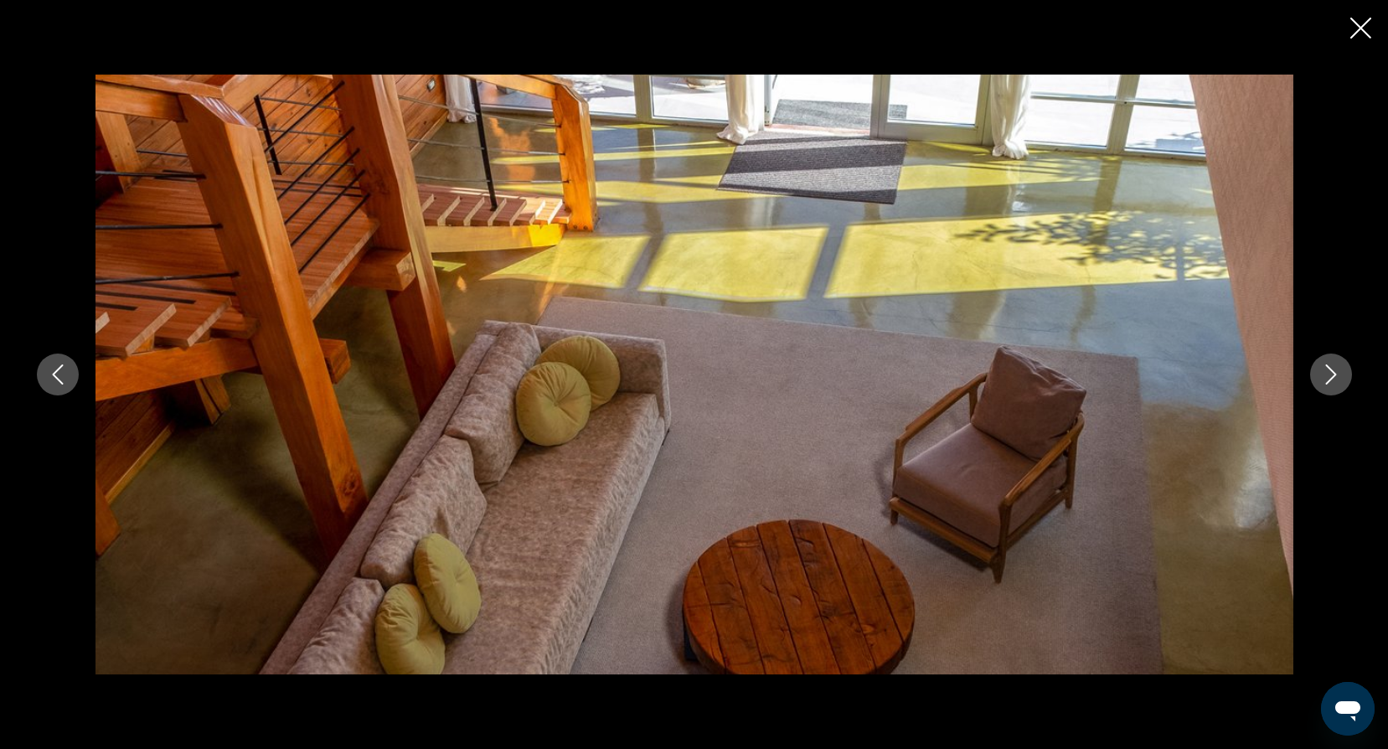
click at [1327, 363] on button "Next image" at bounding box center [1331, 374] width 42 height 42
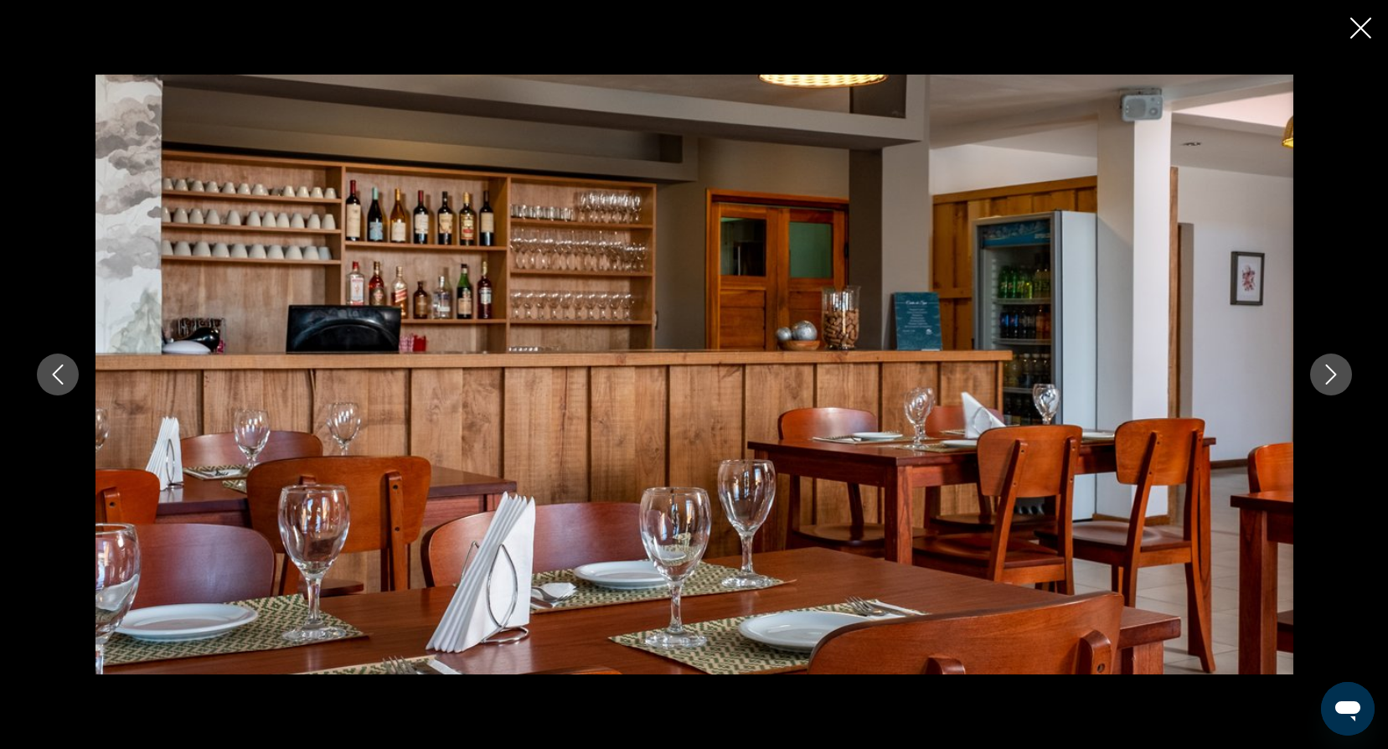
click at [72, 368] on button "Previous image" at bounding box center [58, 374] width 42 height 42
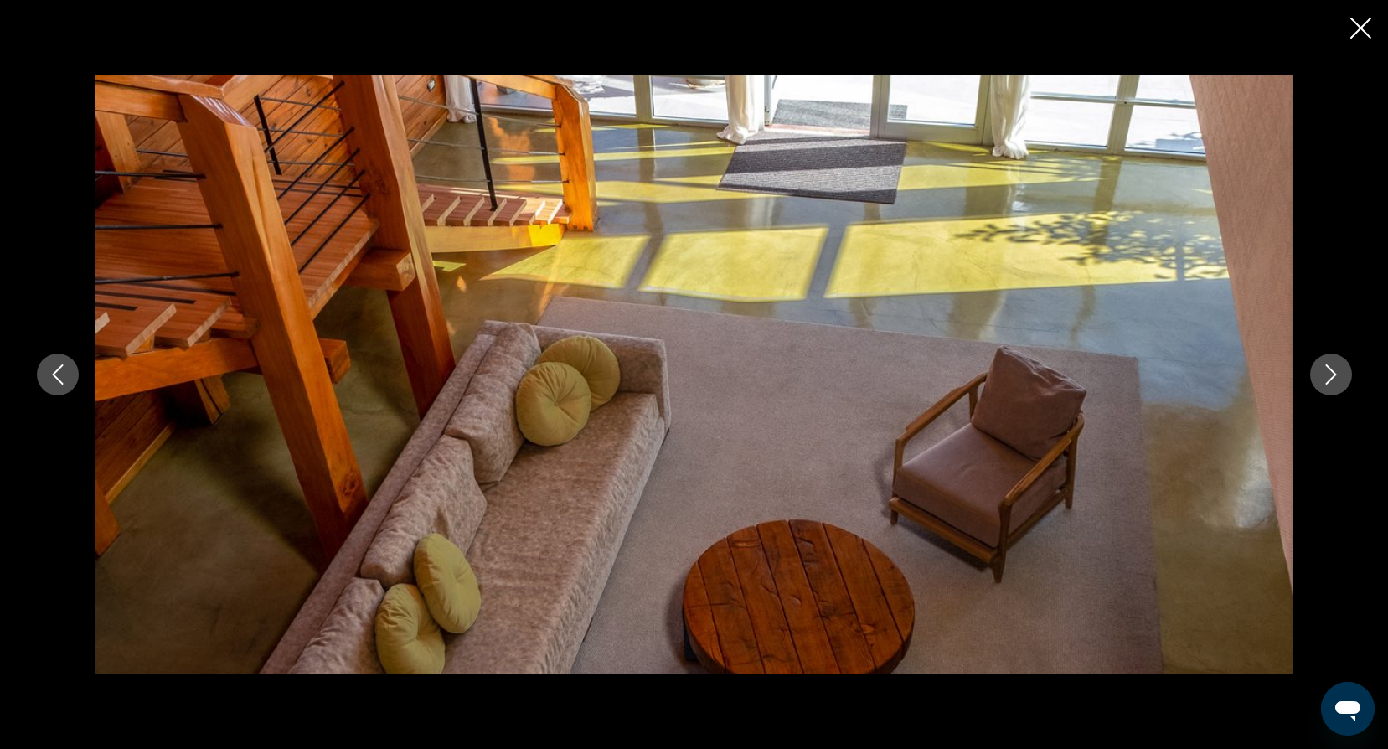
scroll to position [1342, 0]
click at [1334, 368] on icon "Next image" at bounding box center [1331, 374] width 20 height 20
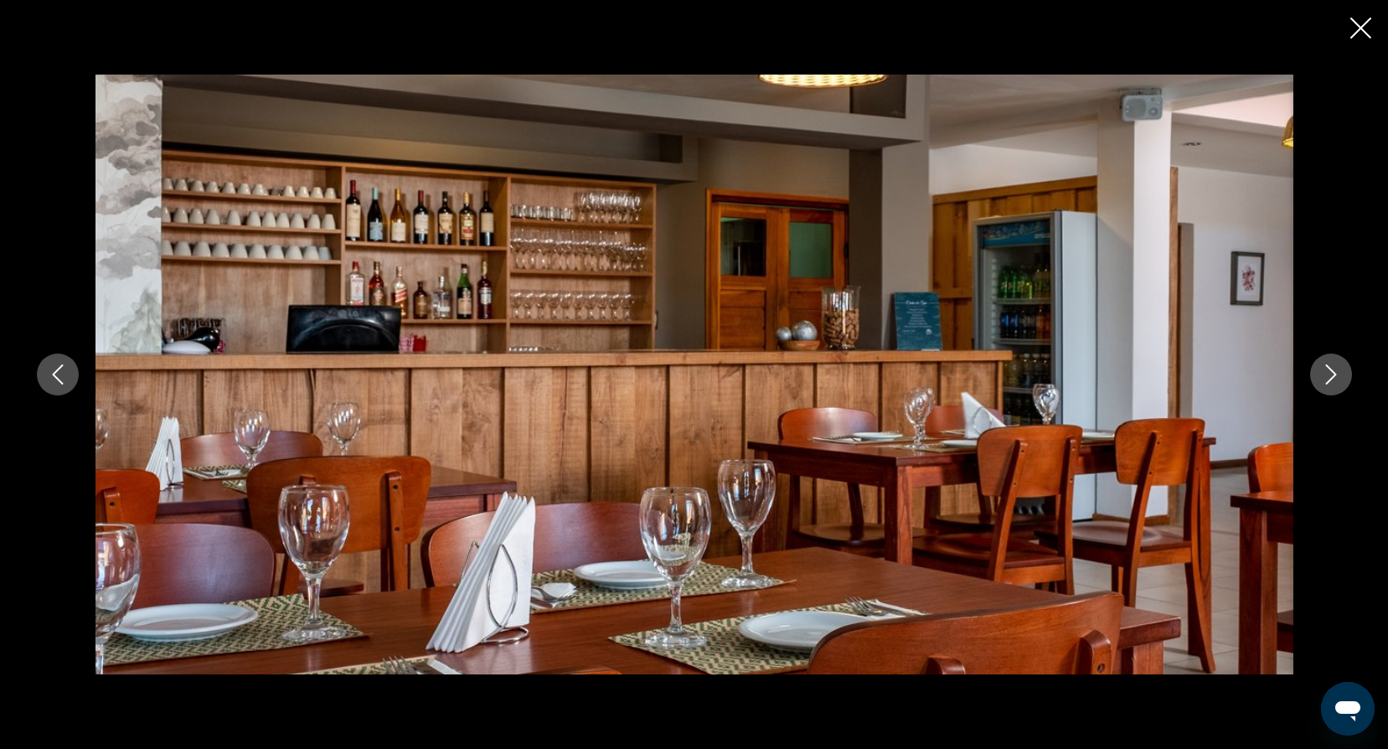
click at [1334, 368] on icon "Next image" at bounding box center [1331, 374] width 20 height 20
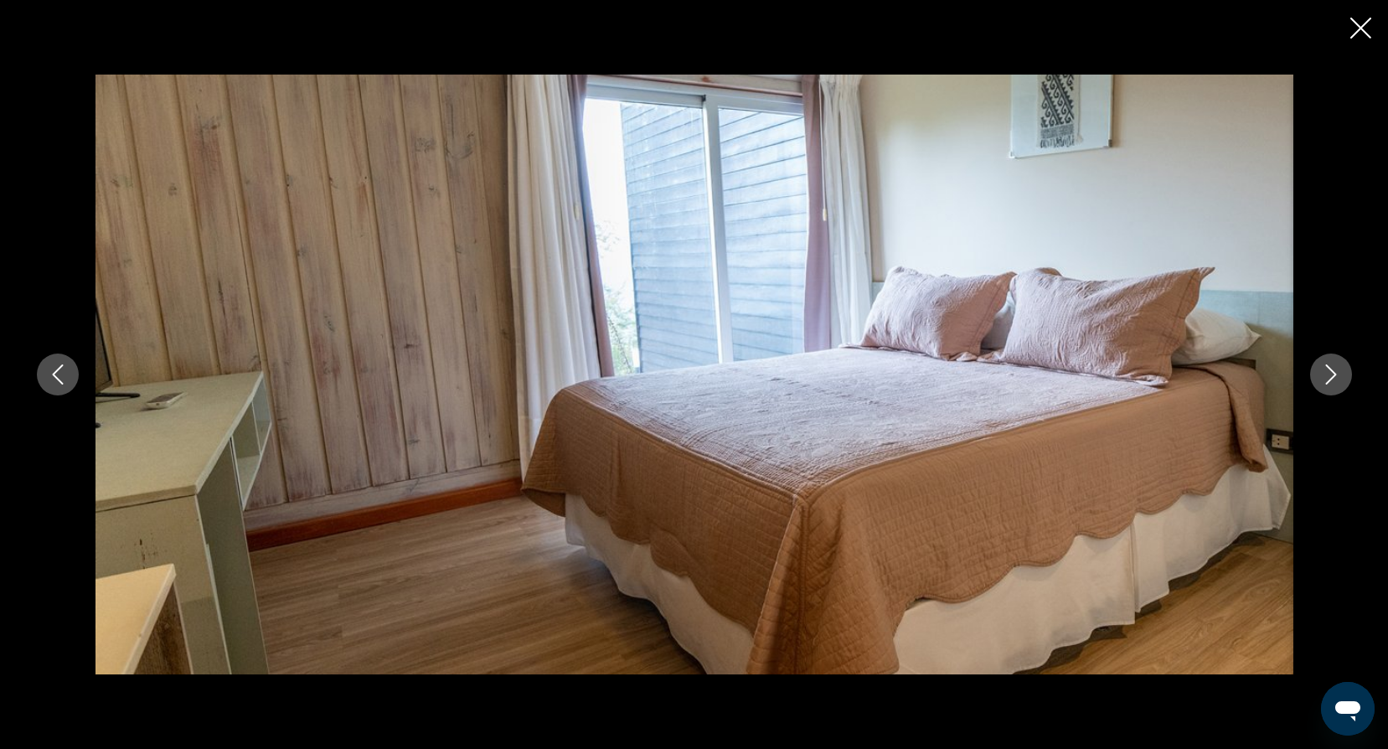
click at [1334, 368] on icon "Next image" at bounding box center [1331, 374] width 20 height 20
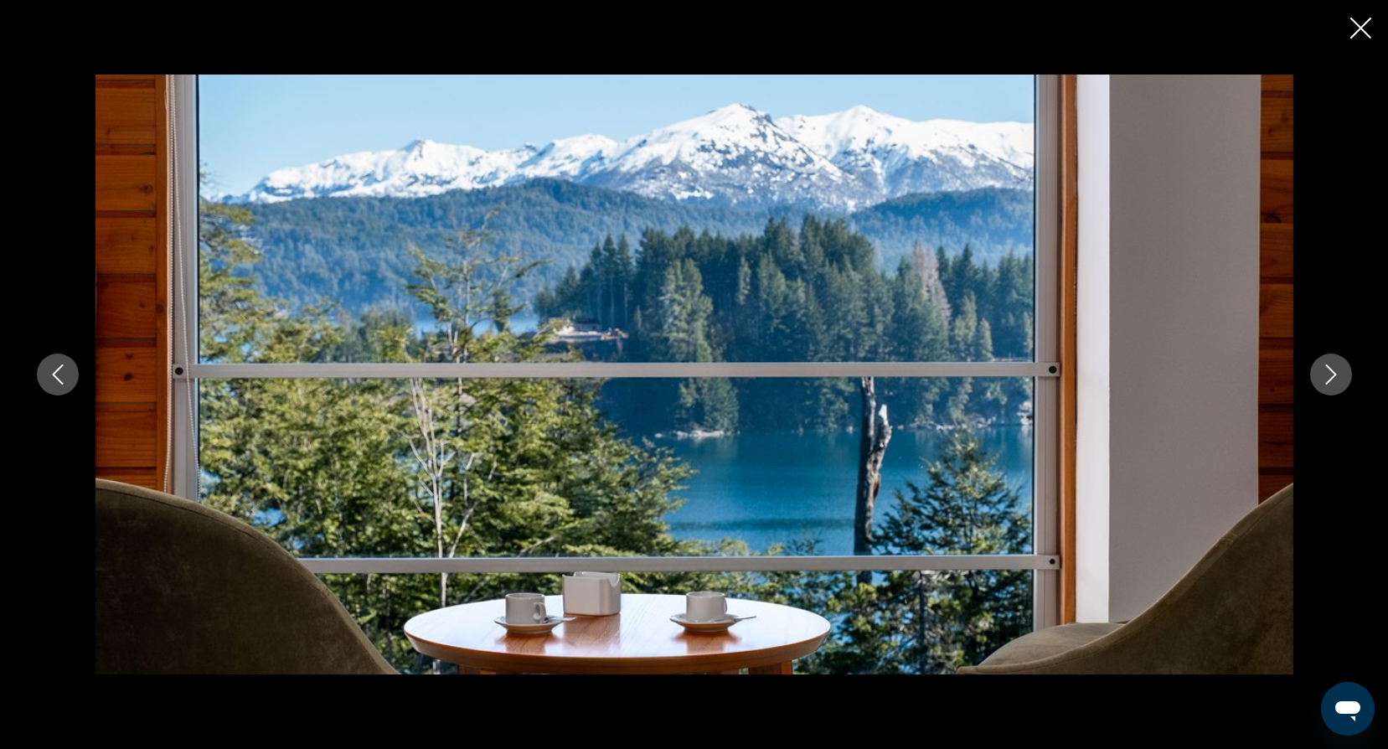
click at [1334, 368] on icon "Next image" at bounding box center [1331, 374] width 20 height 20
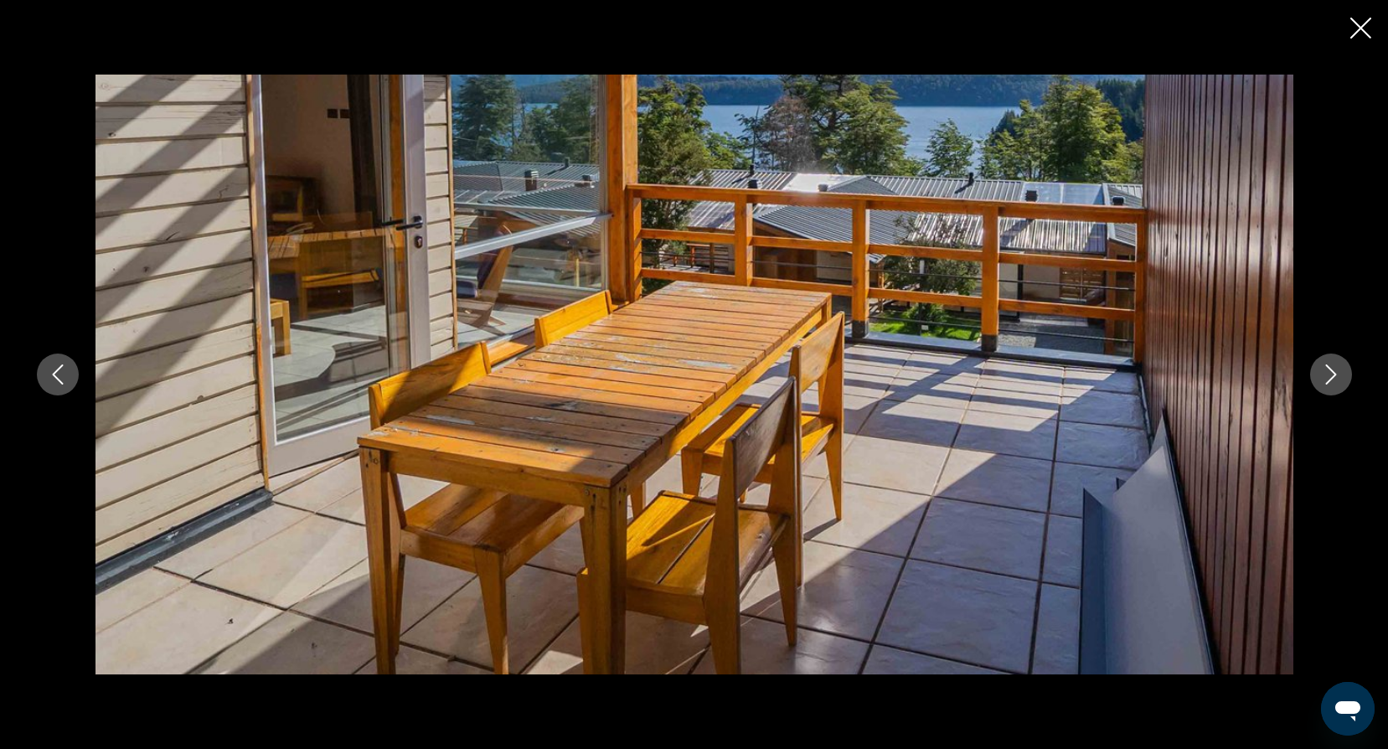
click at [1334, 368] on icon "Next image" at bounding box center [1331, 374] width 20 height 20
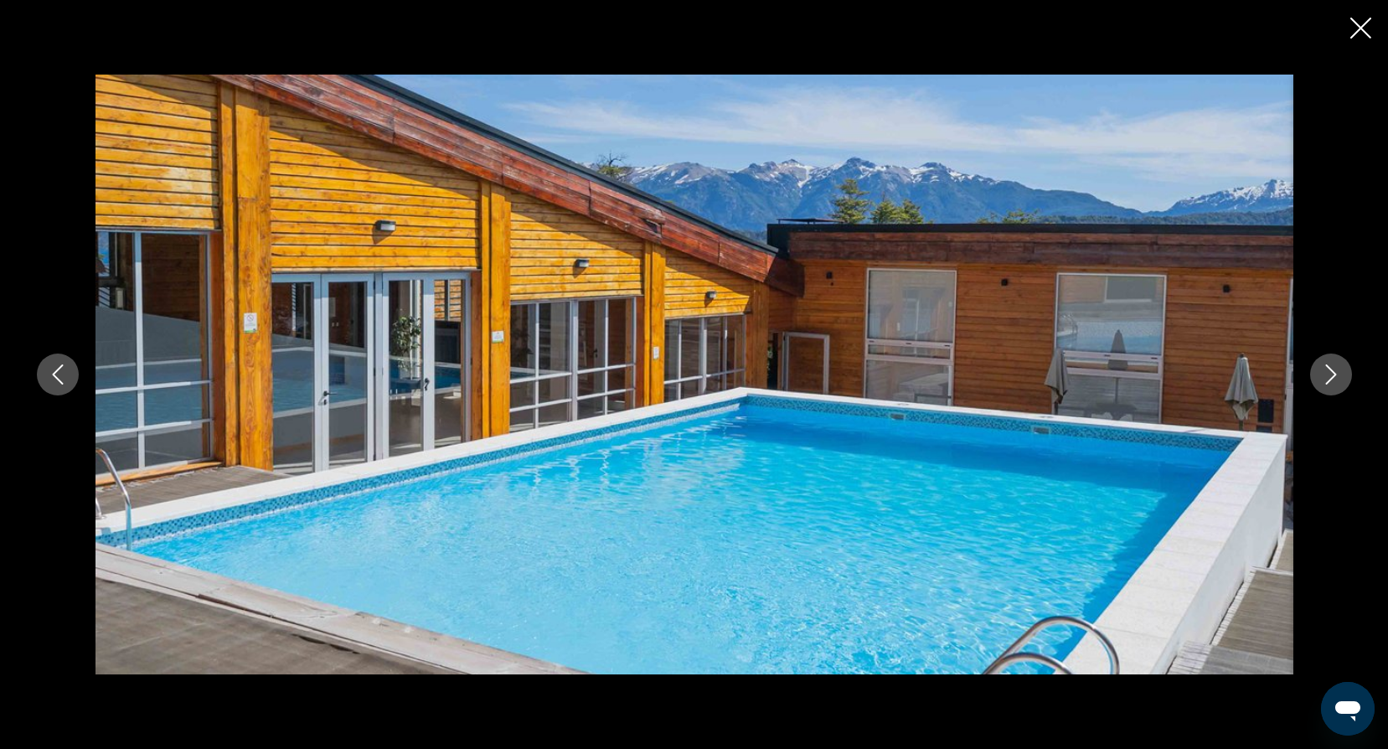
click at [1359, 26] on icon "Close slideshow" at bounding box center [1360, 28] width 21 height 21
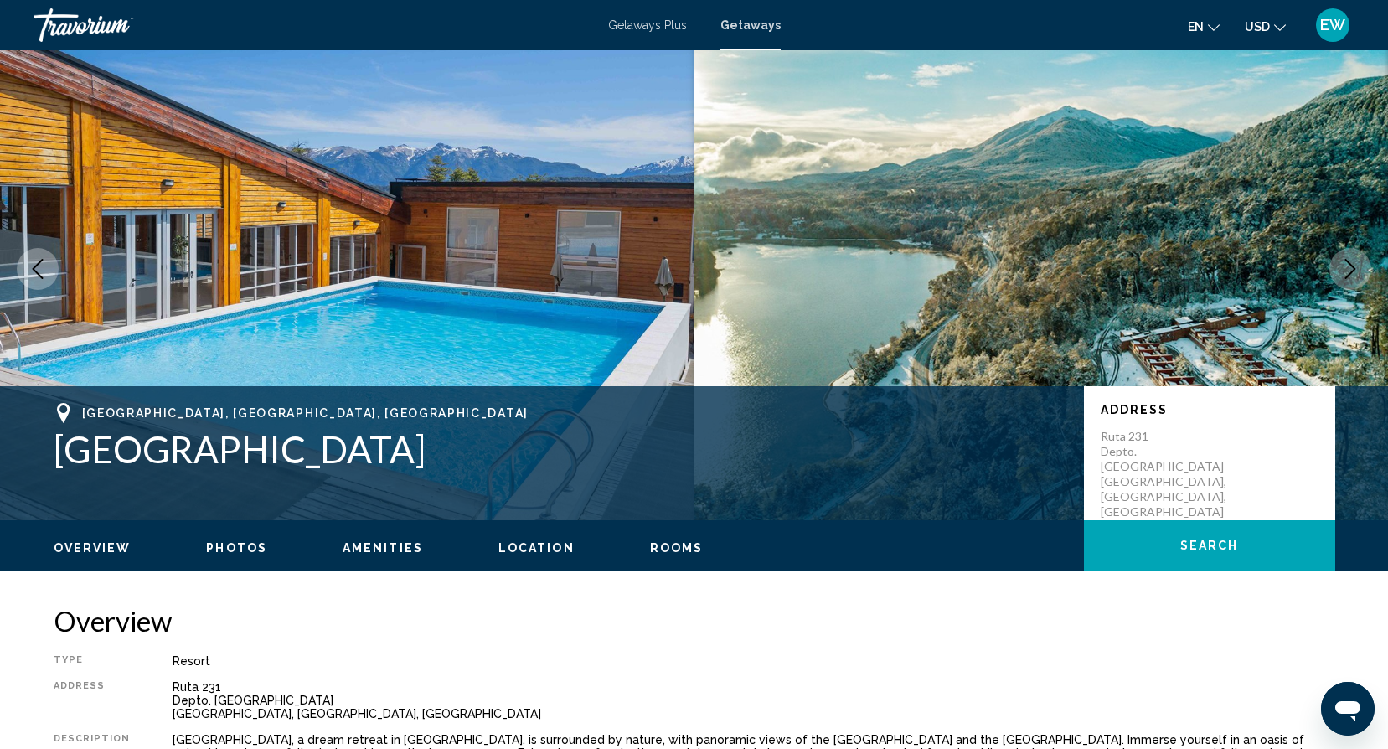
scroll to position [0, 0]
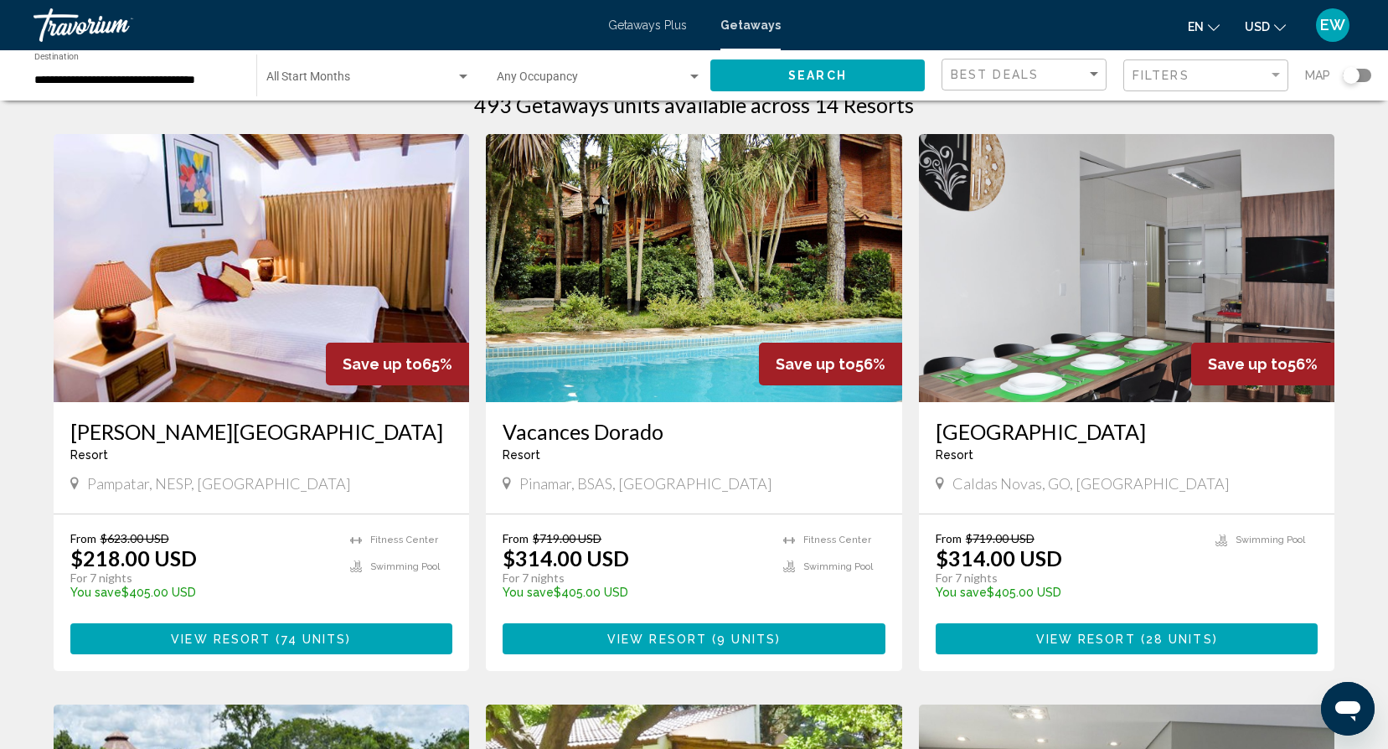
scroll to position [45, 0]
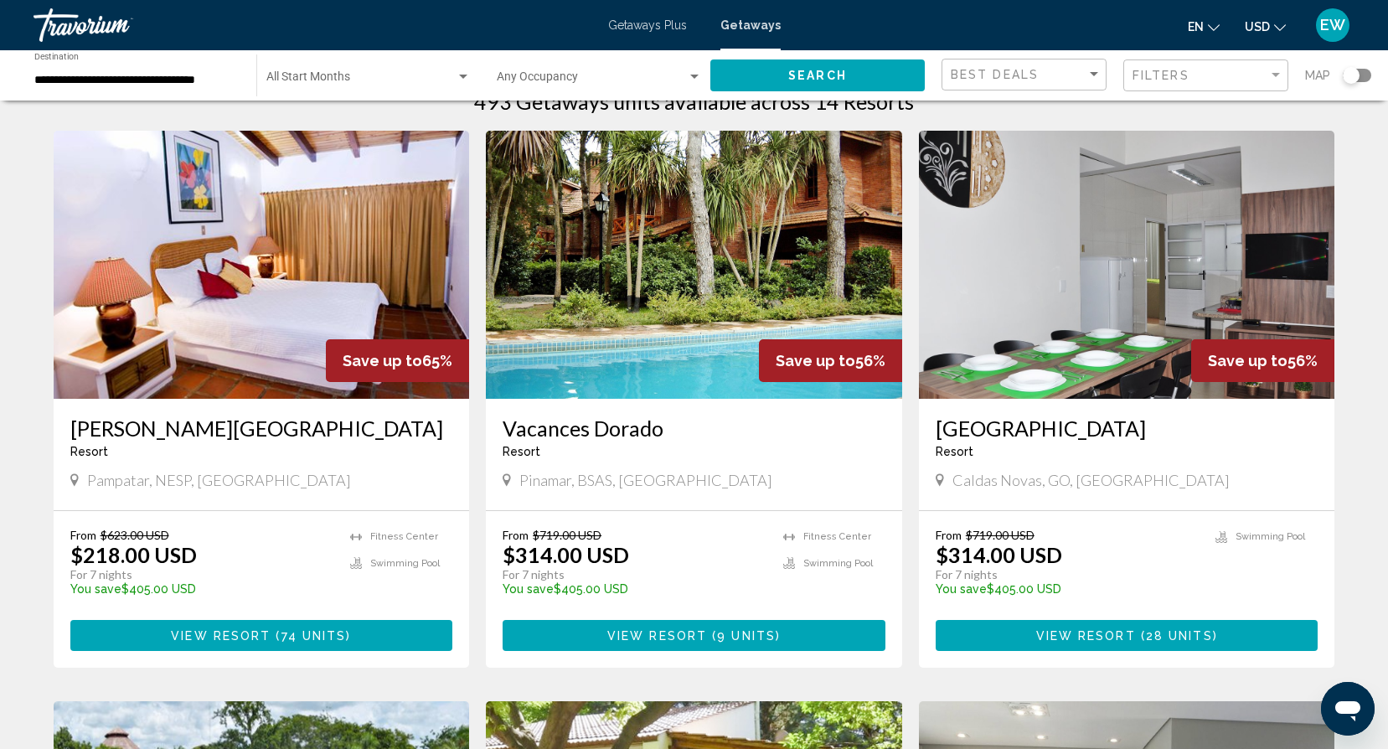
click at [732, 326] on img "Main content" at bounding box center [694, 265] width 416 height 268
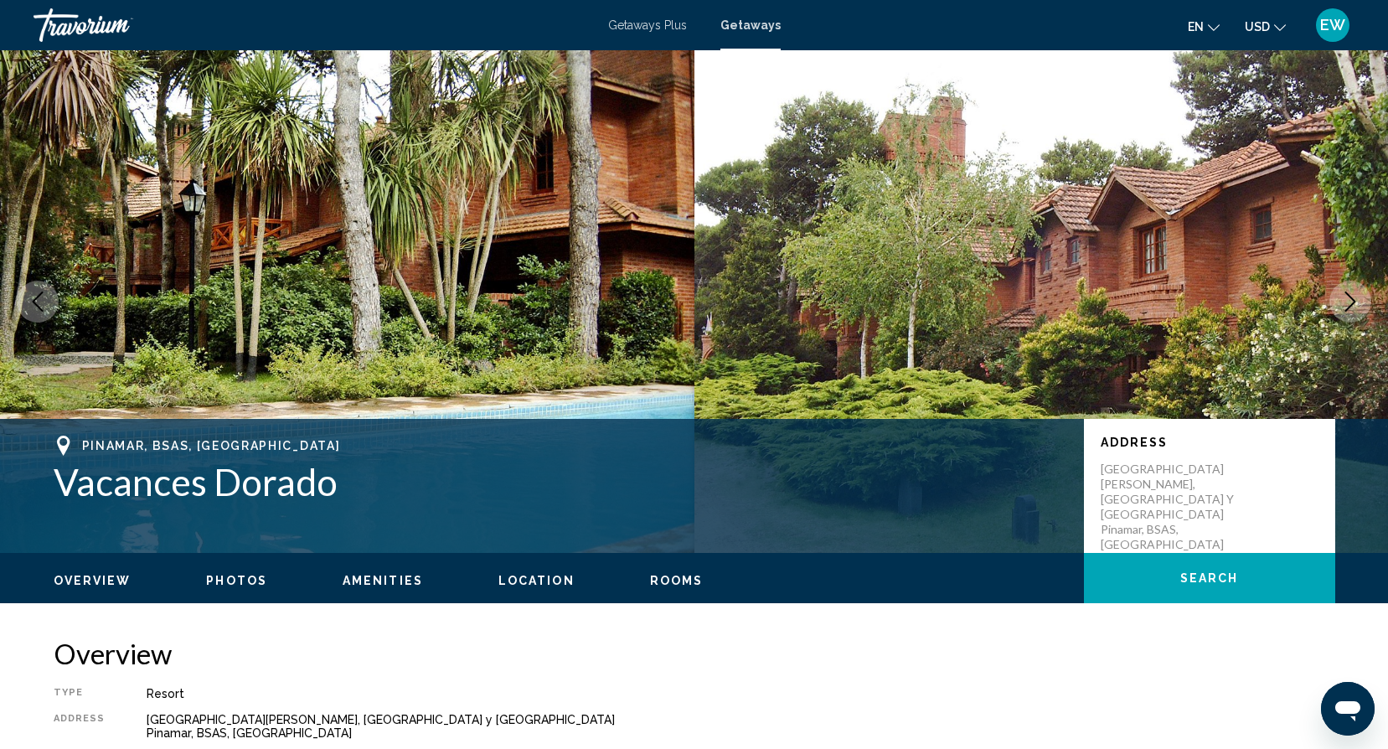
click at [1352, 291] on icon "Next image" at bounding box center [1350, 301] width 20 height 20
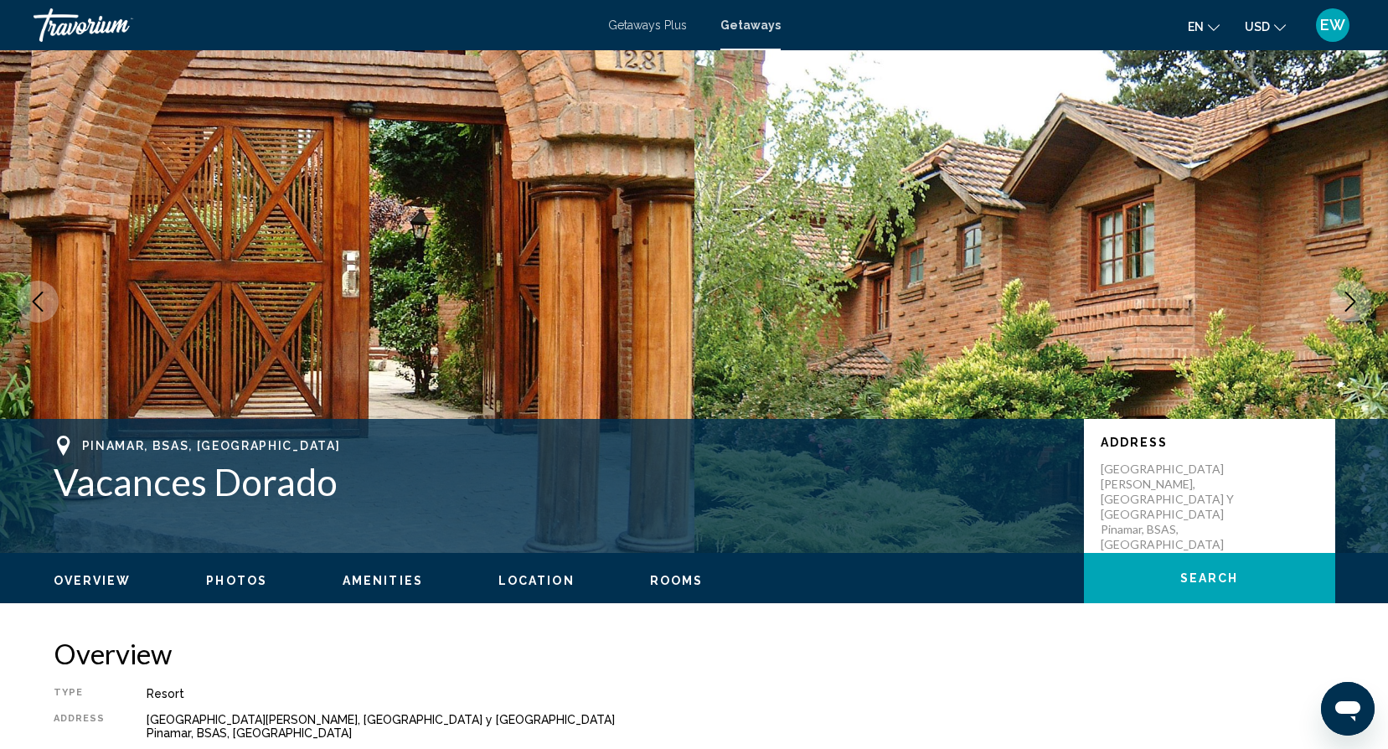
click at [1352, 291] on icon "Next image" at bounding box center [1350, 301] width 20 height 20
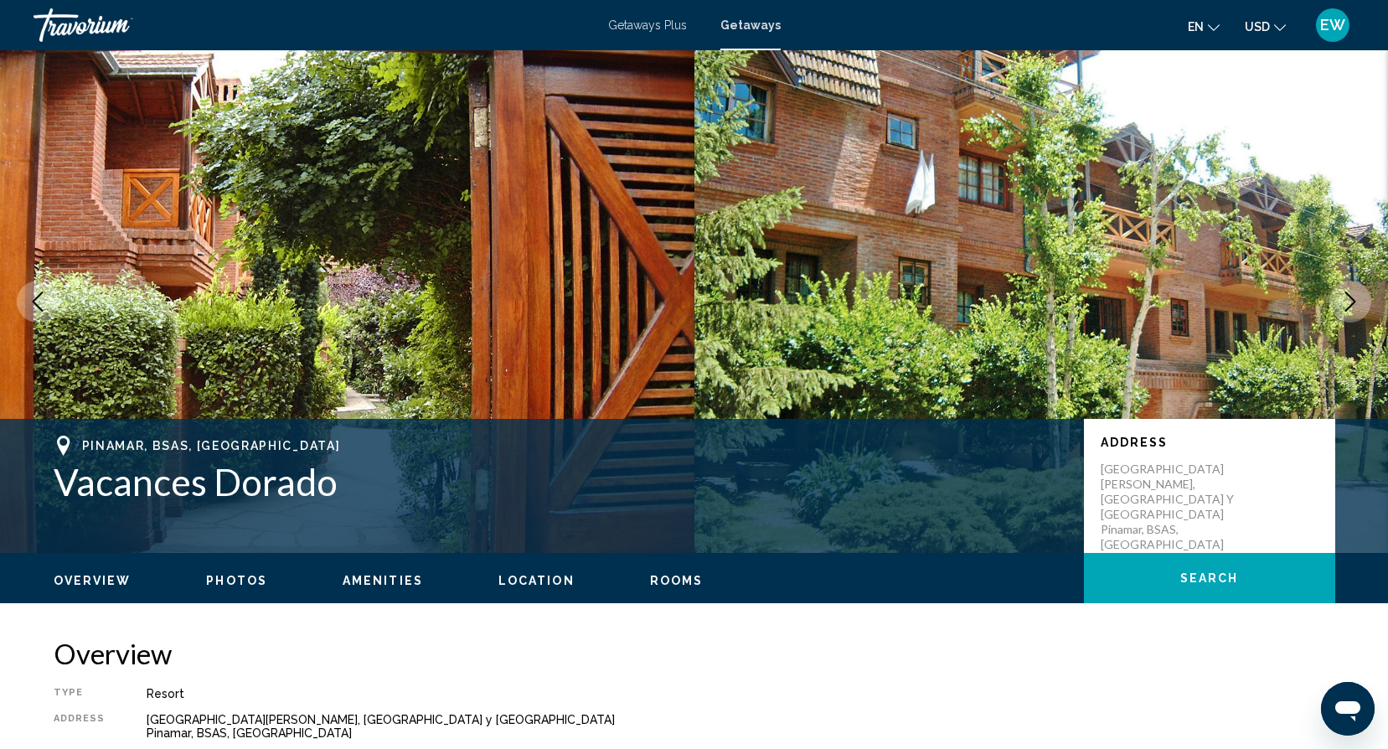
click at [1352, 291] on icon "Next image" at bounding box center [1350, 301] width 20 height 20
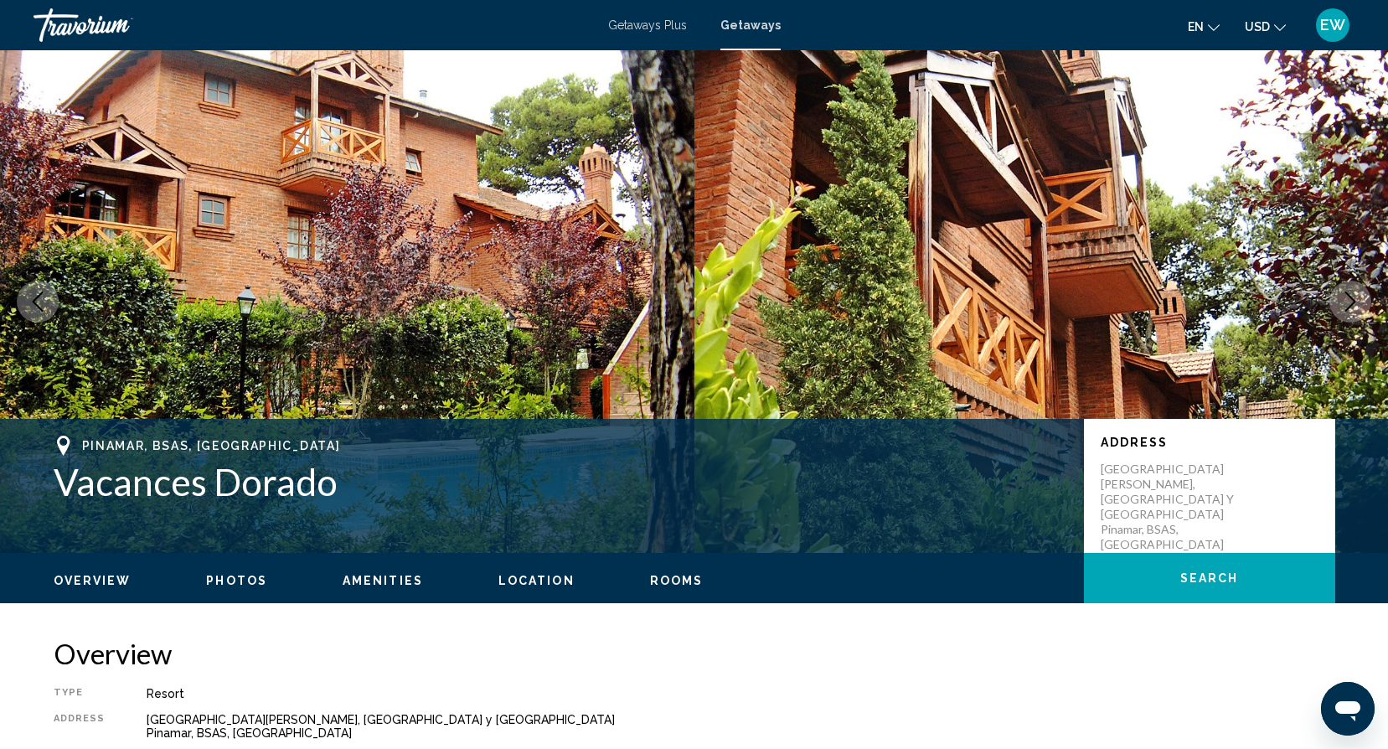
click at [1352, 292] on icon "Next image" at bounding box center [1350, 301] width 20 height 20
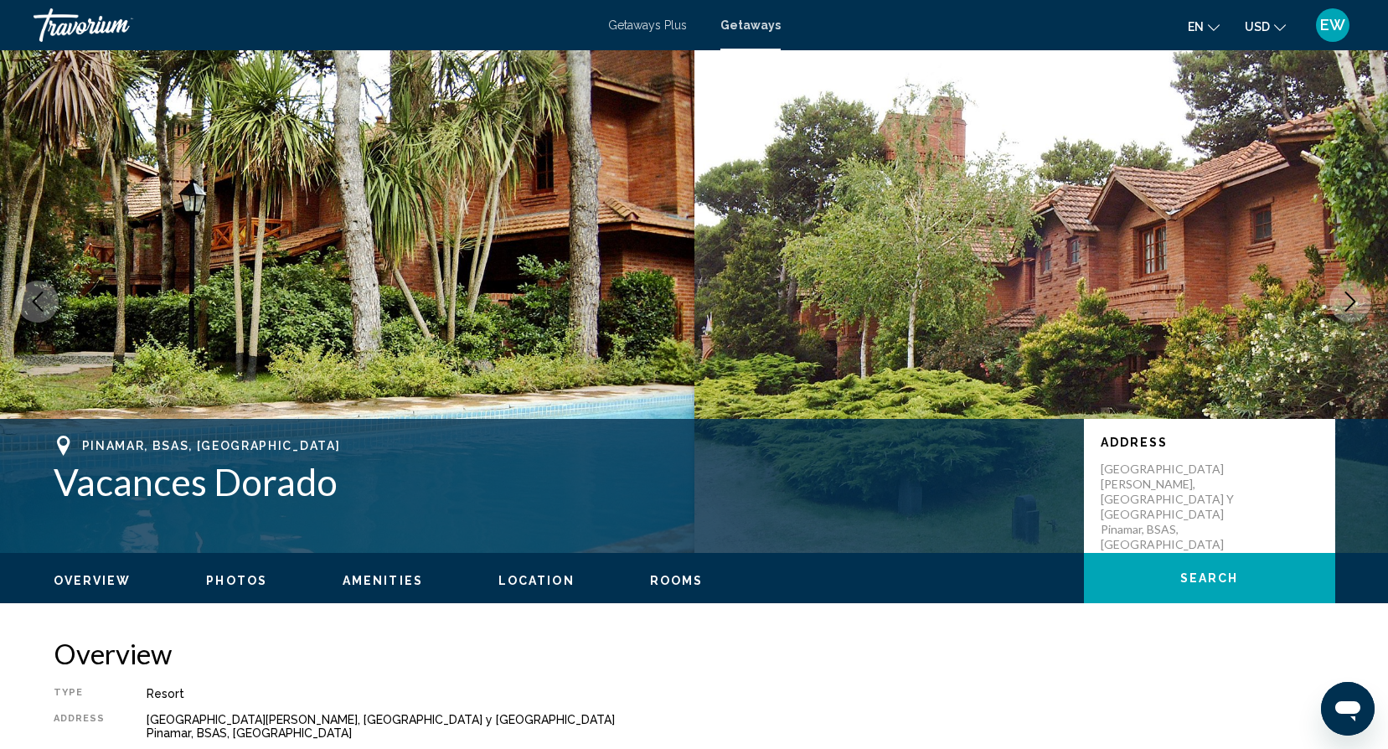
click at [1352, 292] on icon "Next image" at bounding box center [1350, 301] width 20 height 20
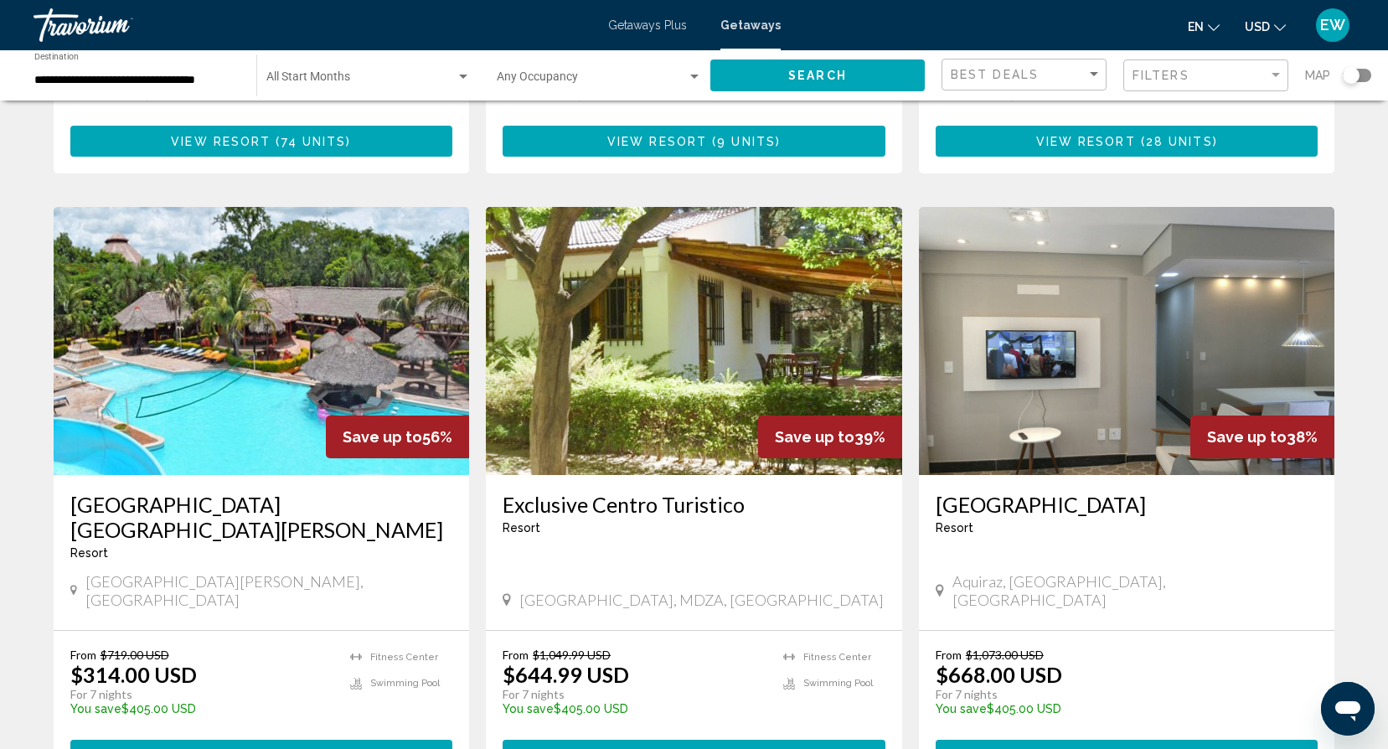
scroll to position [555, 0]
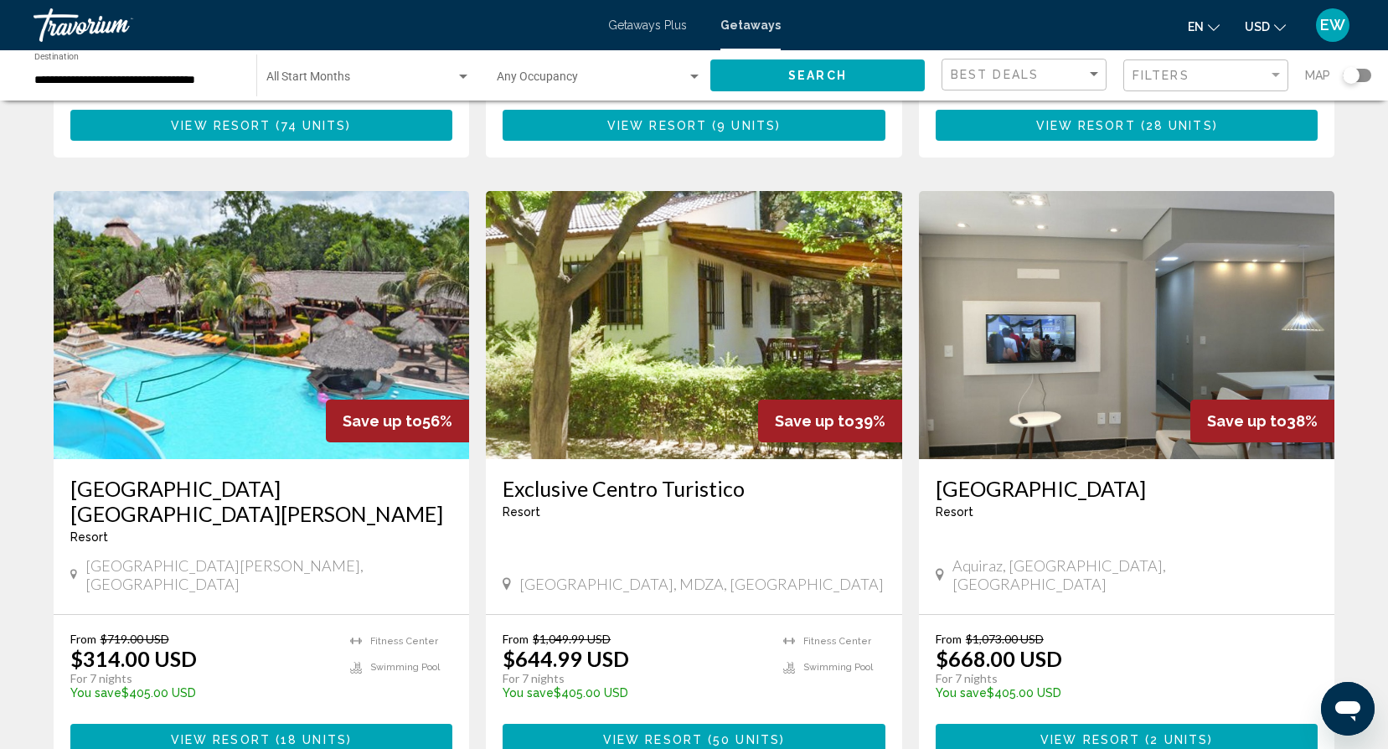
click at [1153, 336] on img "Main content" at bounding box center [1127, 325] width 416 height 268
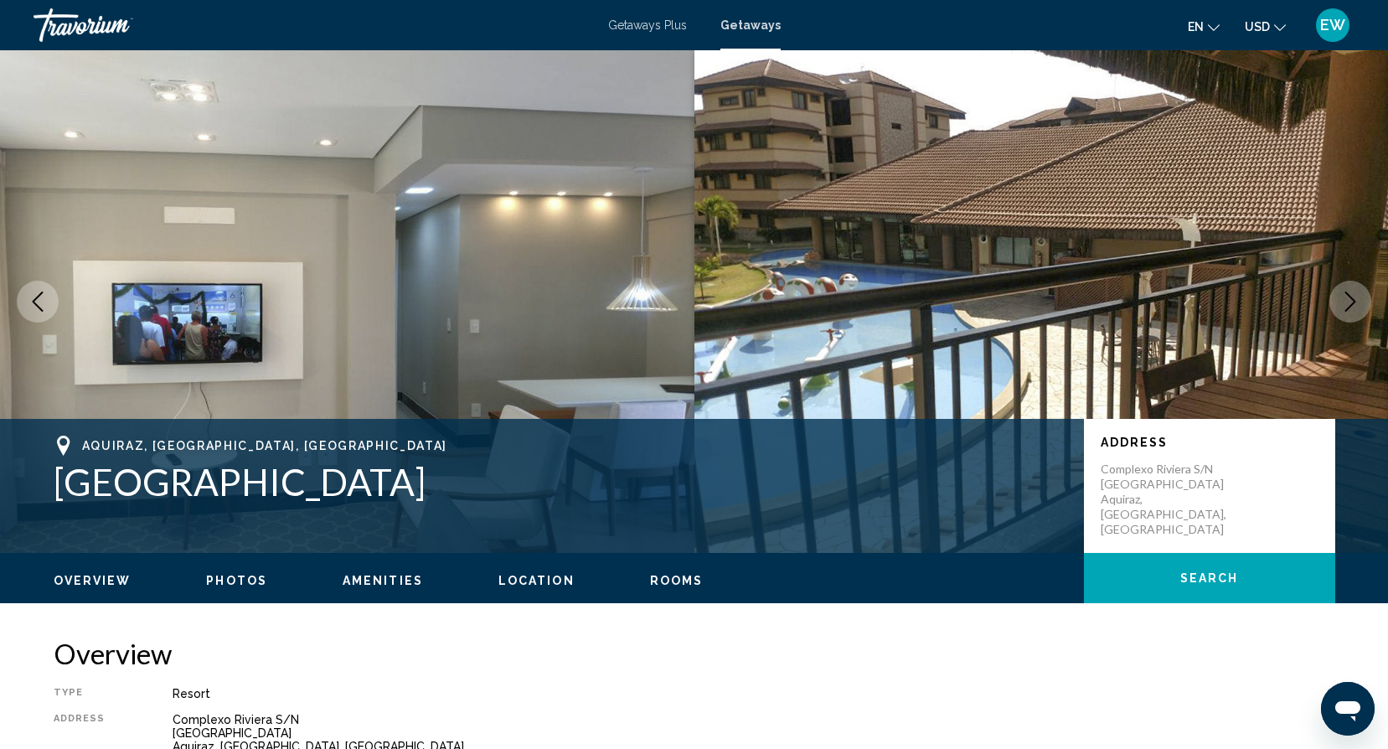
click at [1345, 303] on icon "Next image" at bounding box center [1350, 301] width 20 height 20
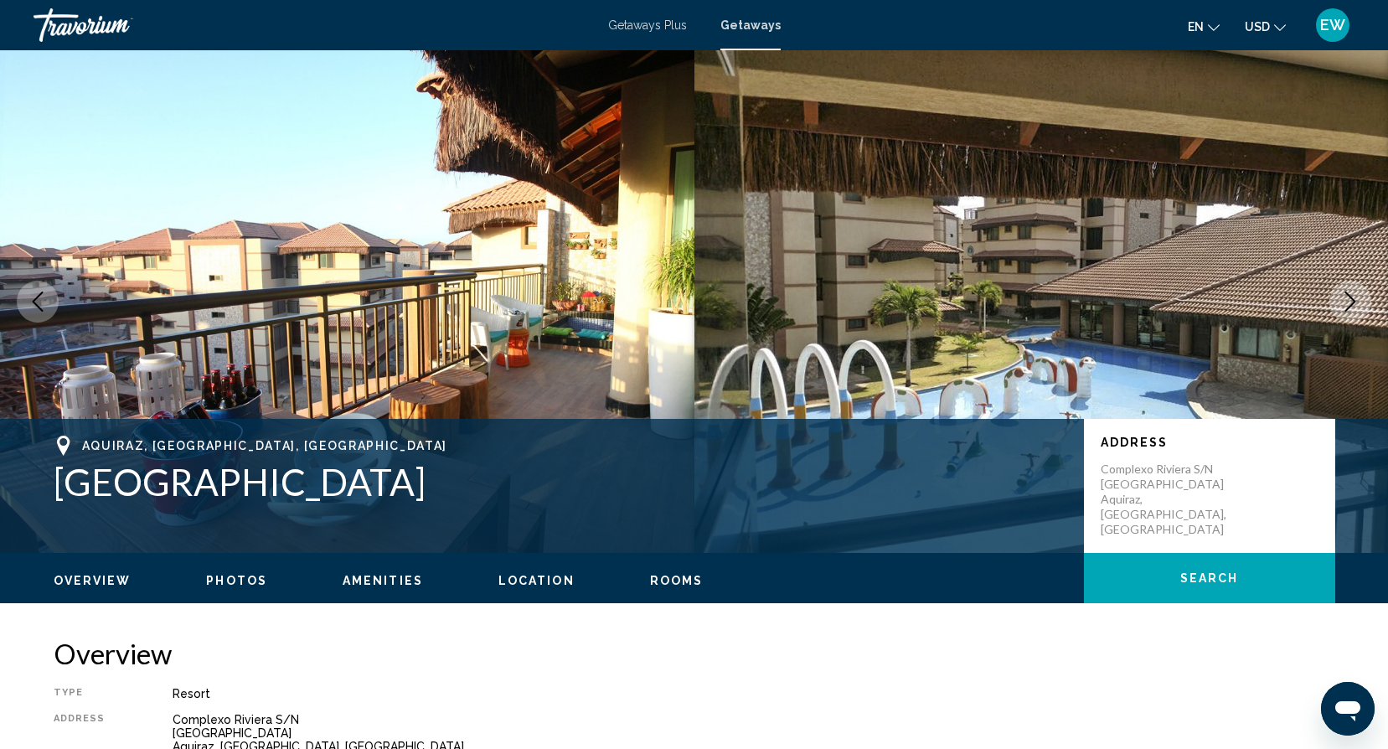
click at [1345, 303] on icon "Next image" at bounding box center [1350, 301] width 20 height 20
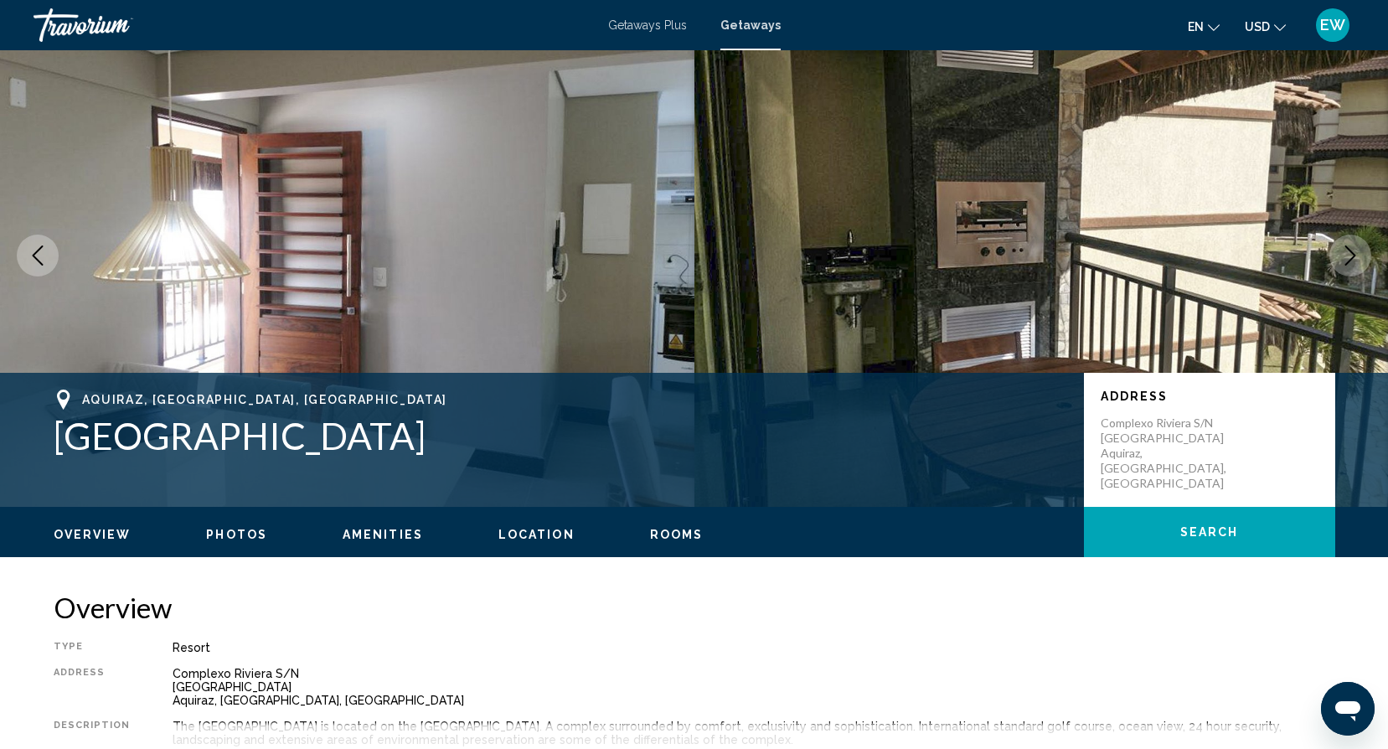
scroll to position [37, 0]
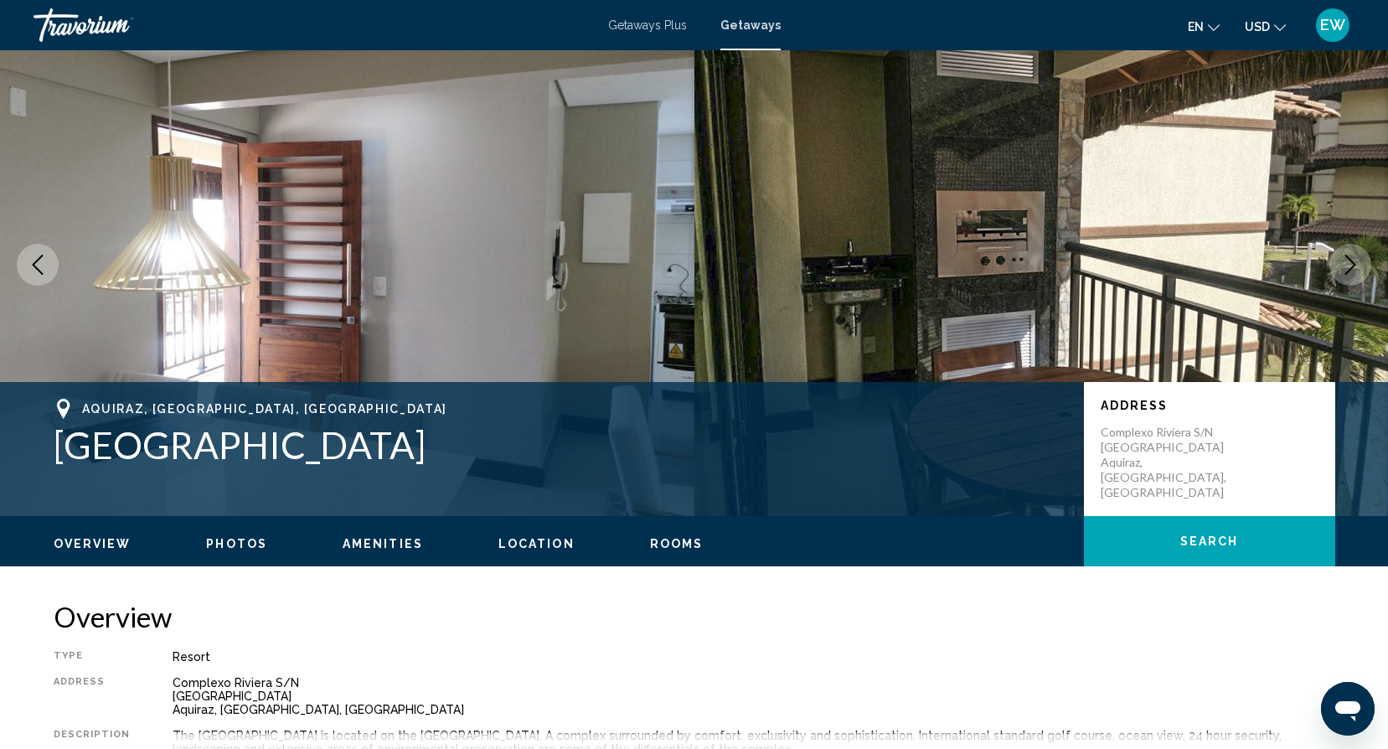
click at [1343, 260] on icon "Next image" at bounding box center [1350, 265] width 20 height 20
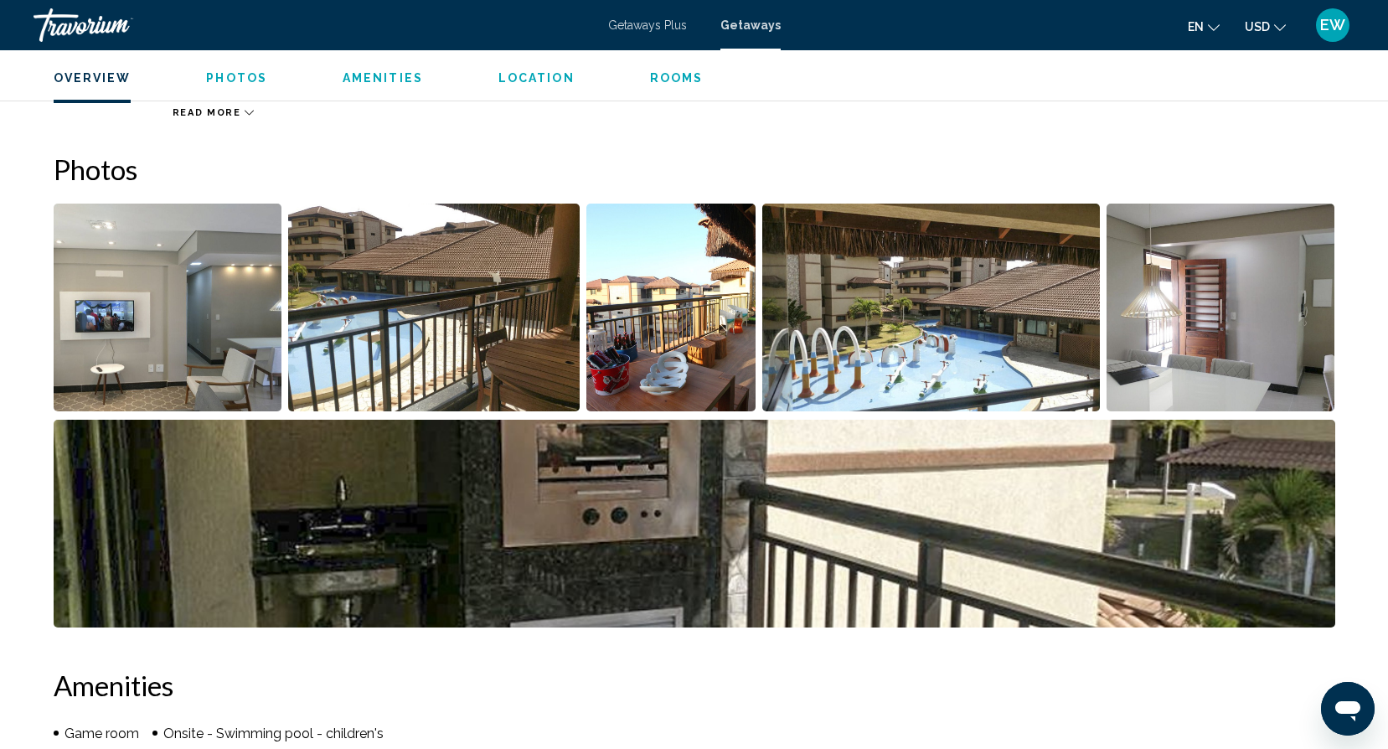
scroll to position [698, 0]
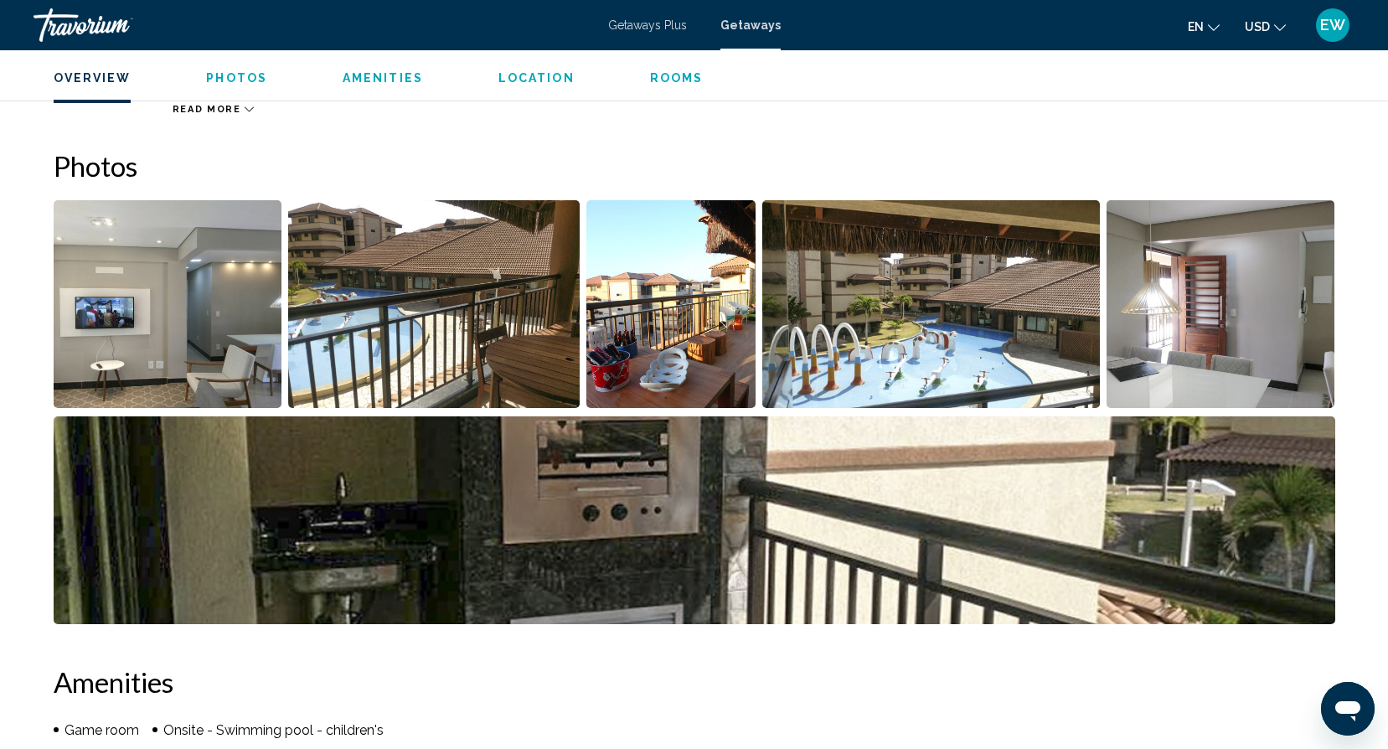
click at [214, 265] on img "Open full-screen image slider" at bounding box center [168, 304] width 229 height 208
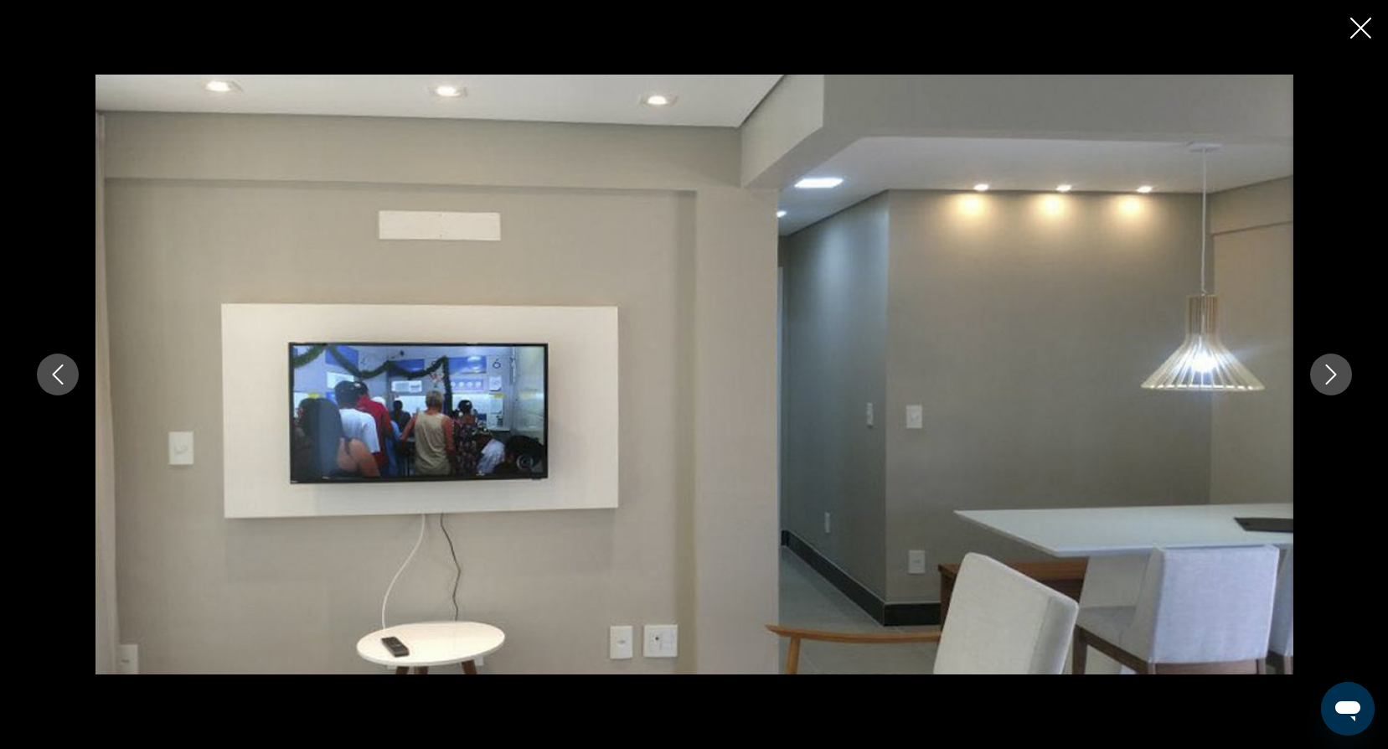
click at [1326, 370] on icon "Next image" at bounding box center [1331, 374] width 20 height 20
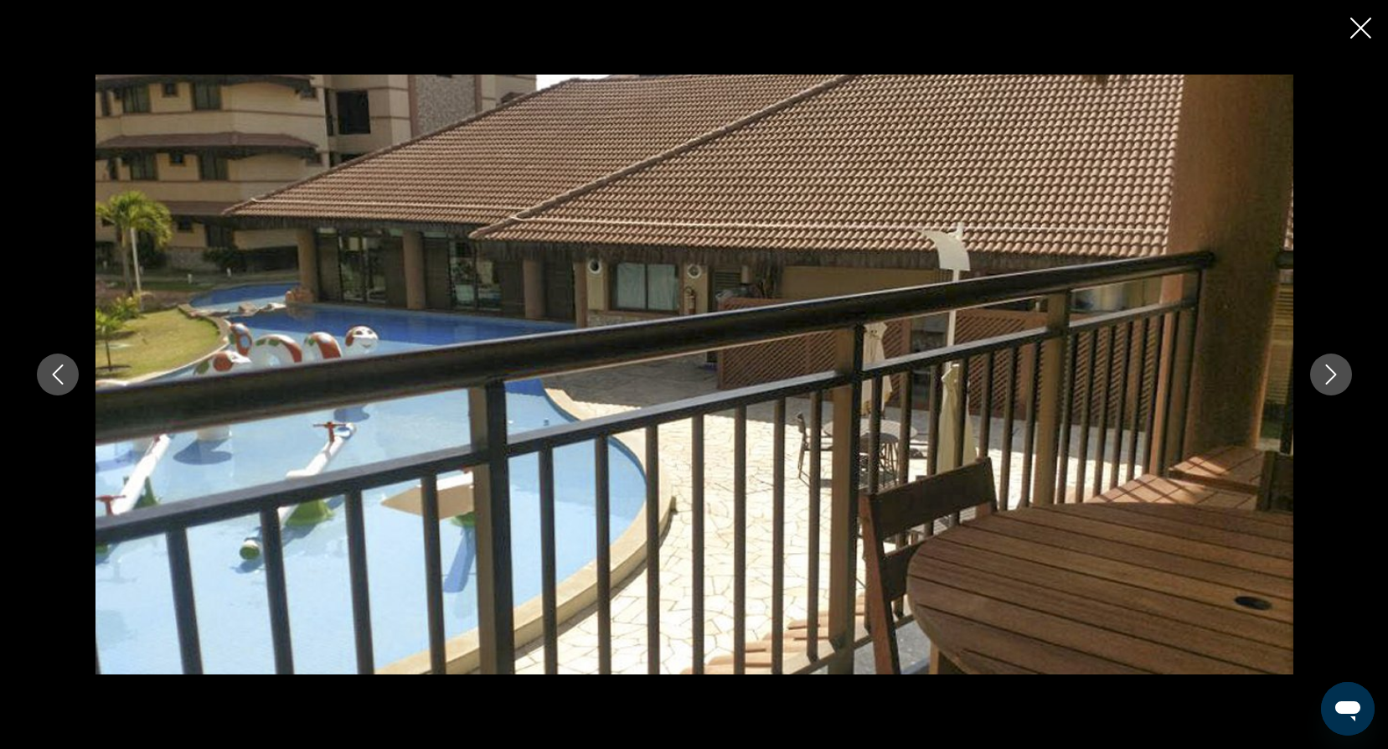
click at [1326, 370] on icon "Next image" at bounding box center [1331, 374] width 20 height 20
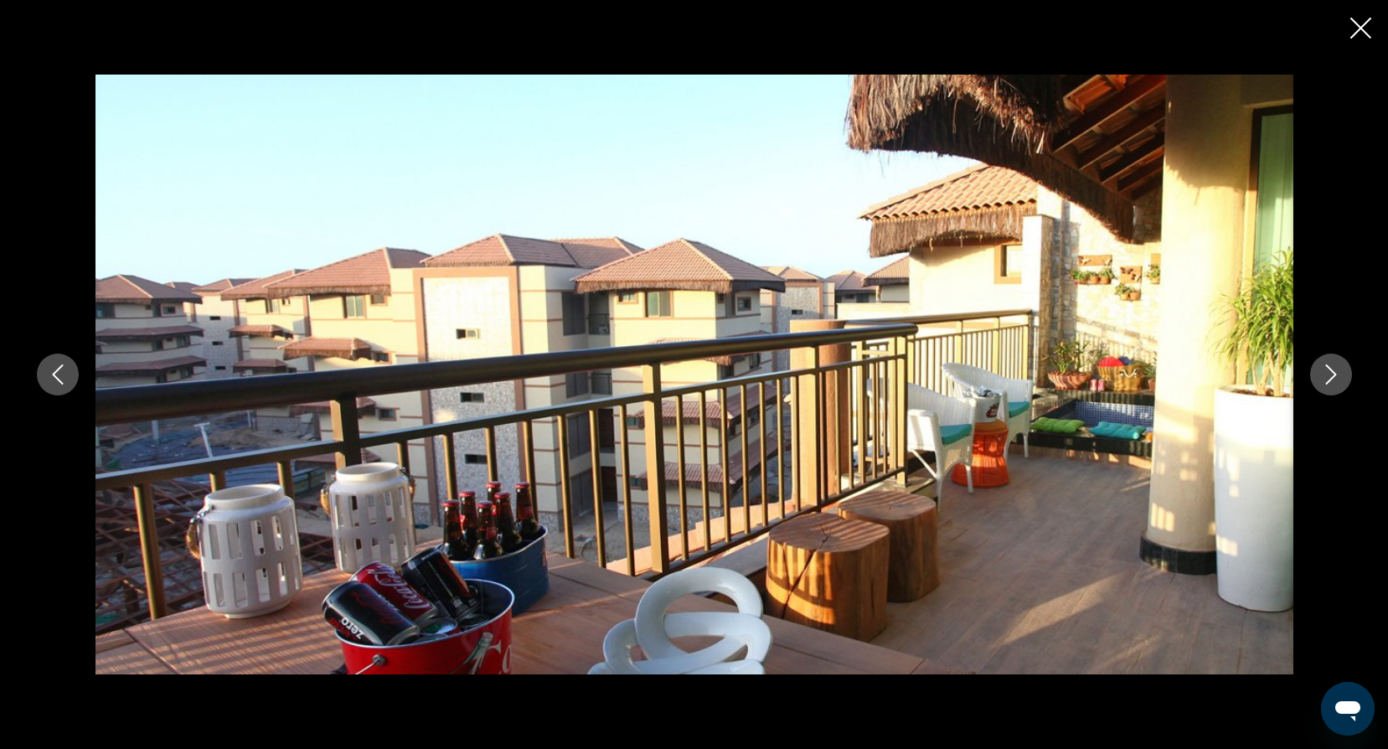
click at [1326, 370] on icon "Next image" at bounding box center [1331, 374] width 20 height 20
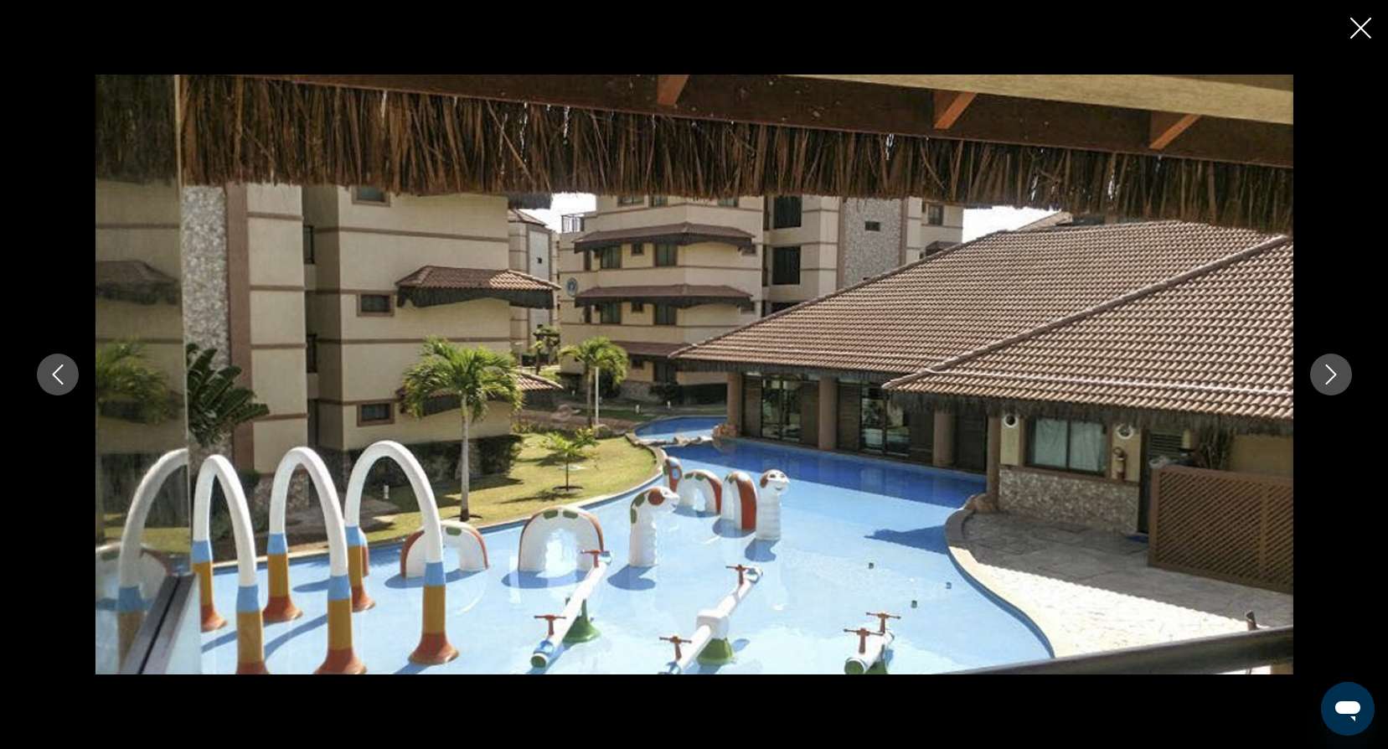
click at [1326, 370] on icon "Next image" at bounding box center [1331, 374] width 20 height 20
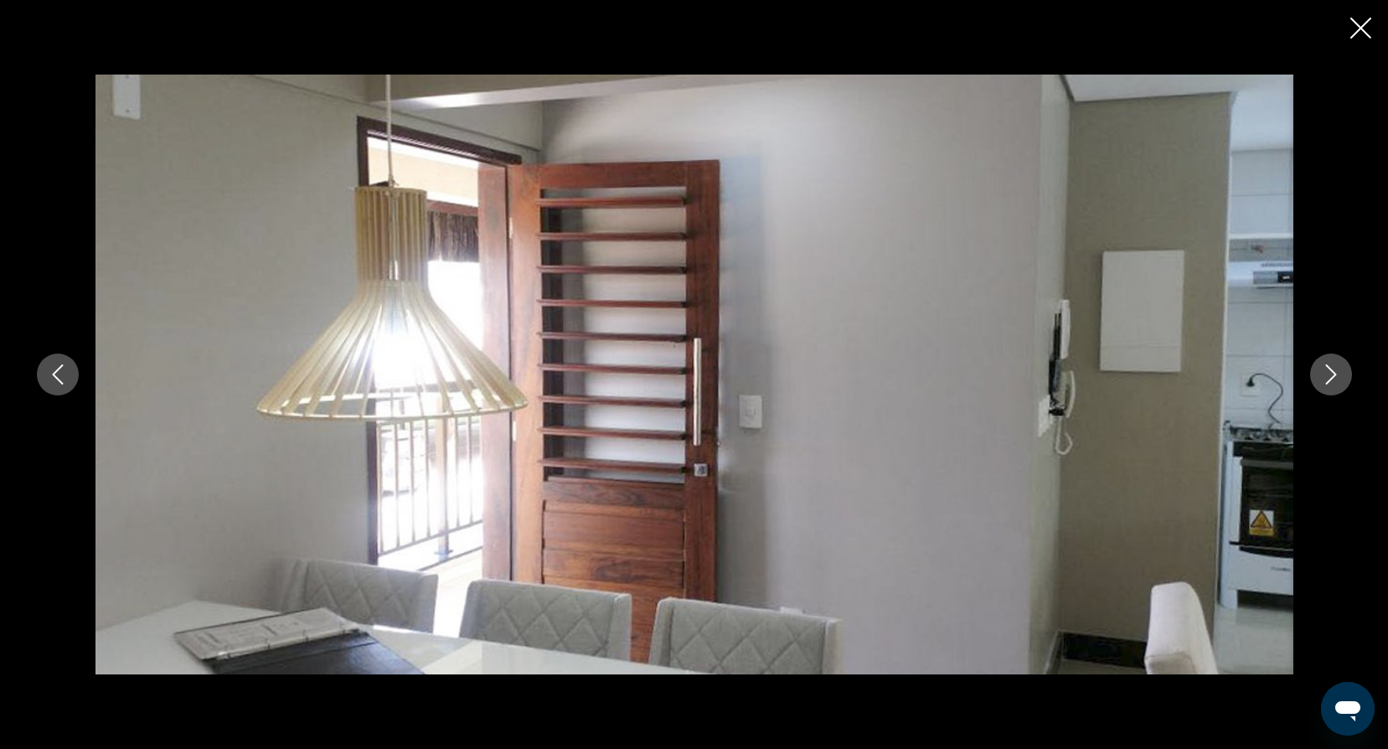
click at [1326, 370] on icon "Next image" at bounding box center [1331, 374] width 20 height 20
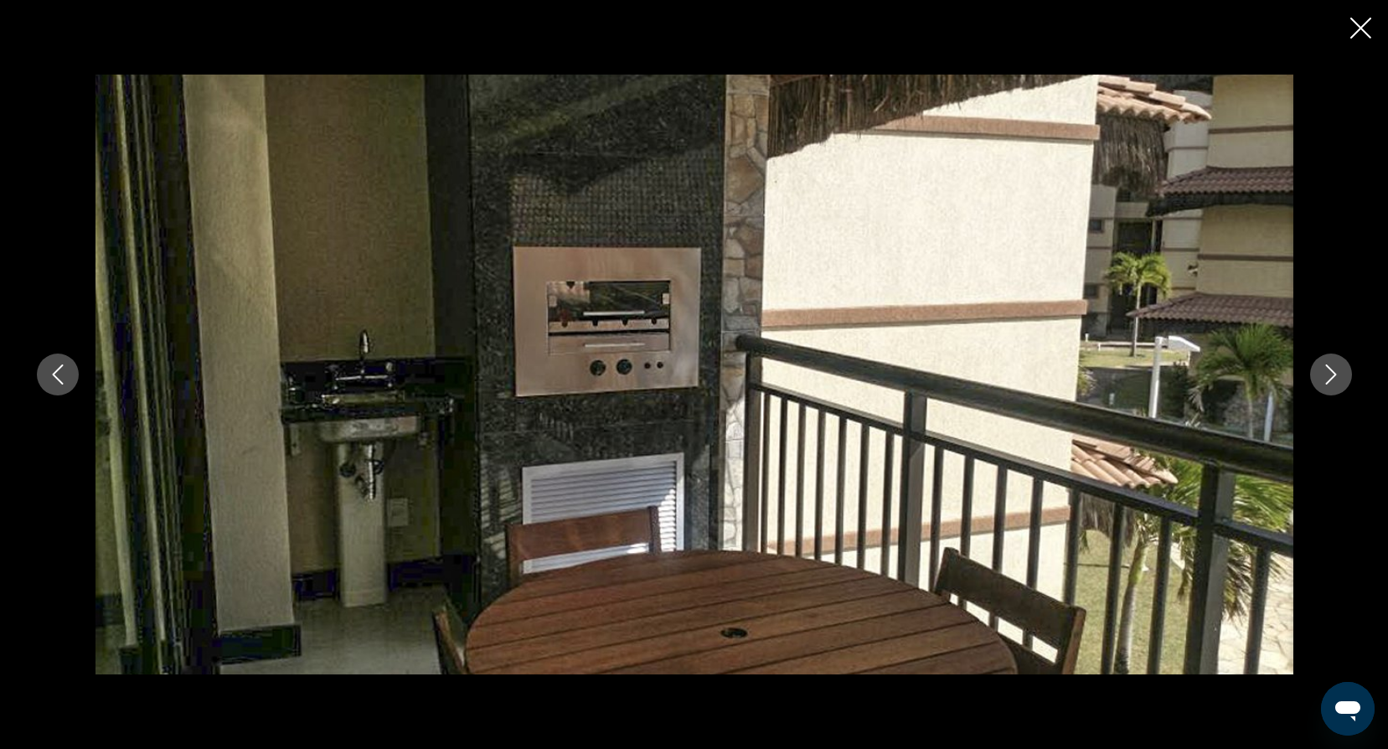
click at [1326, 370] on icon "Next image" at bounding box center [1331, 374] width 20 height 20
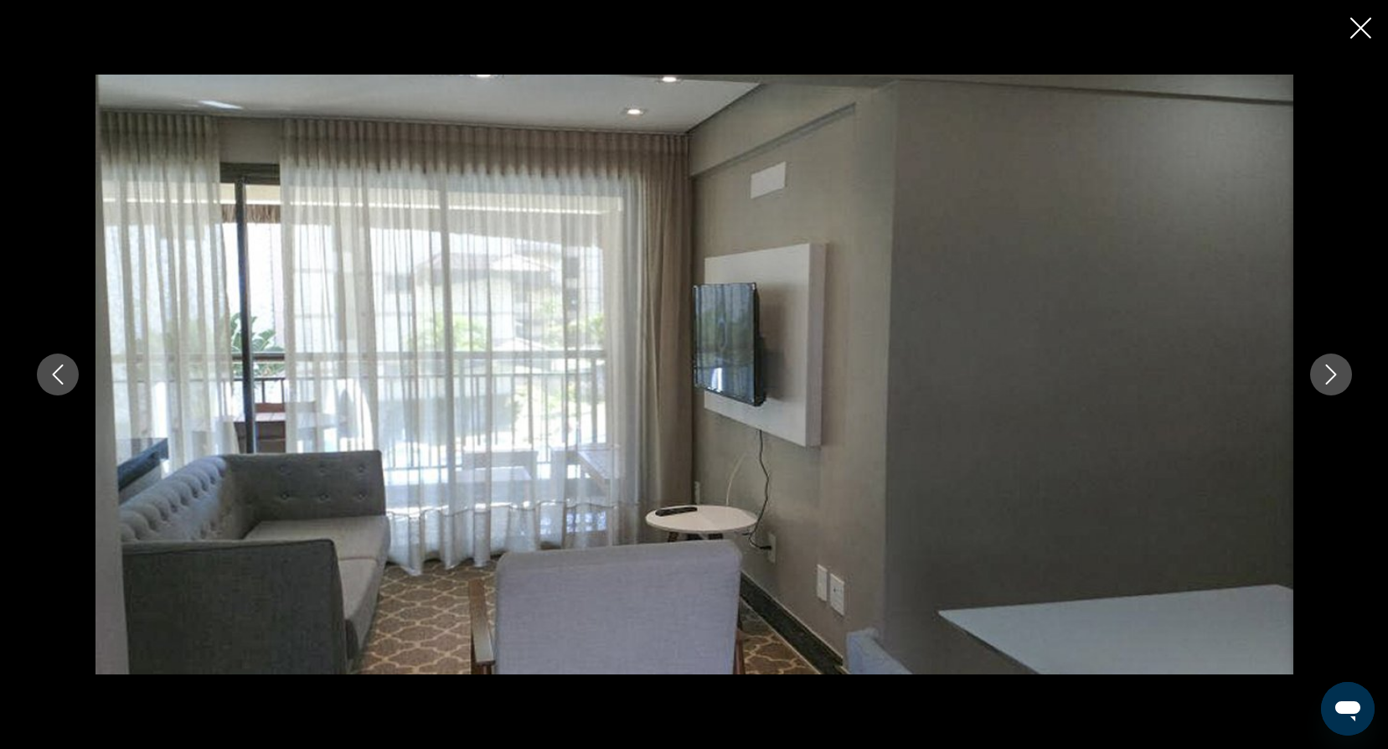
click at [1326, 370] on icon "Next image" at bounding box center [1331, 374] width 20 height 20
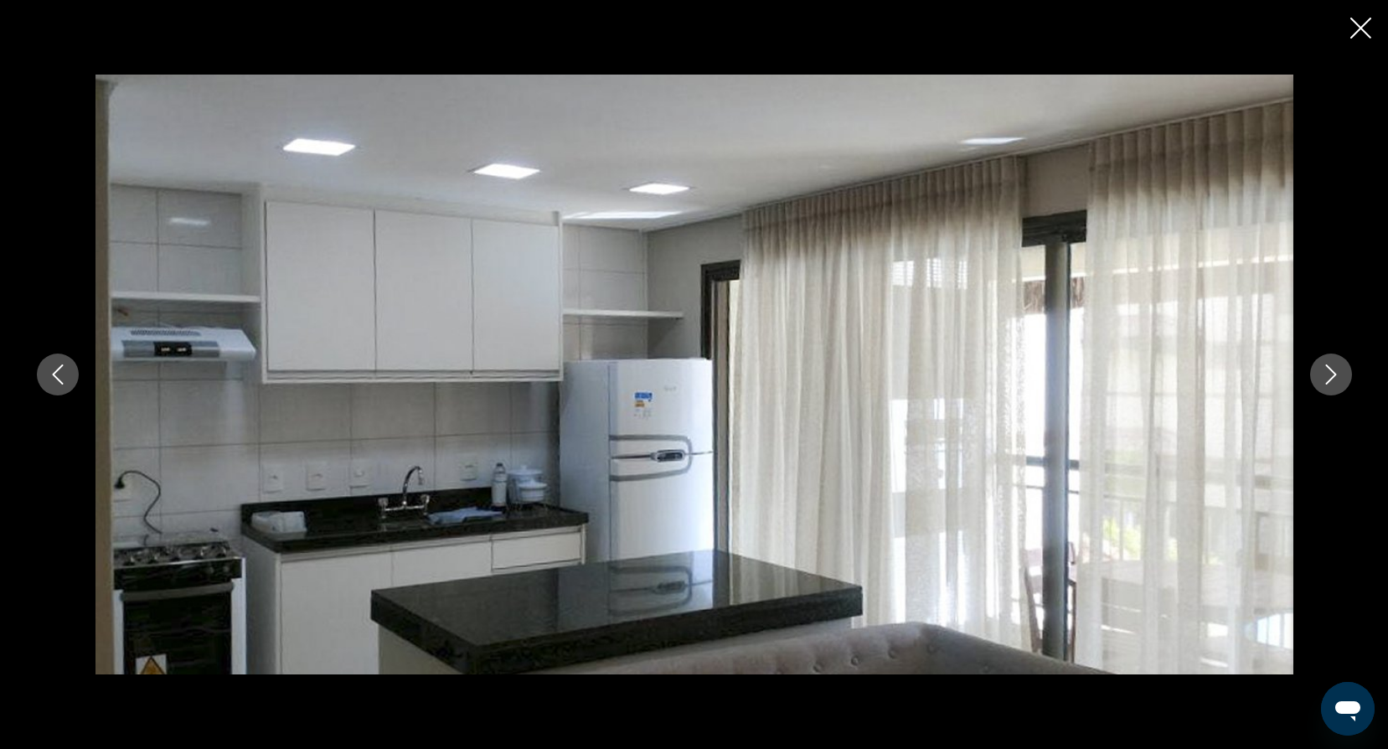
click at [1326, 370] on icon "Next image" at bounding box center [1331, 374] width 20 height 20
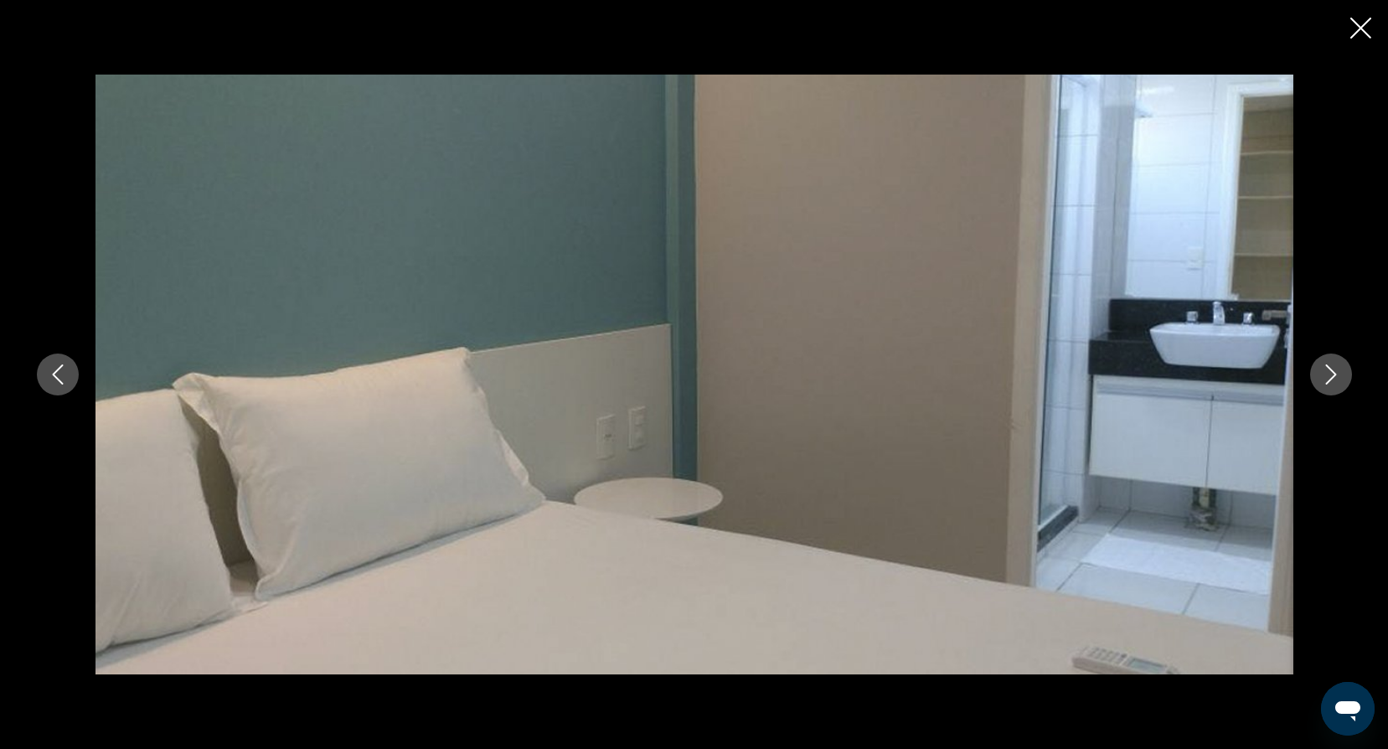
click at [1326, 370] on icon "Next image" at bounding box center [1331, 374] width 20 height 20
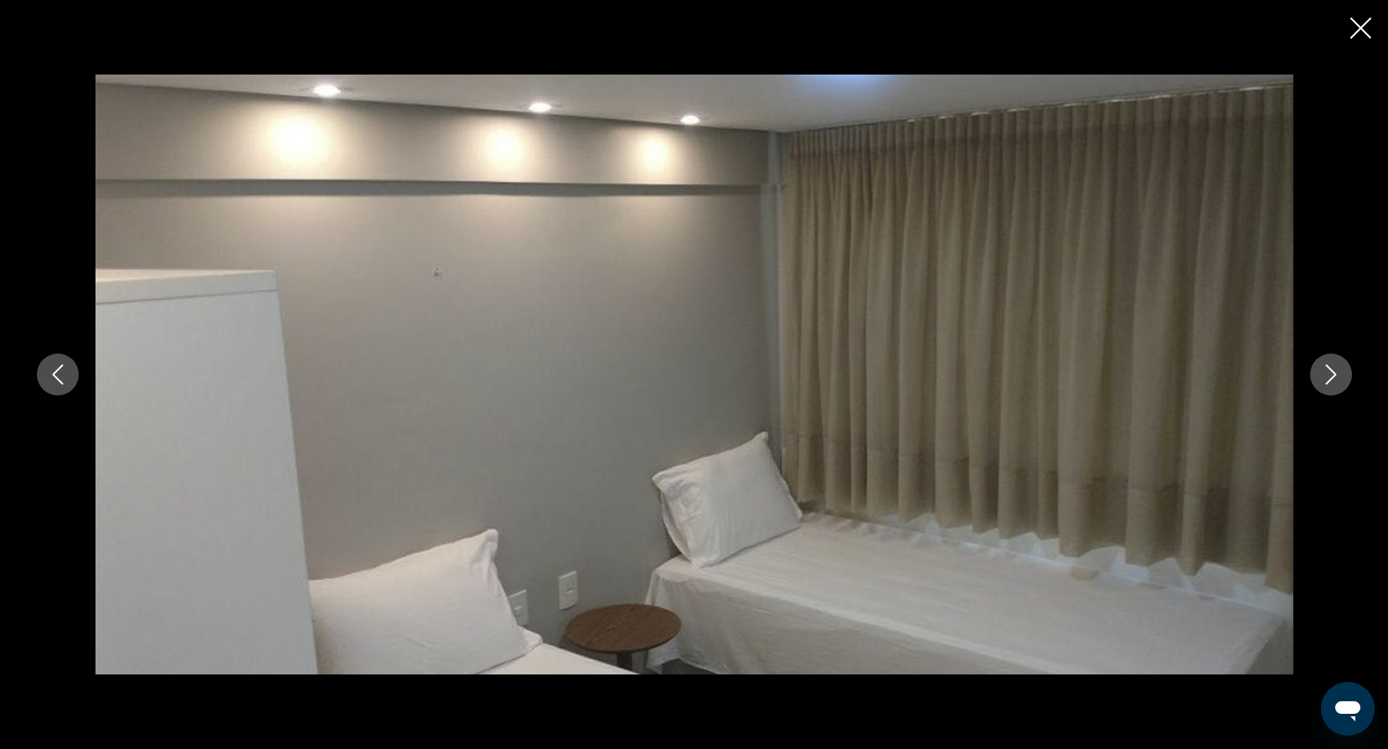
click at [1326, 372] on icon "Next image" at bounding box center [1331, 374] width 20 height 20
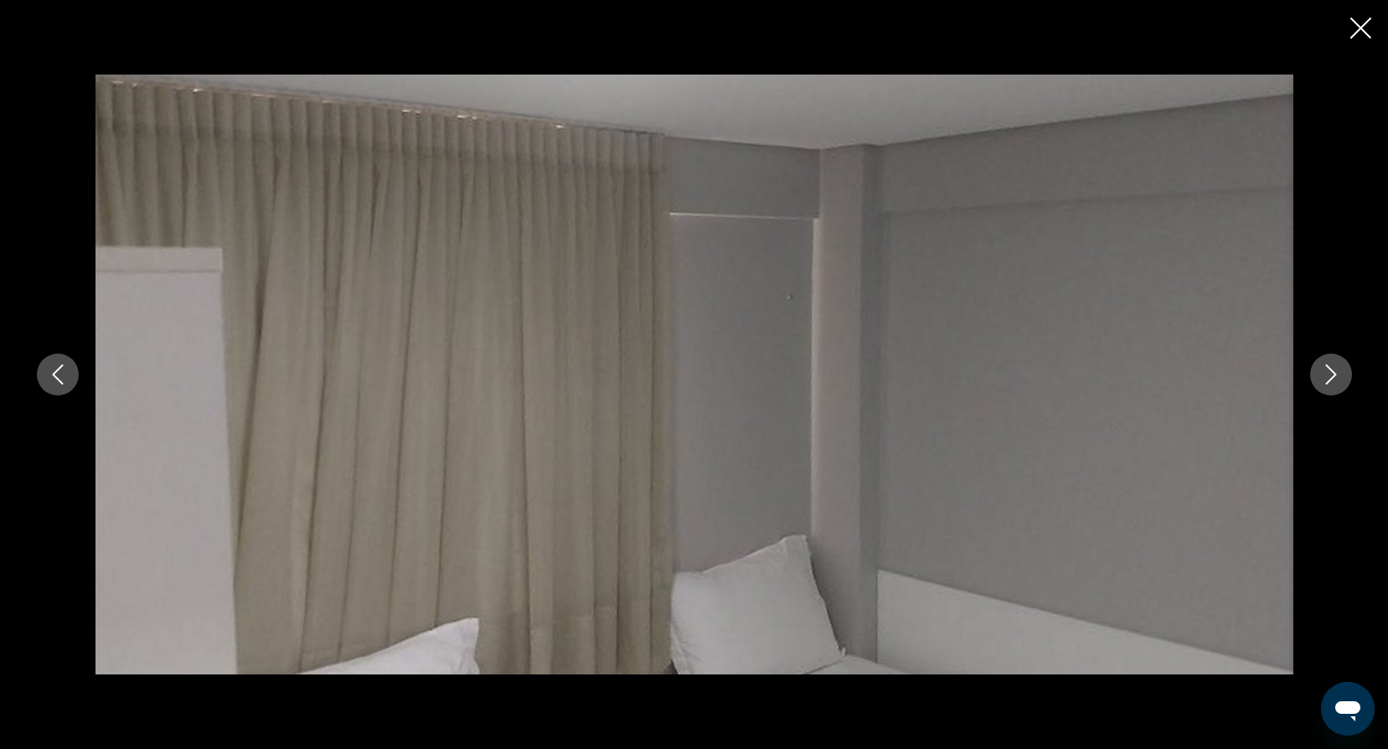
click at [1326, 372] on icon "Next image" at bounding box center [1331, 374] width 20 height 20
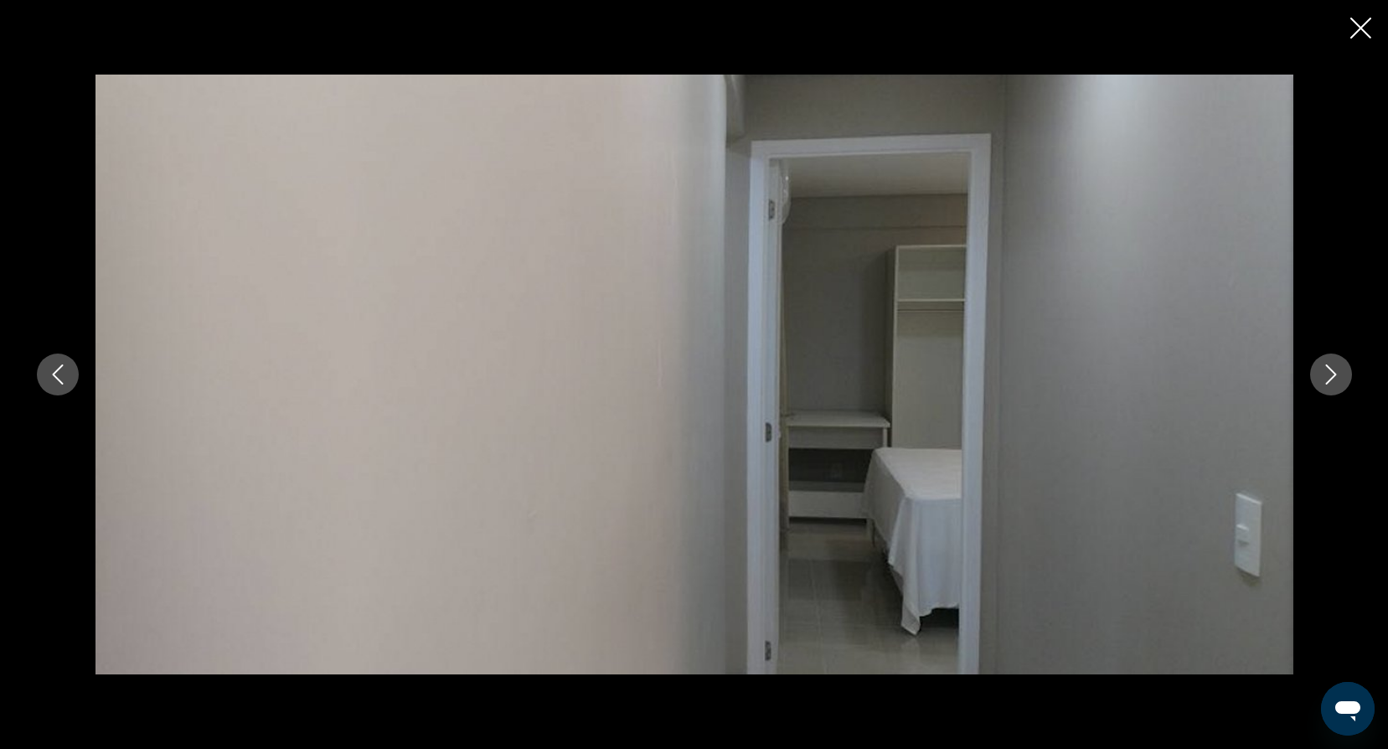
click at [1326, 372] on icon "Next image" at bounding box center [1331, 374] width 20 height 20
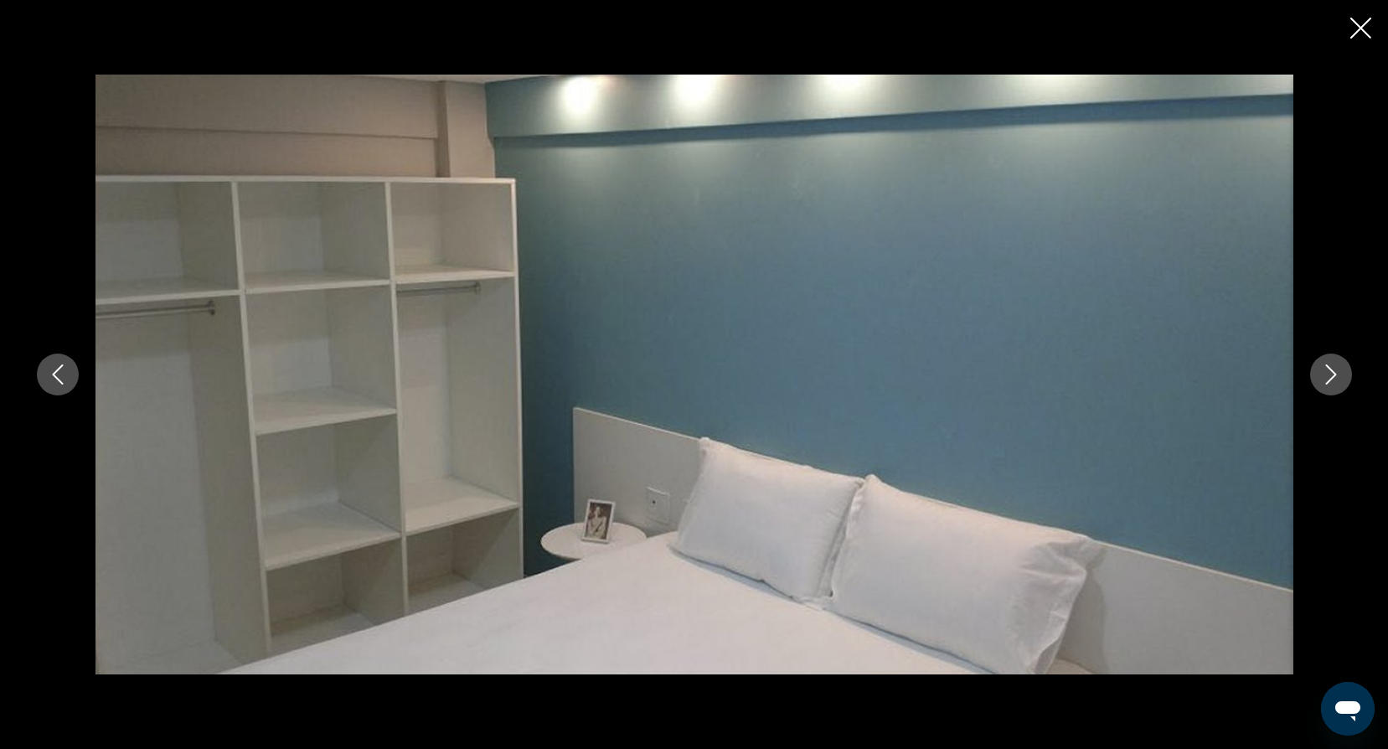
click at [1324, 372] on icon "Next image" at bounding box center [1331, 374] width 20 height 20
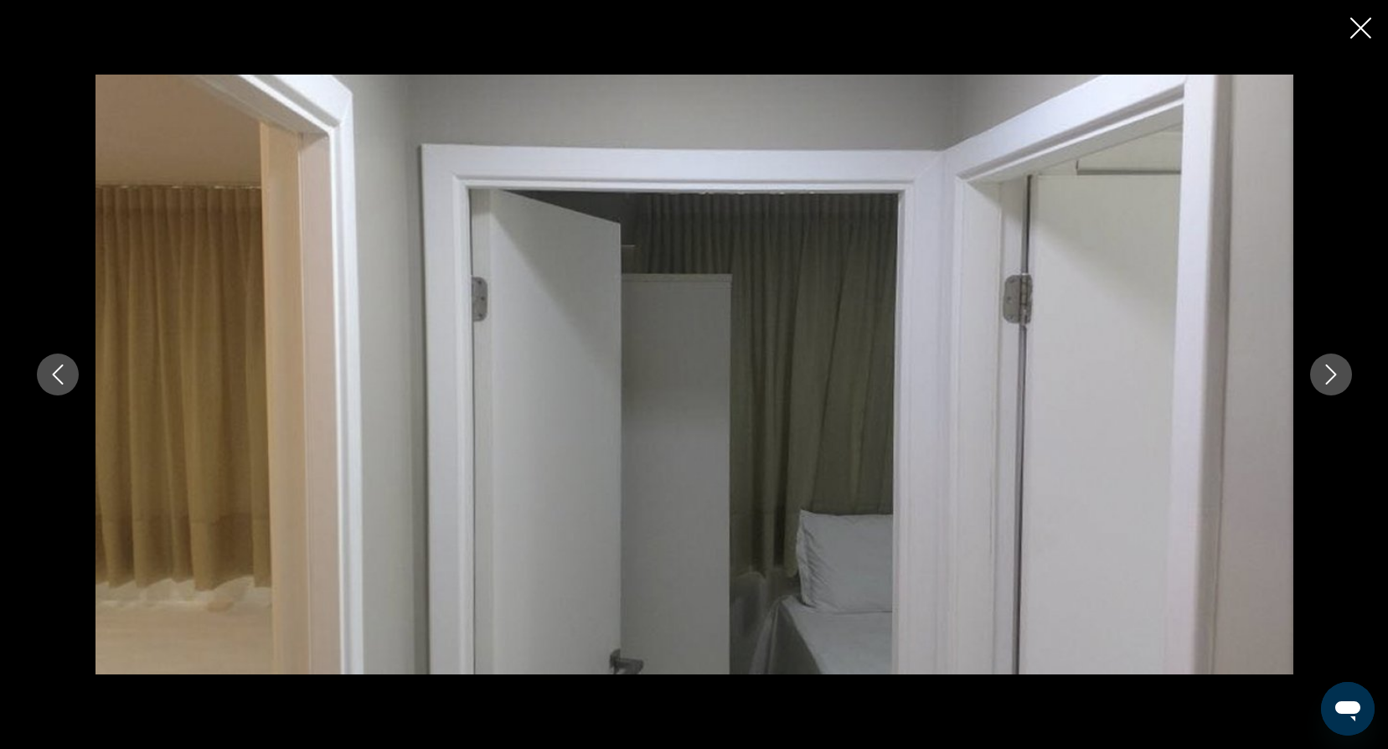
click at [1324, 372] on icon "Next image" at bounding box center [1331, 374] width 20 height 20
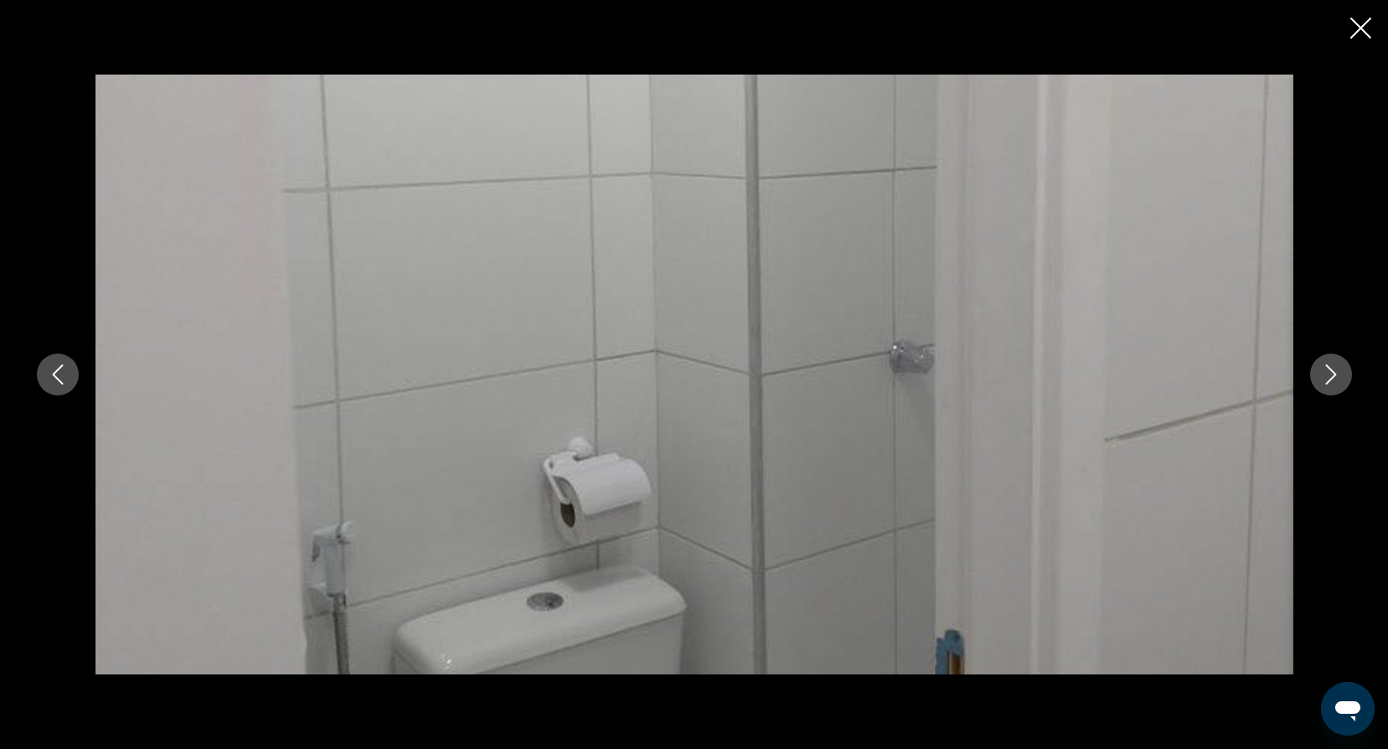
click at [1354, 28] on icon "Close slideshow" at bounding box center [1360, 28] width 21 height 21
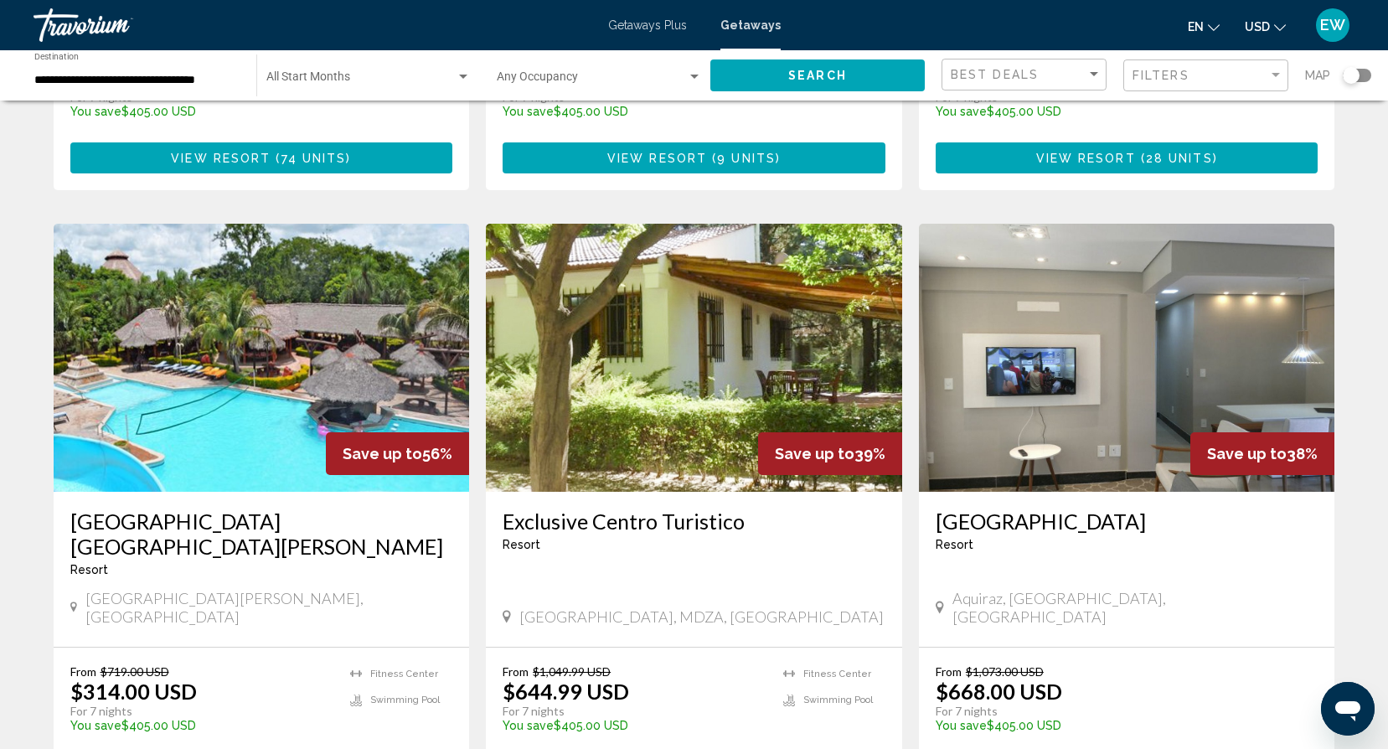
scroll to position [477, 0]
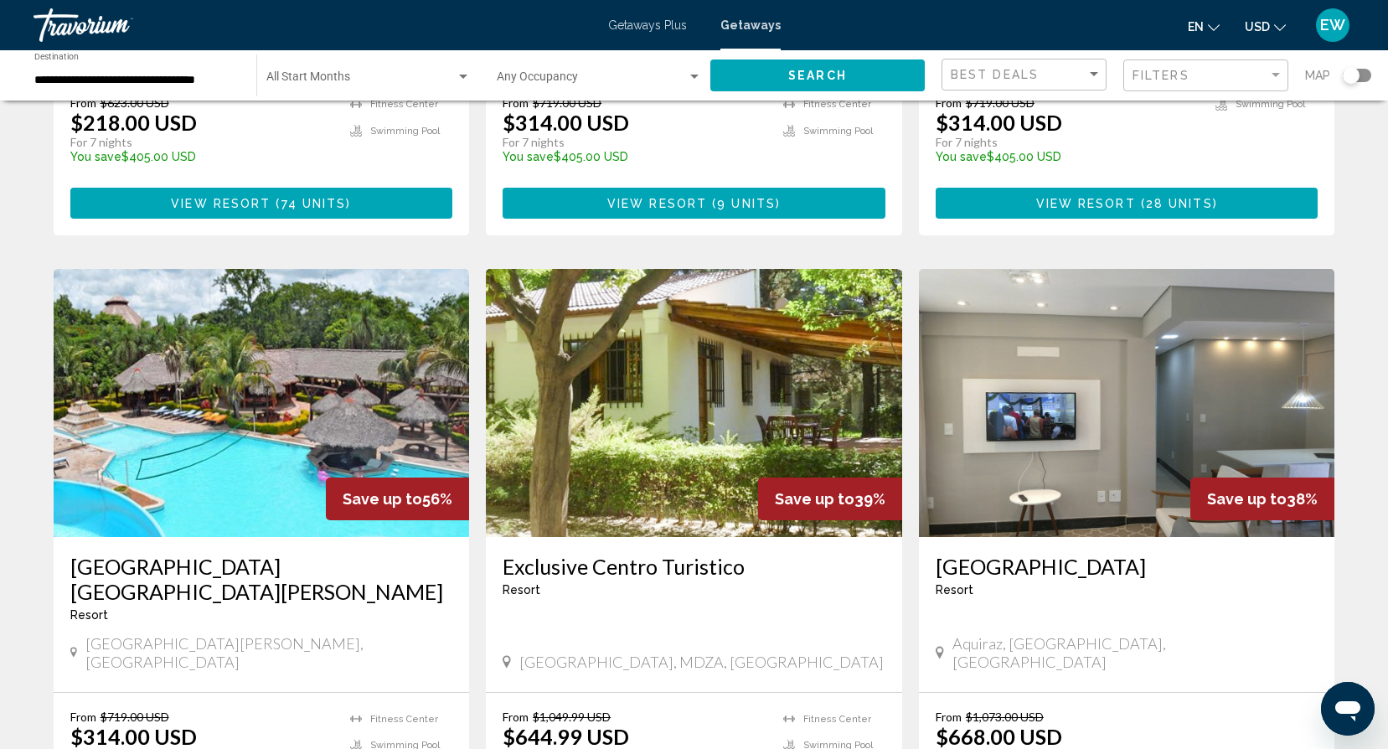
click at [750, 456] on img "Main content" at bounding box center [694, 403] width 416 height 268
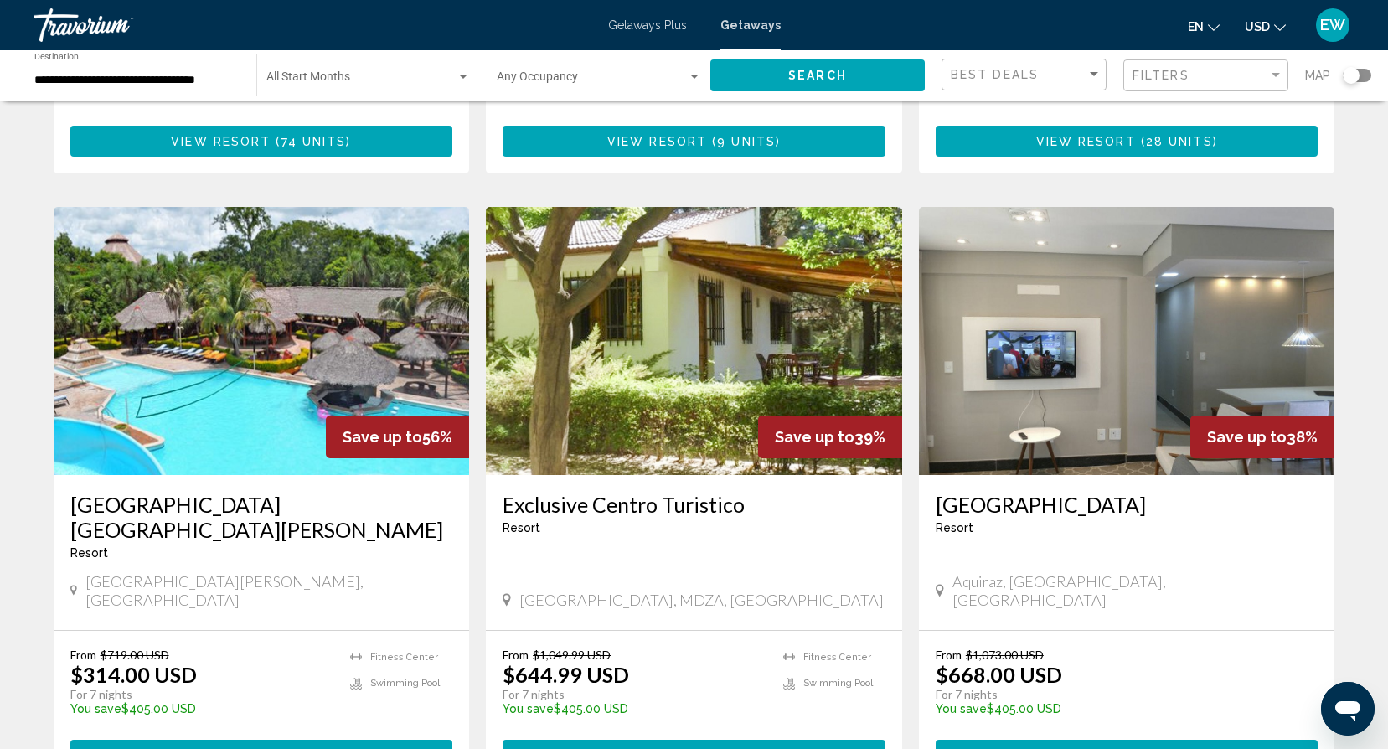
scroll to position [559, 0]
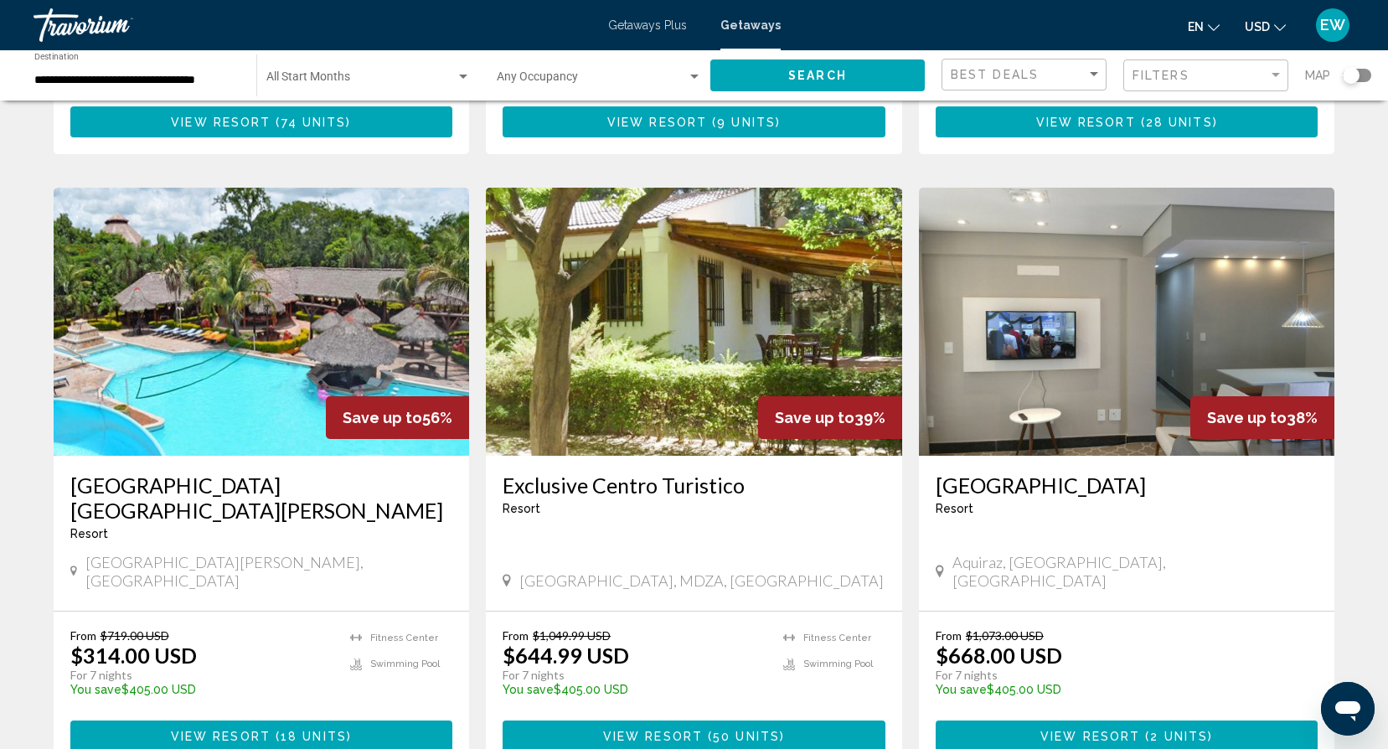
click at [190, 412] on img "Main content" at bounding box center [262, 322] width 416 height 268
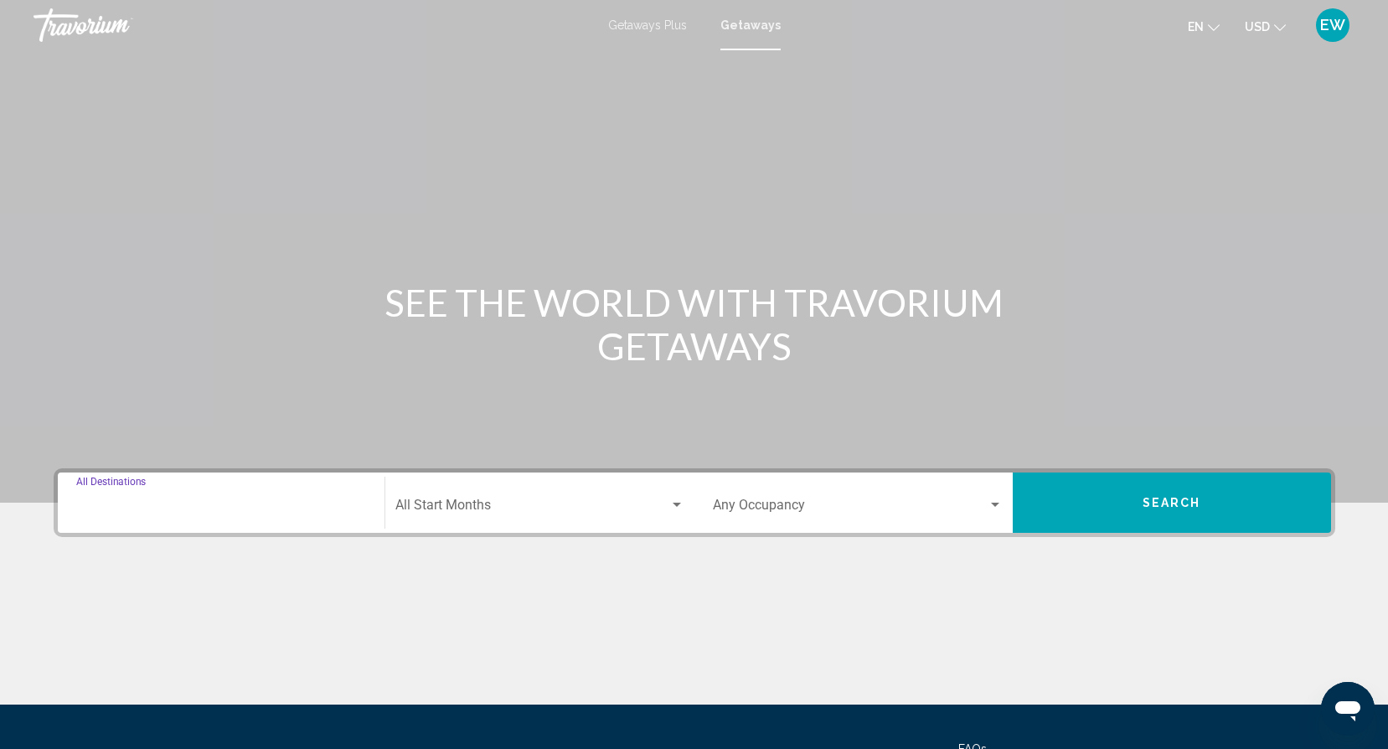
click at [229, 510] on input "Destination All Destinations" at bounding box center [221, 508] width 290 height 15
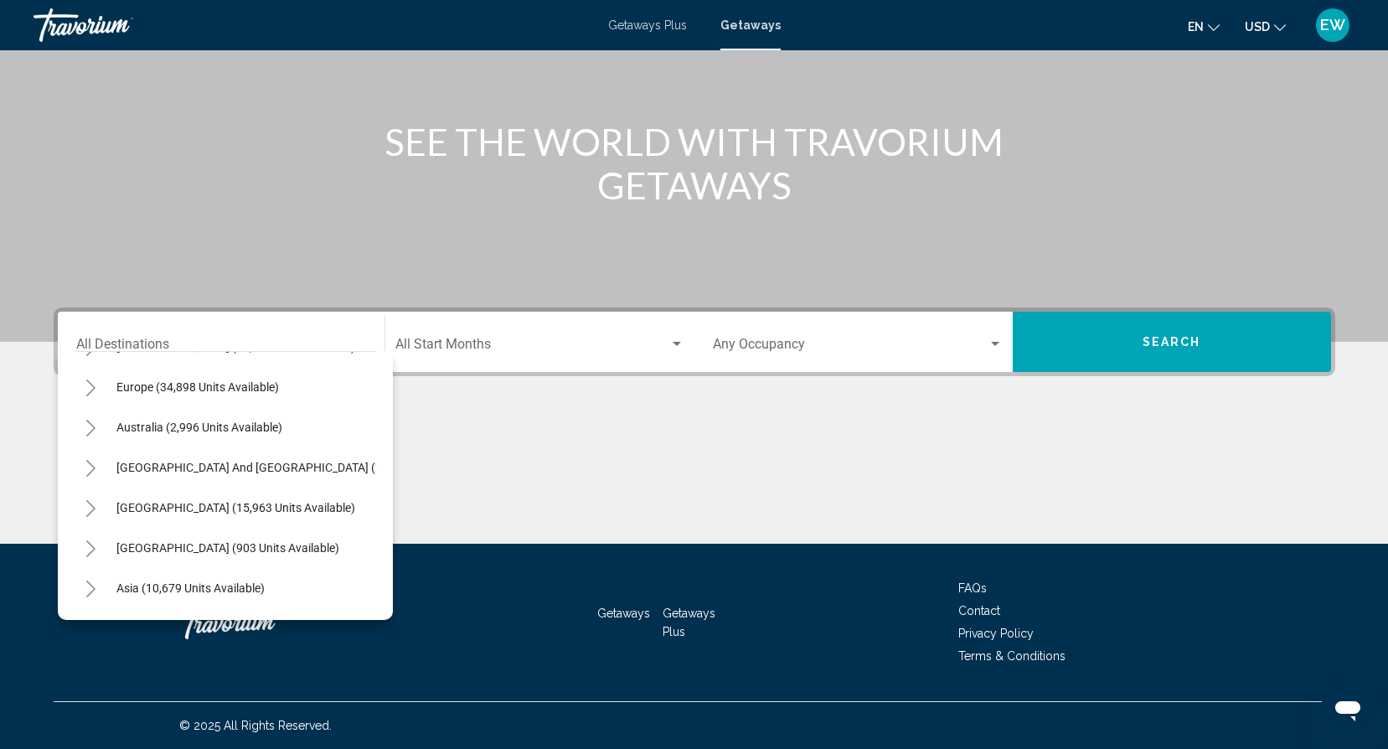
scroll to position [198, 0]
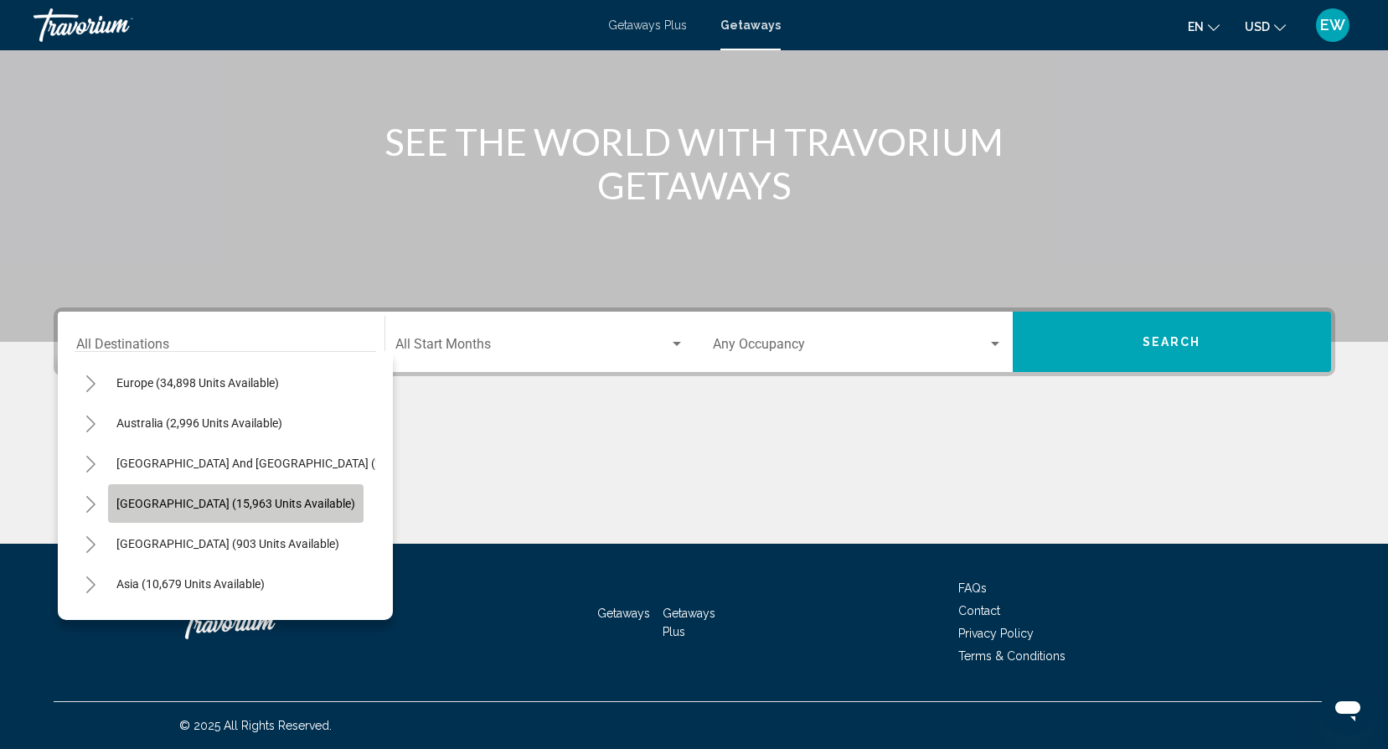
click at [265, 500] on span "[GEOGRAPHIC_DATA] (15,963 units available)" at bounding box center [235, 503] width 239 height 13
type input "**********"
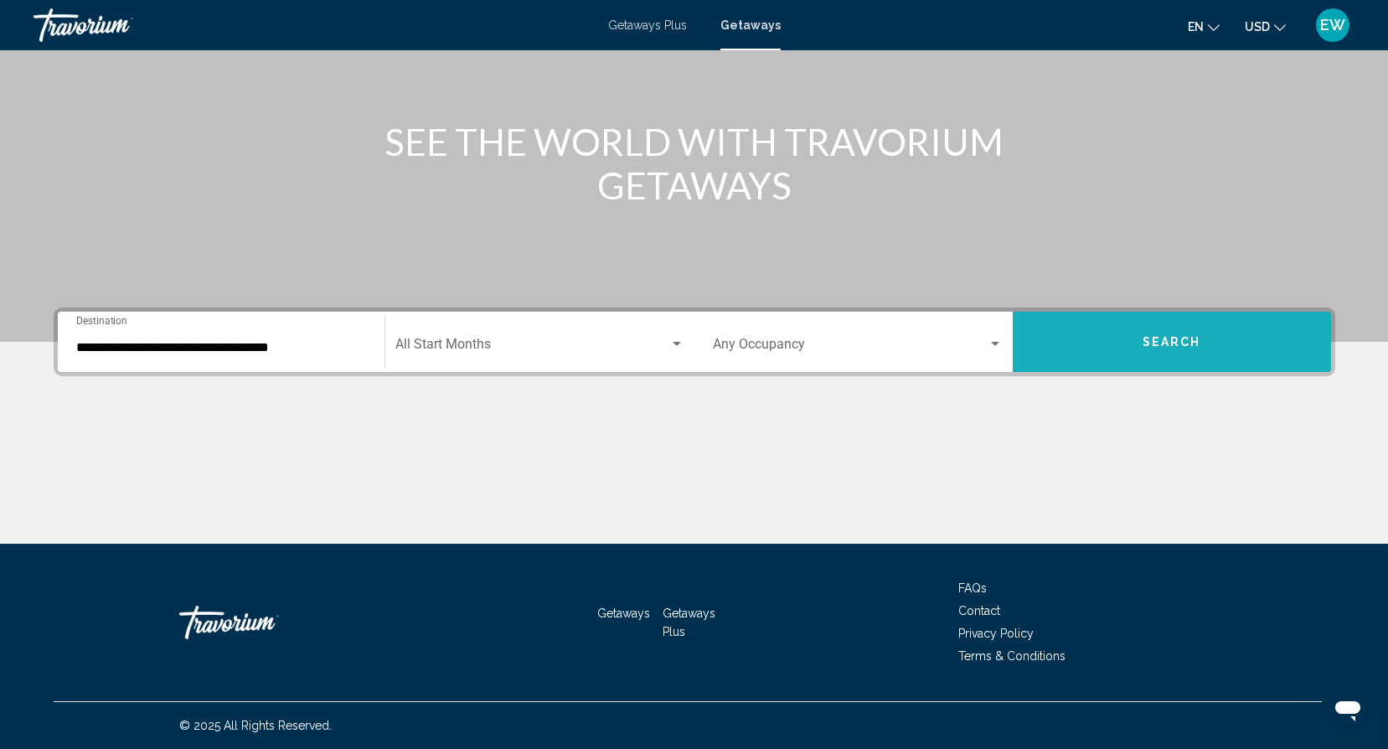
click at [1121, 353] on button "Search" at bounding box center [1171, 342] width 318 height 60
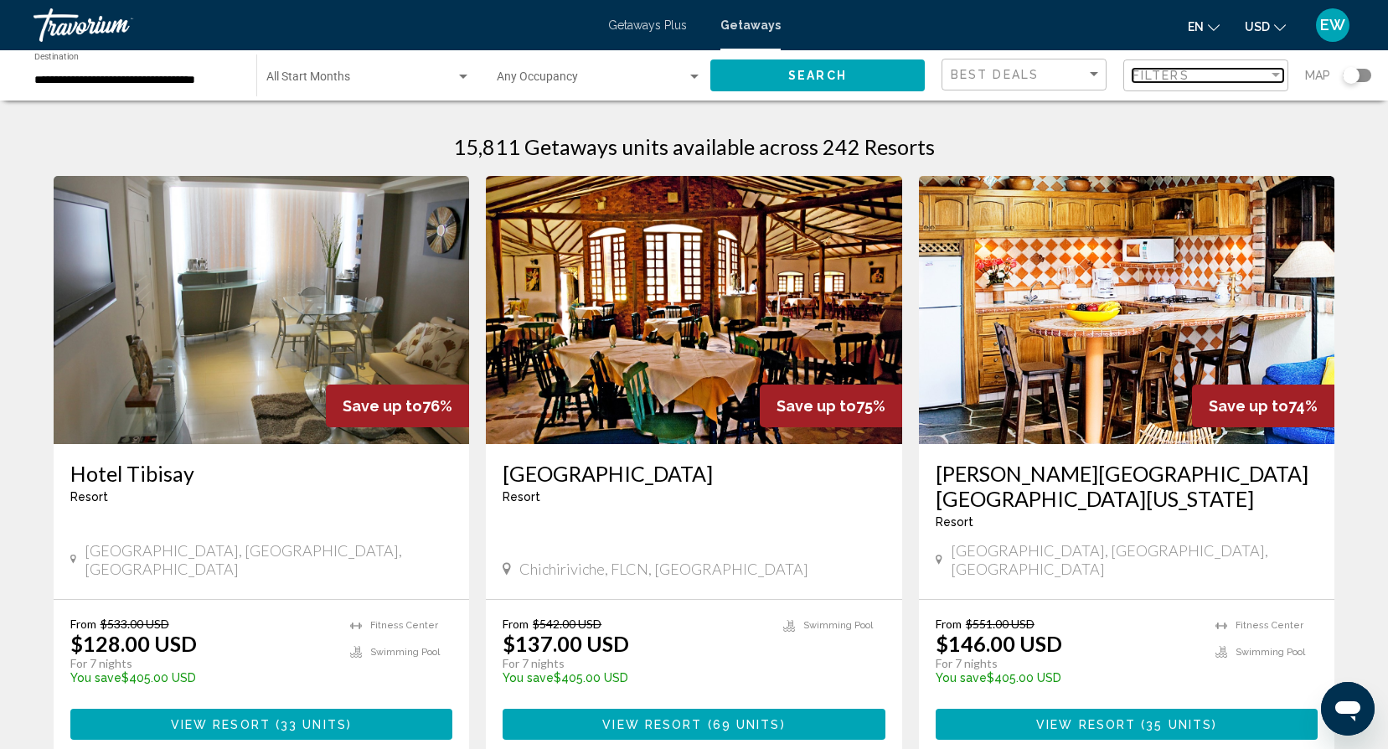
click at [1277, 77] on div "Filter" at bounding box center [1275, 75] width 8 height 4
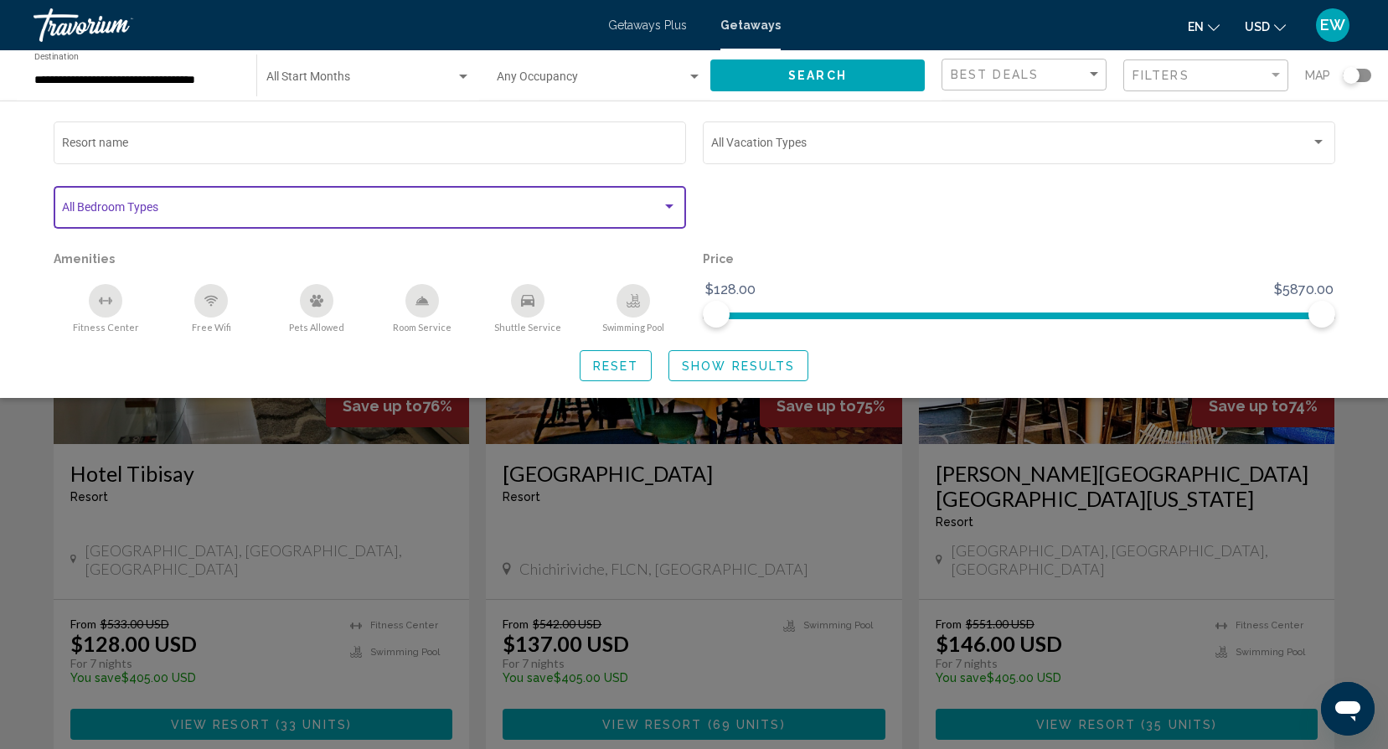
click at [671, 208] on div "Search widget" at bounding box center [669, 206] width 8 height 4
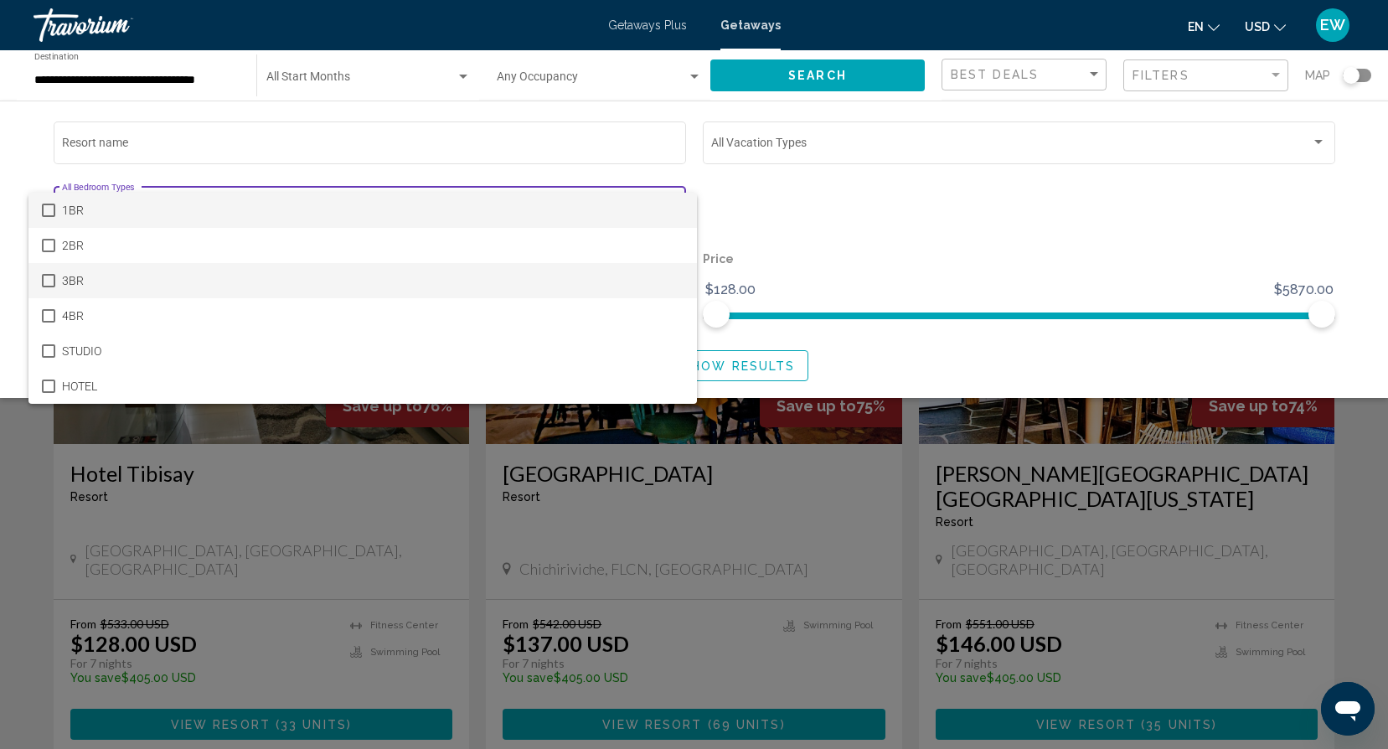
click at [128, 282] on span "3BR" at bounding box center [372, 280] width 621 height 35
click at [889, 366] on div at bounding box center [694, 374] width 1388 height 749
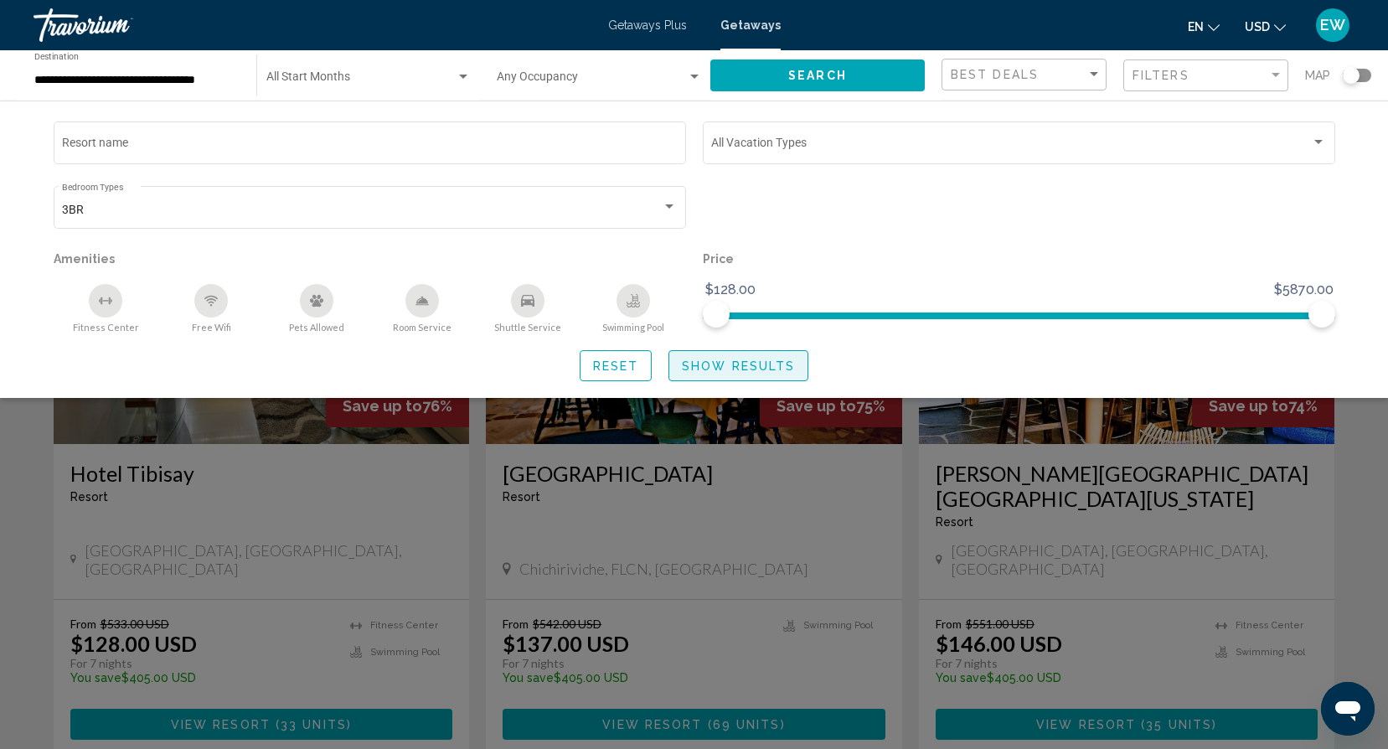
click at [749, 362] on span "Show Results" at bounding box center [738, 365] width 113 height 13
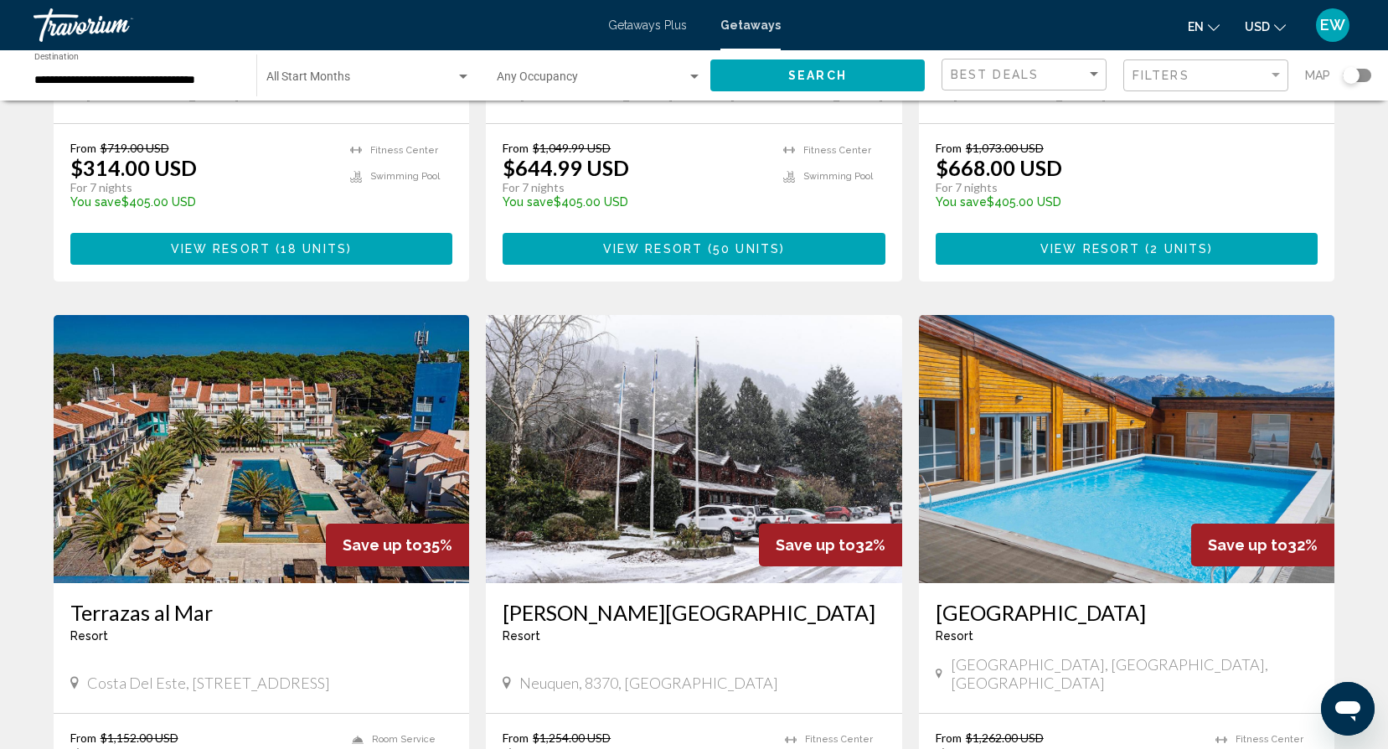
scroll to position [1095, 0]
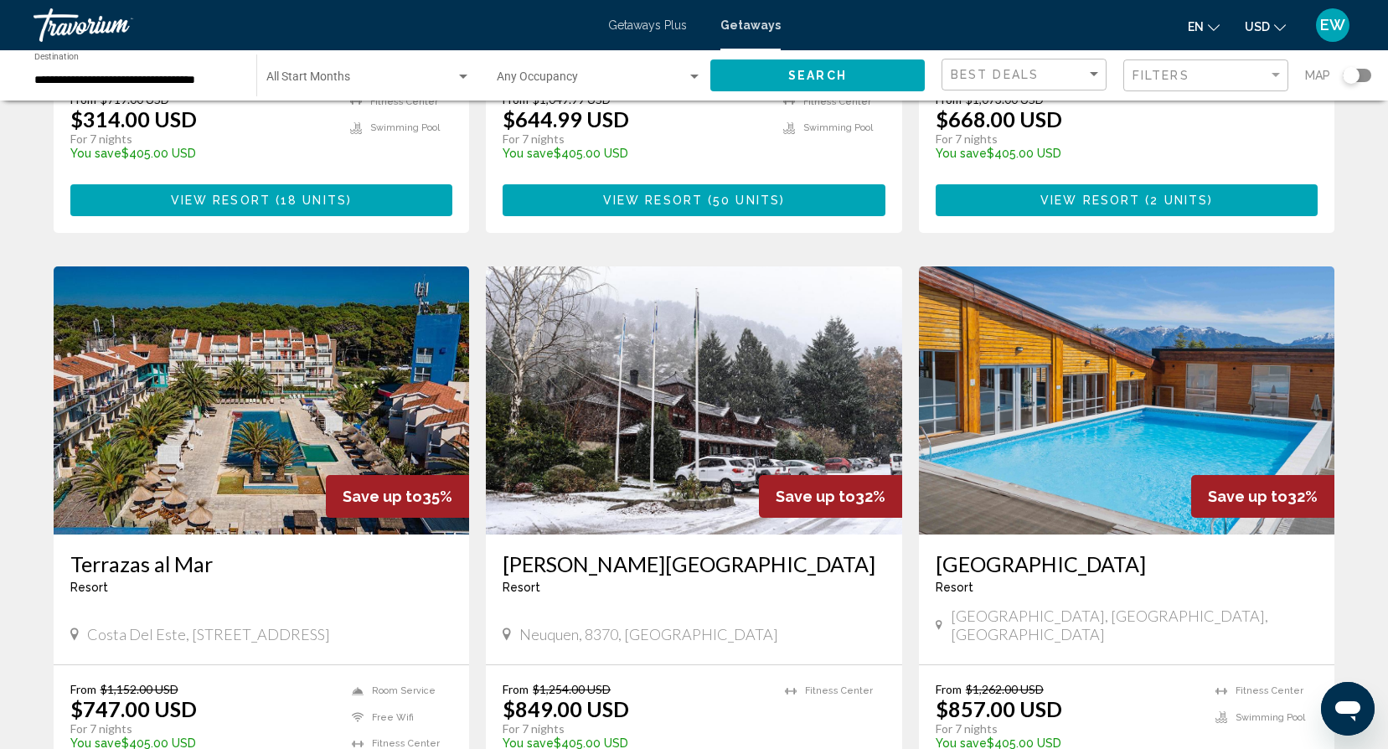
click at [791, 421] on img "Main content" at bounding box center [694, 400] width 416 height 268
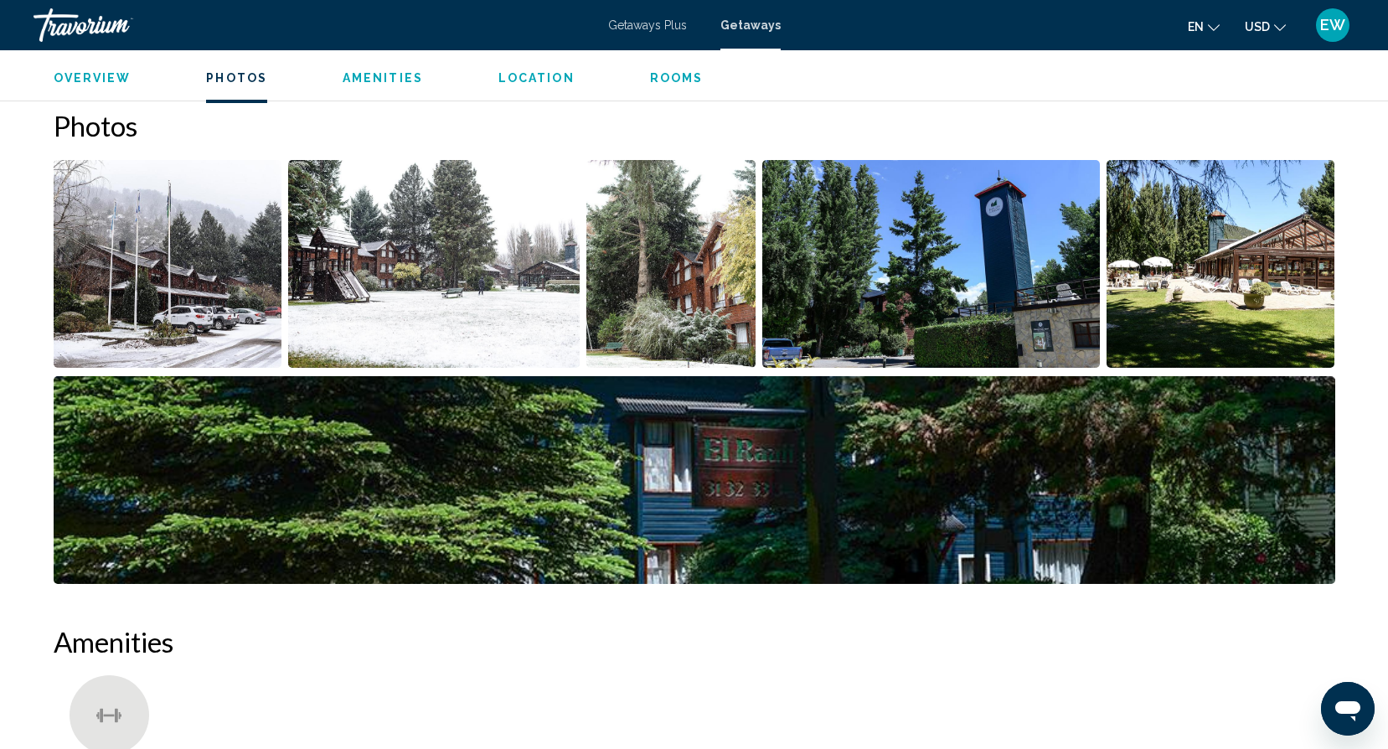
scroll to position [775, 0]
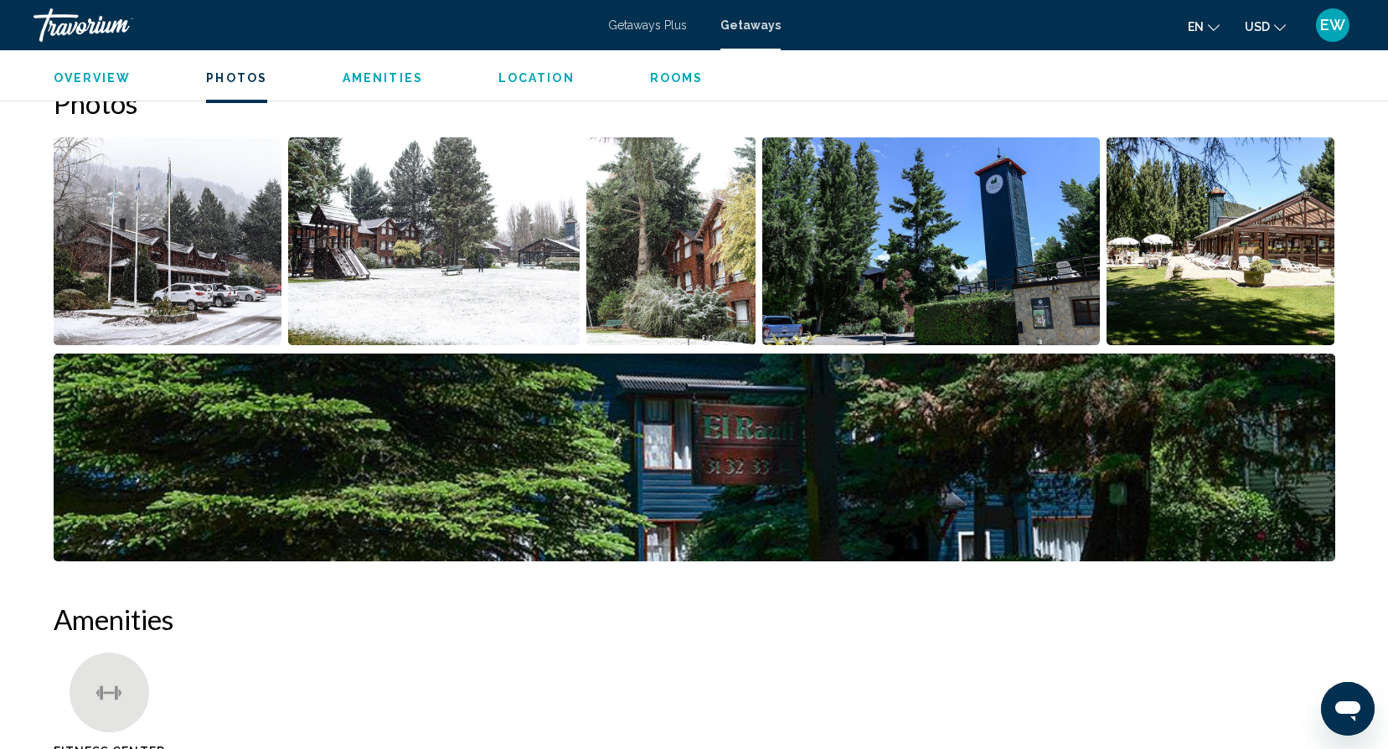
click at [899, 431] on img "Open full-screen image slider" at bounding box center [694, 457] width 1281 height 208
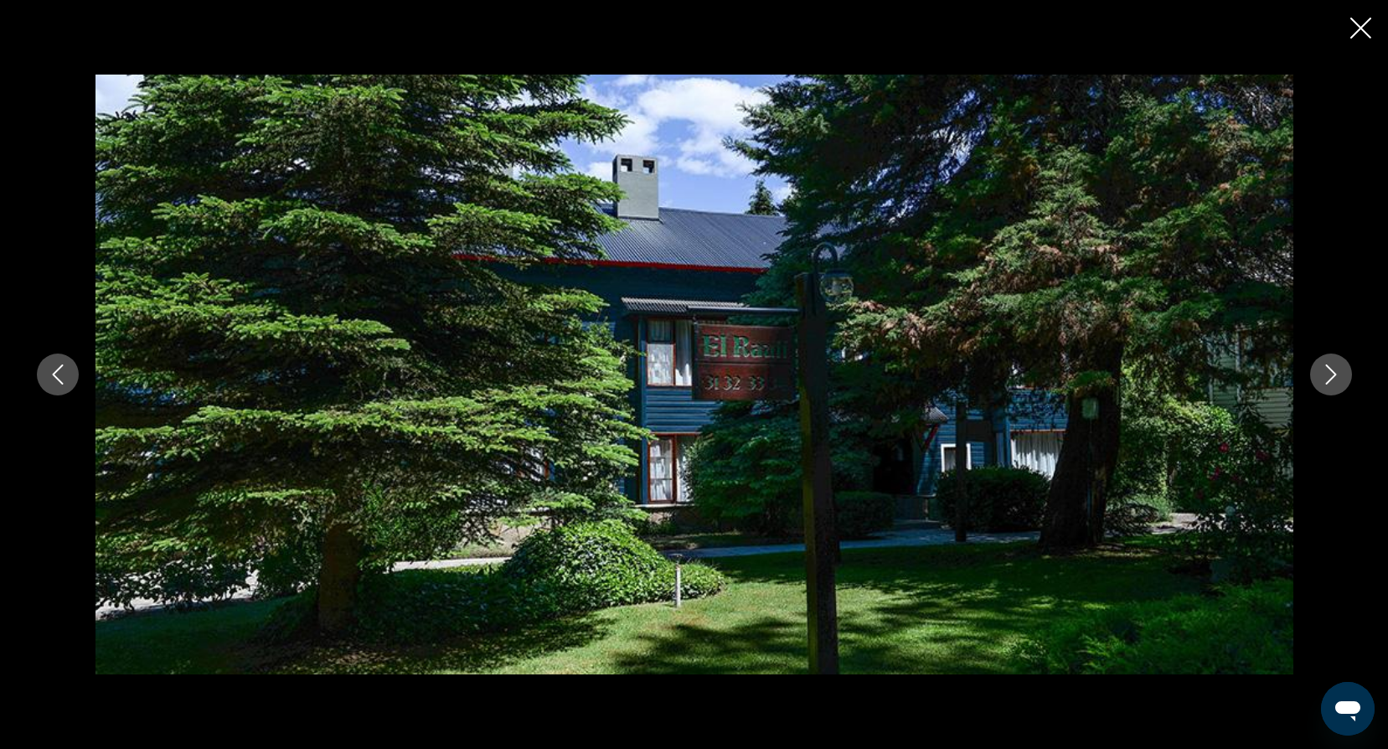
click at [1338, 373] on icon "Next image" at bounding box center [1331, 374] width 20 height 20
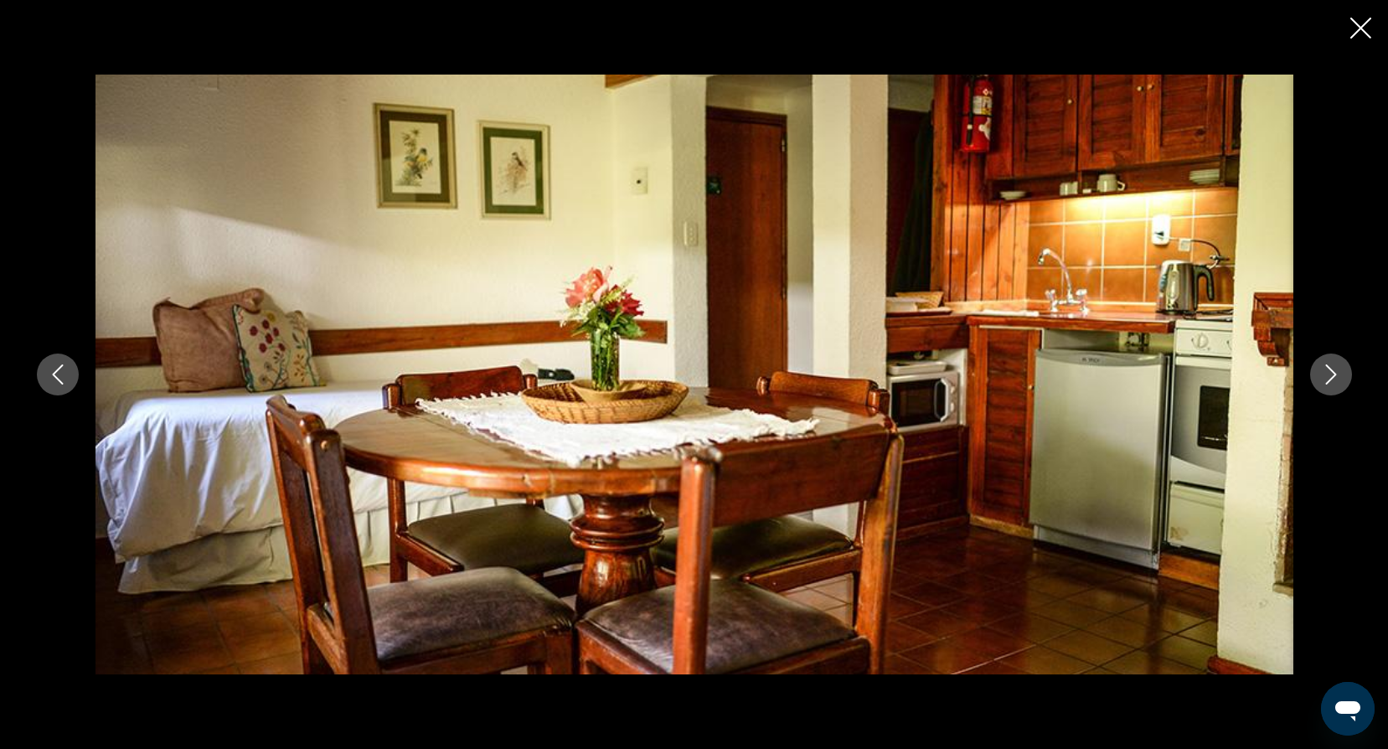
click at [1338, 373] on icon "Next image" at bounding box center [1331, 374] width 20 height 20
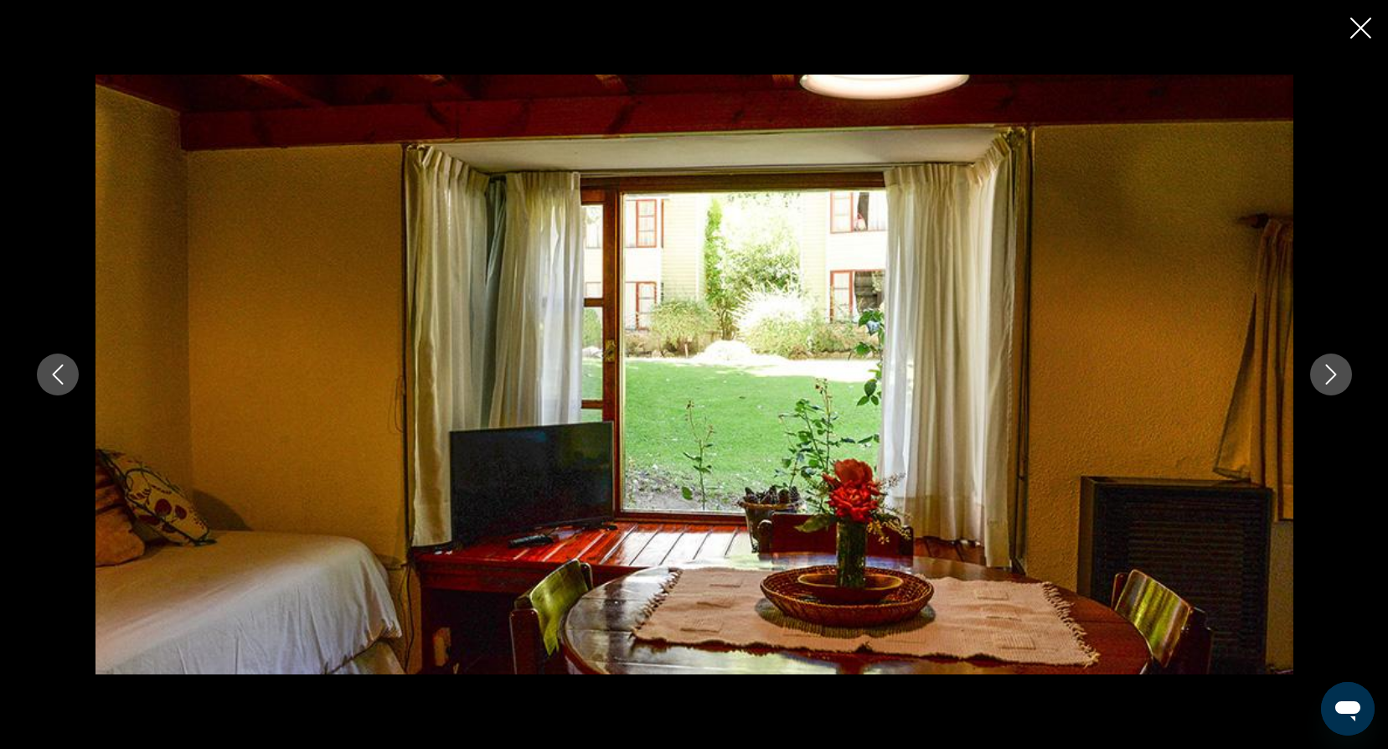
click at [1338, 373] on icon "Next image" at bounding box center [1331, 374] width 20 height 20
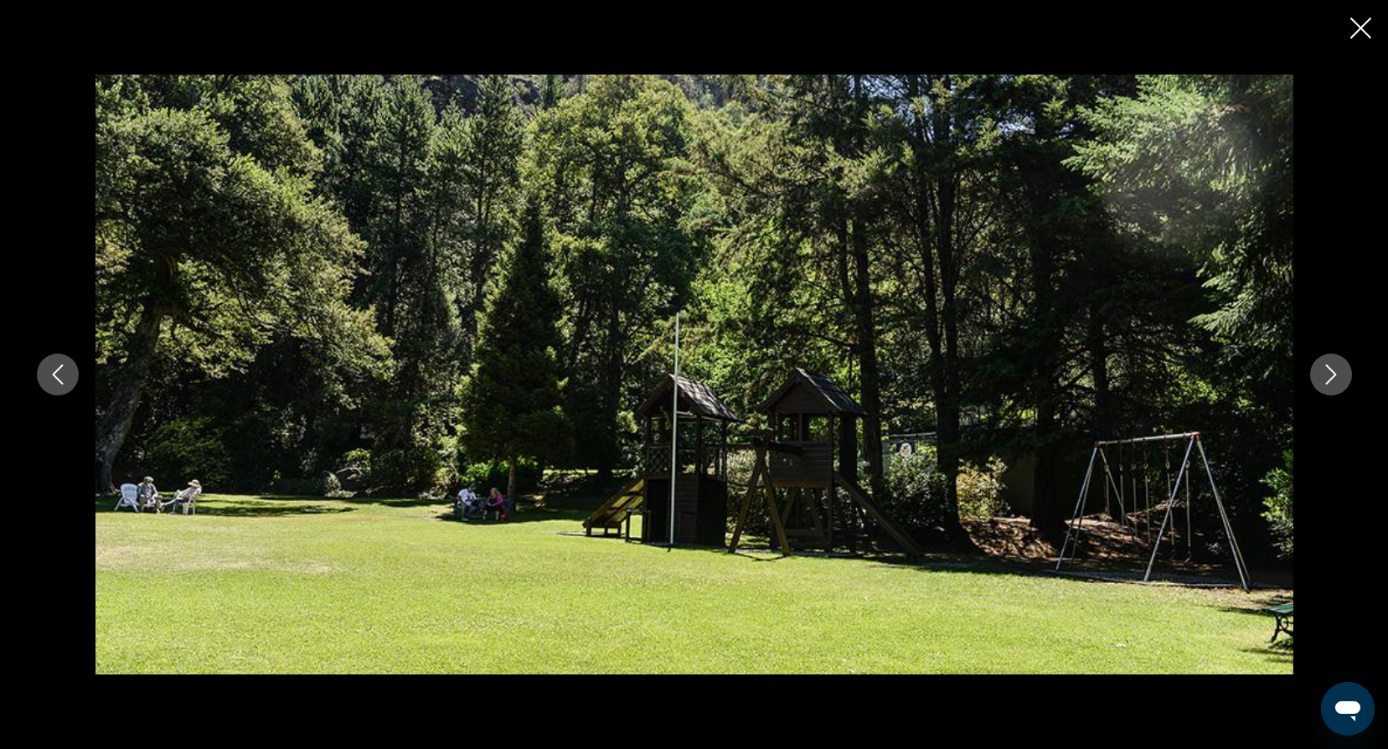
click at [1338, 373] on icon "Next image" at bounding box center [1331, 374] width 20 height 20
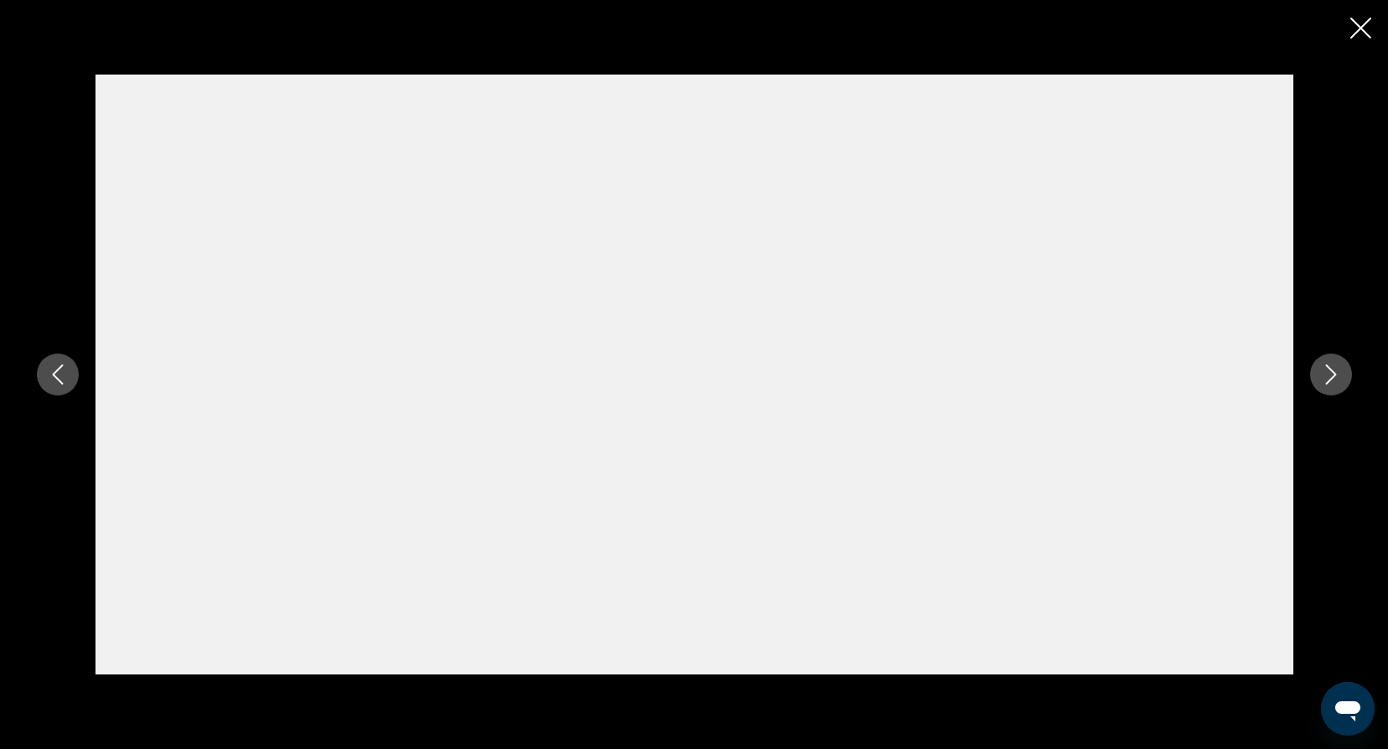
click at [1331, 372] on icon "Next image" at bounding box center [1331, 374] width 20 height 20
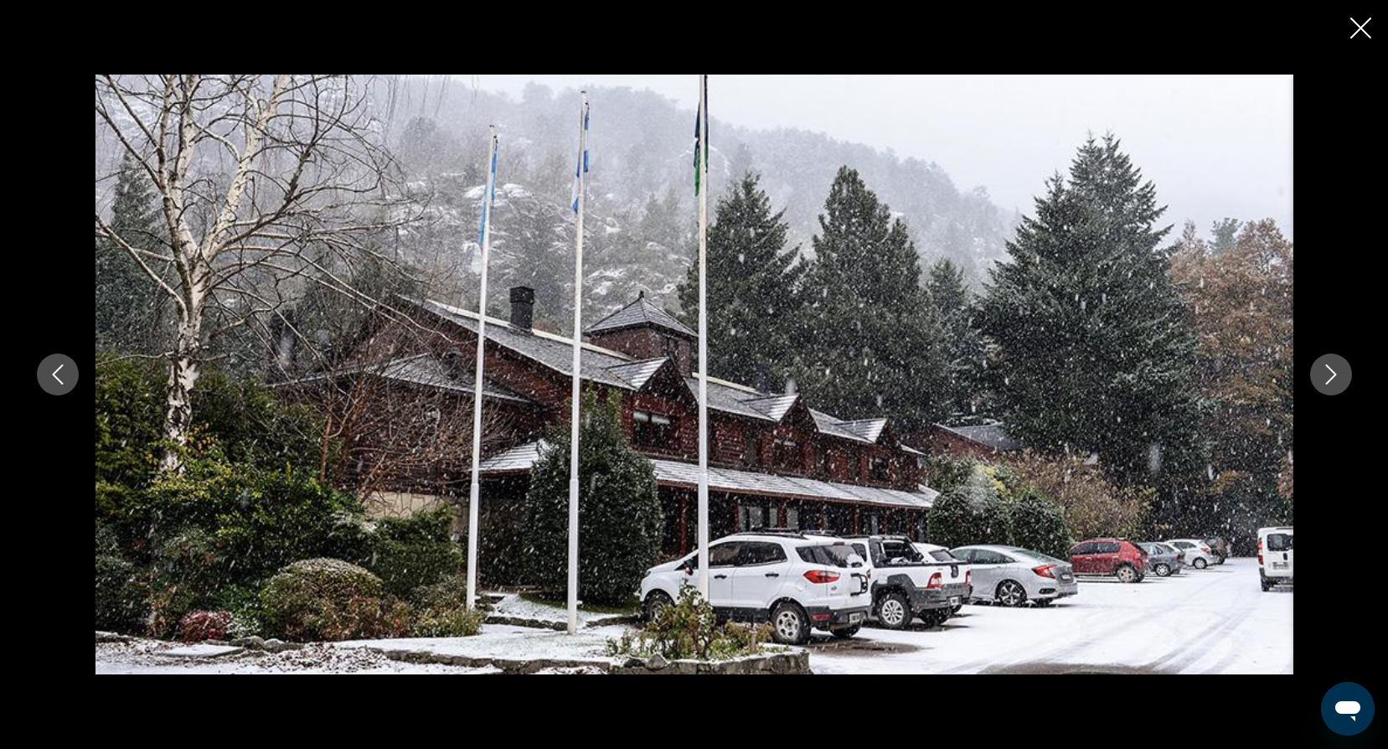
click at [1331, 372] on icon "Next image" at bounding box center [1331, 374] width 20 height 20
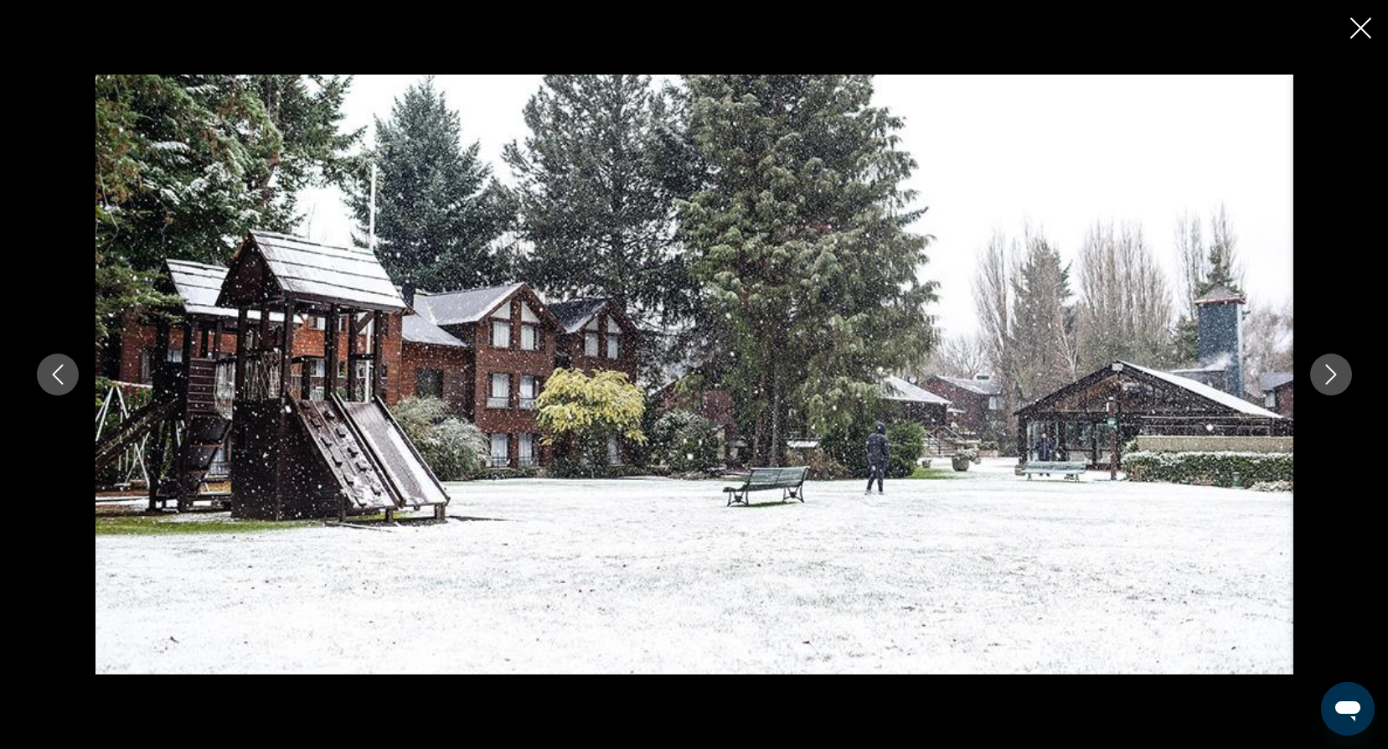
click at [1358, 28] on icon "Close slideshow" at bounding box center [1360, 28] width 21 height 21
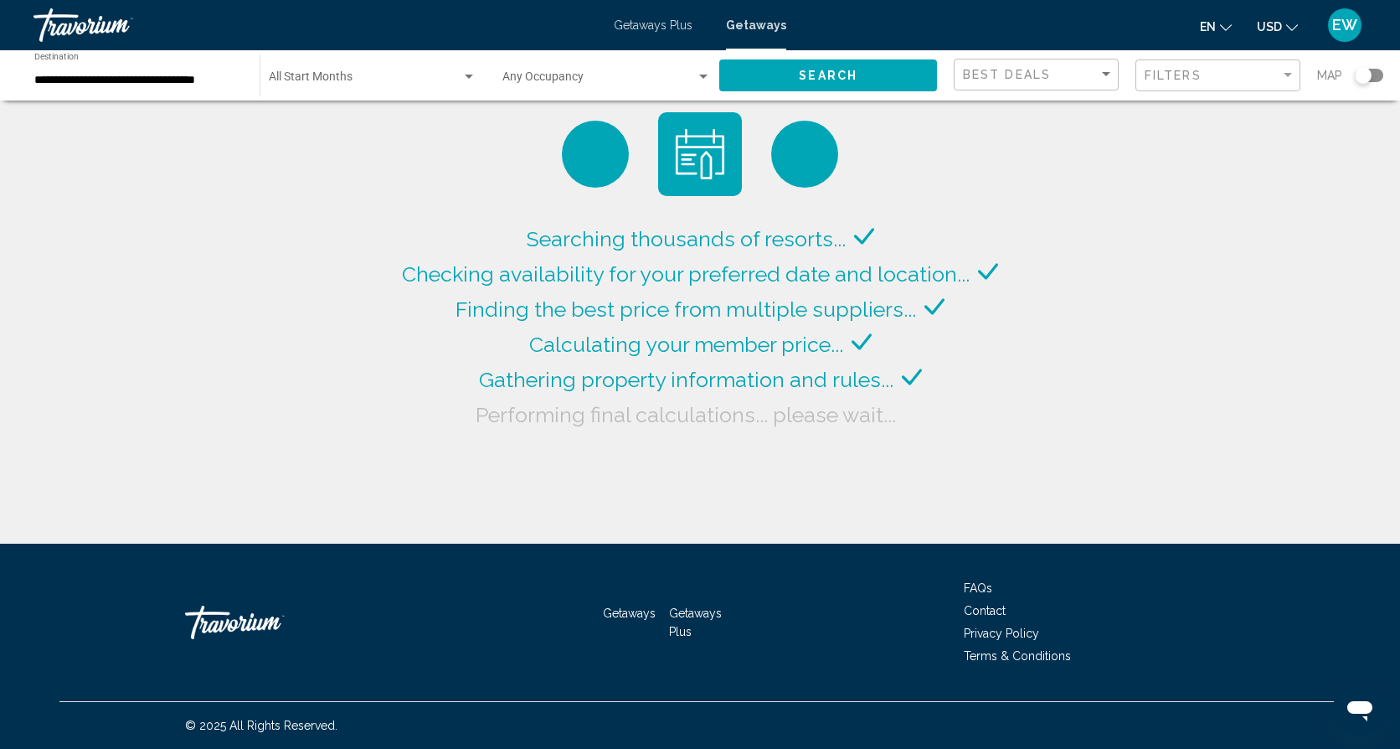
click at [179, 80] on input "**********" at bounding box center [138, 80] width 209 height 13
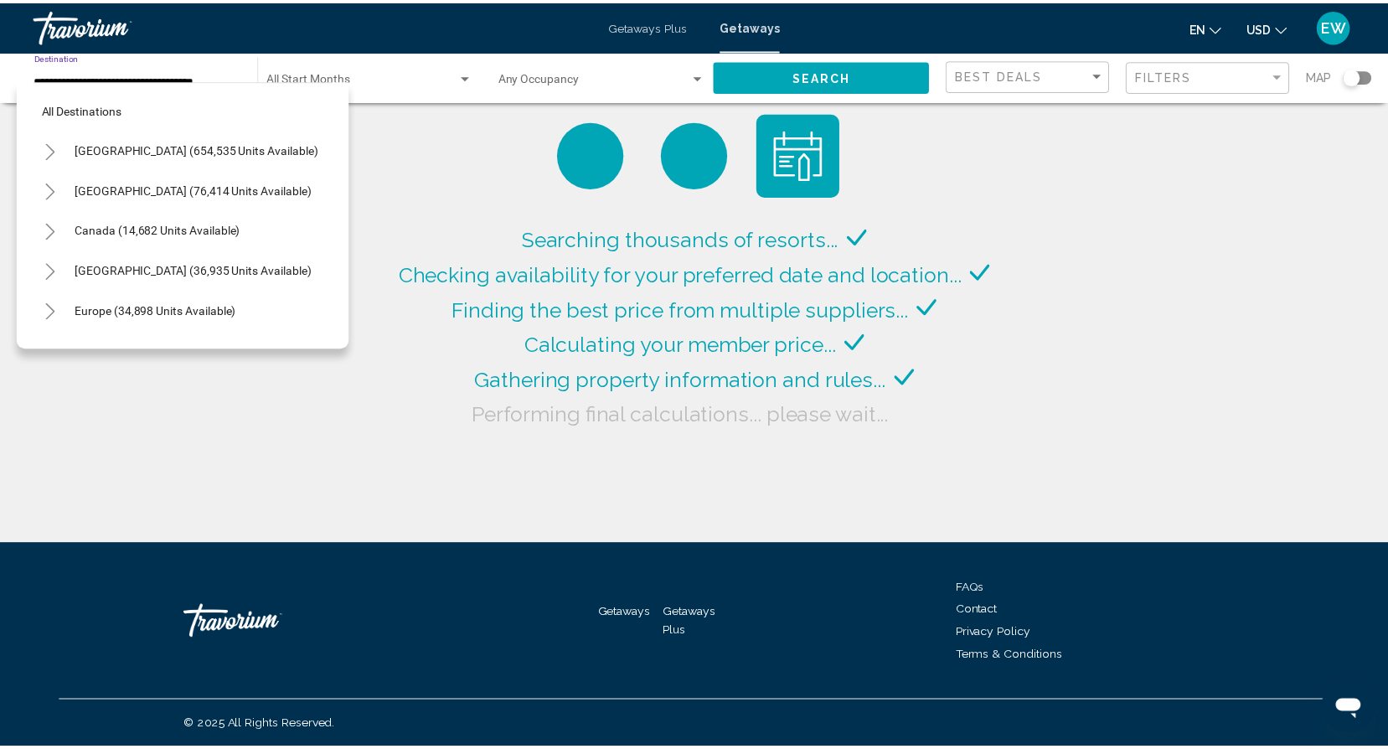
scroll to position [227, 0]
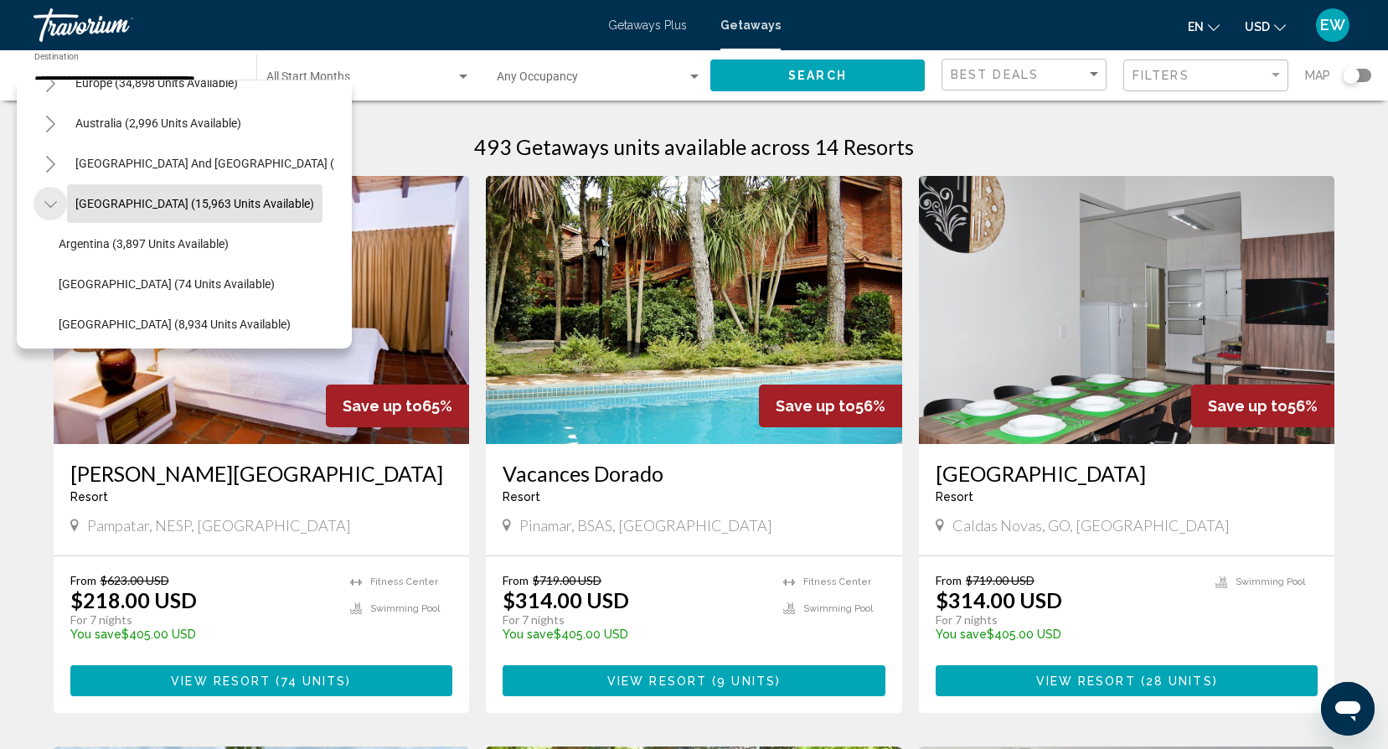
click at [54, 203] on icon "Toggle South America (15,963 units available)" at bounding box center [50, 204] width 13 height 17
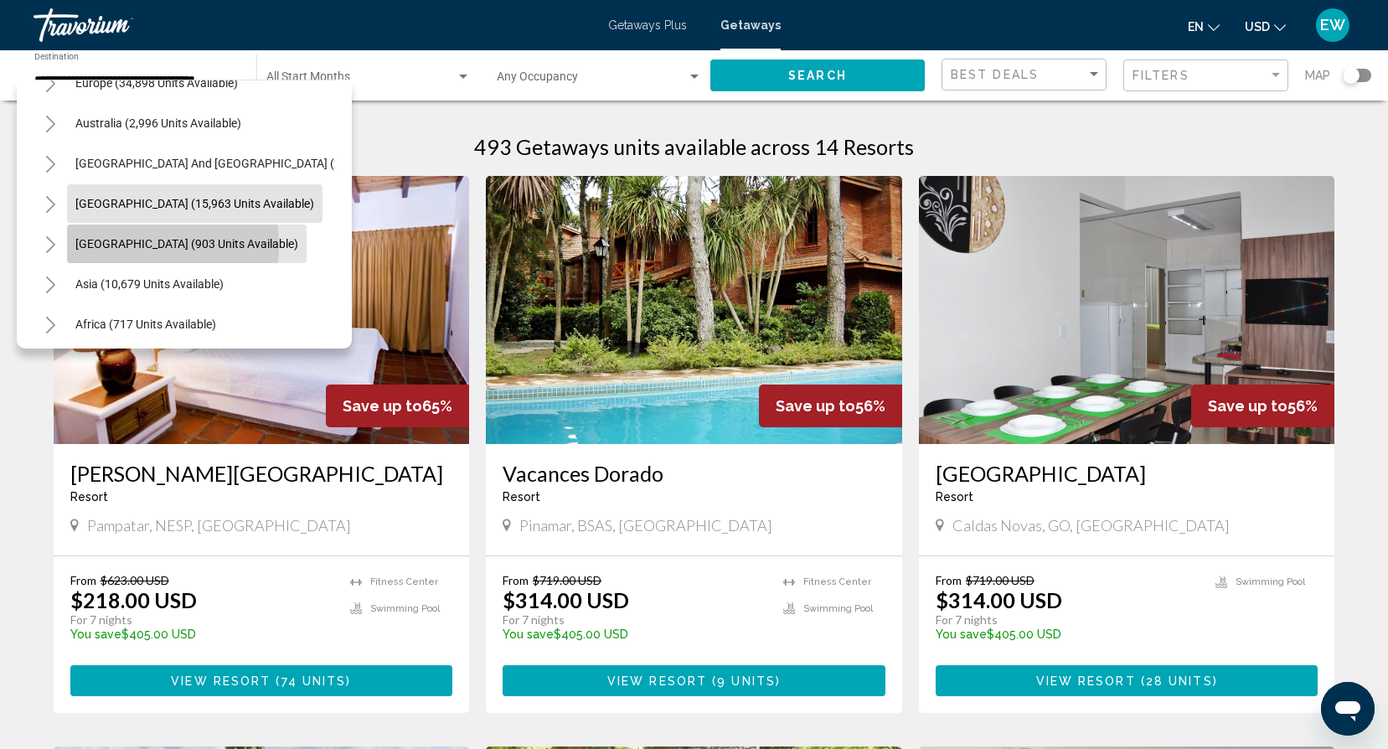
click at [117, 245] on span "[GEOGRAPHIC_DATA] (903 units available)" at bounding box center [186, 243] width 223 height 13
type input "**********"
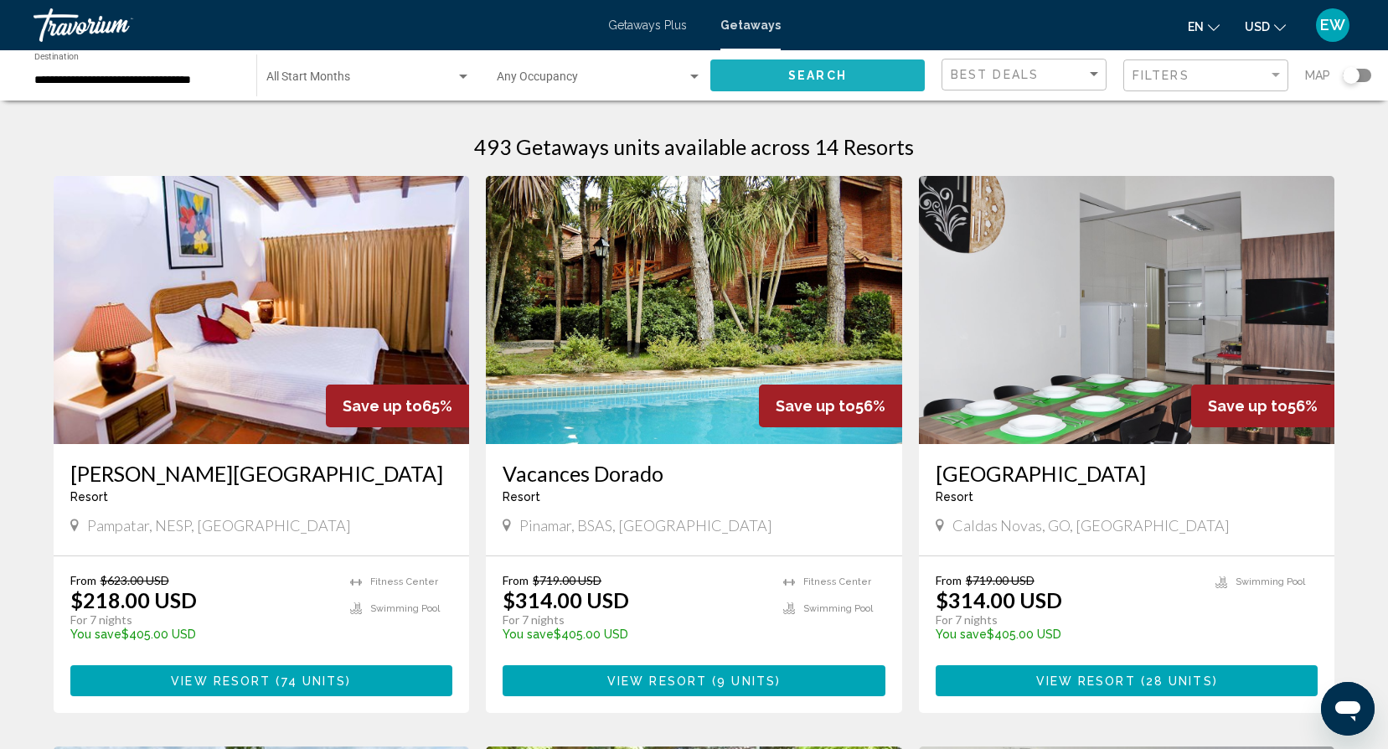
click at [878, 79] on button "Search" at bounding box center [817, 74] width 214 height 31
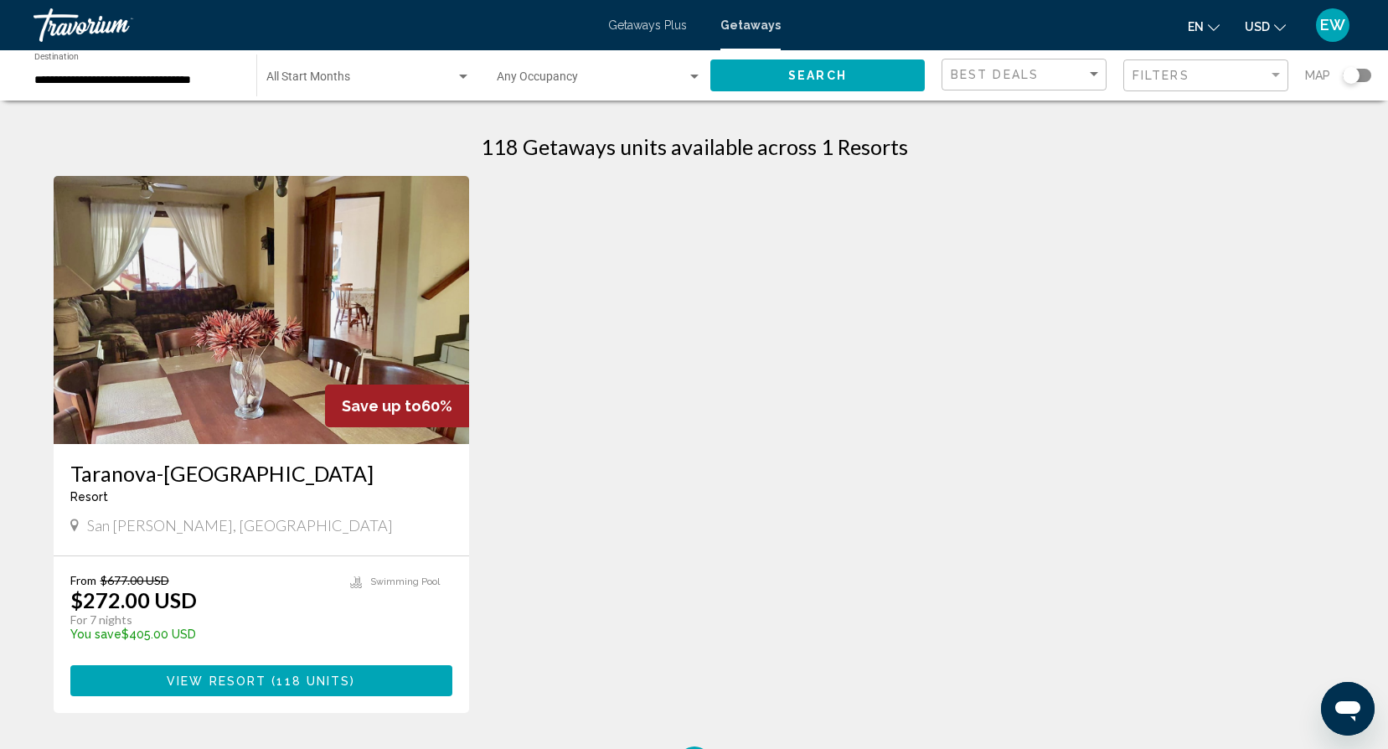
click at [324, 281] on img "Main content" at bounding box center [262, 310] width 416 height 268
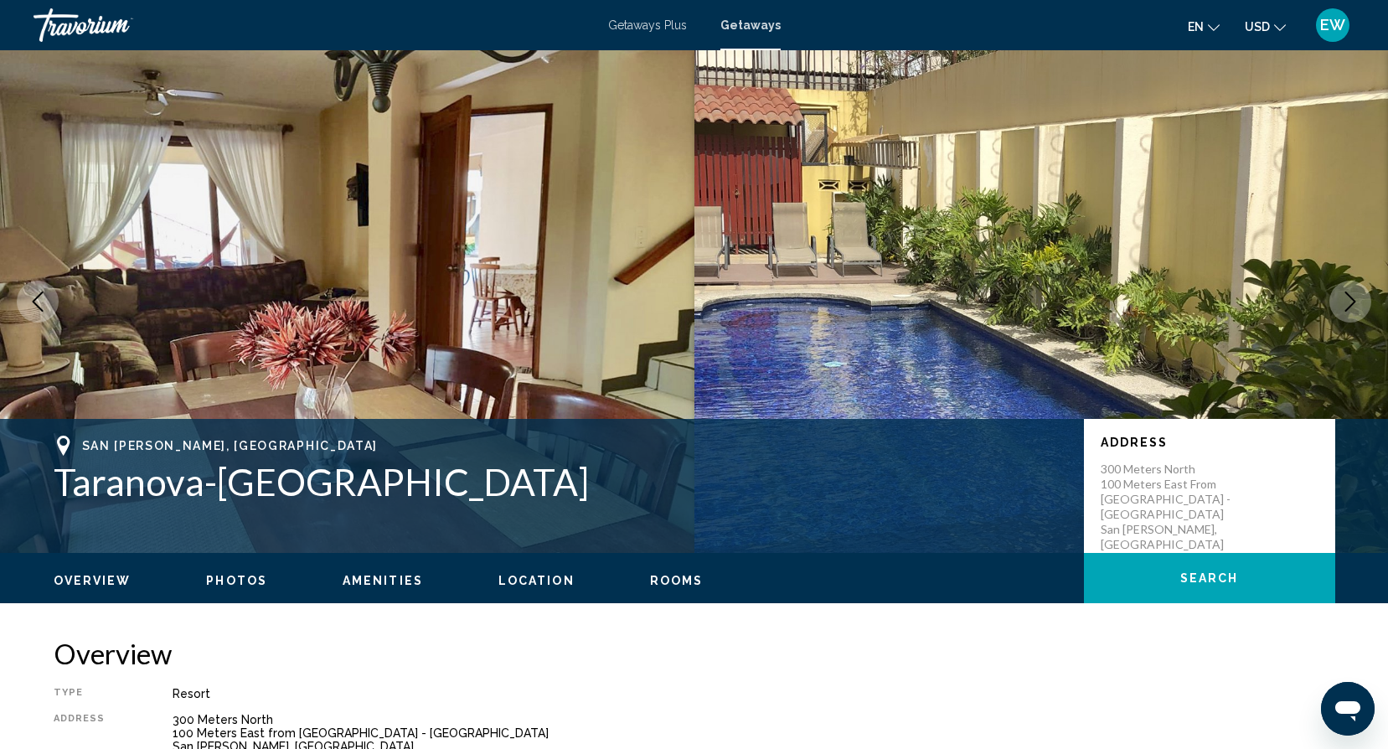
click at [1355, 295] on icon "Next image" at bounding box center [1350, 301] width 20 height 20
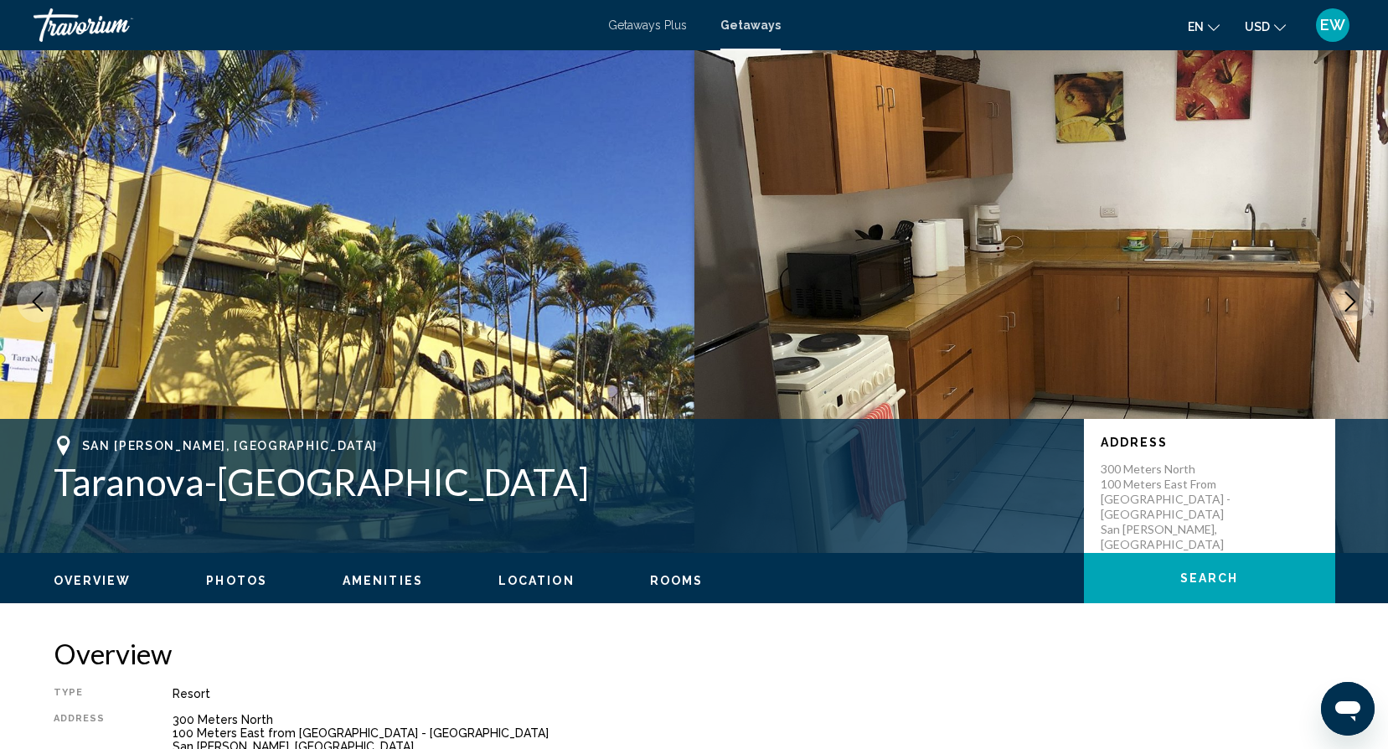
click at [1355, 295] on icon "Next image" at bounding box center [1350, 301] width 20 height 20
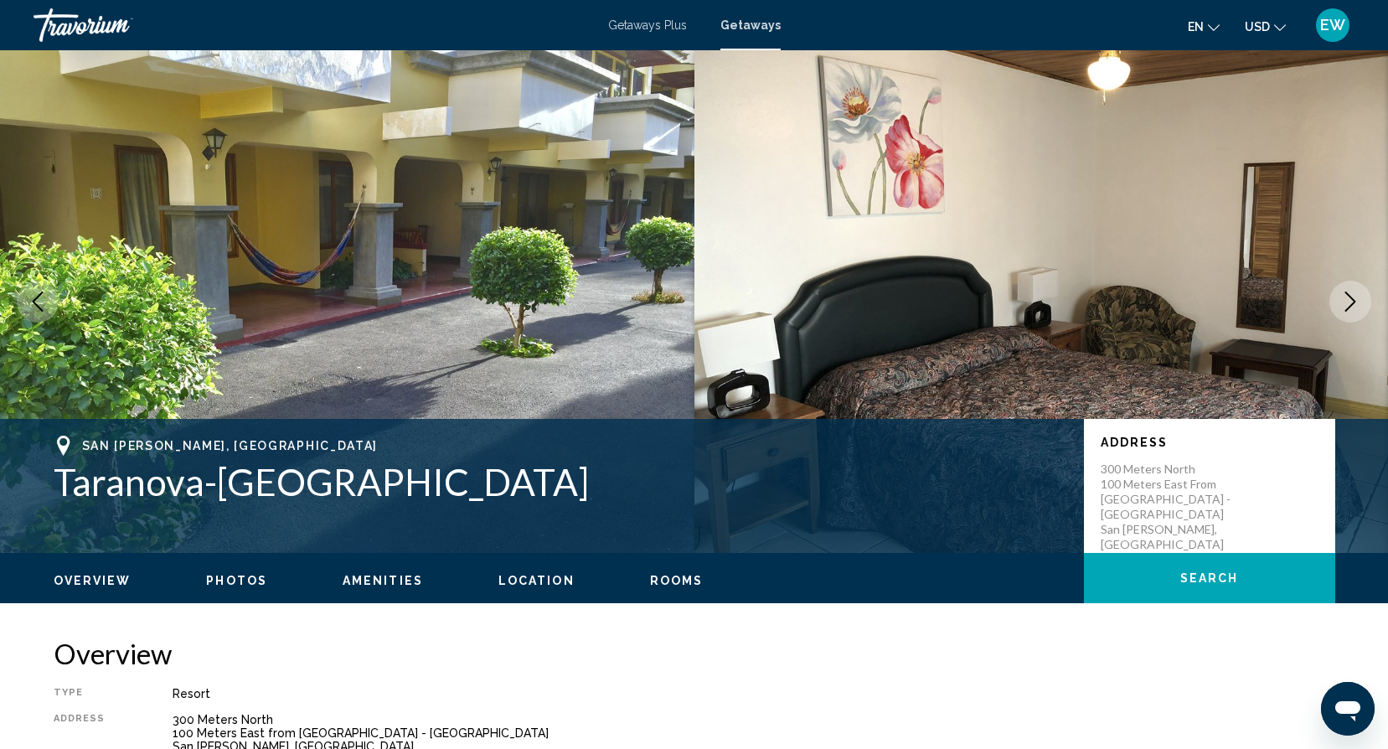
click at [1353, 296] on icon "Next image" at bounding box center [1350, 301] width 20 height 20
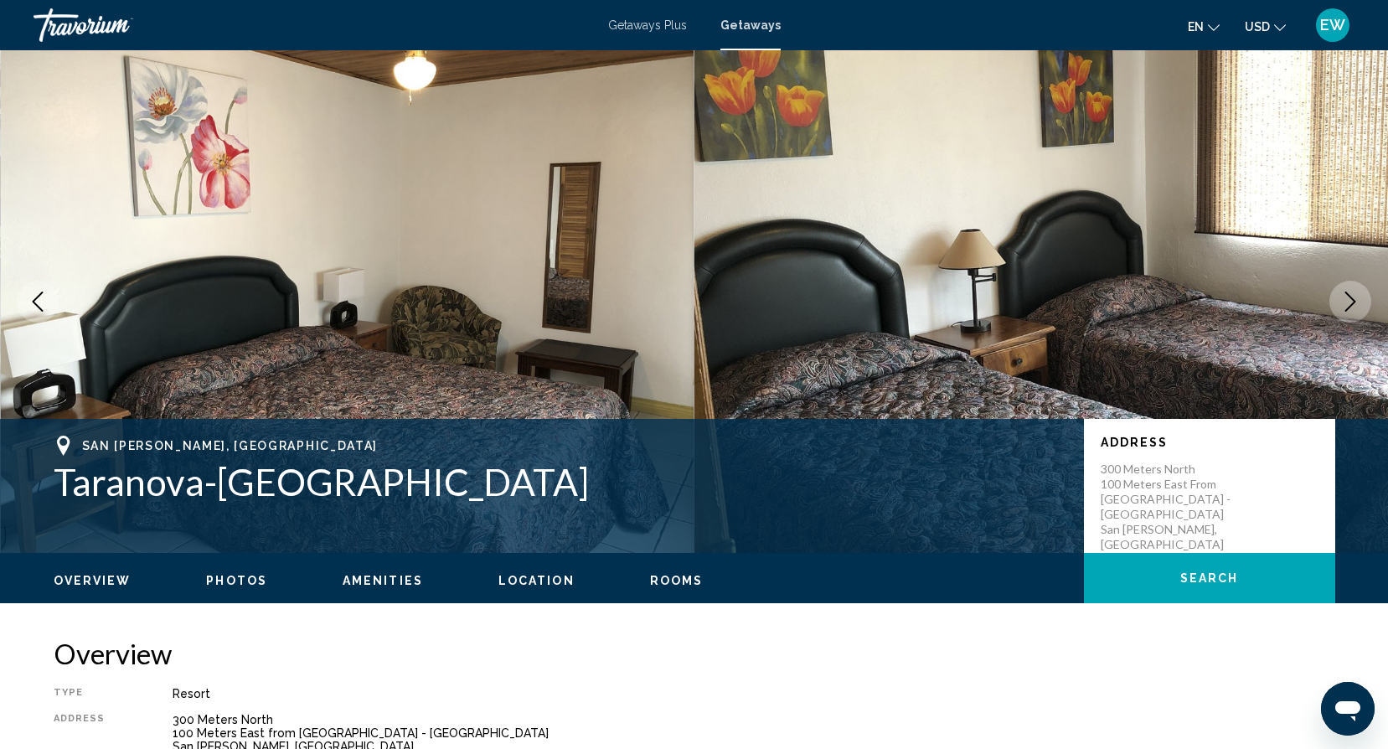
click at [1353, 296] on icon "Next image" at bounding box center [1350, 301] width 20 height 20
